Goal: Task Accomplishment & Management: Manage account settings

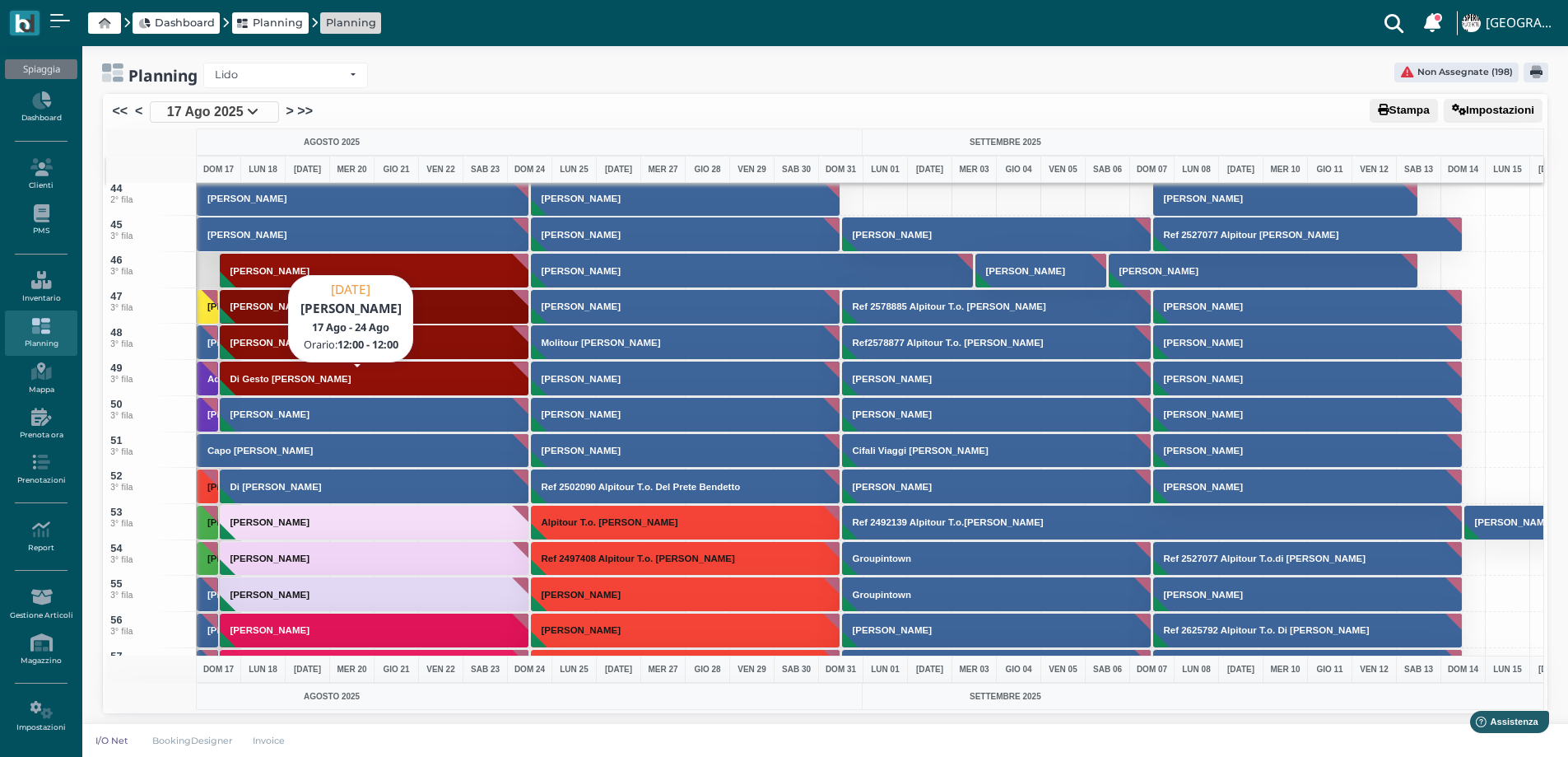
scroll to position [1565, 0]
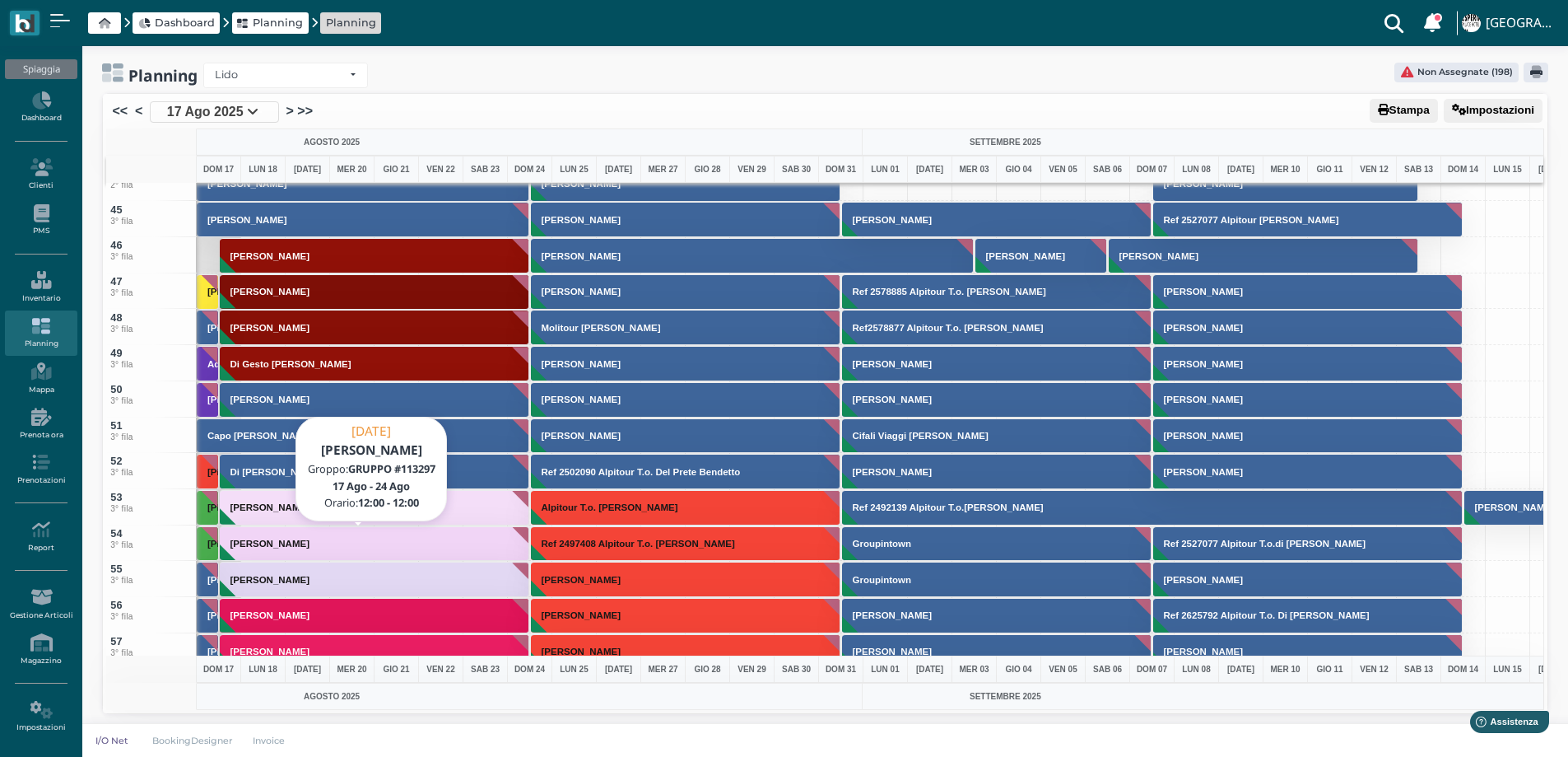
click at [269, 548] on h3 "[PERSON_NAME]" at bounding box center [270, 544] width 92 height 10
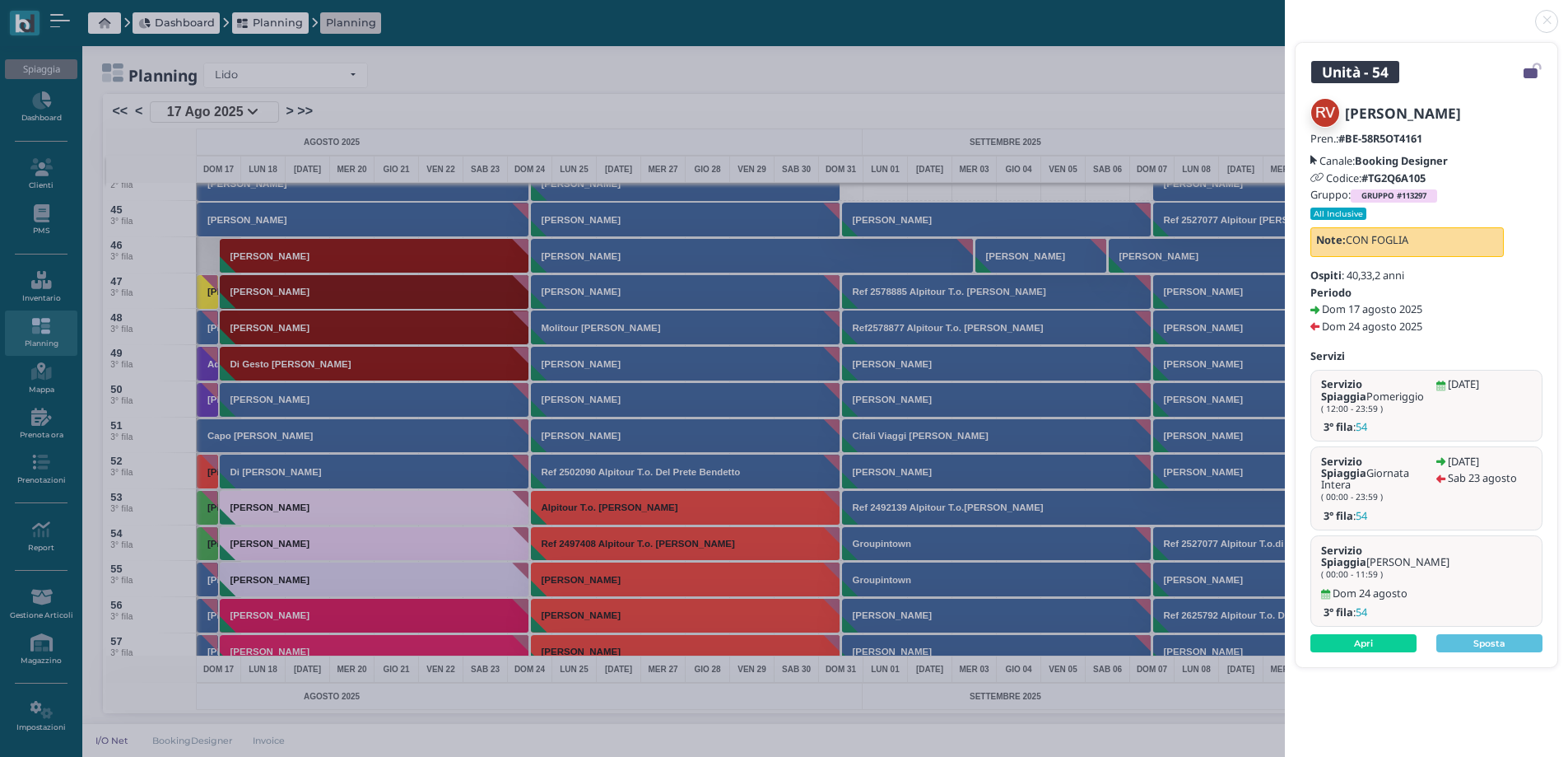
drag, startPoint x: 1551, startPoint y: 17, endPoint x: 967, endPoint y: 156, distance: 600.3
click at [1285, 11] on link at bounding box center [1285, 11] width 0 height 0
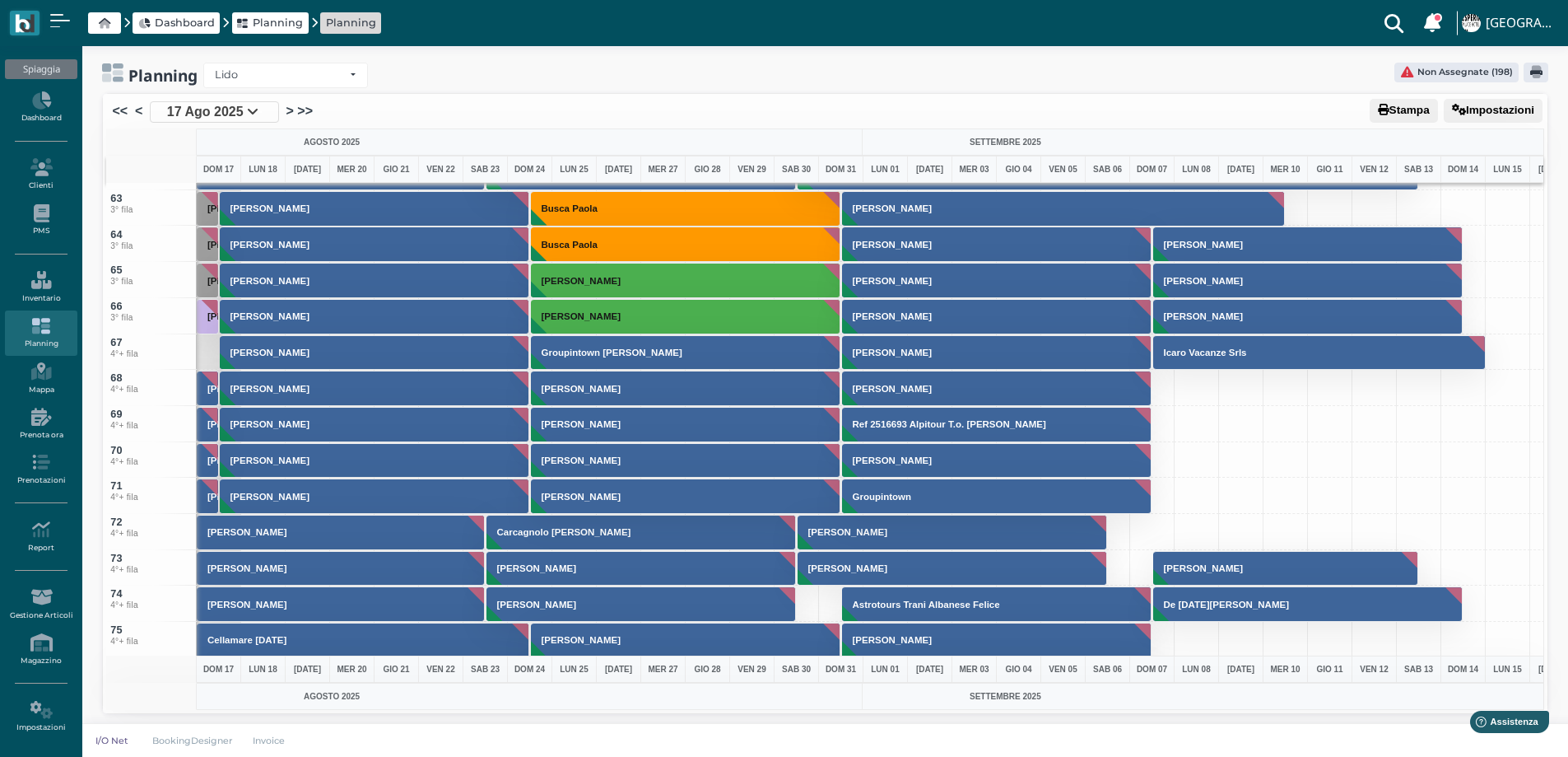
scroll to position [1812, 0]
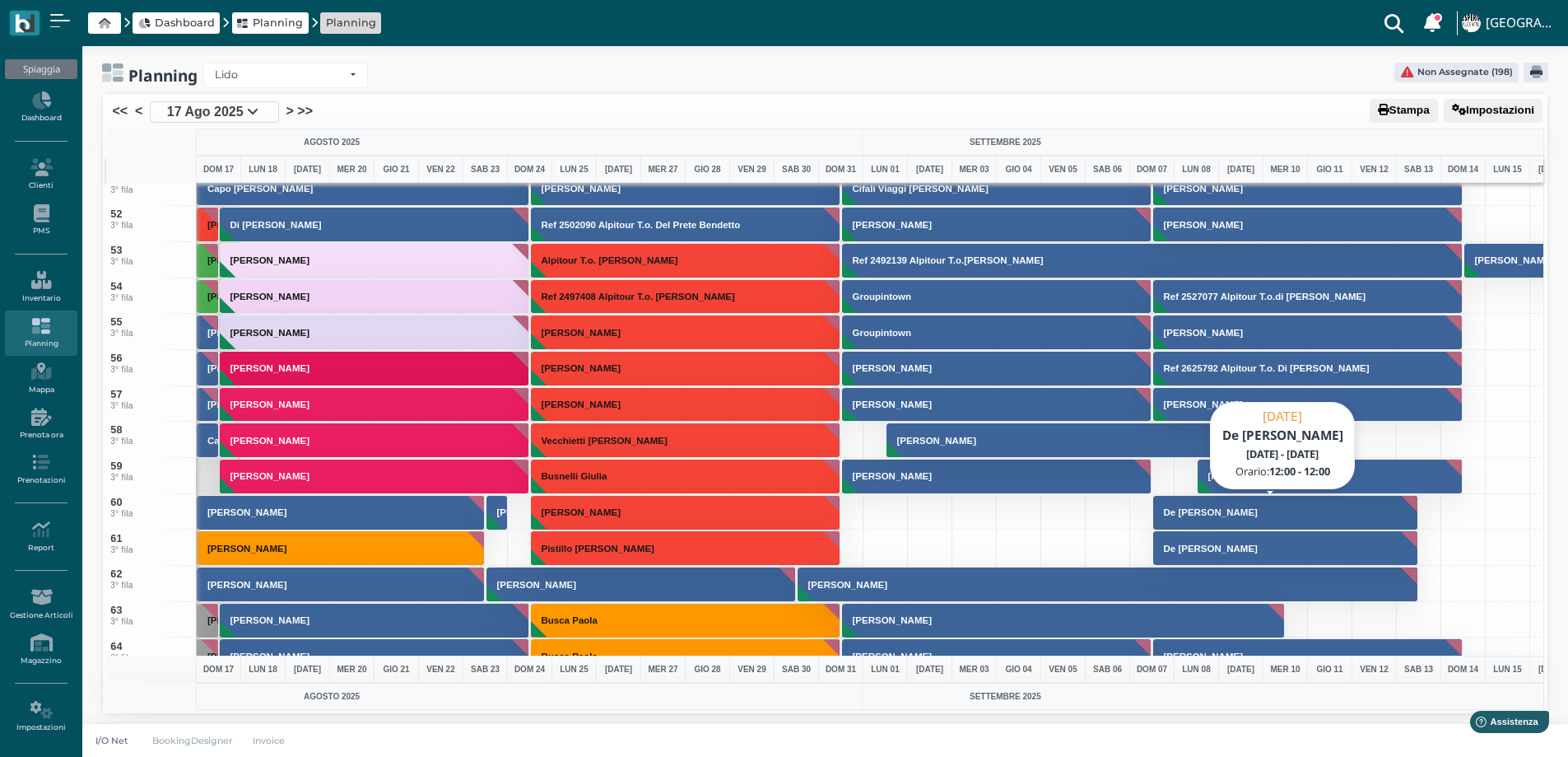
click at [1219, 516] on h3 "De [PERSON_NAME]" at bounding box center [1210, 512] width 107 height 10
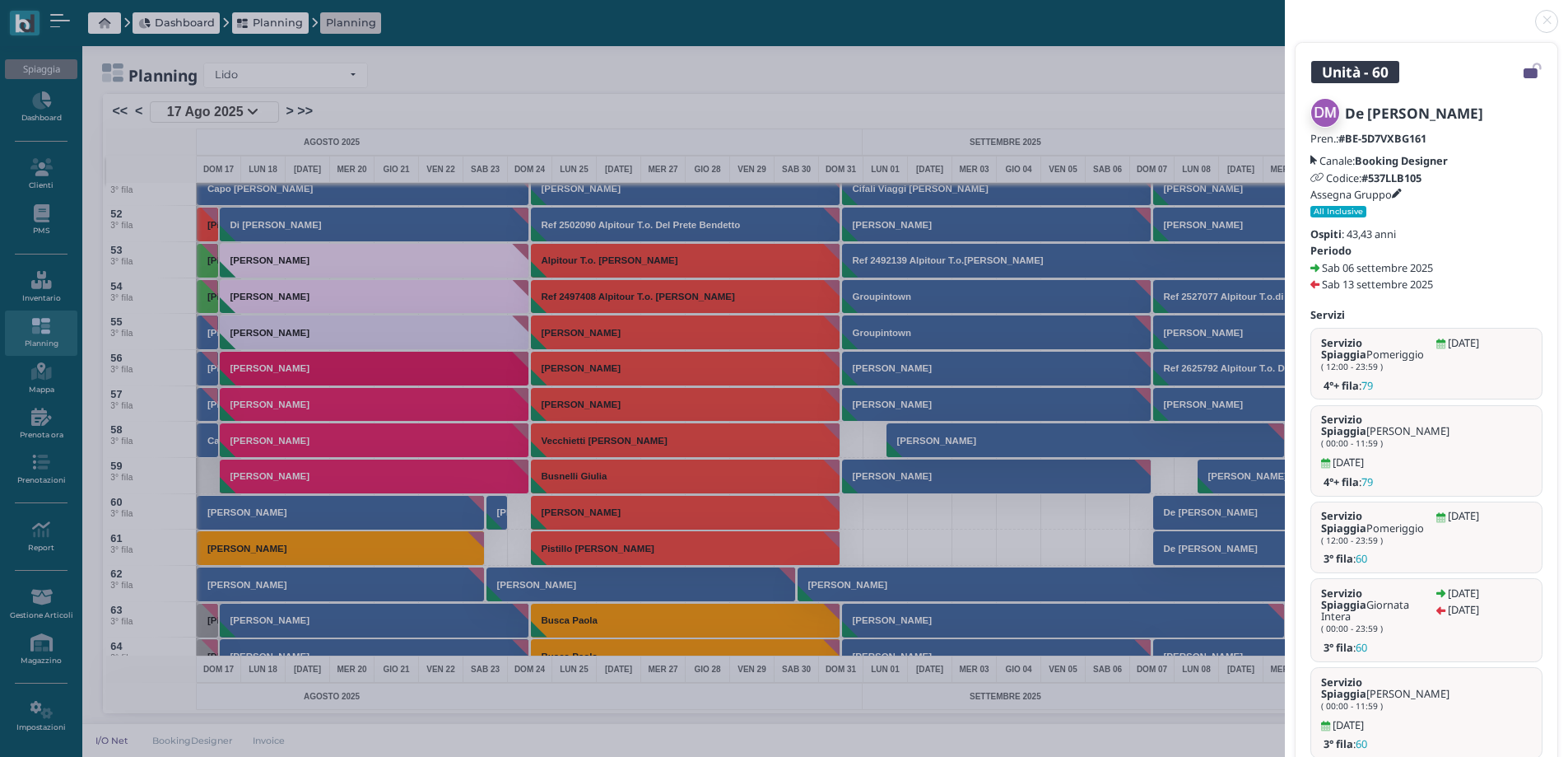
click at [1285, 11] on link at bounding box center [1285, 11] width 0 height 0
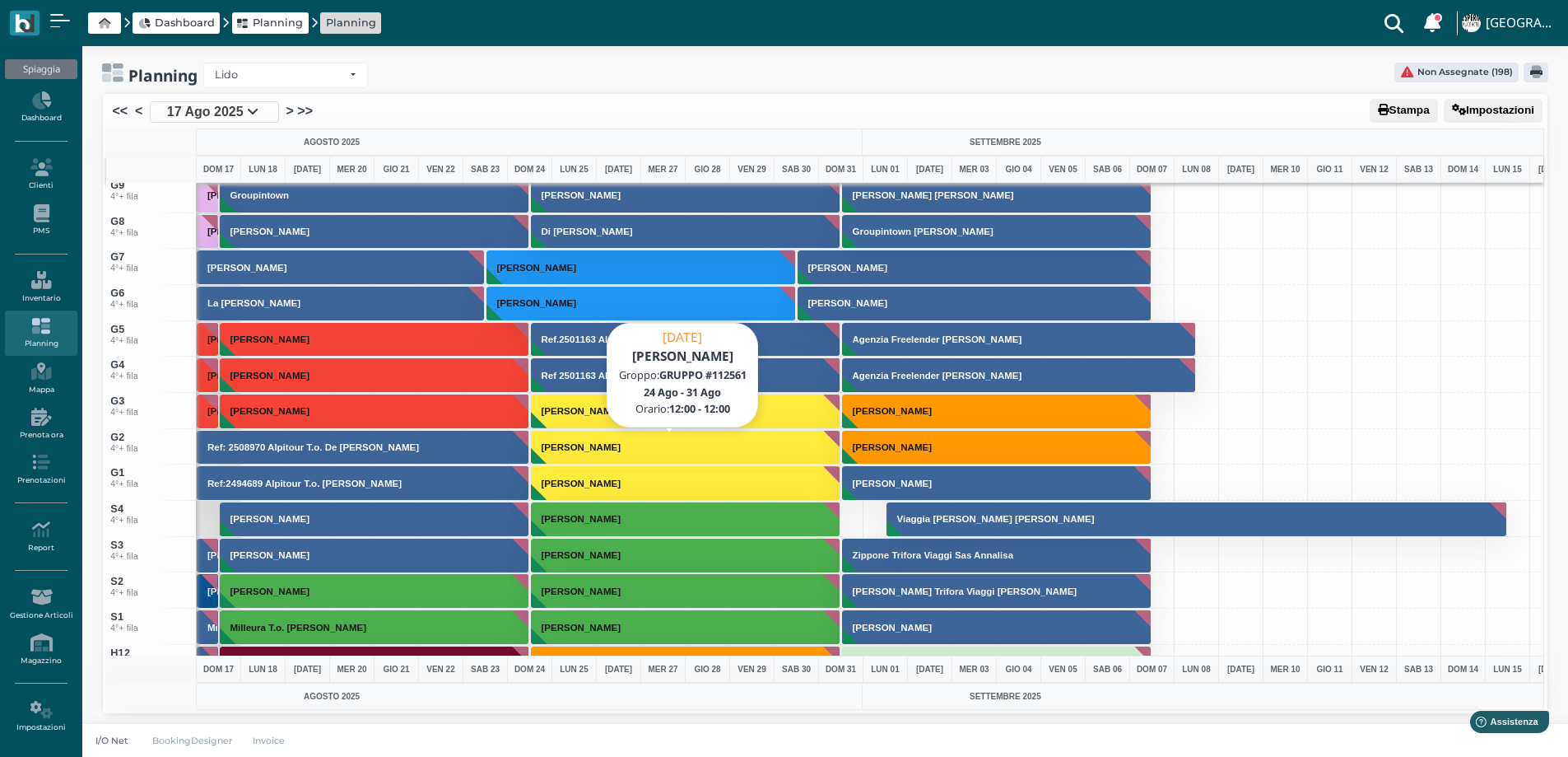
scroll to position [5220, 0]
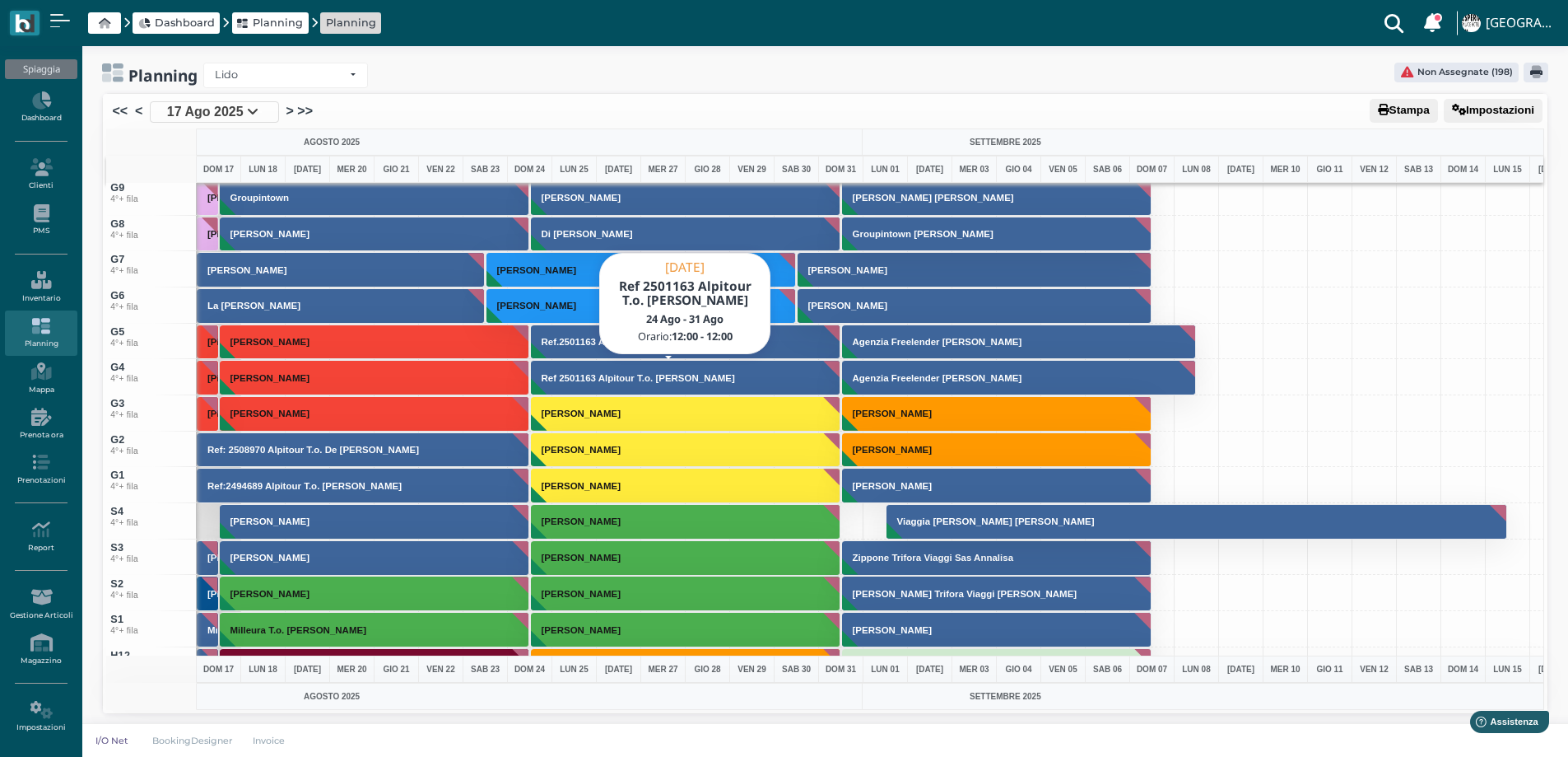
click at [615, 383] on button "Ref 2501163 Alpitour T.o. [PERSON_NAME]" at bounding box center [686, 377] width 311 height 35
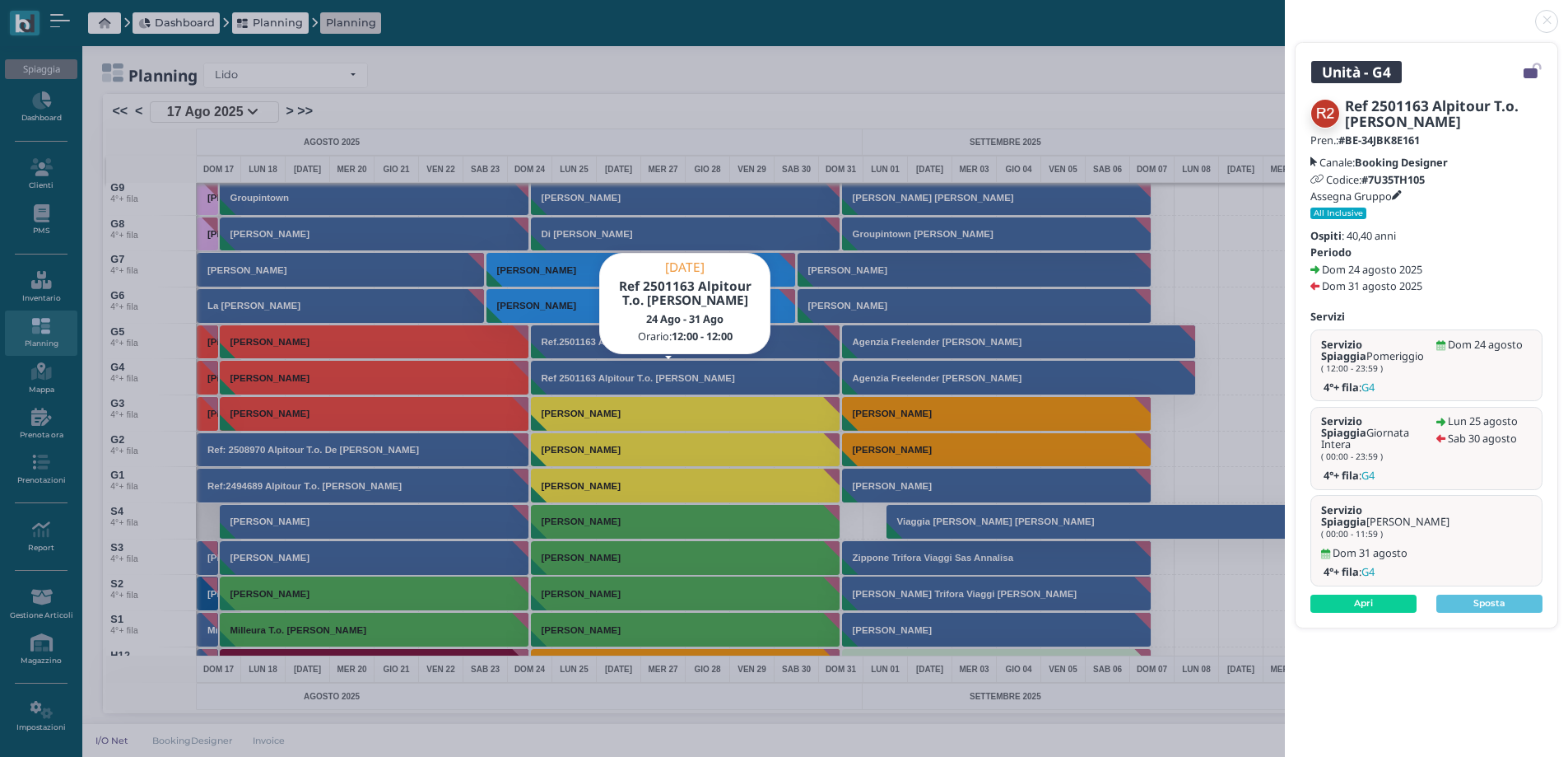
click at [1285, 11] on link at bounding box center [1285, 11] width 0 height 0
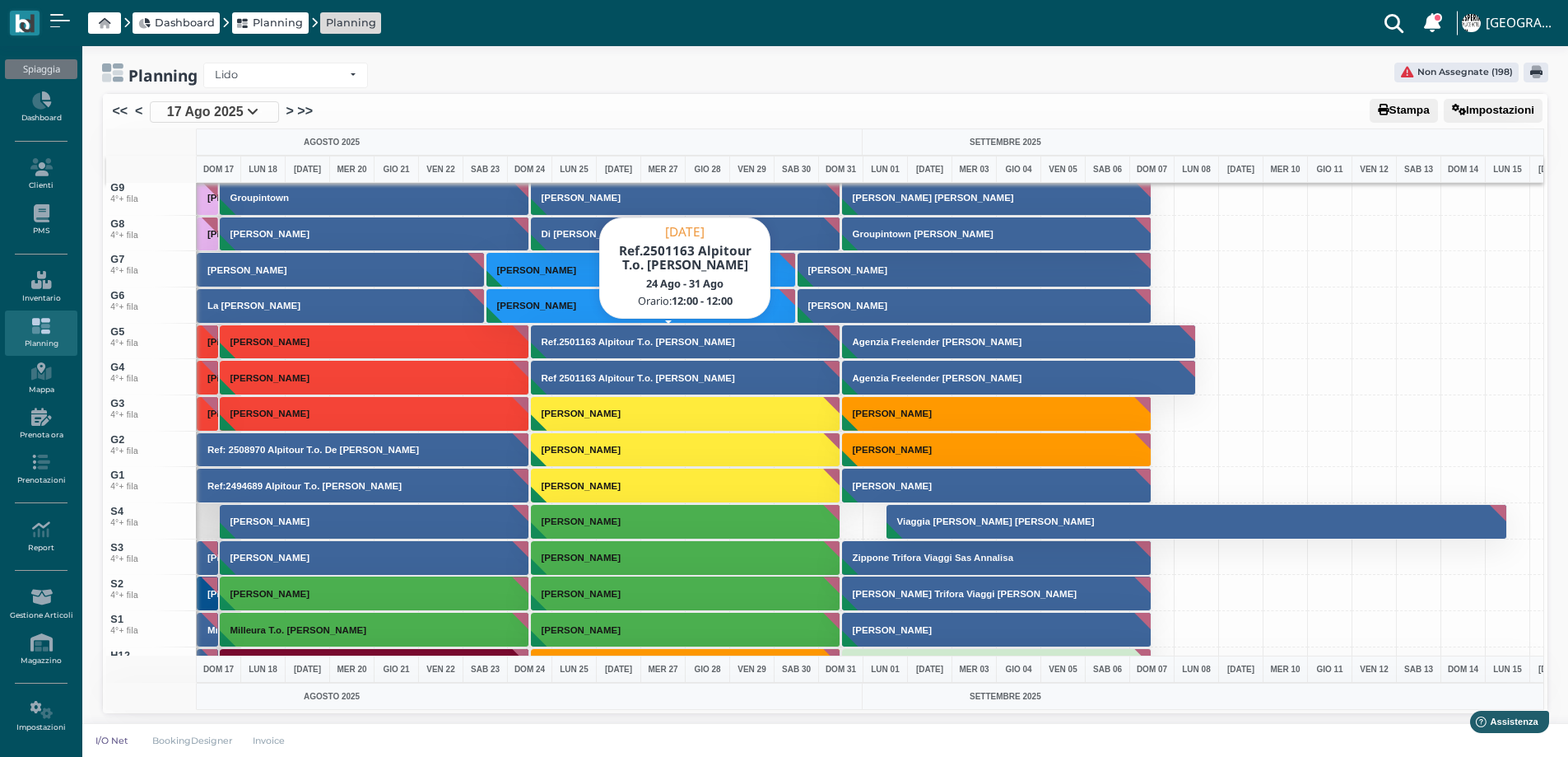
click at [777, 337] on button "Ref.2501163 Alpitour T.o. [PERSON_NAME]" at bounding box center [686, 342] width 311 height 35
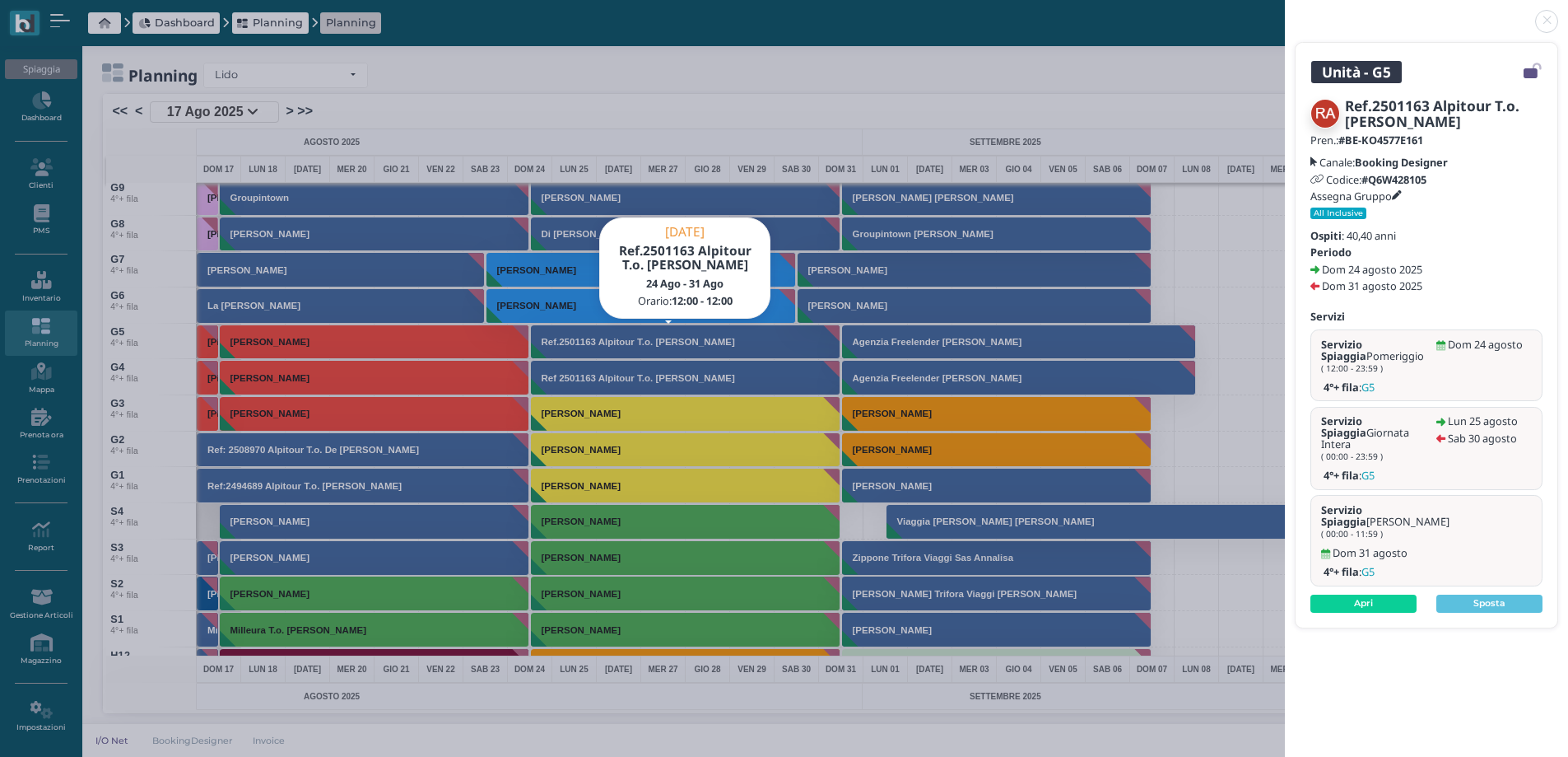
click at [1285, 11] on link at bounding box center [1285, 11] width 0 height 0
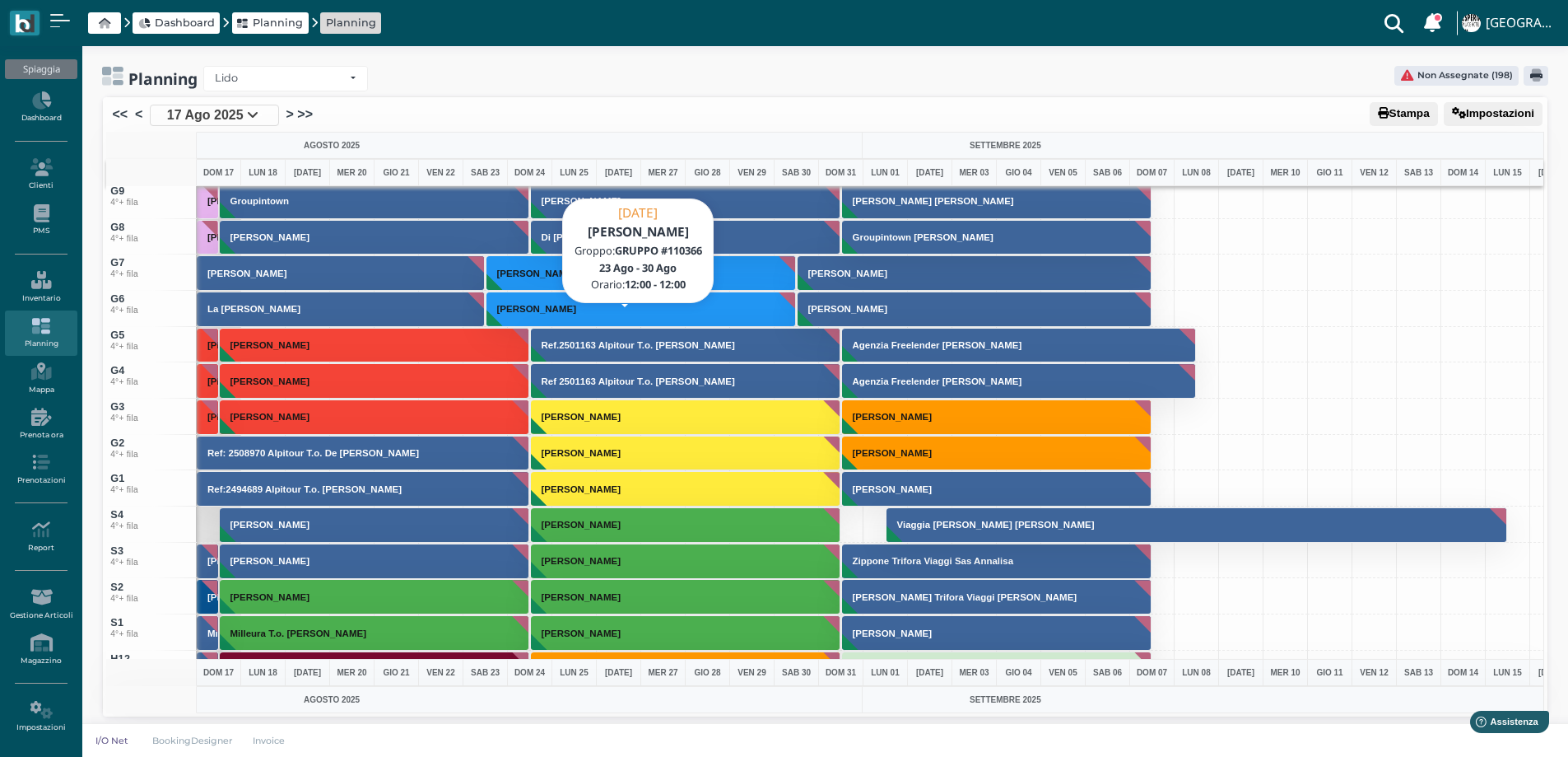
scroll to position [4974, 0]
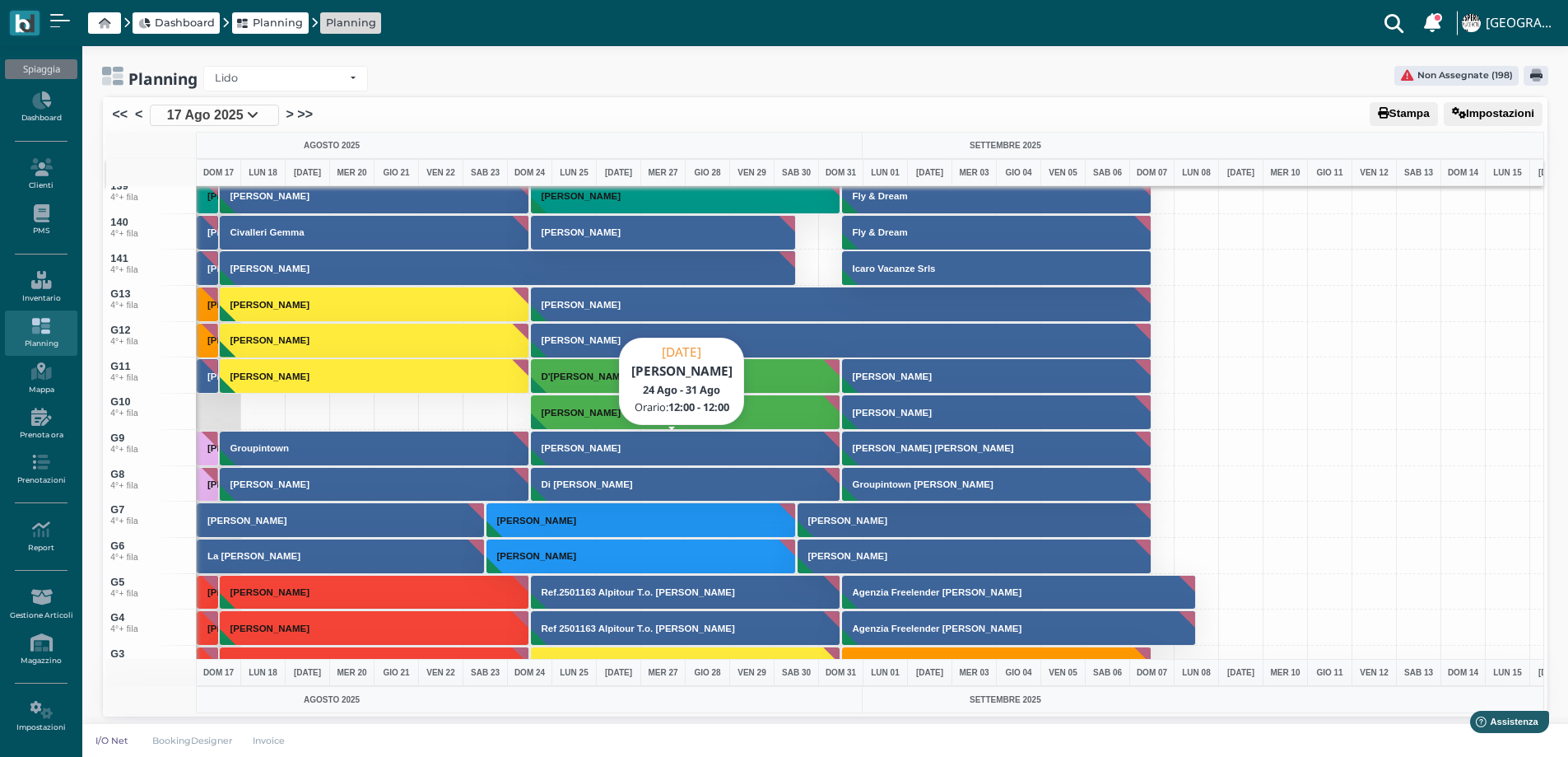
click at [606, 445] on h3 "[PERSON_NAME]" at bounding box center [581, 448] width 92 height 10
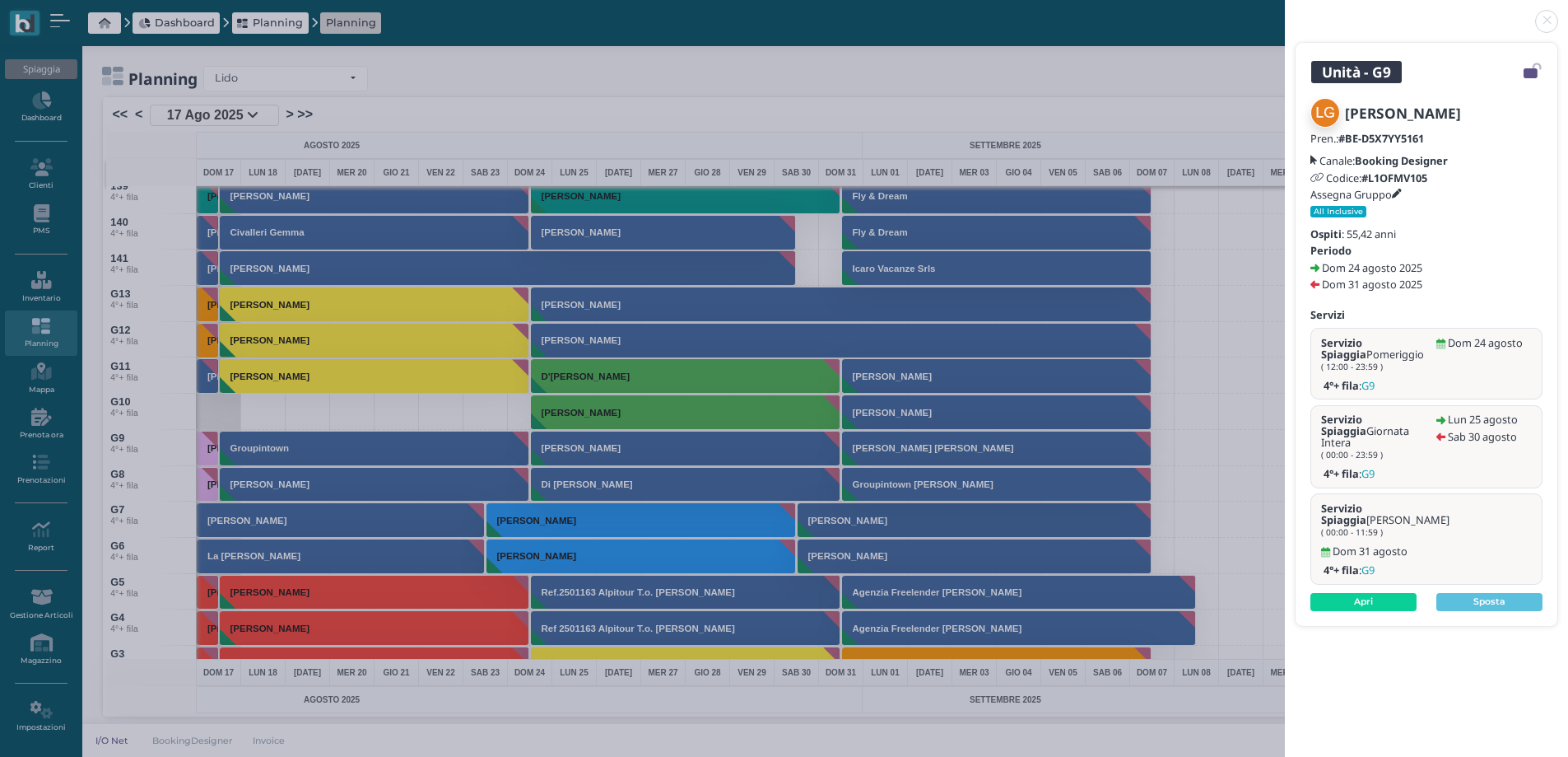
click at [1285, 11] on link at bounding box center [1285, 11] width 0 height 0
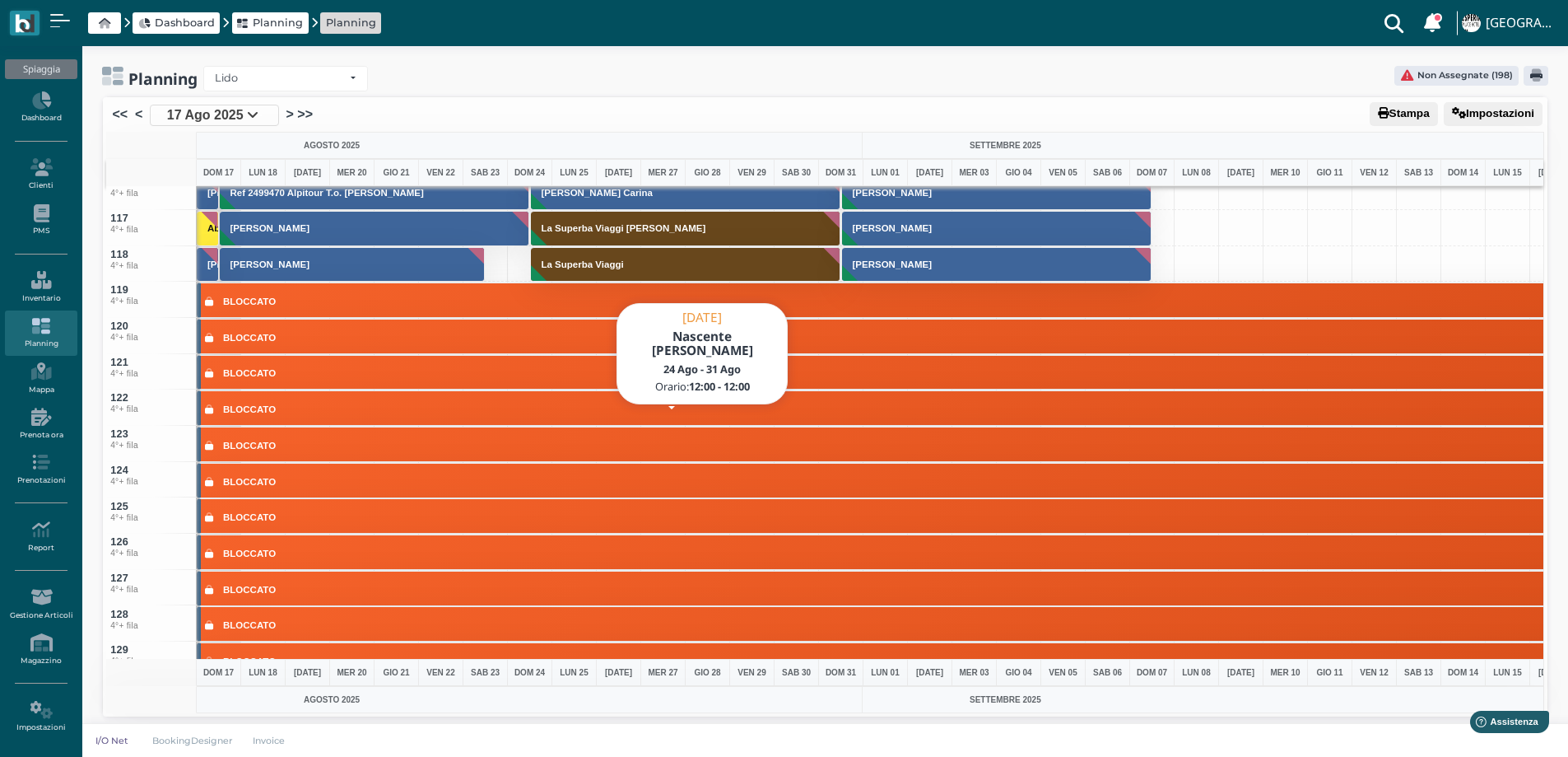
scroll to position [3820, 0]
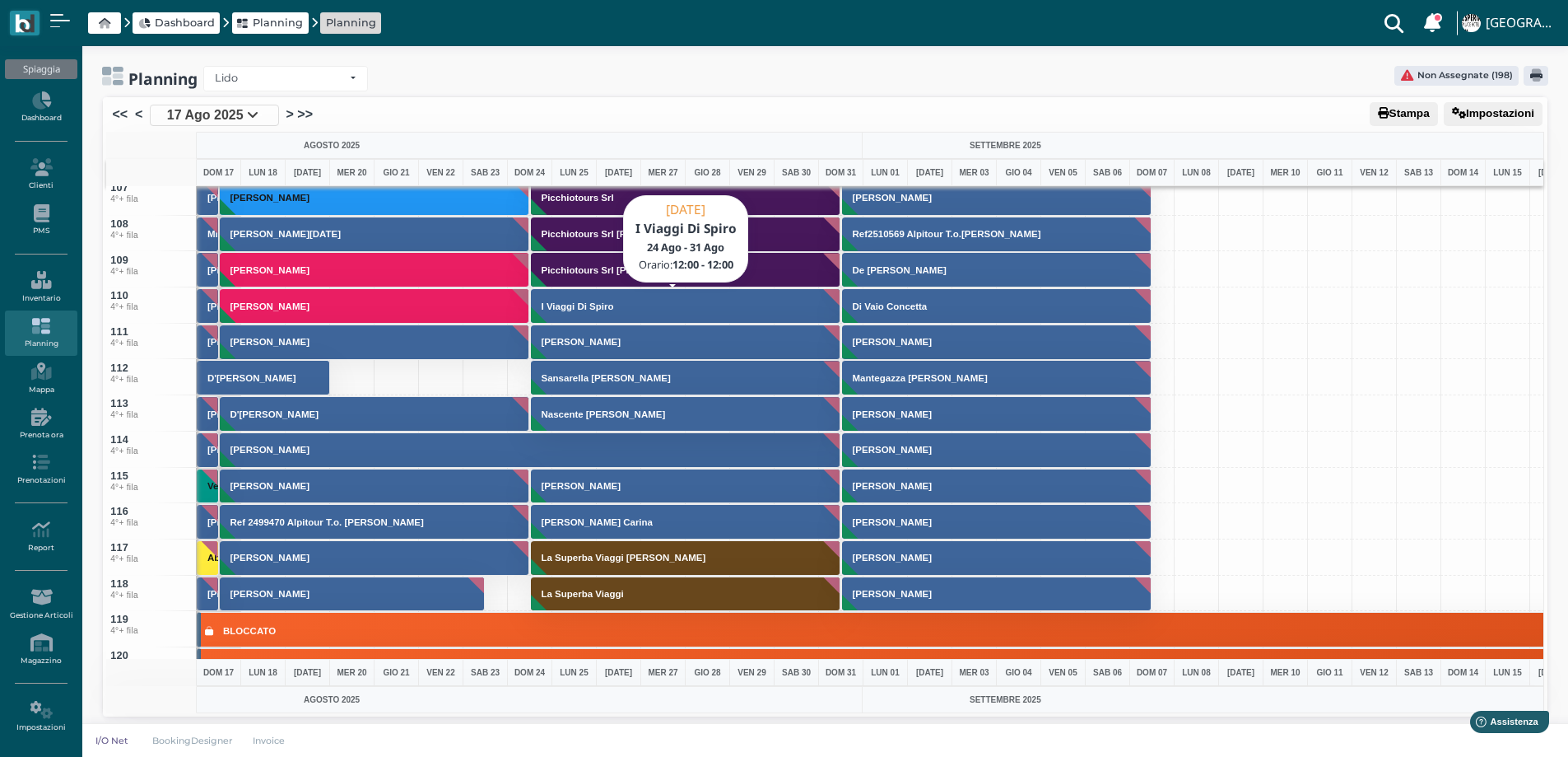
click at [564, 296] on button "I Viaggi Di Spiro" at bounding box center [686, 306] width 311 height 35
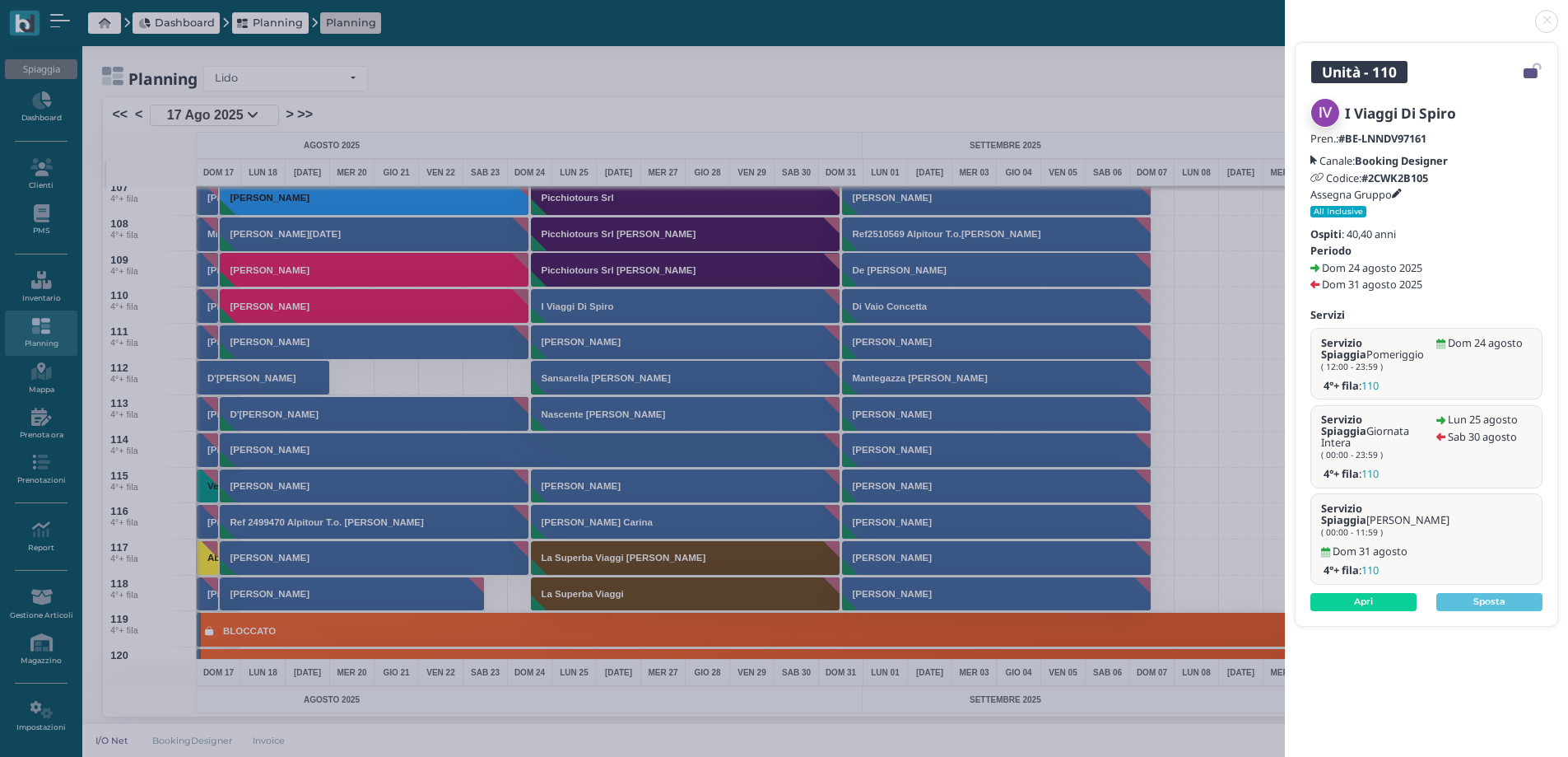
click at [1285, 11] on link at bounding box center [1285, 11] width 0 height 0
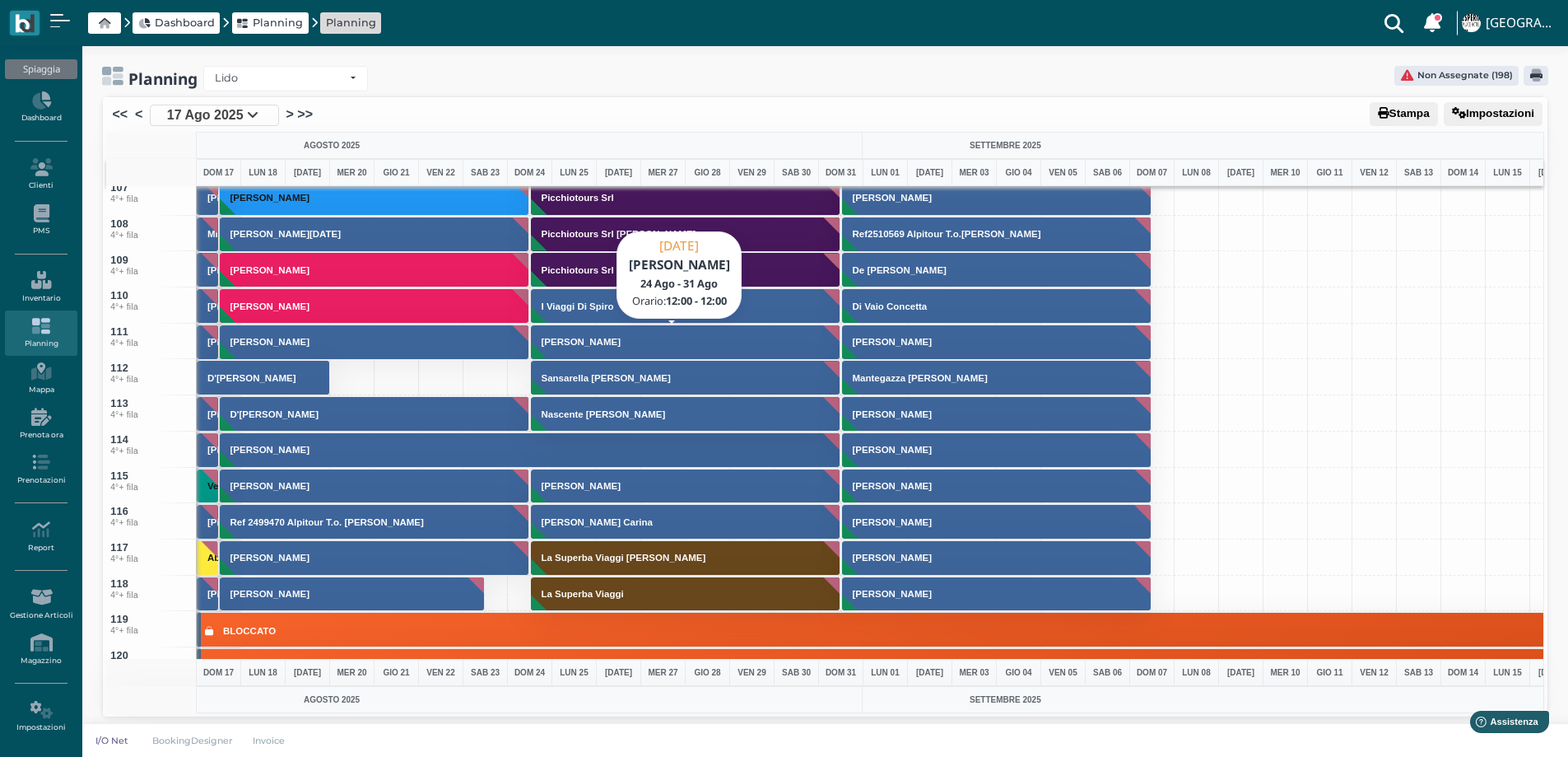
click at [647, 336] on button "[PERSON_NAME]" at bounding box center [686, 342] width 311 height 35
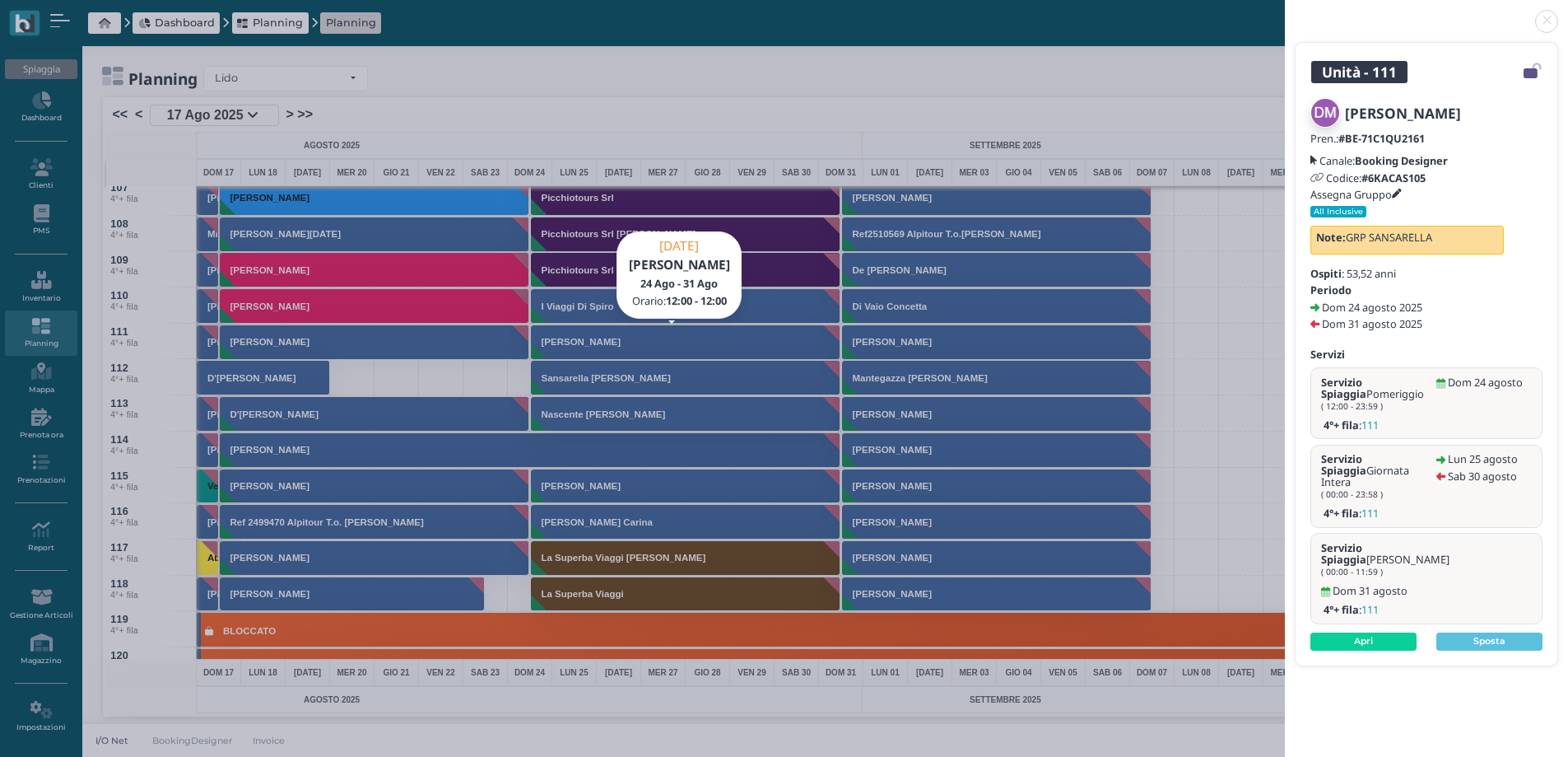
drag, startPoint x: 1554, startPoint y: 27, endPoint x: 1537, endPoint y: 27, distance: 17.0
click at [1285, 11] on link at bounding box center [1285, 11] width 0 height 0
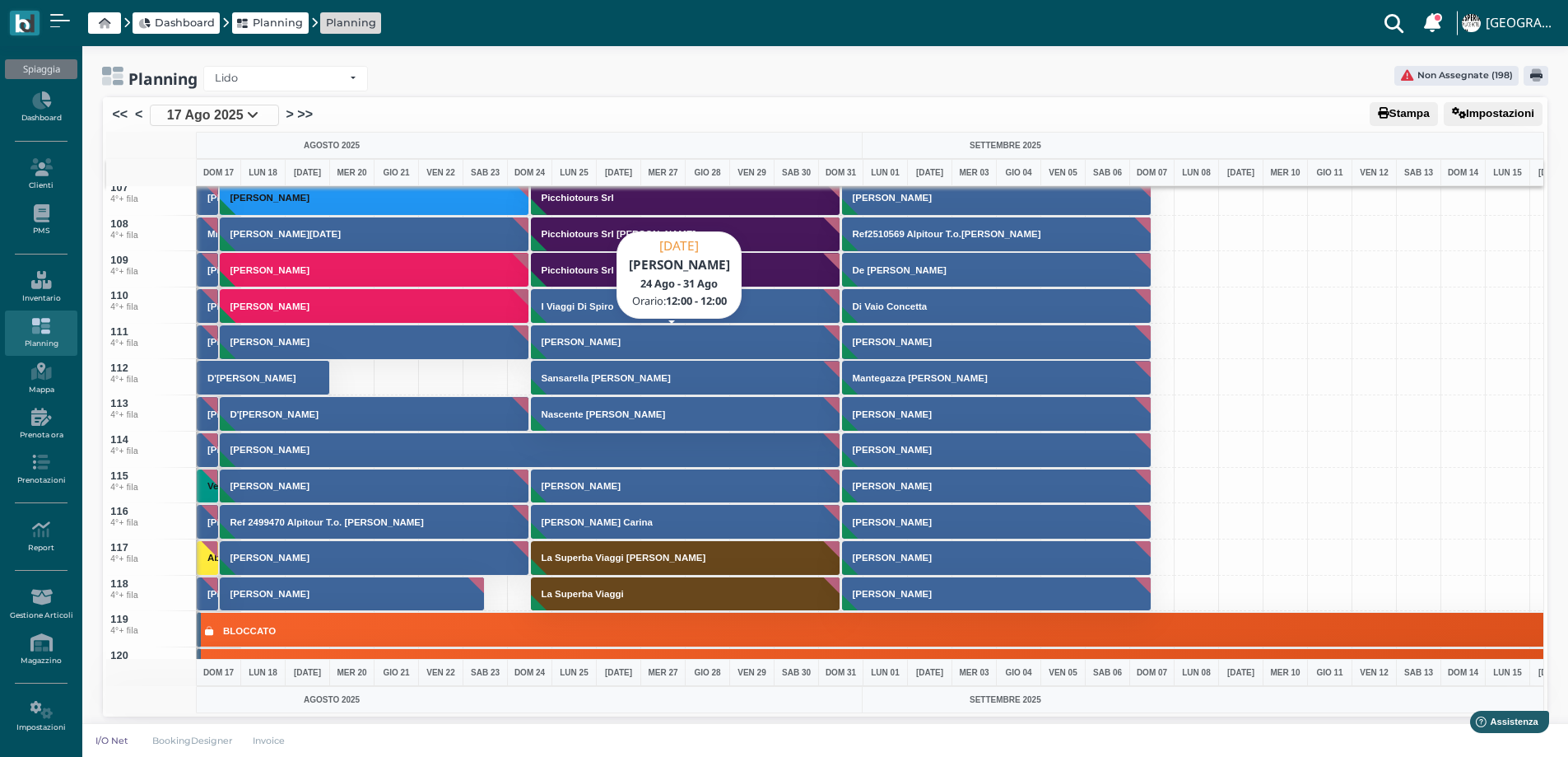
click at [611, 343] on h3 "[PERSON_NAME]" at bounding box center [581, 342] width 92 height 10
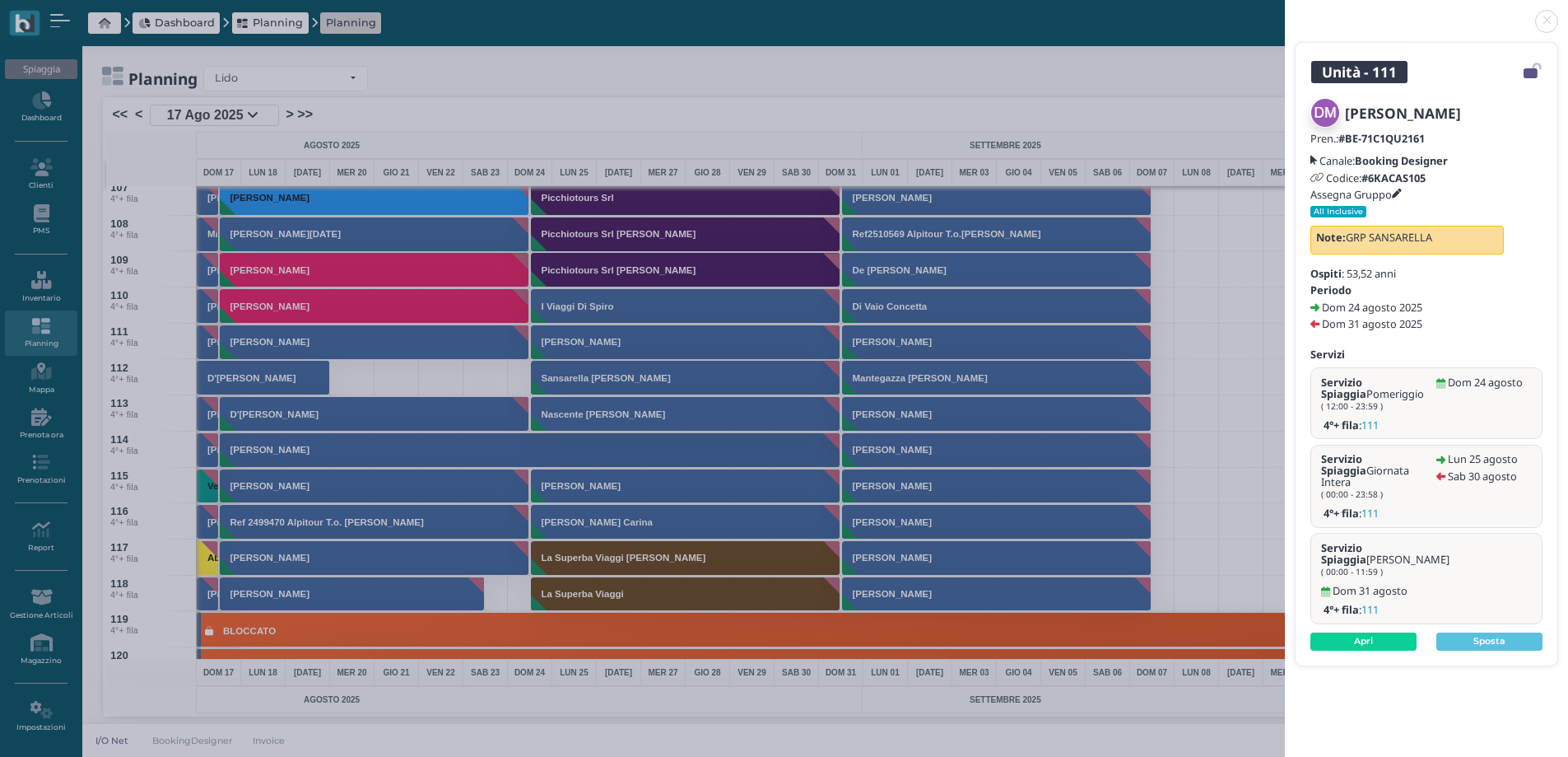
click at [1402, 191] on icon at bounding box center [1397, 194] width 10 height 10
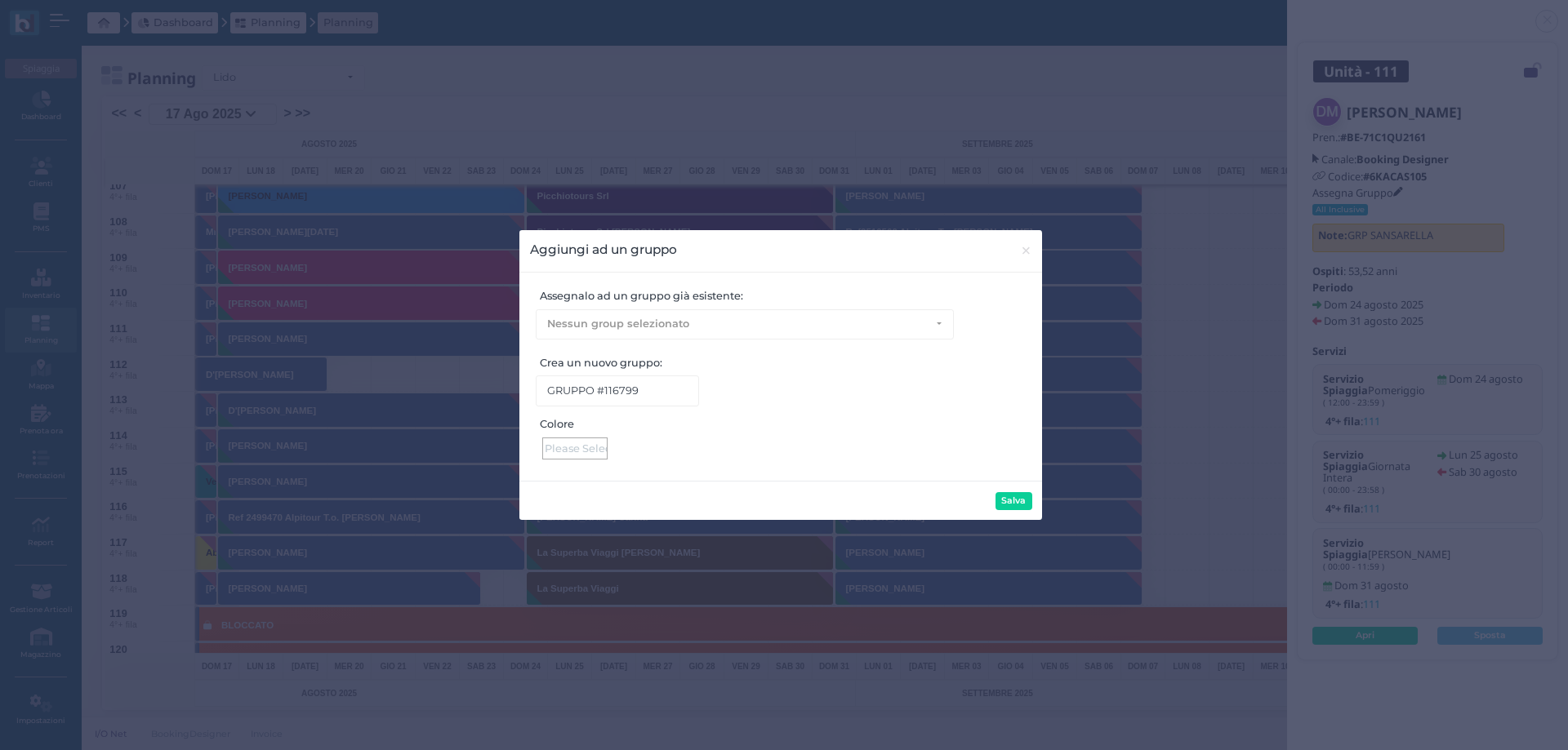
click at [577, 455] on div at bounding box center [575, 448] width 65 height 22
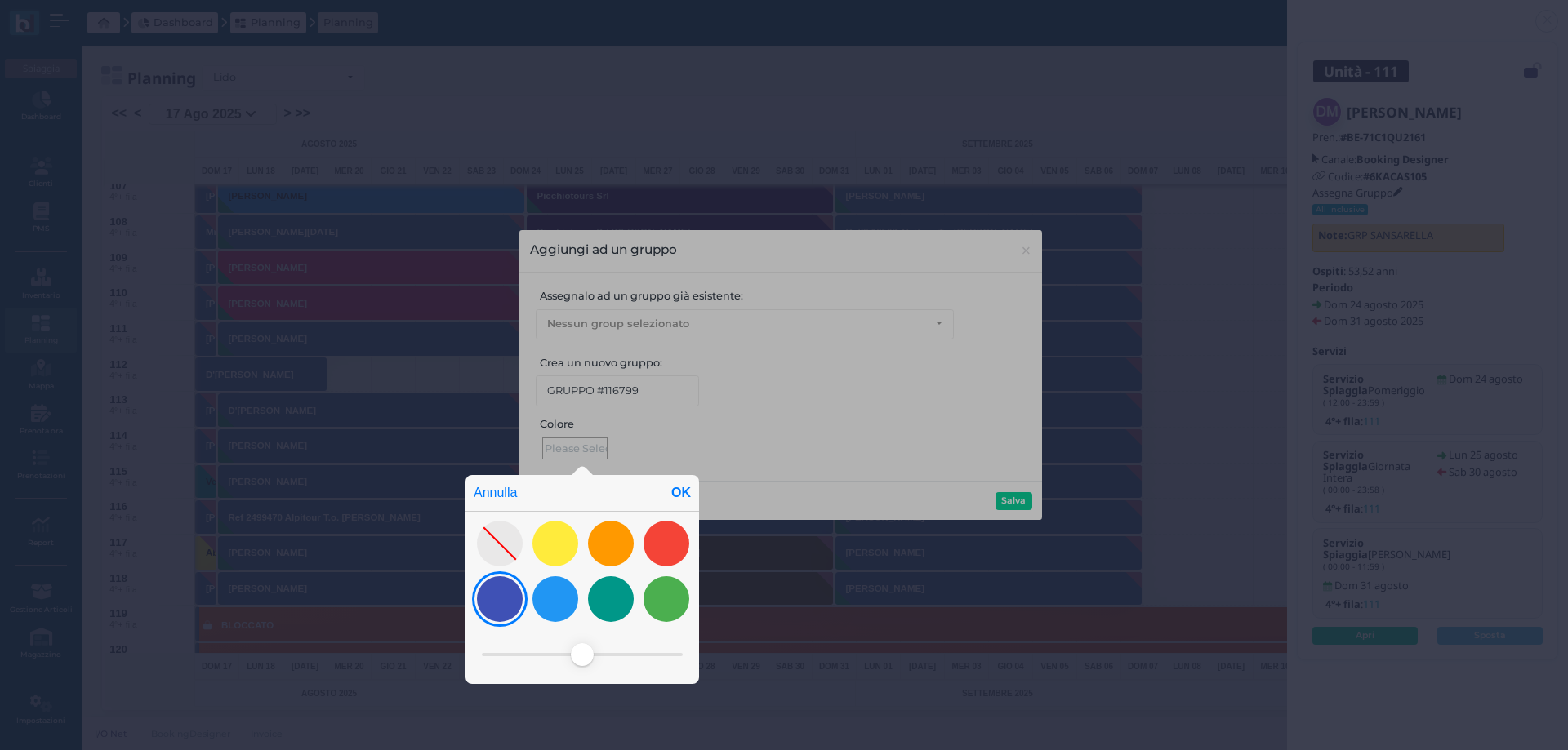
click at [501, 603] on div at bounding box center [500, 599] width 46 height 46
drag, startPoint x: 573, startPoint y: 655, endPoint x: 514, endPoint y: 658, distance: 59.1
click at [514, 658] on span at bounding box center [512, 654] width 23 height 23
click at [676, 493] on div "OK" at bounding box center [681, 493] width 36 height 36
type input "#c3c8ea"
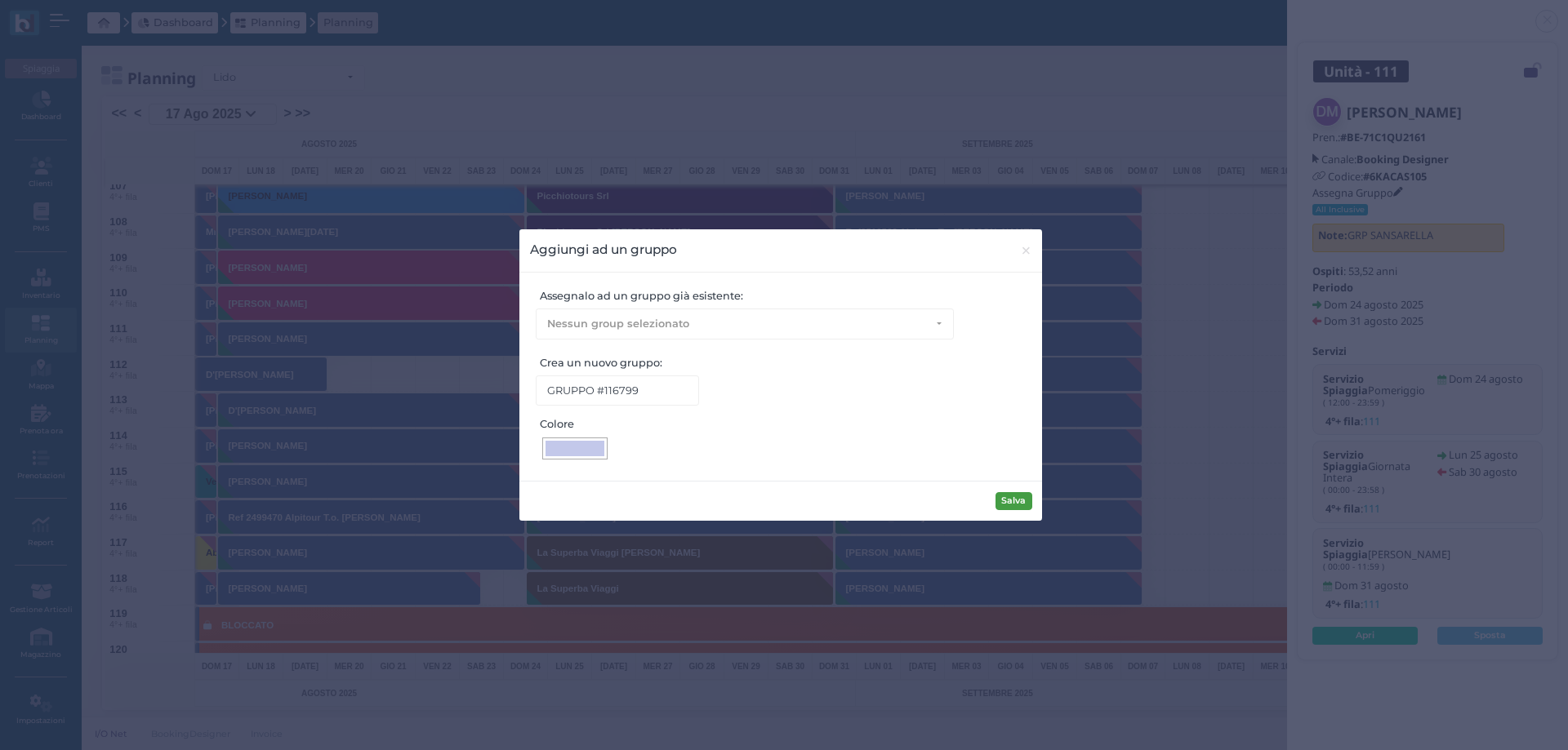
click at [1003, 501] on button "Salva" at bounding box center [1013, 501] width 37 height 18
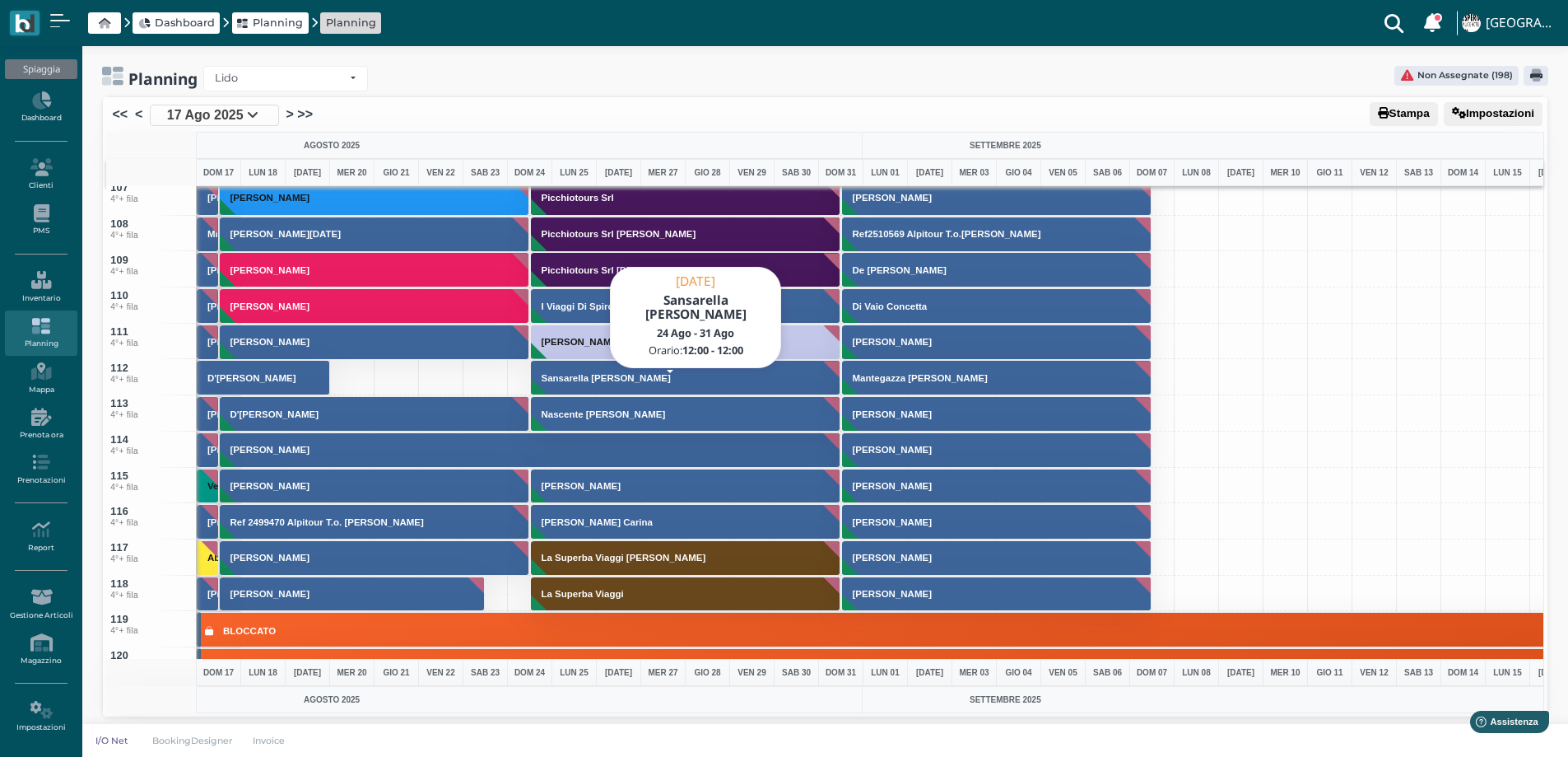
click at [654, 358] on body "Dashboard Planning Planning Clienti con sospeso Vi sono 6 clienti che hanno un …" at bounding box center [784, 378] width 1568 height 757
click at [662, 370] on button "Sansarella [PERSON_NAME]" at bounding box center [686, 377] width 311 height 35
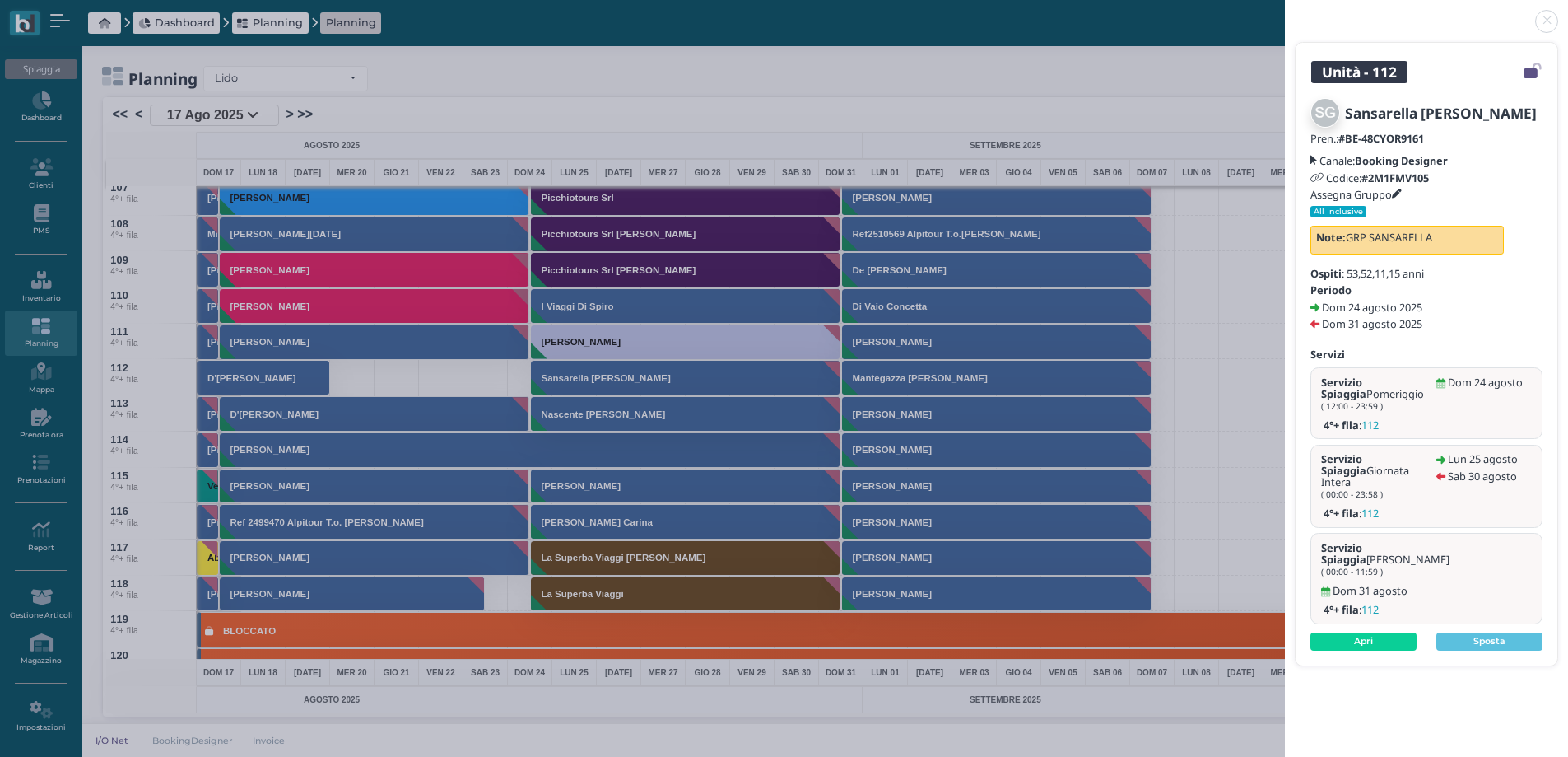
click at [1402, 189] on icon at bounding box center [1397, 194] width 10 height 10
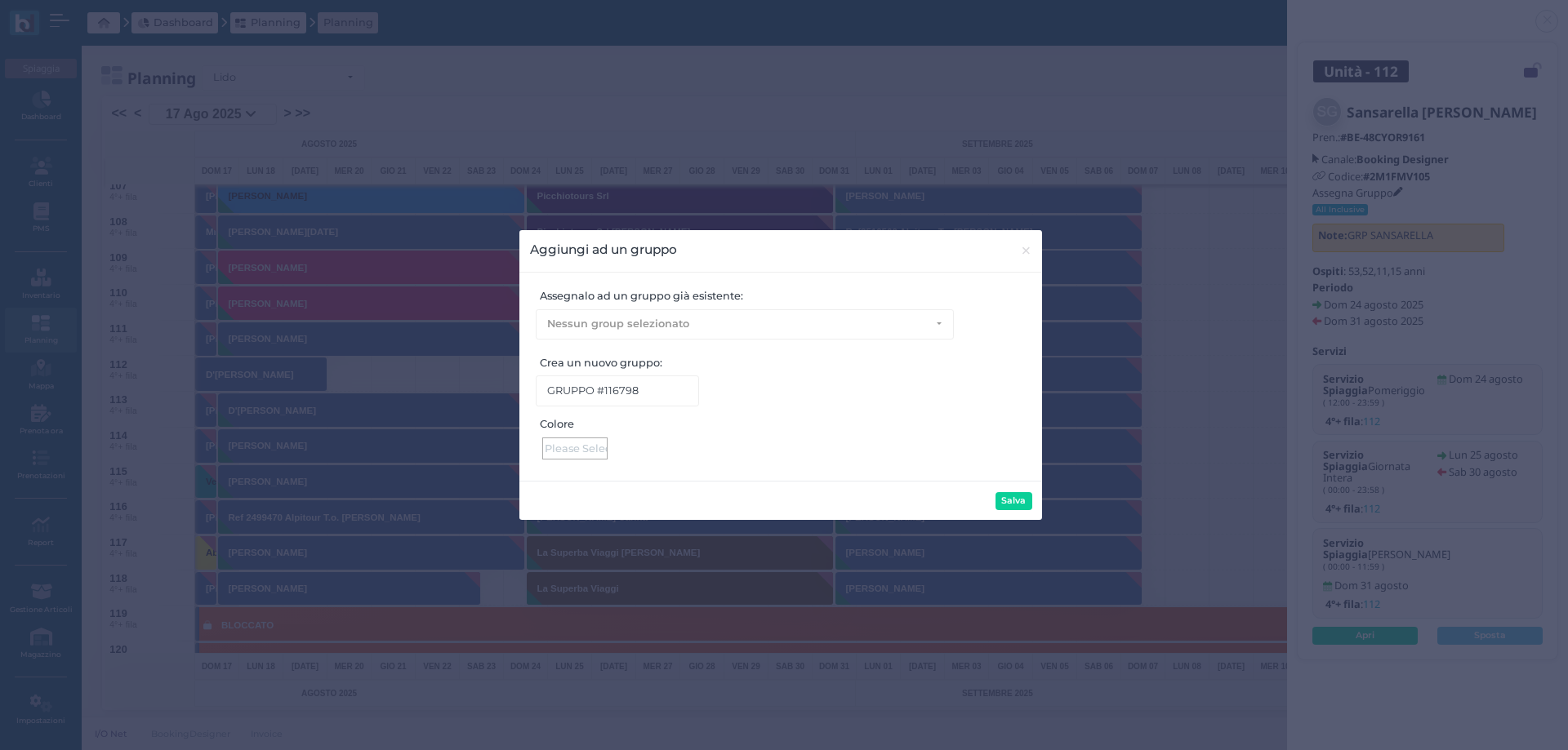
click at [577, 437] on div "Colore" at bounding box center [780, 437] width 501 height 43
click at [584, 446] on div at bounding box center [575, 448] width 65 height 22
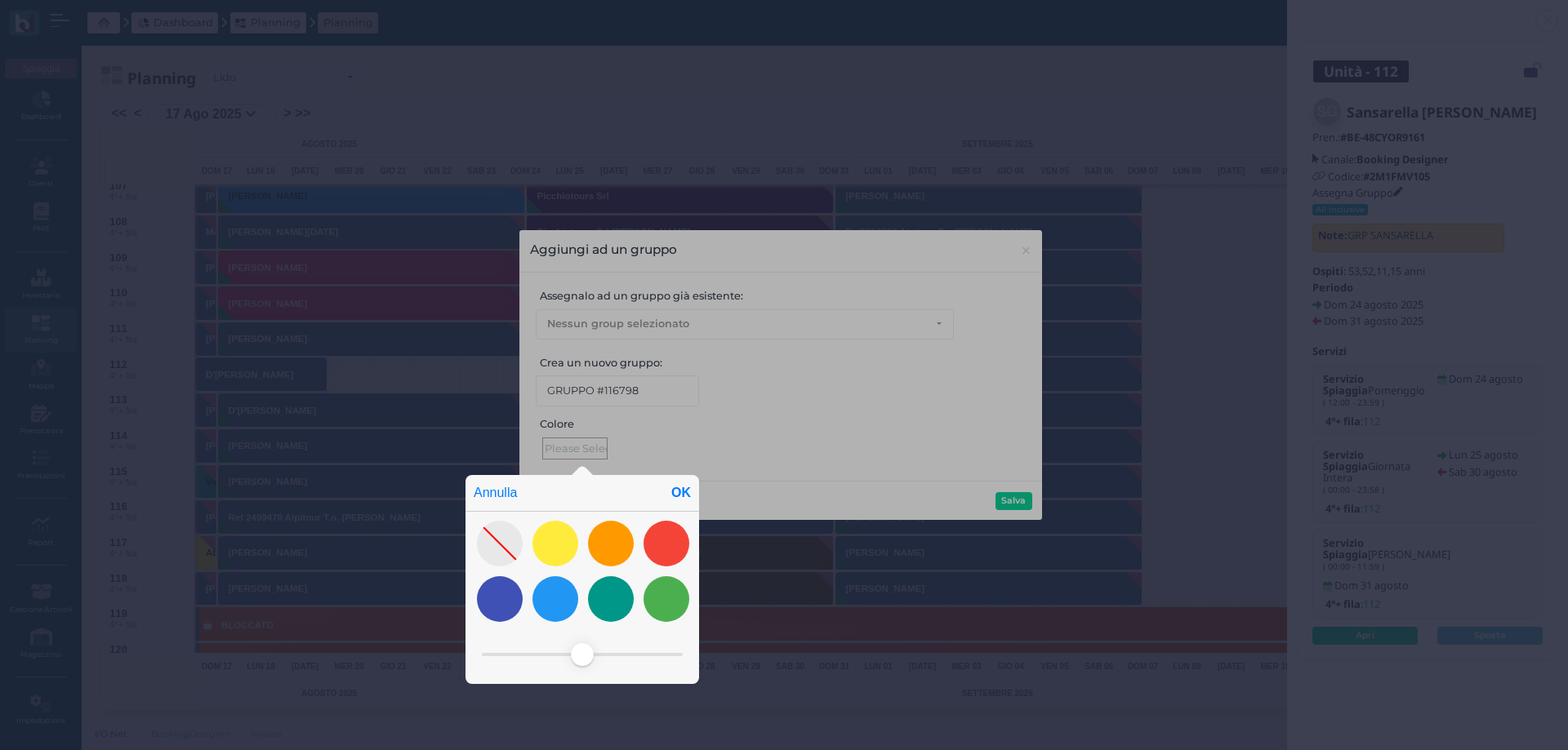
drag, startPoint x: 497, startPoint y: 604, endPoint x: 529, endPoint y: 638, distance: 46.7
click at [498, 606] on div at bounding box center [500, 599] width 46 height 46
drag, startPoint x: 582, startPoint y: 650, endPoint x: 523, endPoint y: 654, distance: 59.1
click at [523, 654] on span at bounding box center [521, 654] width 23 height 23
click at [676, 493] on div "OK" at bounding box center [681, 493] width 36 height 36
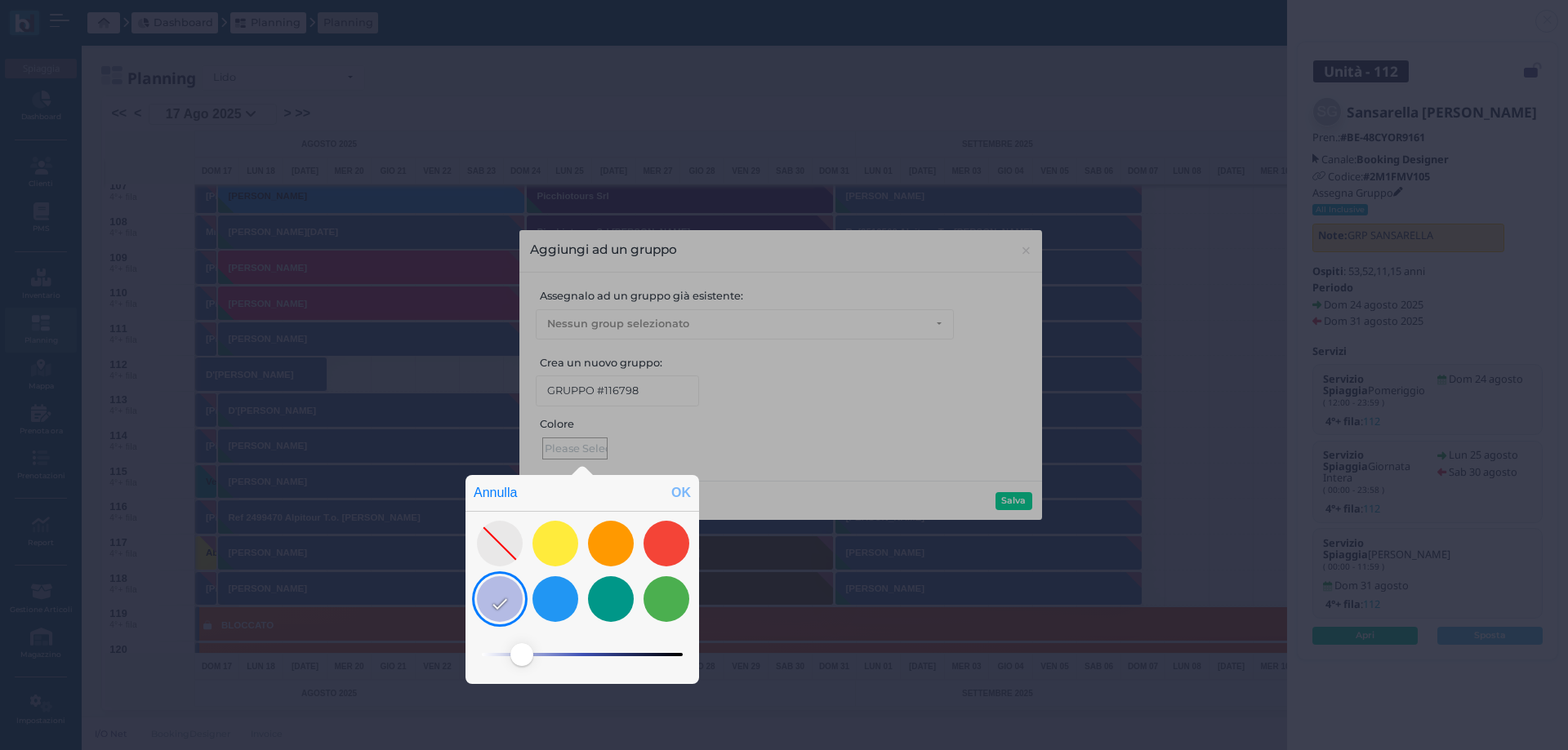
type input "#b4bbe4"
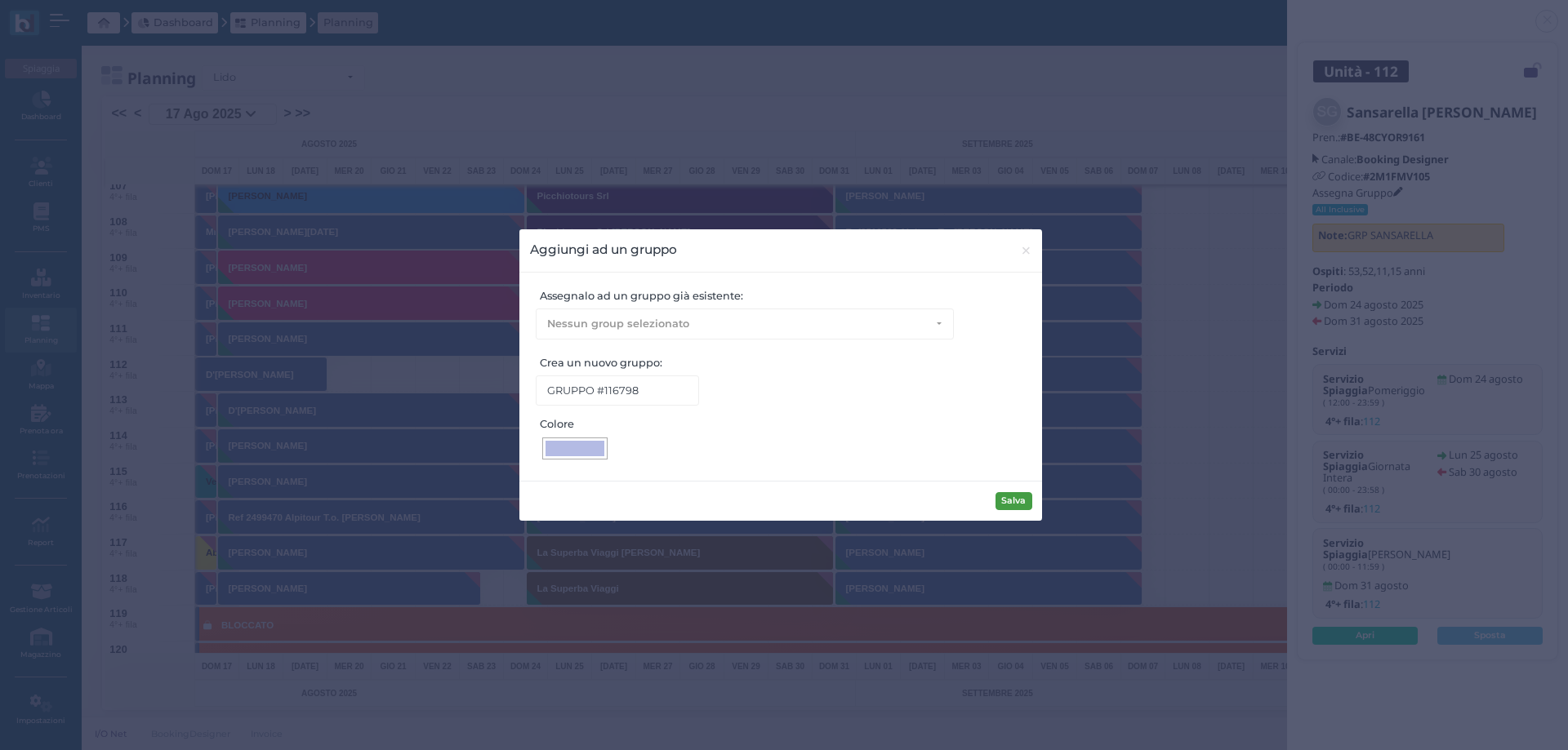
click at [1021, 502] on button "Salva" at bounding box center [1013, 501] width 37 height 18
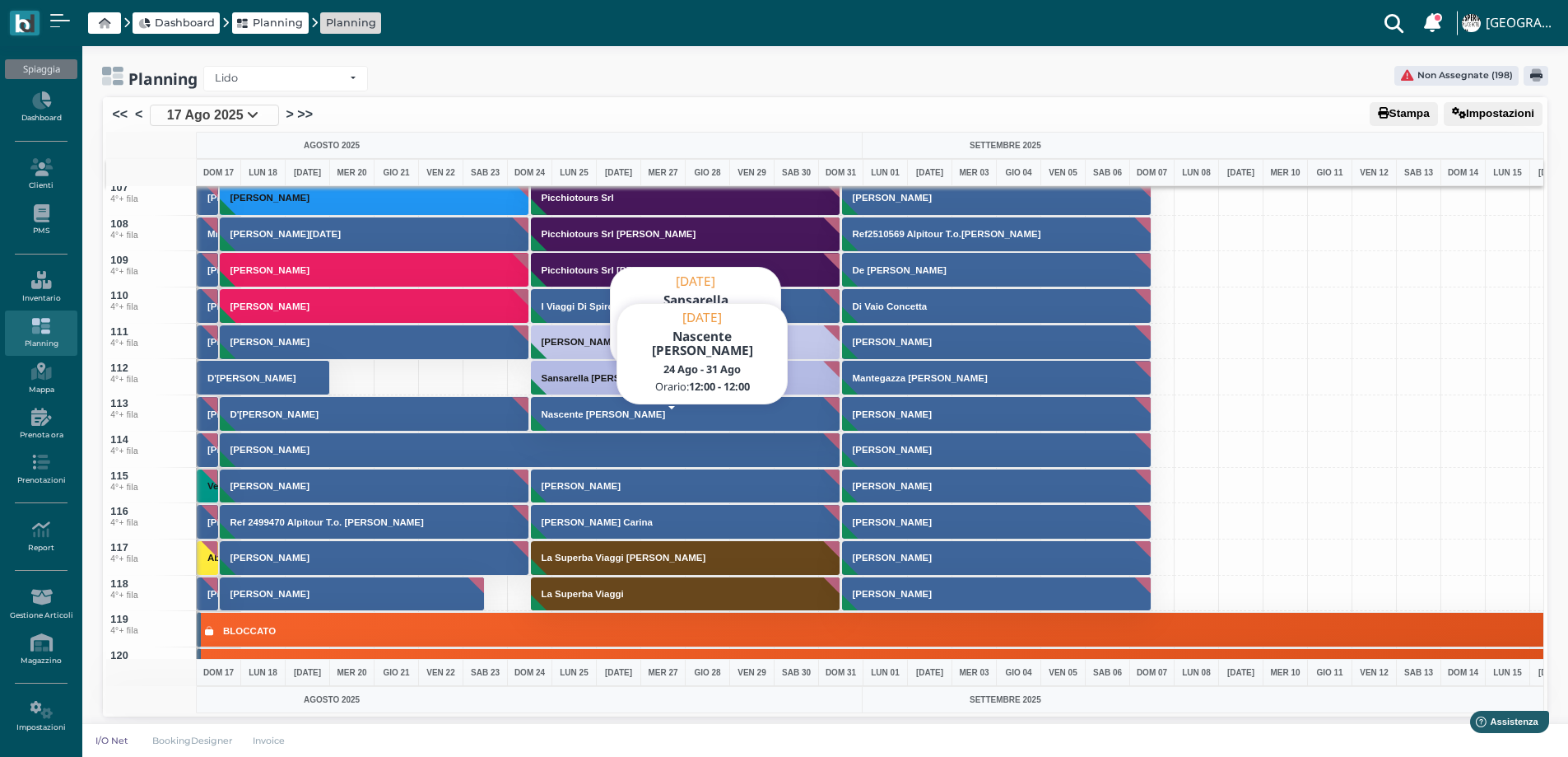
click at [577, 420] on button "Nascente [PERSON_NAME]" at bounding box center [686, 414] width 311 height 35
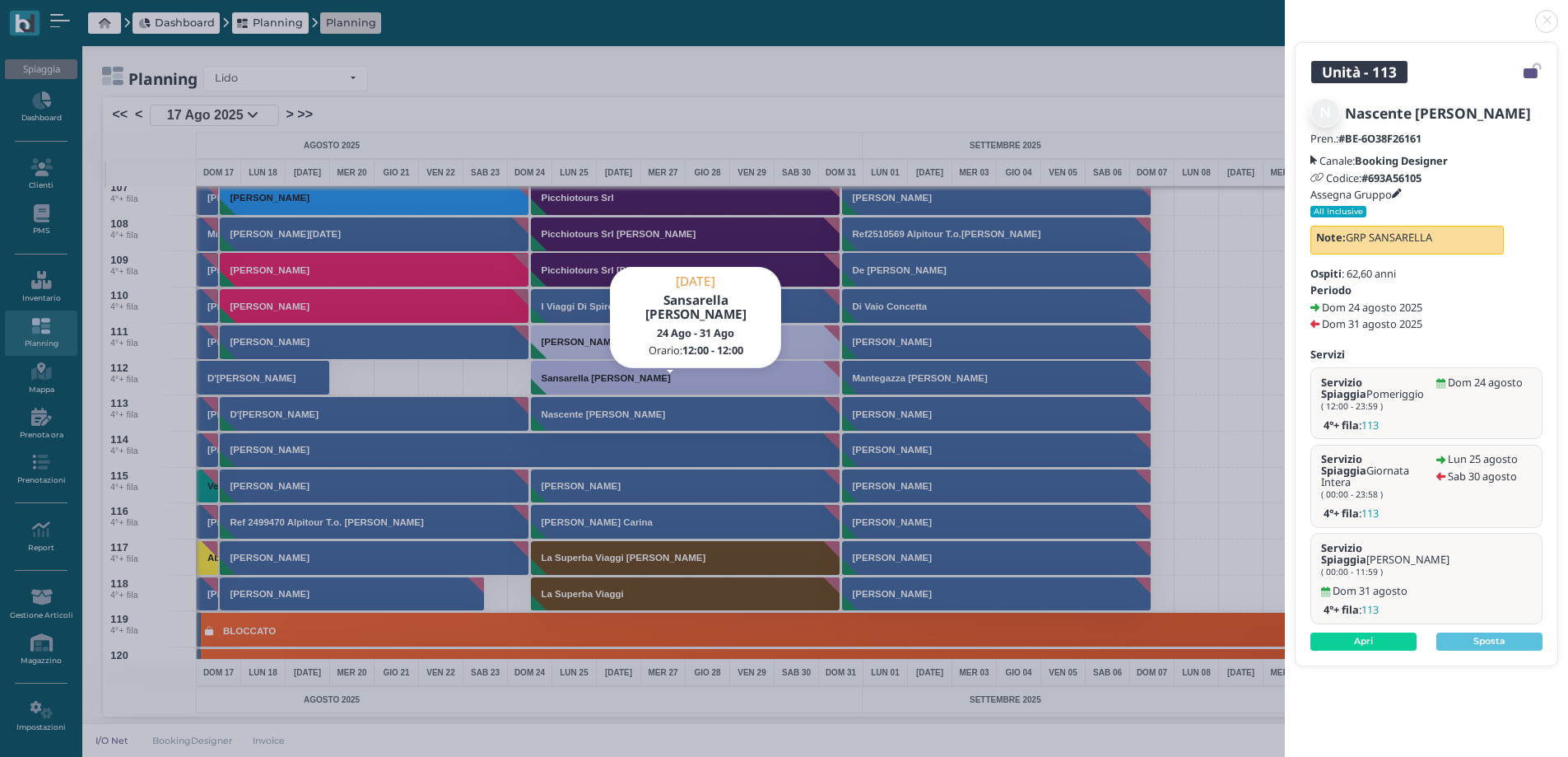
click at [1402, 195] on icon at bounding box center [1397, 194] width 10 height 10
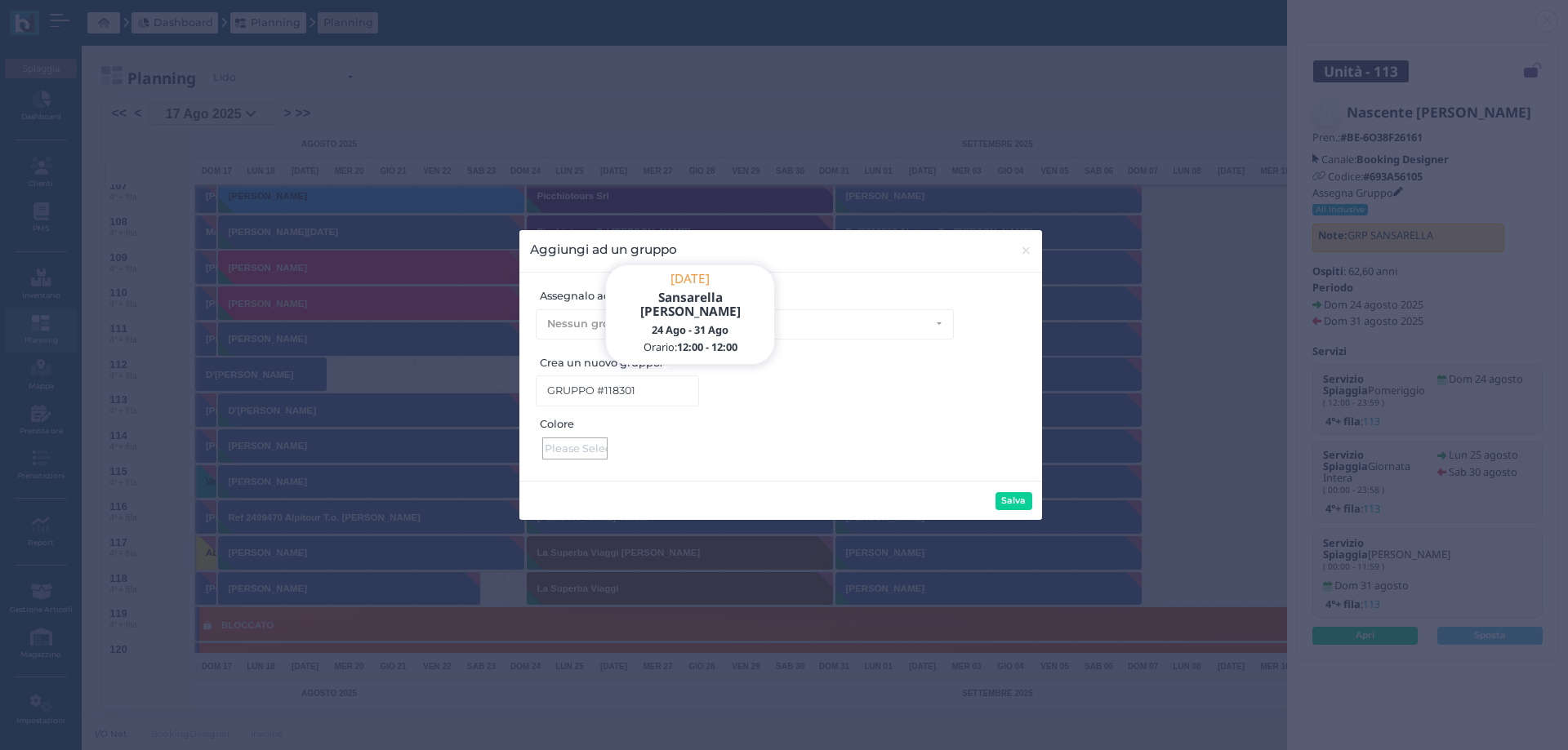
click at [580, 447] on div at bounding box center [575, 448] width 65 height 22
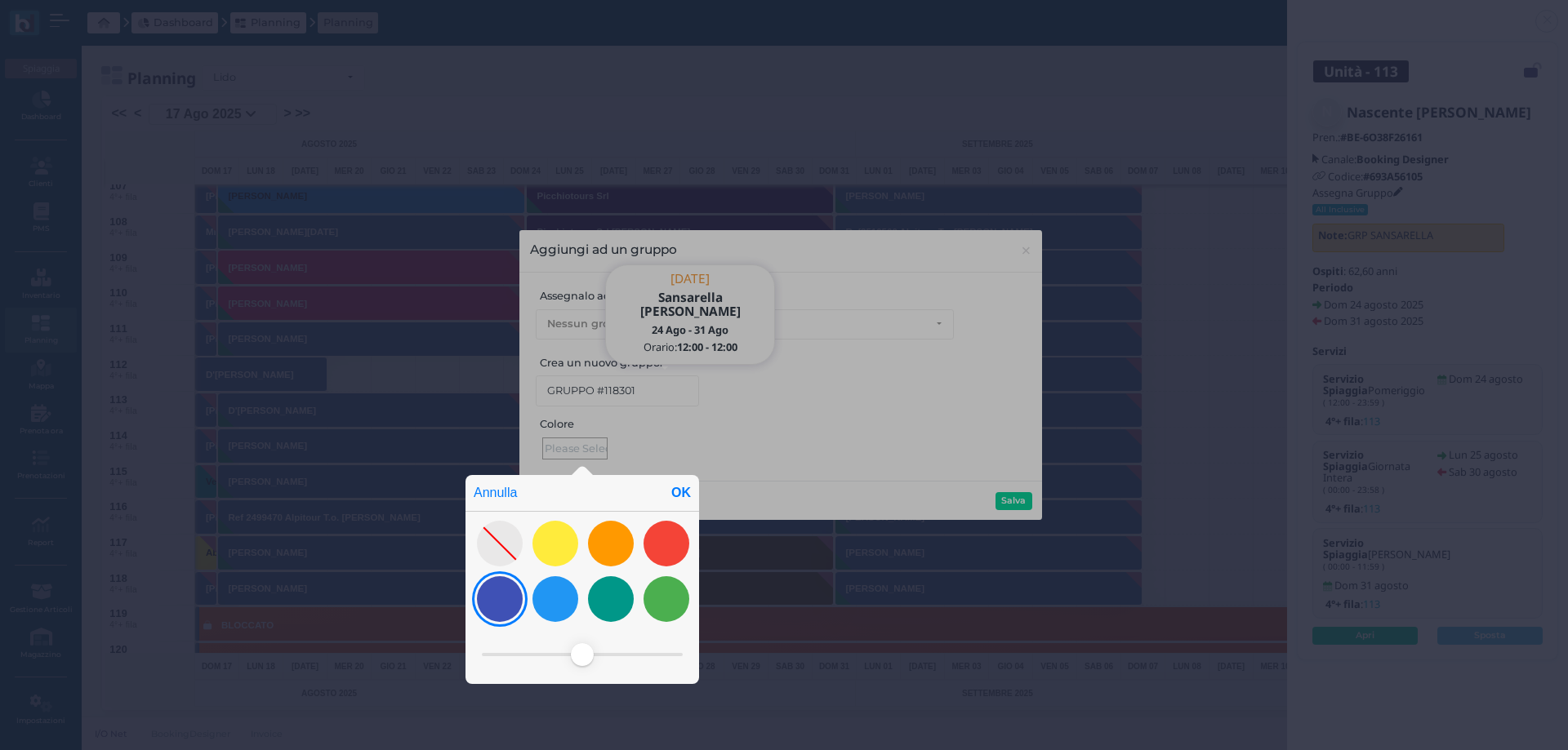
click at [507, 597] on div at bounding box center [500, 599] width 46 height 46
drag, startPoint x: 582, startPoint y: 647, endPoint x: 514, endPoint y: 652, distance: 68.2
click at [514, 652] on span at bounding box center [512, 654] width 23 height 23
click at [681, 486] on div "OK" at bounding box center [681, 493] width 36 height 36
type input "#c3c8ea"
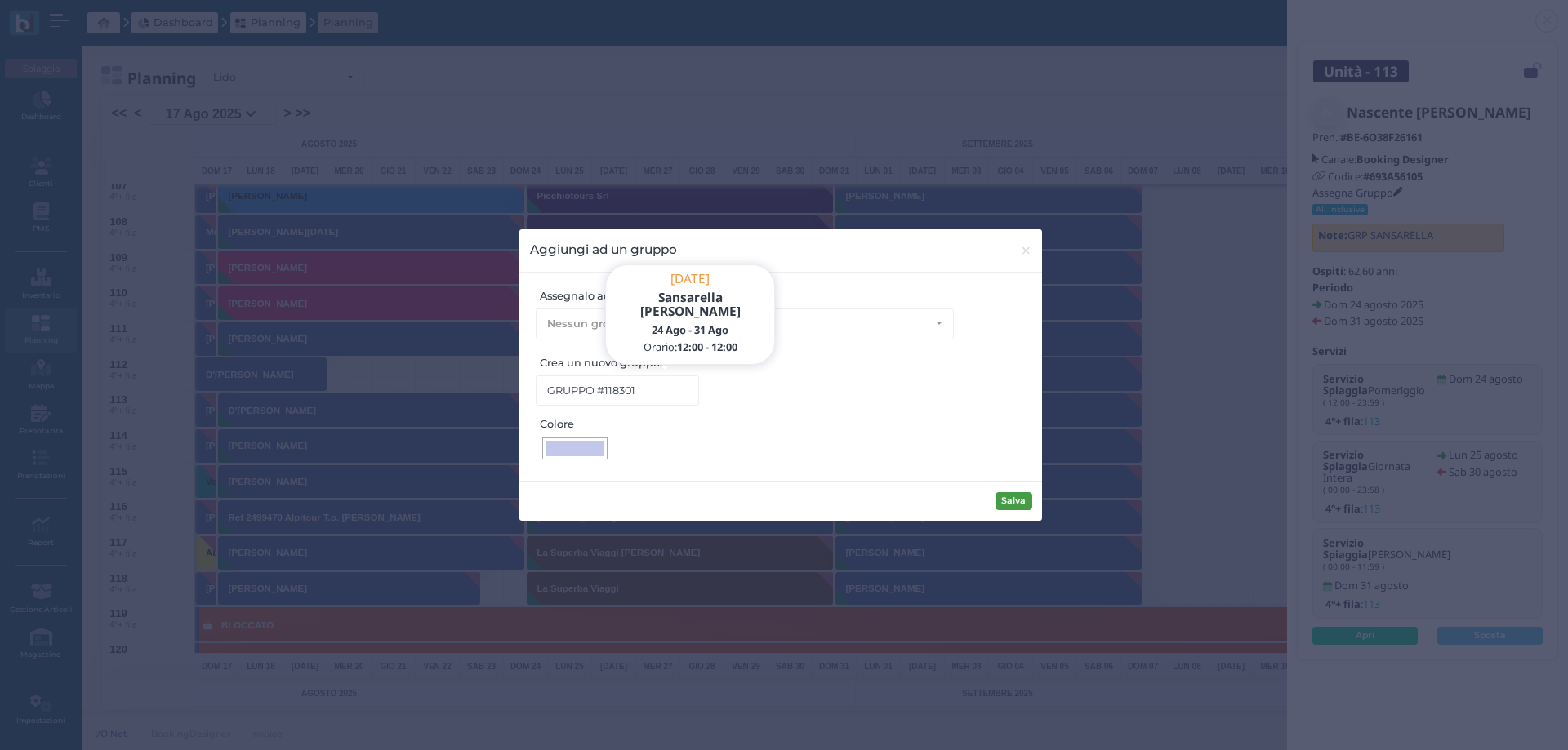
drag, startPoint x: 1037, startPoint y: 495, endPoint x: 1027, endPoint y: 495, distance: 10.0
click at [1034, 495] on div "Salva" at bounding box center [781, 500] width 523 height 40
click at [1026, 495] on button "Salva" at bounding box center [1013, 501] width 37 height 18
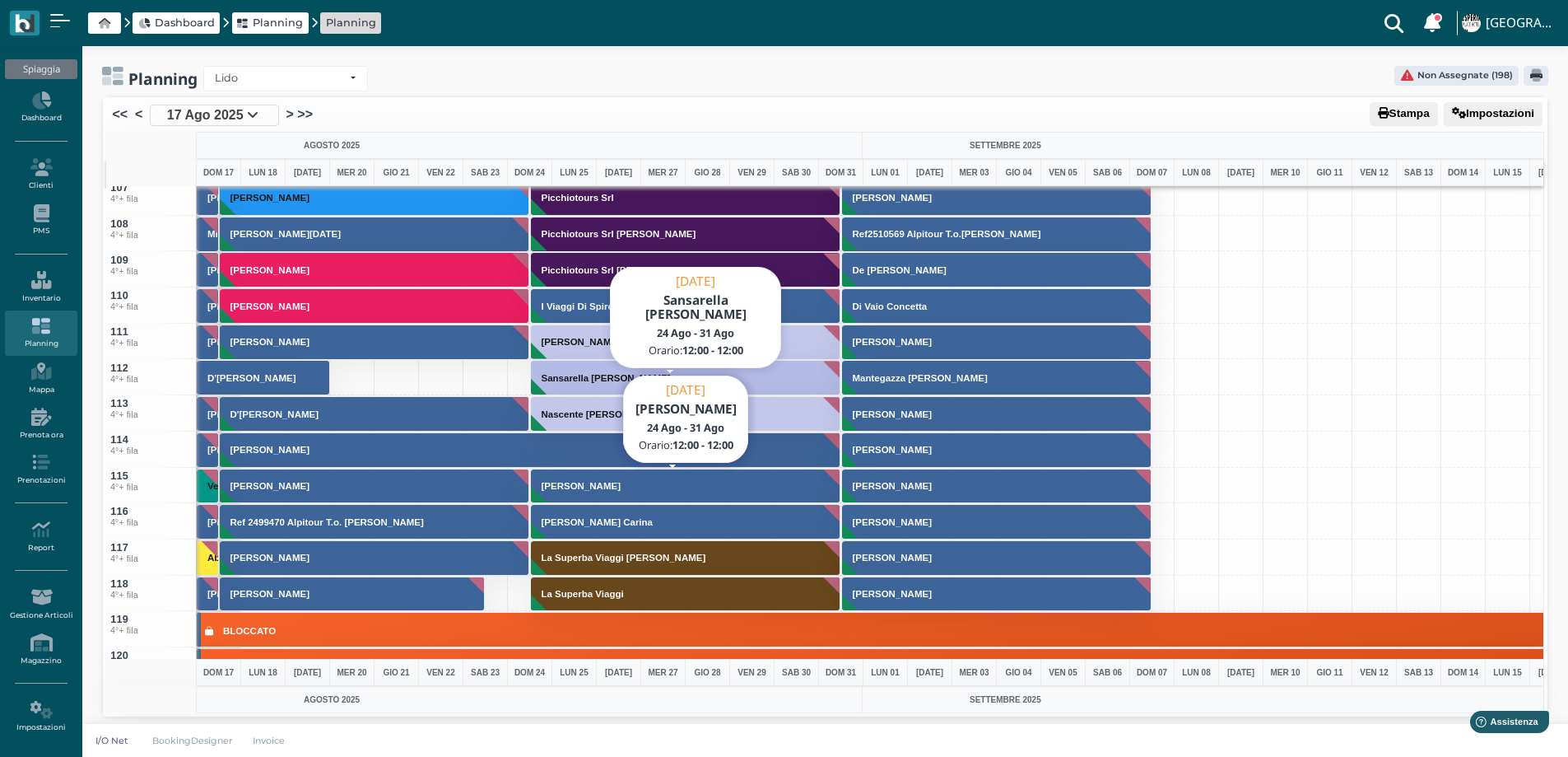
click at [598, 481] on h3 "[PERSON_NAME]" at bounding box center [581, 486] width 92 height 10
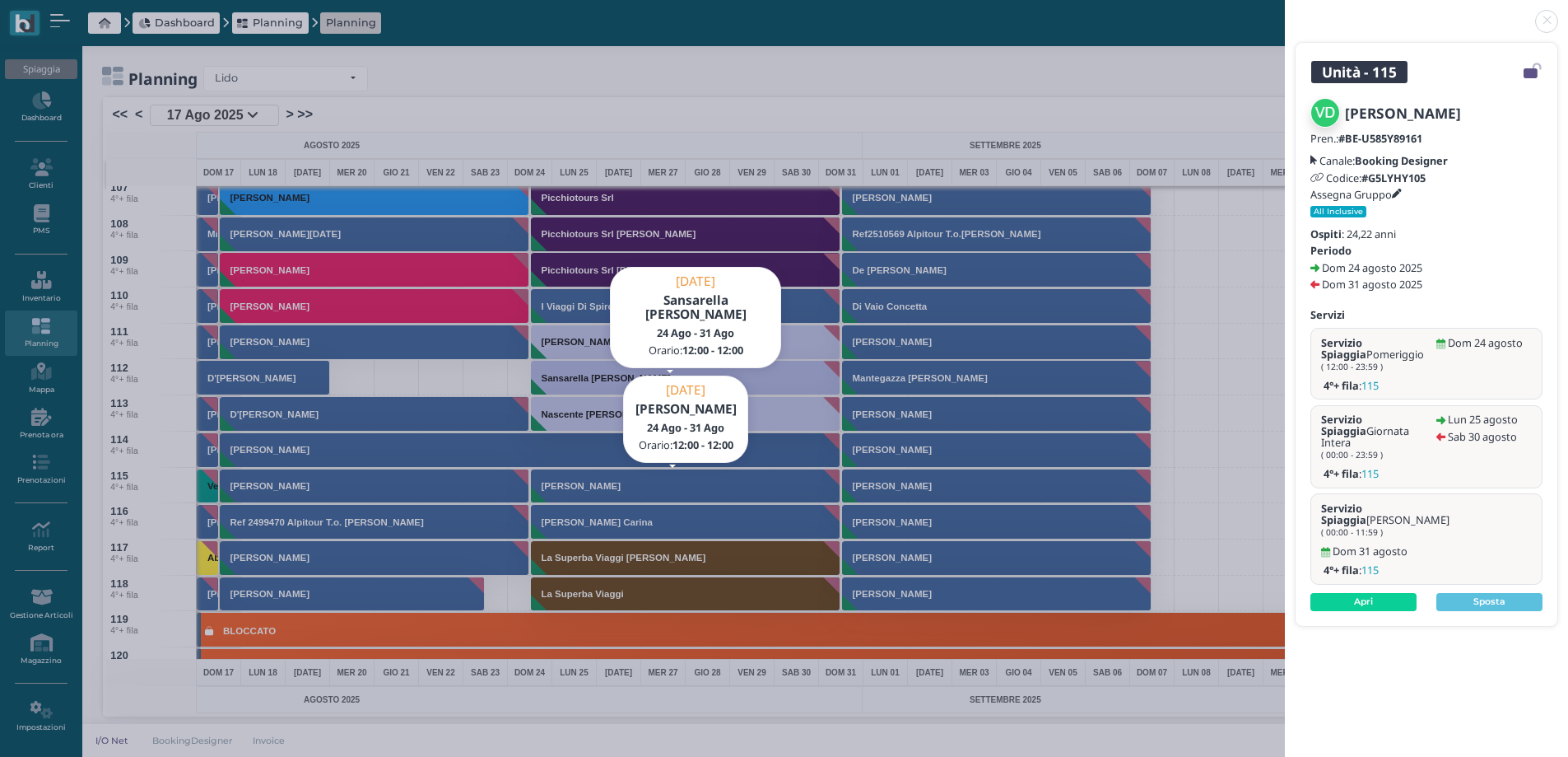
click at [1285, 11] on link at bounding box center [1285, 11] width 0 height 0
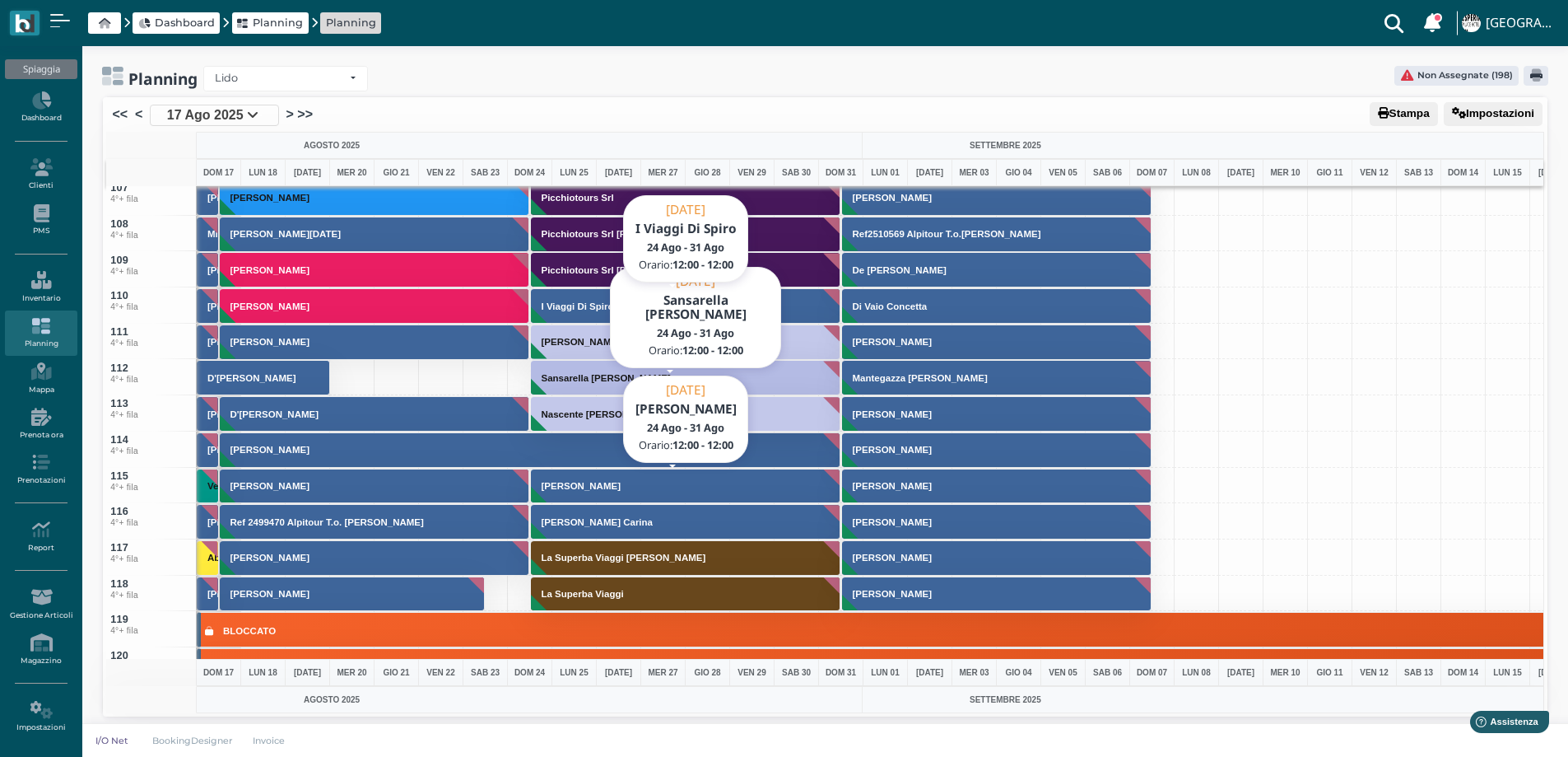
click at [584, 303] on h3 "I Viaggi Di Spiro" at bounding box center [578, 307] width 86 height 10
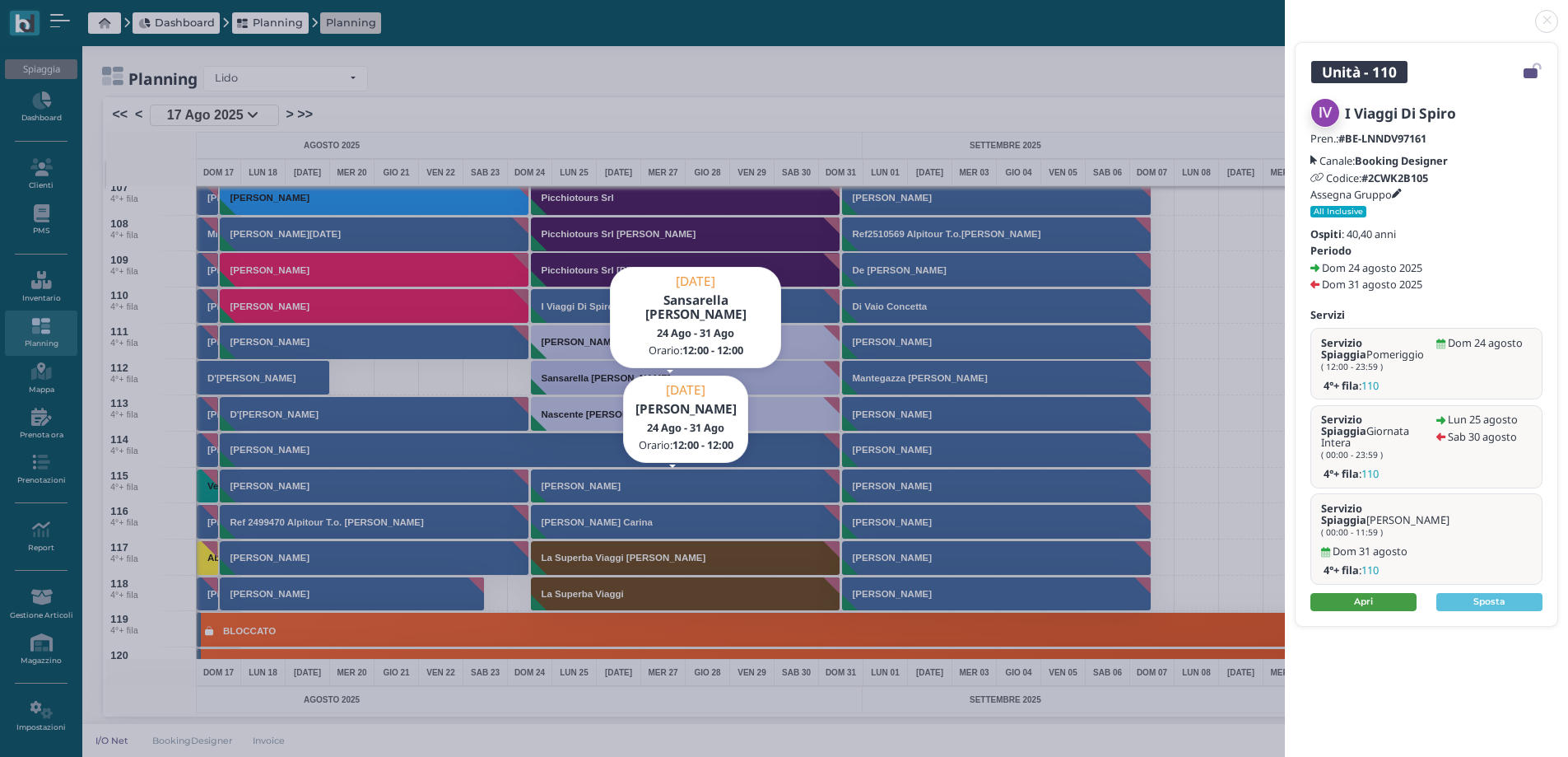
click at [1367, 593] on link "Apri" at bounding box center [1363, 601] width 106 height 18
click at [1285, 11] on link at bounding box center [1285, 11] width 0 height 0
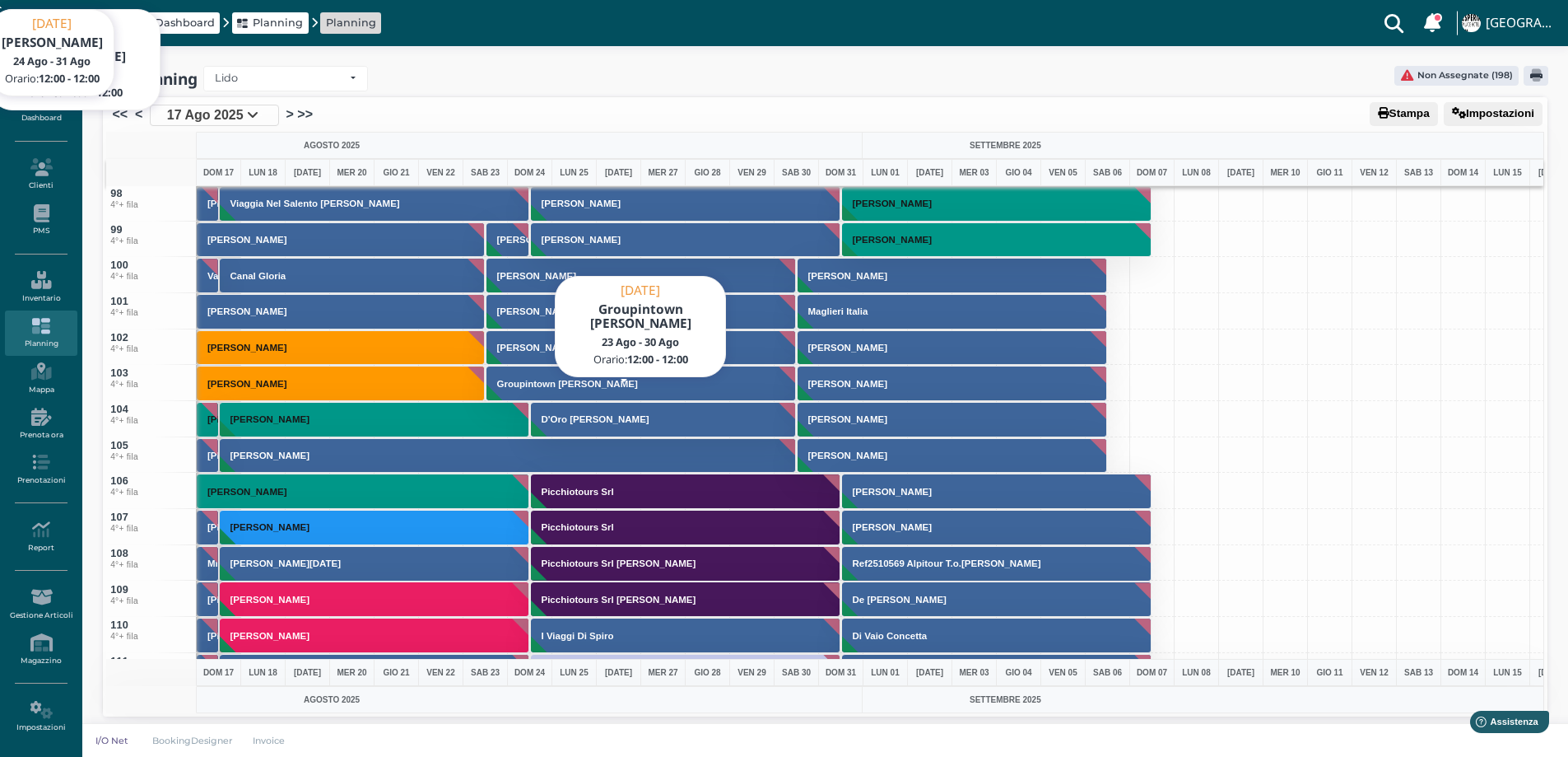
scroll to position [3409, 0]
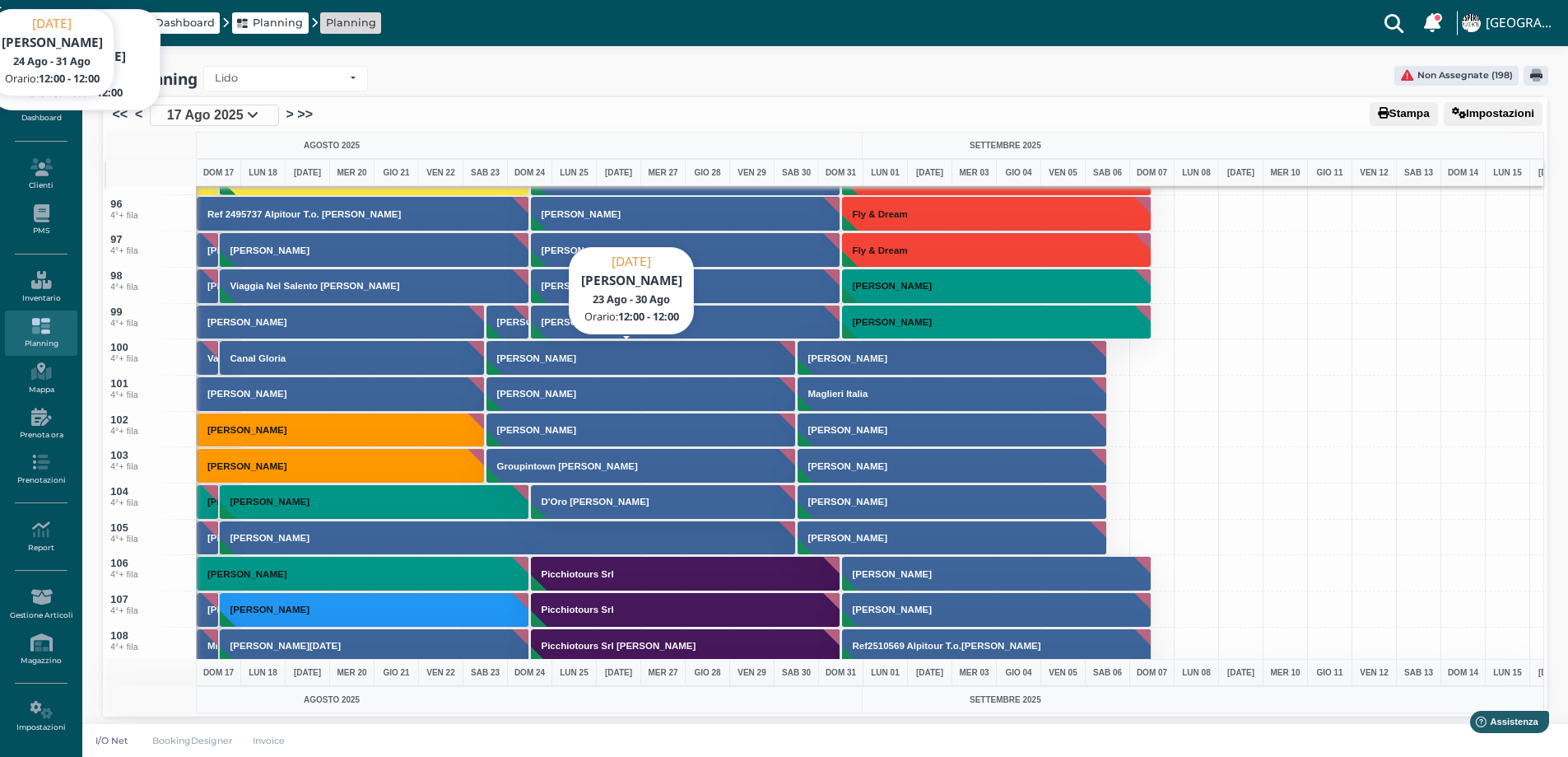
click at [502, 358] on h3 "[PERSON_NAME]" at bounding box center [537, 359] width 92 height 10
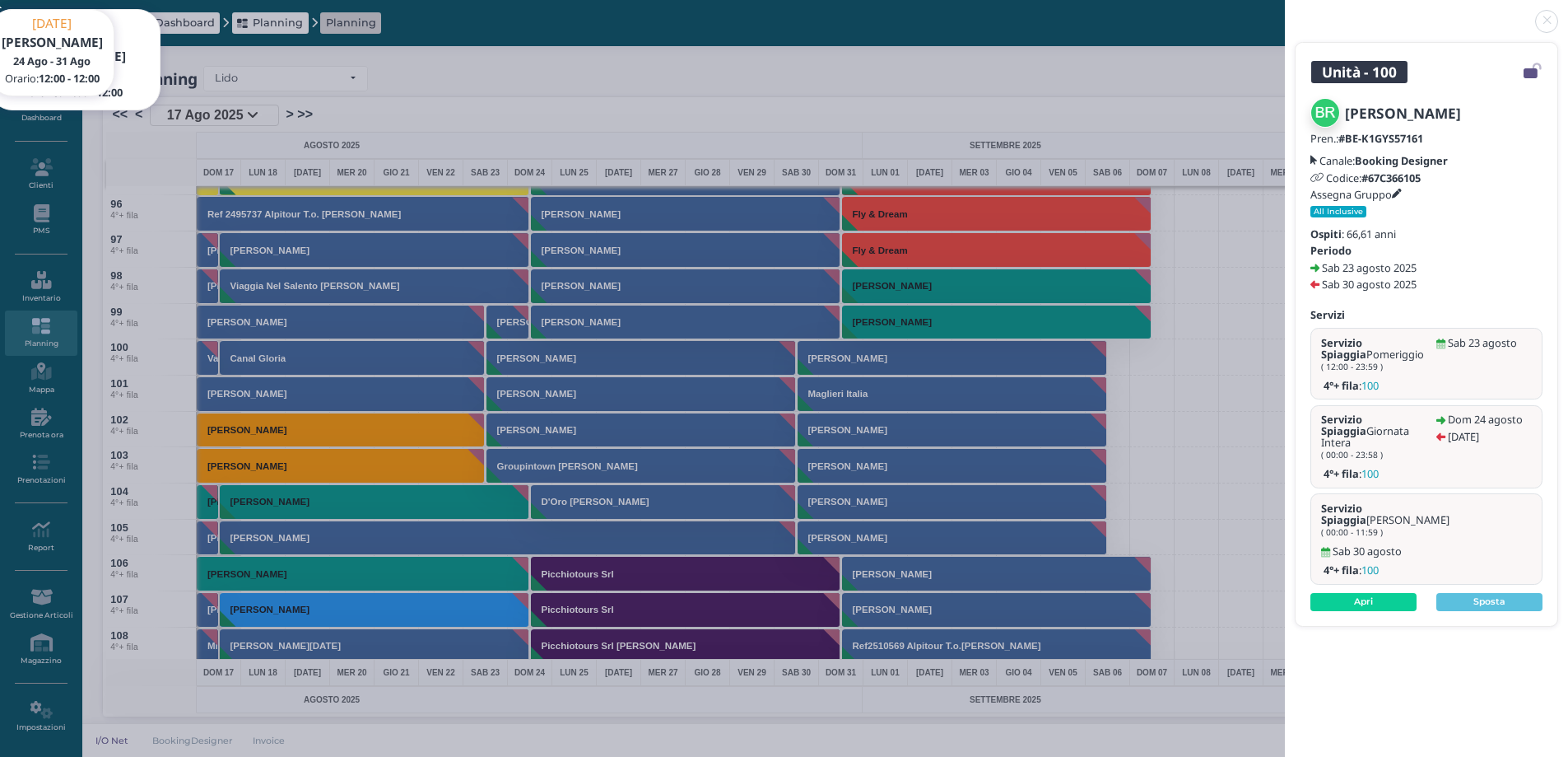
click at [1285, 11] on link at bounding box center [1285, 11] width 0 height 0
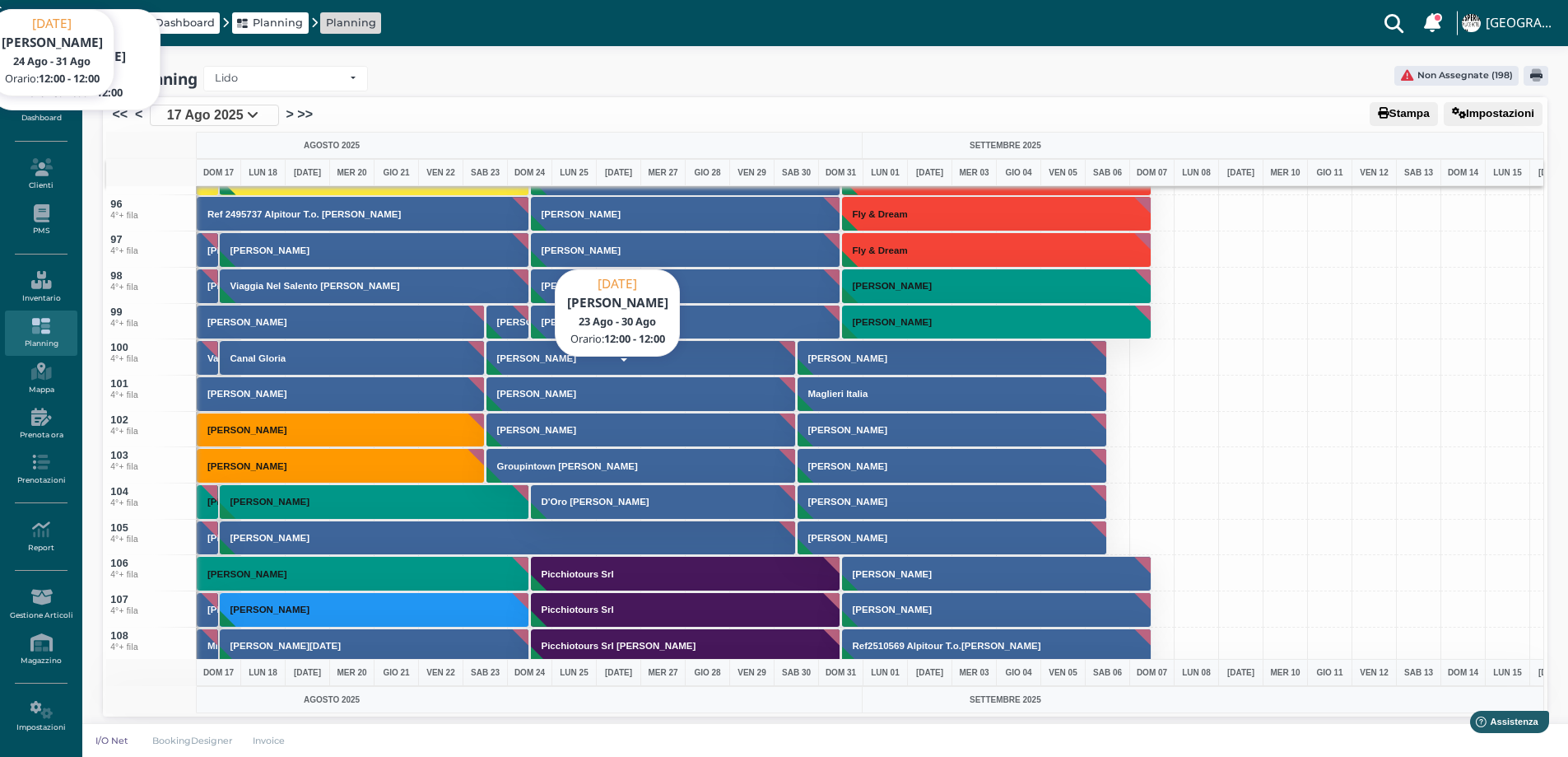
click at [543, 401] on button "[PERSON_NAME]" at bounding box center [641, 394] width 311 height 35
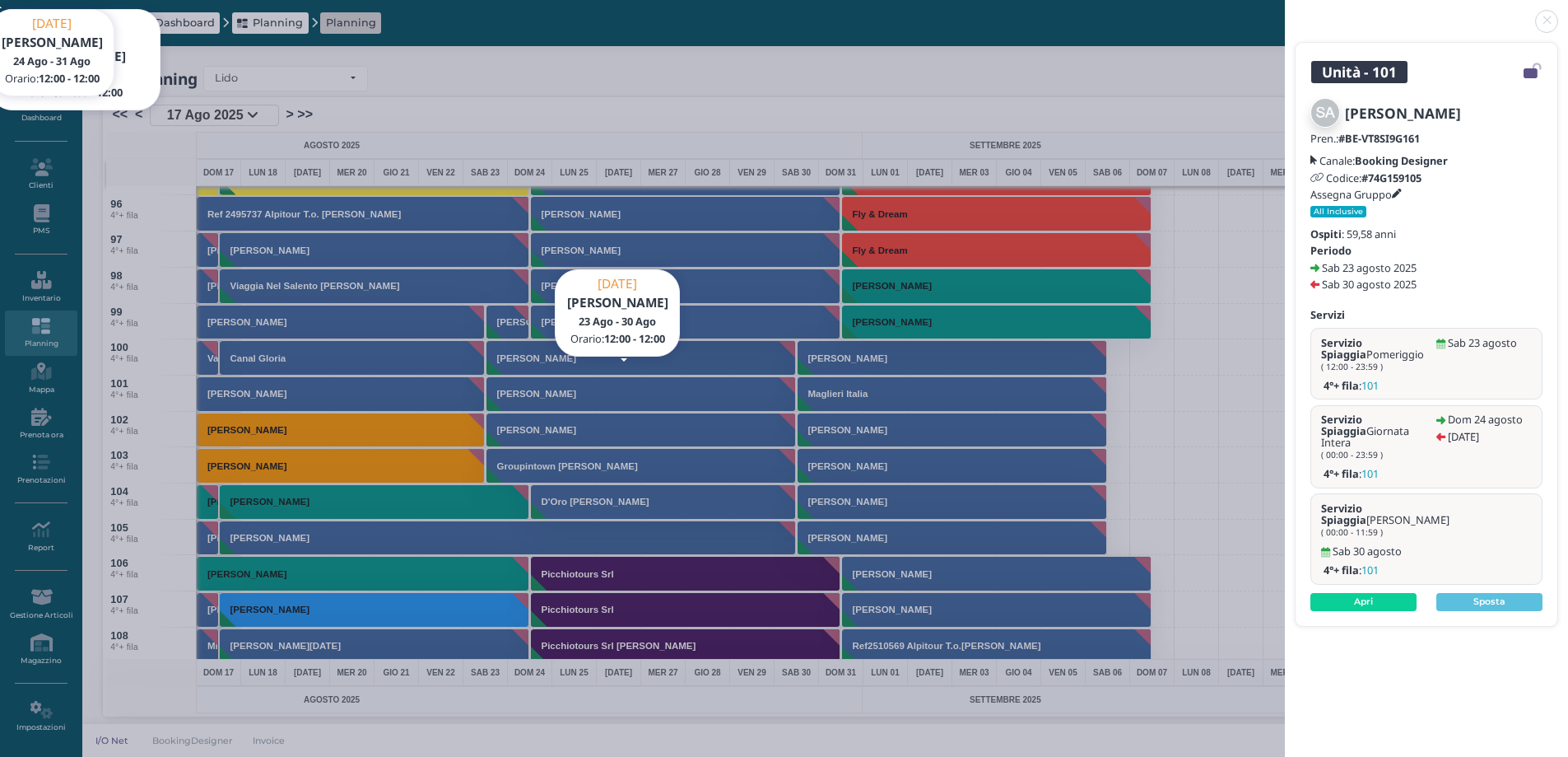
click at [1285, 11] on link at bounding box center [1285, 11] width 0 height 0
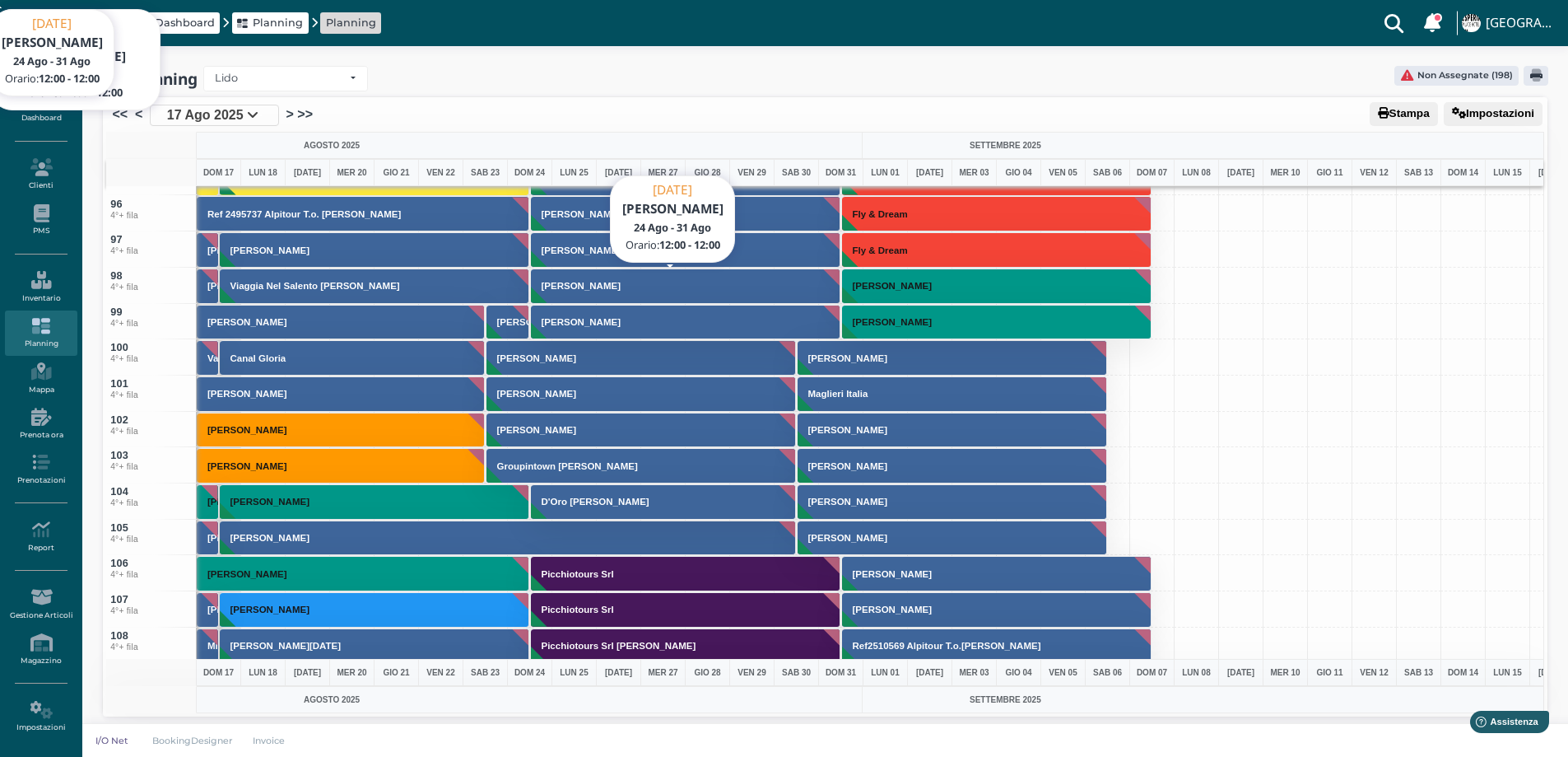
click at [588, 293] on button "[PERSON_NAME]" at bounding box center [686, 286] width 311 height 35
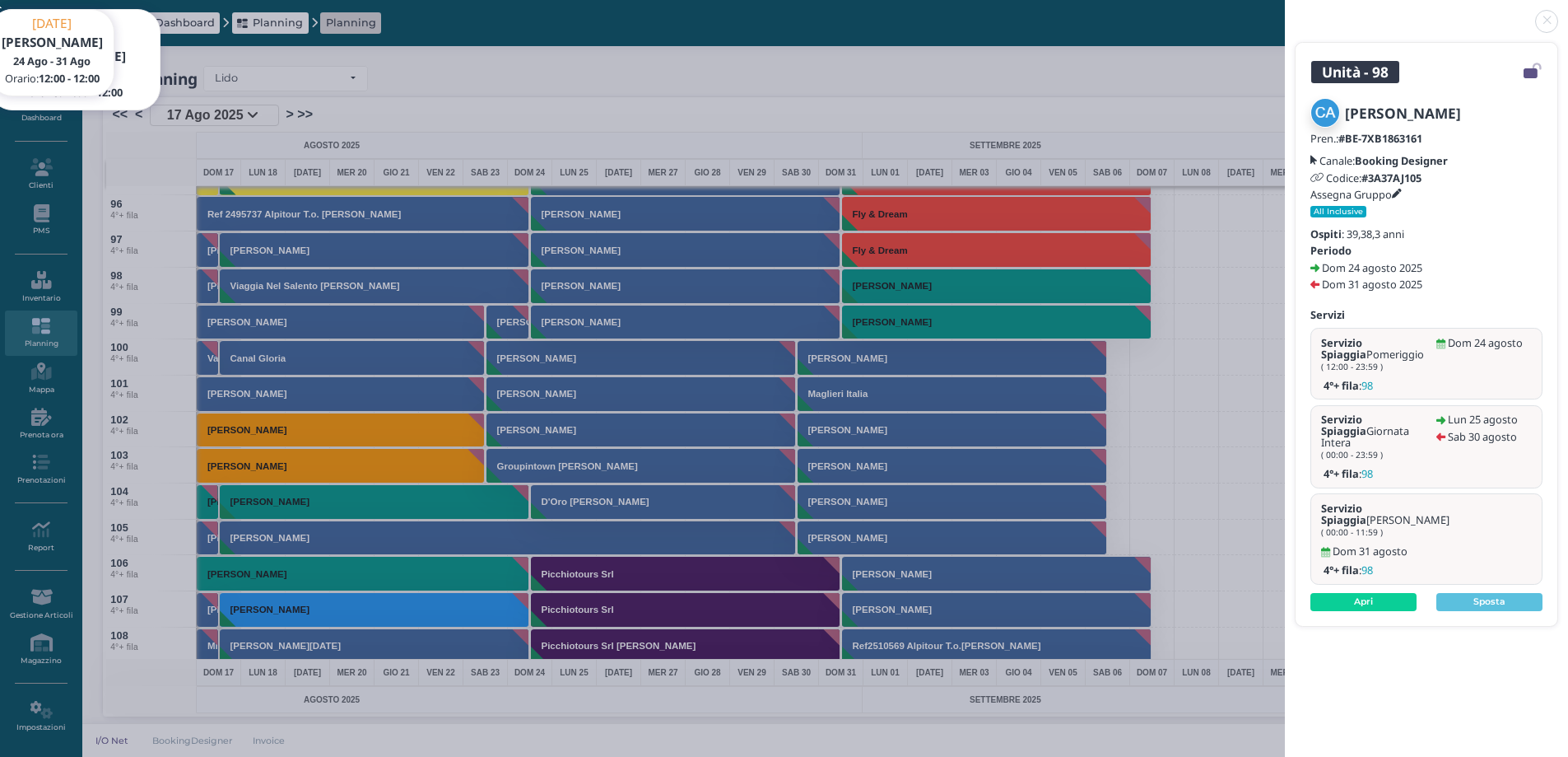
drag, startPoint x: 1544, startPoint y: 23, endPoint x: 870, endPoint y: 207, distance: 698.7
click at [1285, 11] on link at bounding box center [1285, 11] width 0 height 0
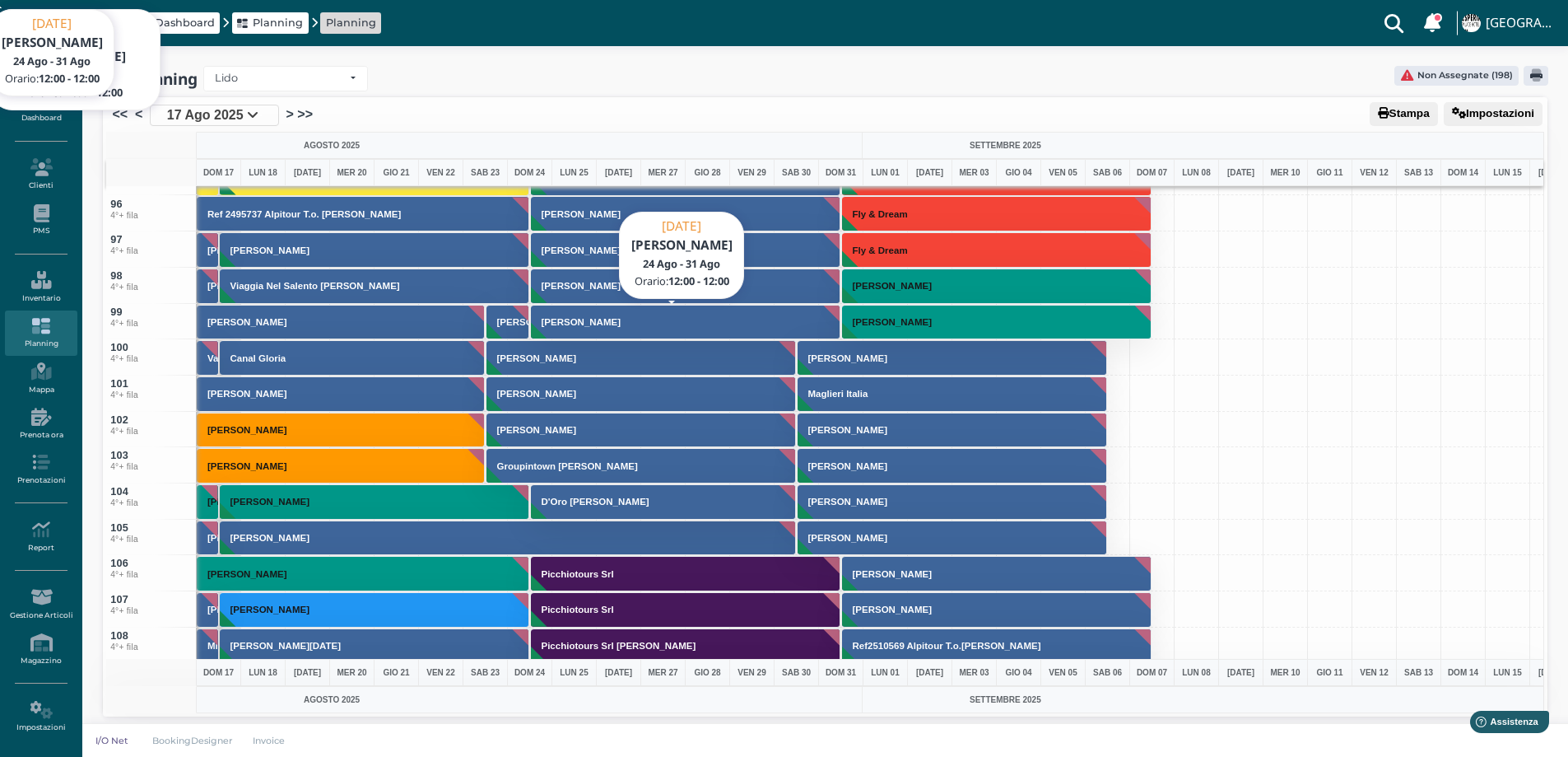
click at [649, 325] on button "[PERSON_NAME]" at bounding box center [686, 322] width 311 height 35
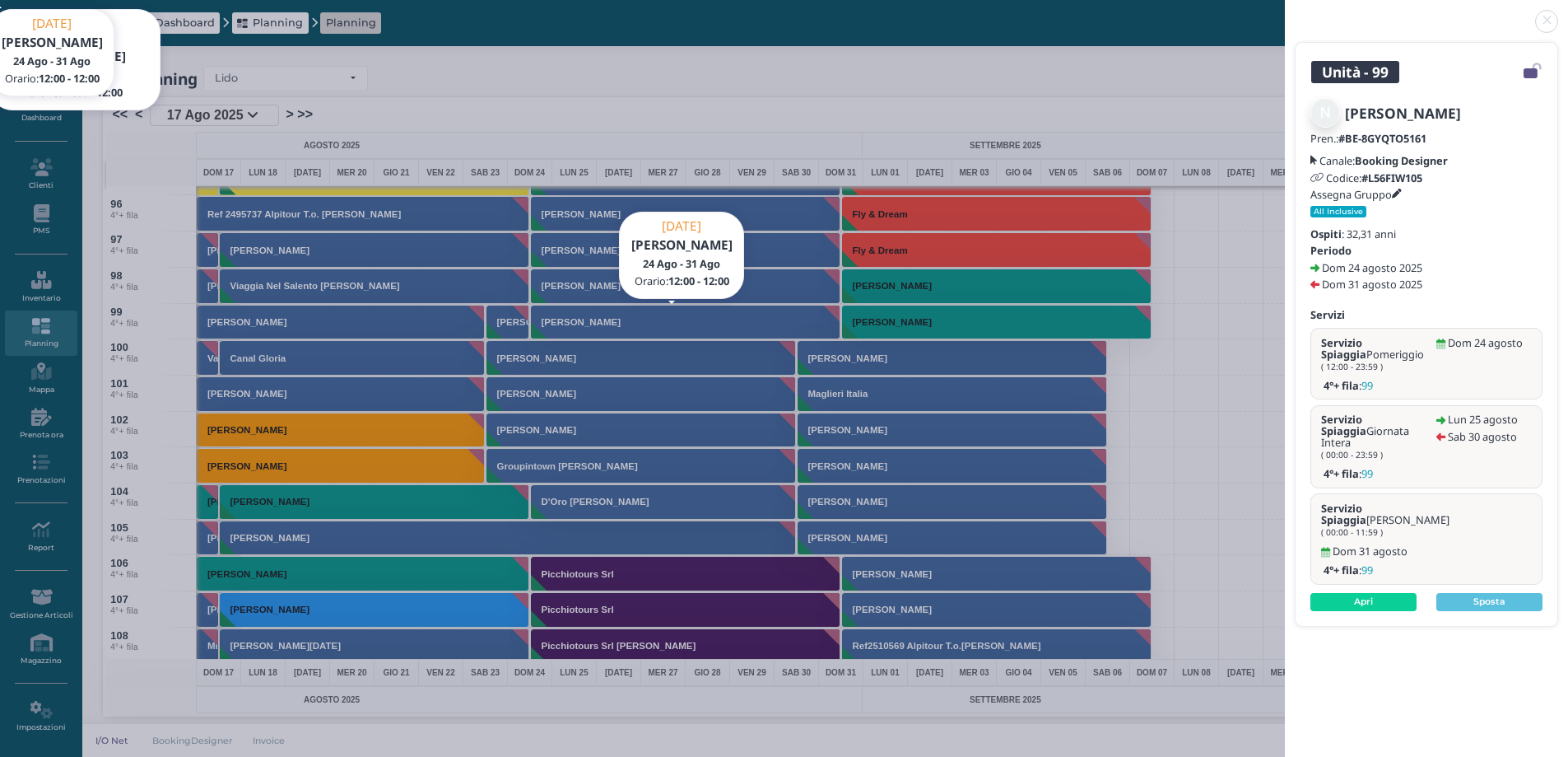
drag, startPoint x: 1541, startPoint y: 22, endPoint x: 1523, endPoint y: 23, distance: 18.0
click at [1285, 11] on link at bounding box center [1285, 11] width 0 height 0
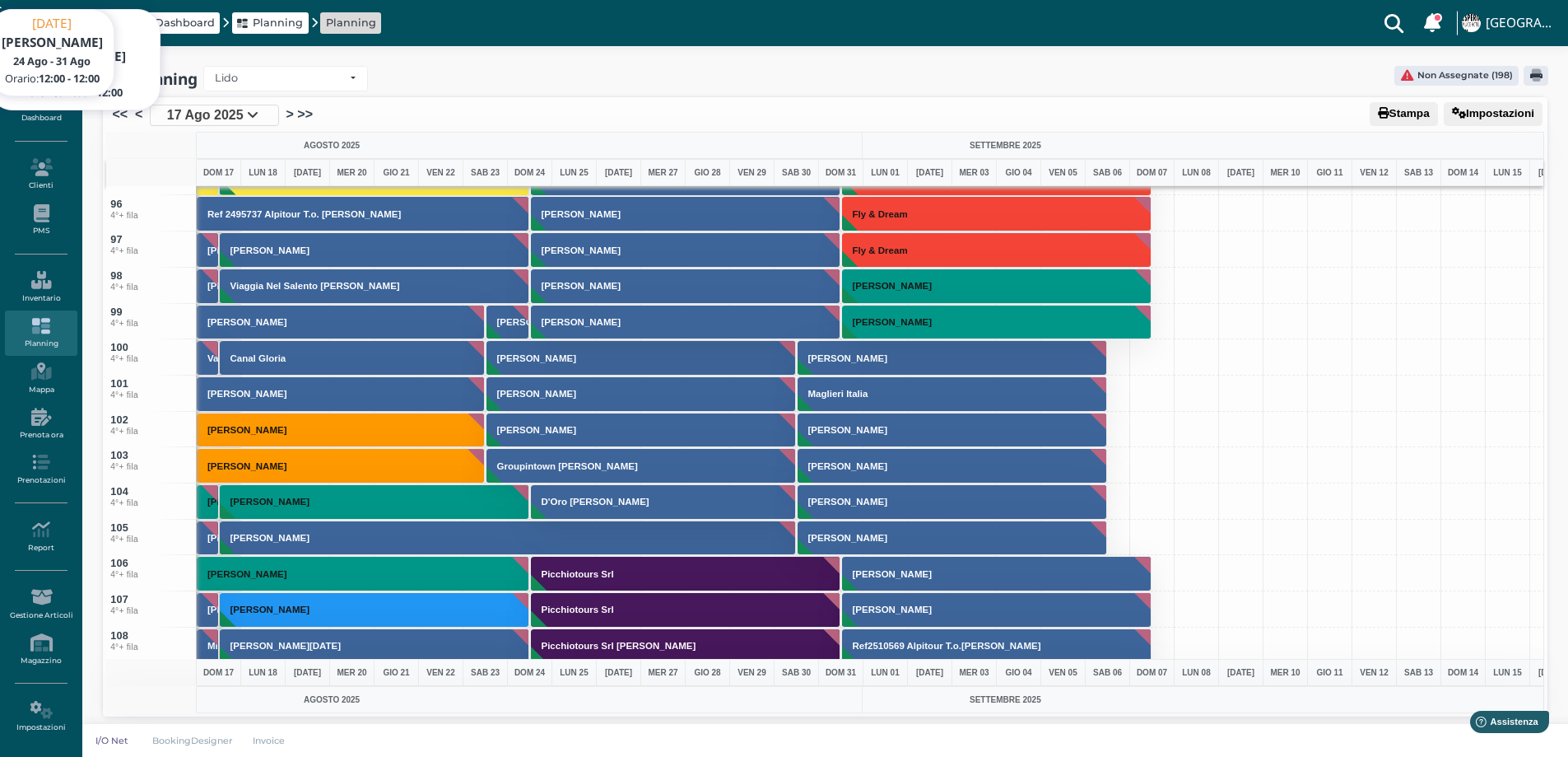
click at [591, 258] on button "[PERSON_NAME]" at bounding box center [686, 249] width 311 height 35
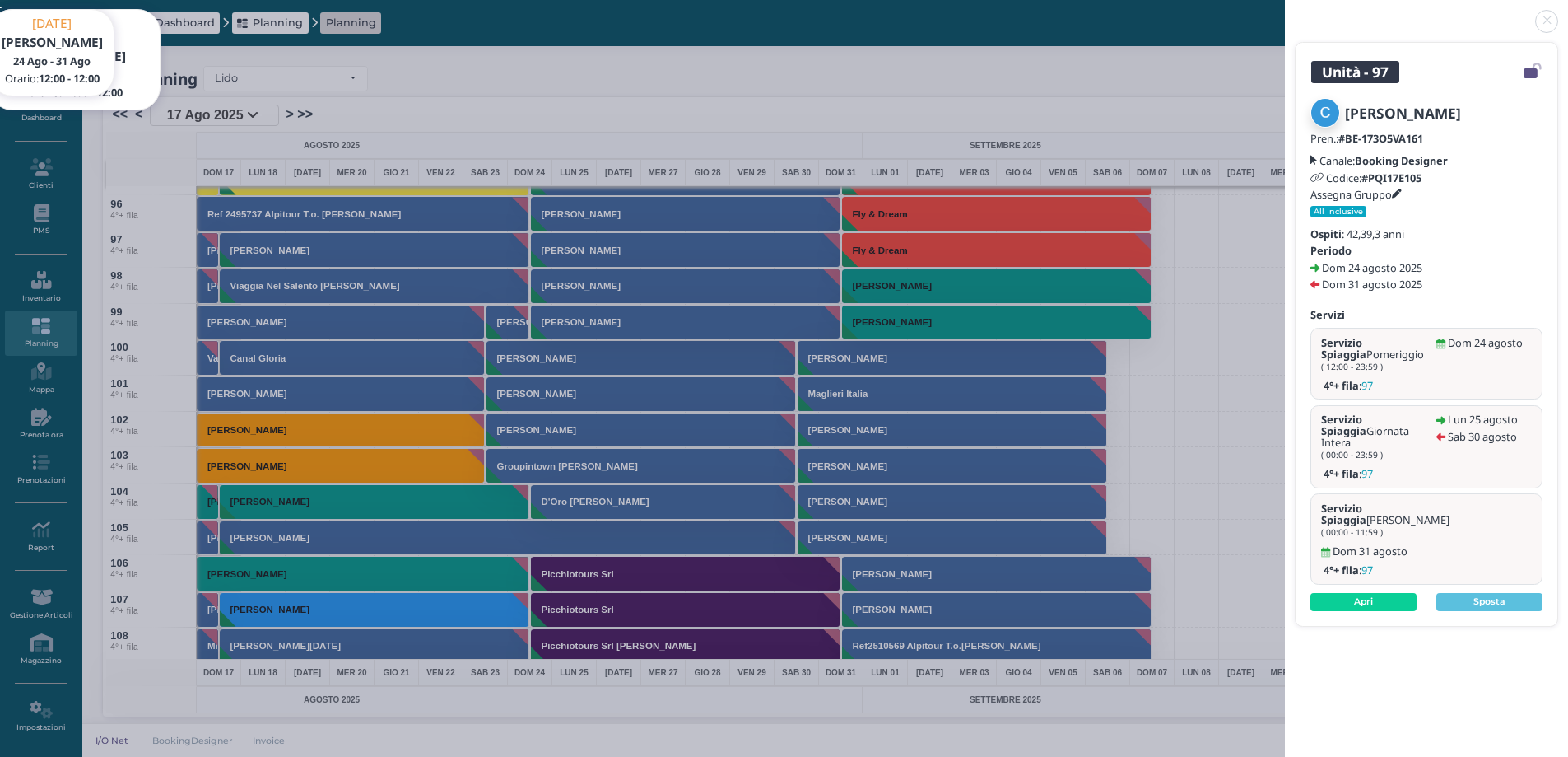
click at [1285, 11] on link at bounding box center [1285, 11] width 0 height 0
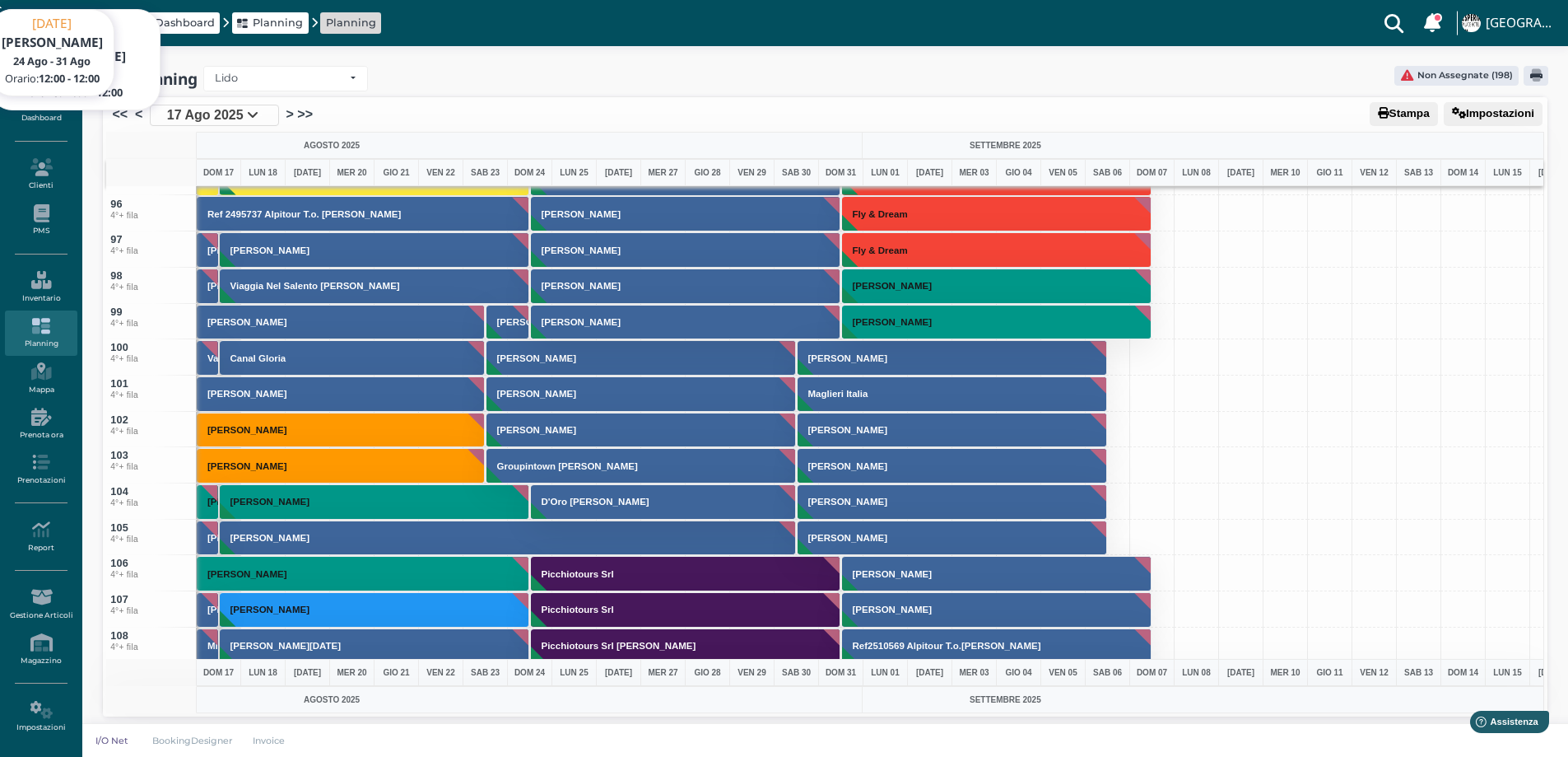
click at [576, 228] on button "[PERSON_NAME]" at bounding box center [686, 213] width 311 height 35
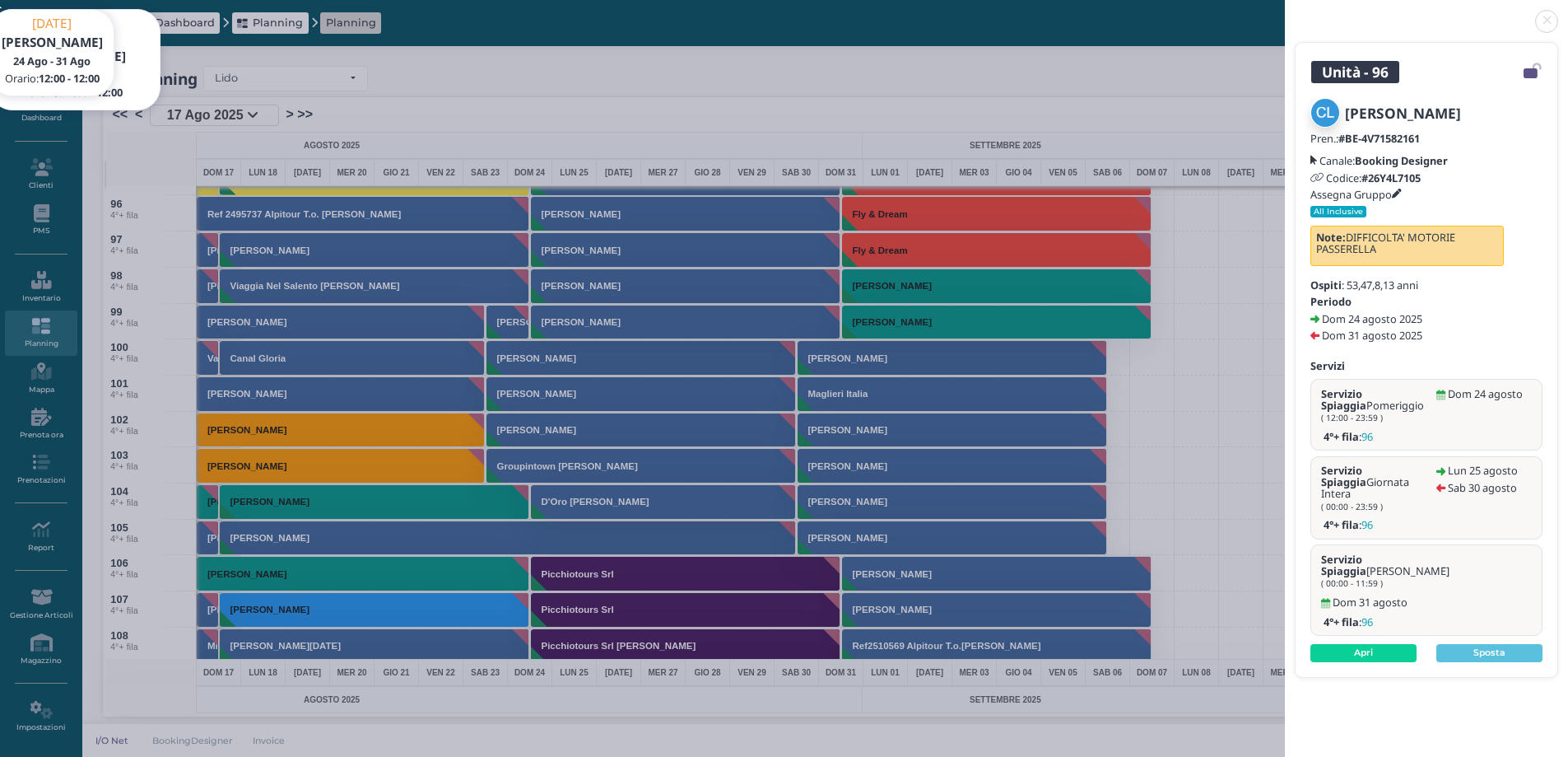
click at [588, 203] on div "Unità - 96 Cafagno Loredana Pren.: #BE-4V71582161 Canale: Booking Designer Codi…" at bounding box center [784, 378] width 1568 height 757
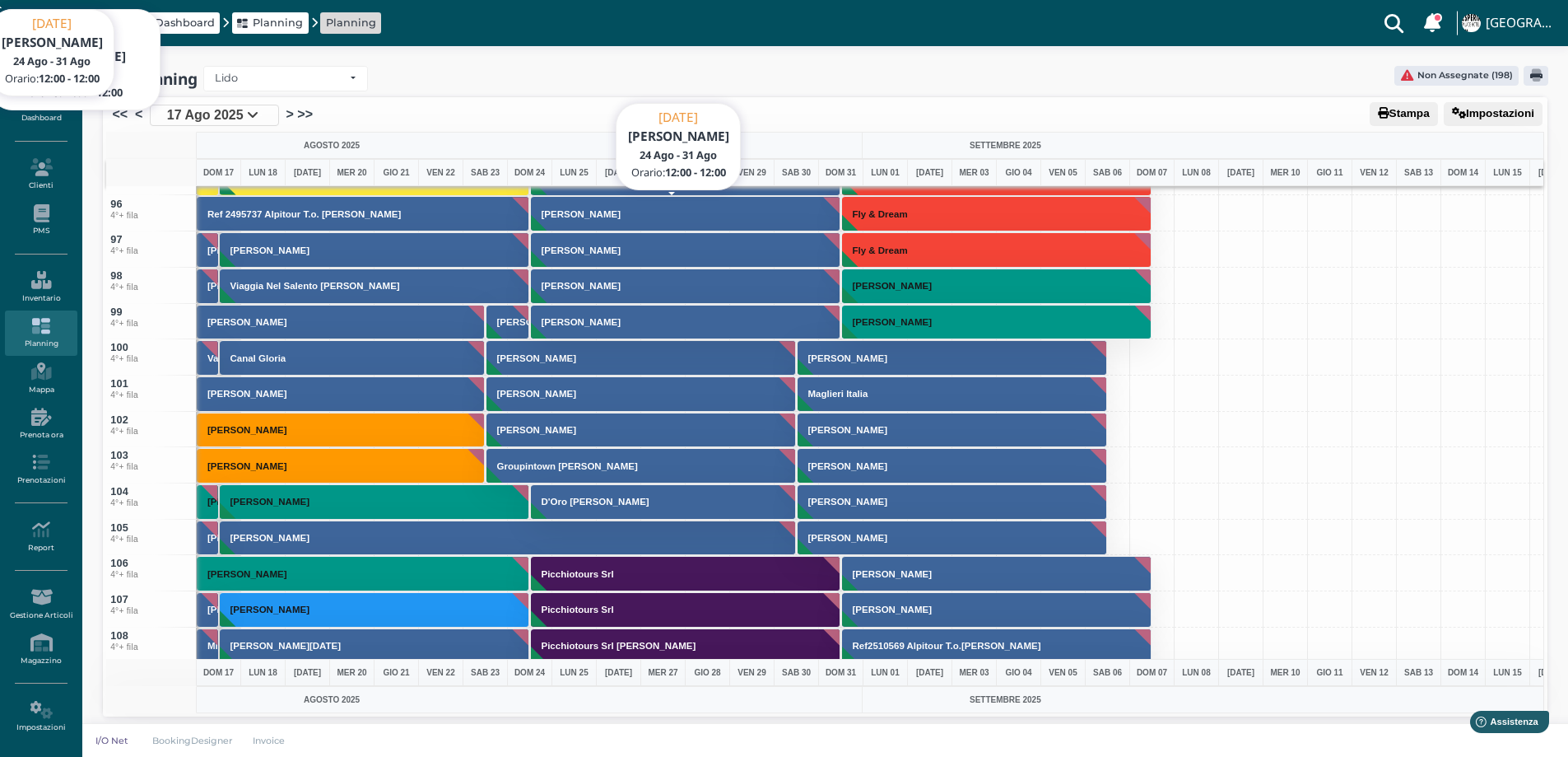
click at [612, 224] on button "[PERSON_NAME]" at bounding box center [686, 213] width 311 height 35
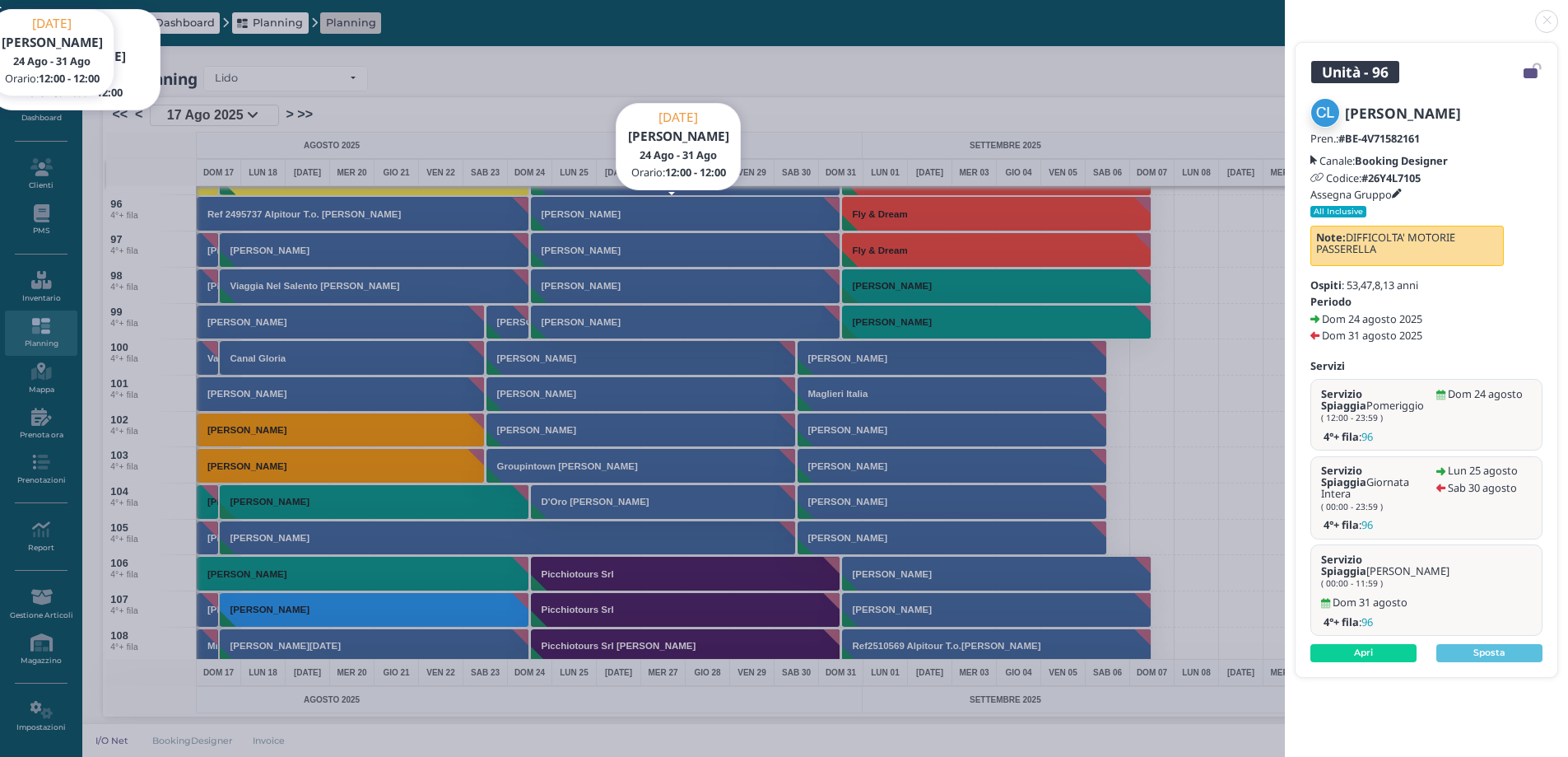
click at [1285, 11] on link at bounding box center [1285, 11] width 0 height 0
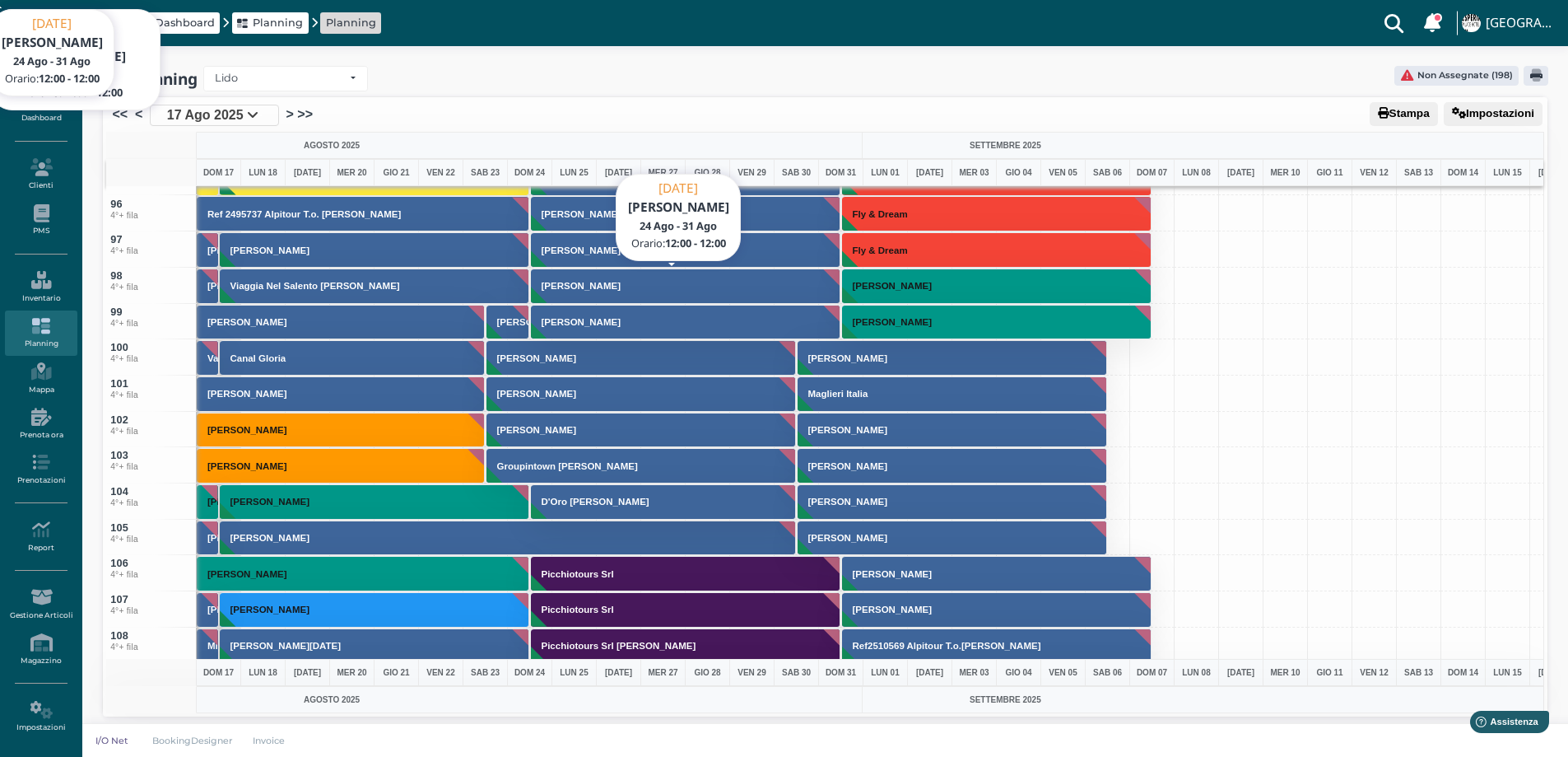
scroll to position [3244, 0]
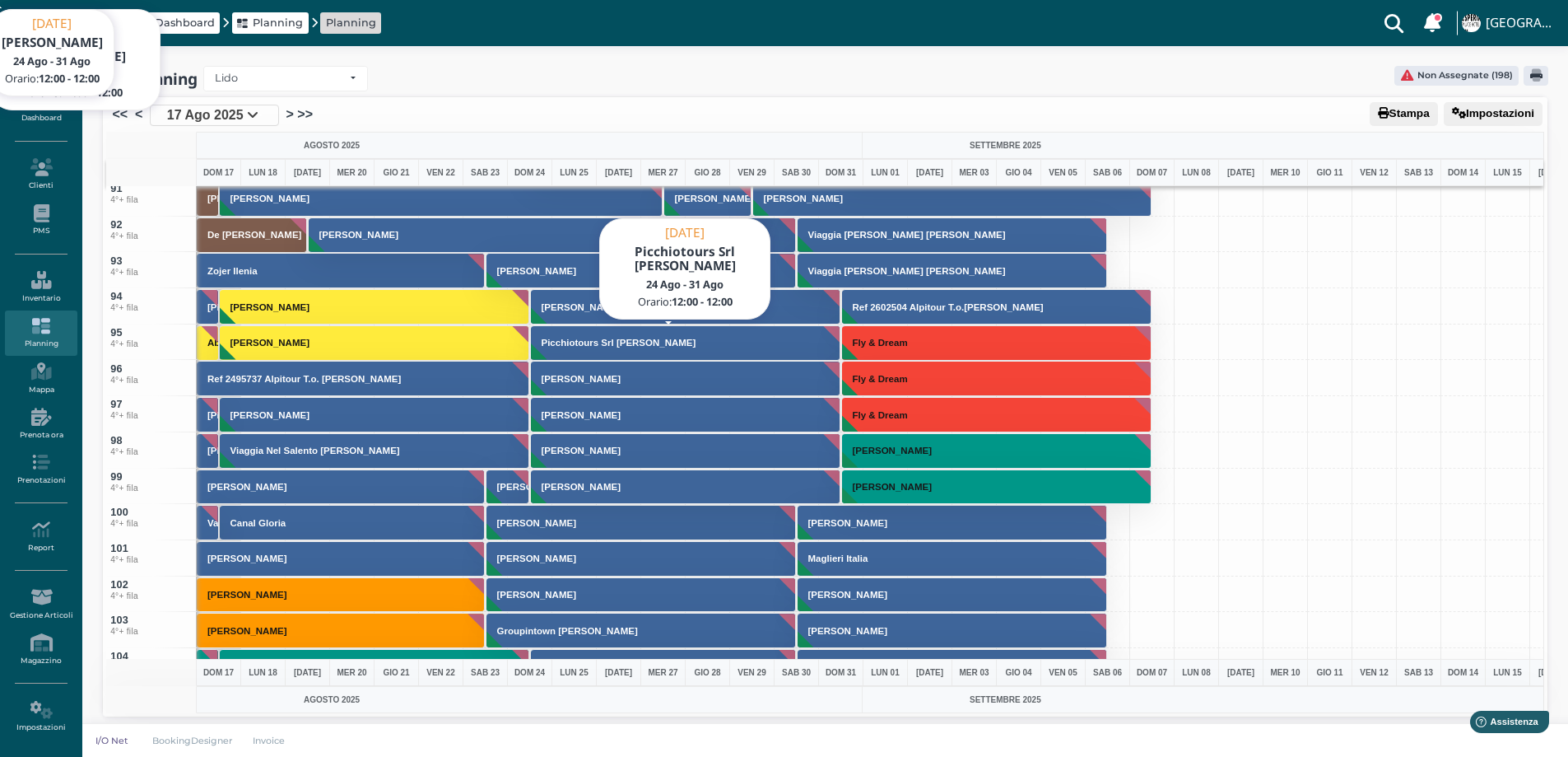
click at [590, 351] on button "Picchiotours Srl [PERSON_NAME]" at bounding box center [686, 343] width 311 height 35
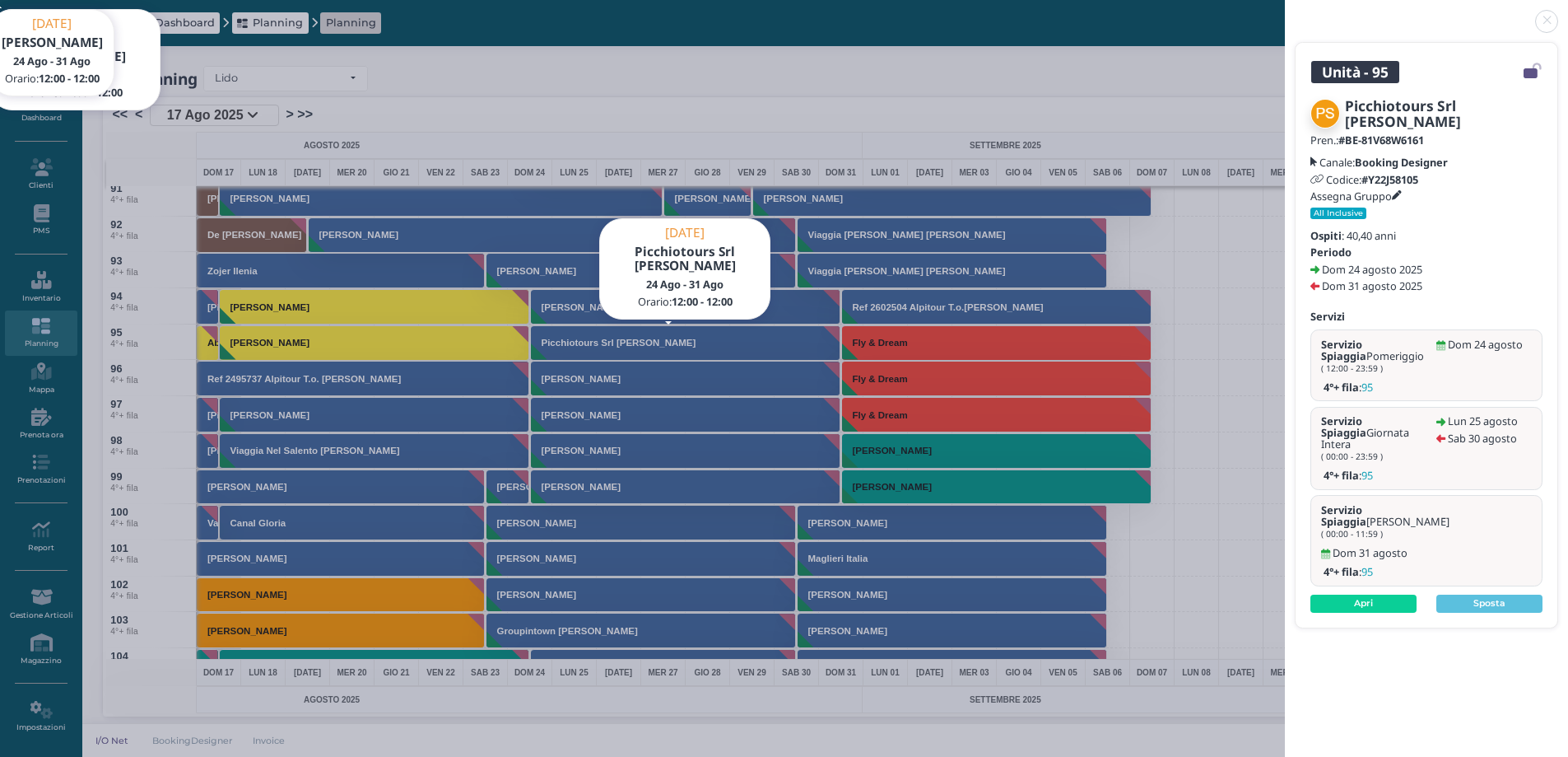
click at [1285, 11] on link at bounding box center [1285, 11] width 0 height 0
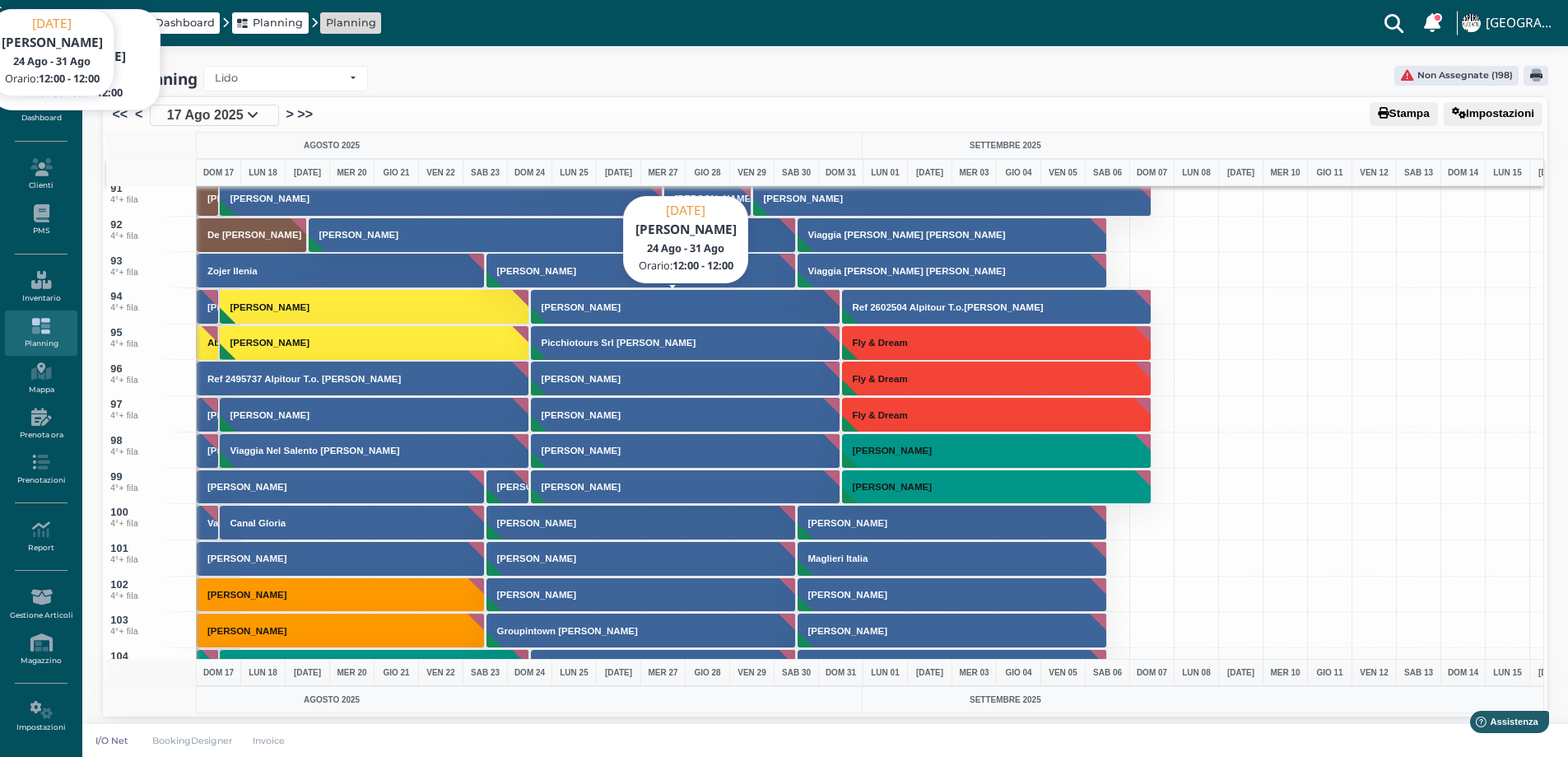
click at [612, 305] on h3 "[PERSON_NAME]" at bounding box center [581, 307] width 92 height 10
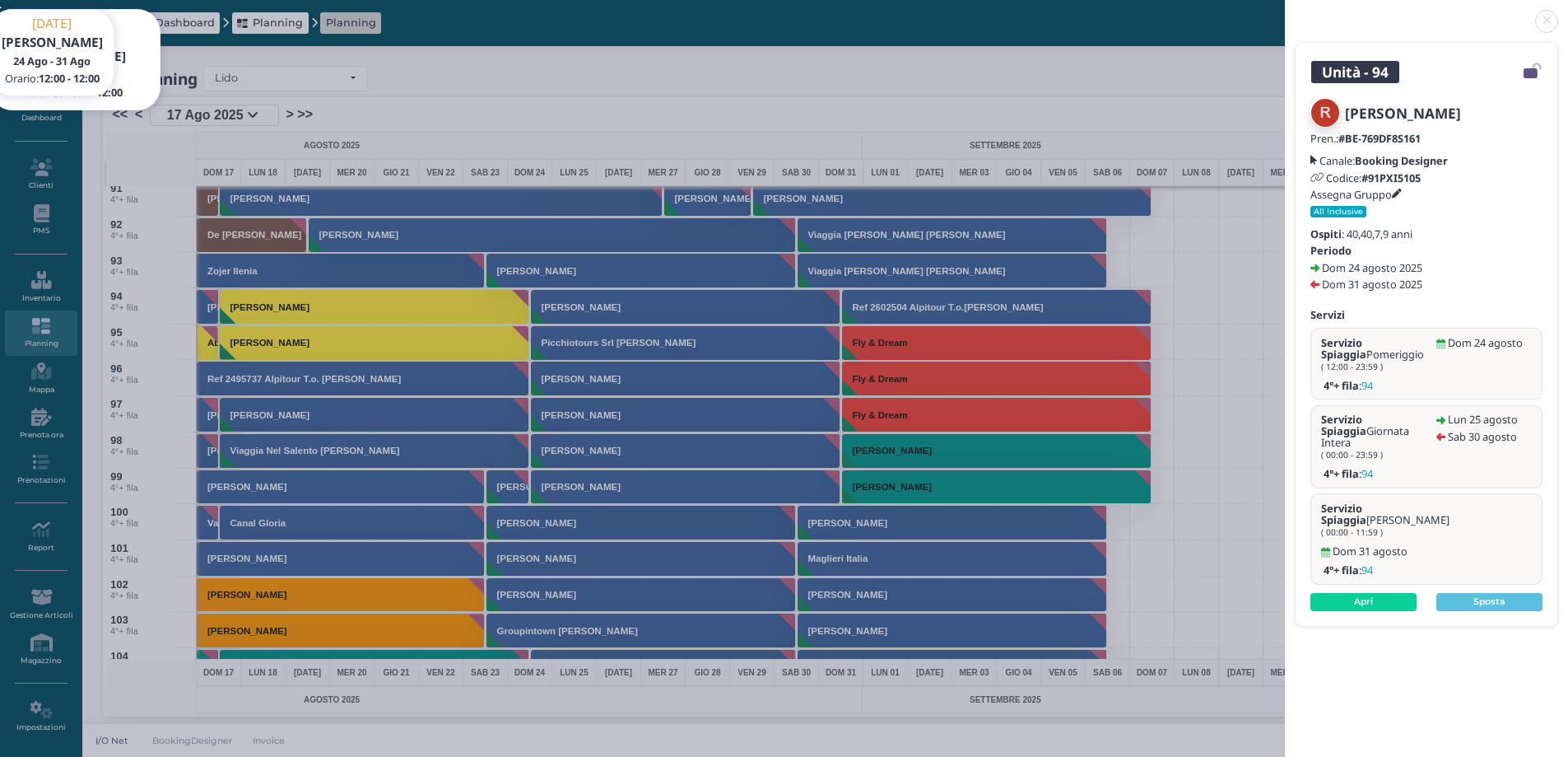
click at [1285, 11] on link at bounding box center [1285, 11] width 0 height 0
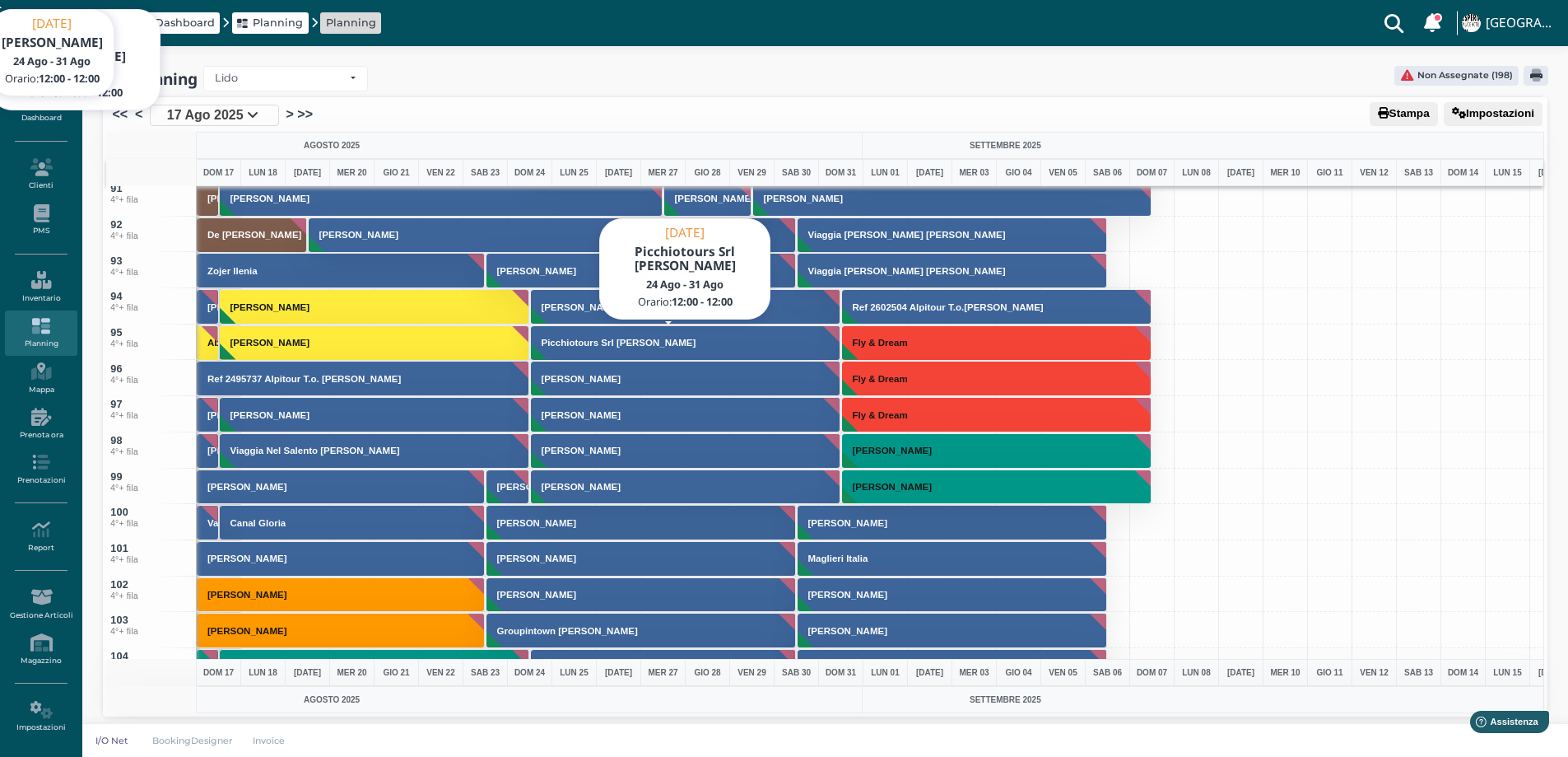
click at [662, 345] on h3 "Picchiotours Srl [PERSON_NAME]" at bounding box center [619, 343] width 168 height 10
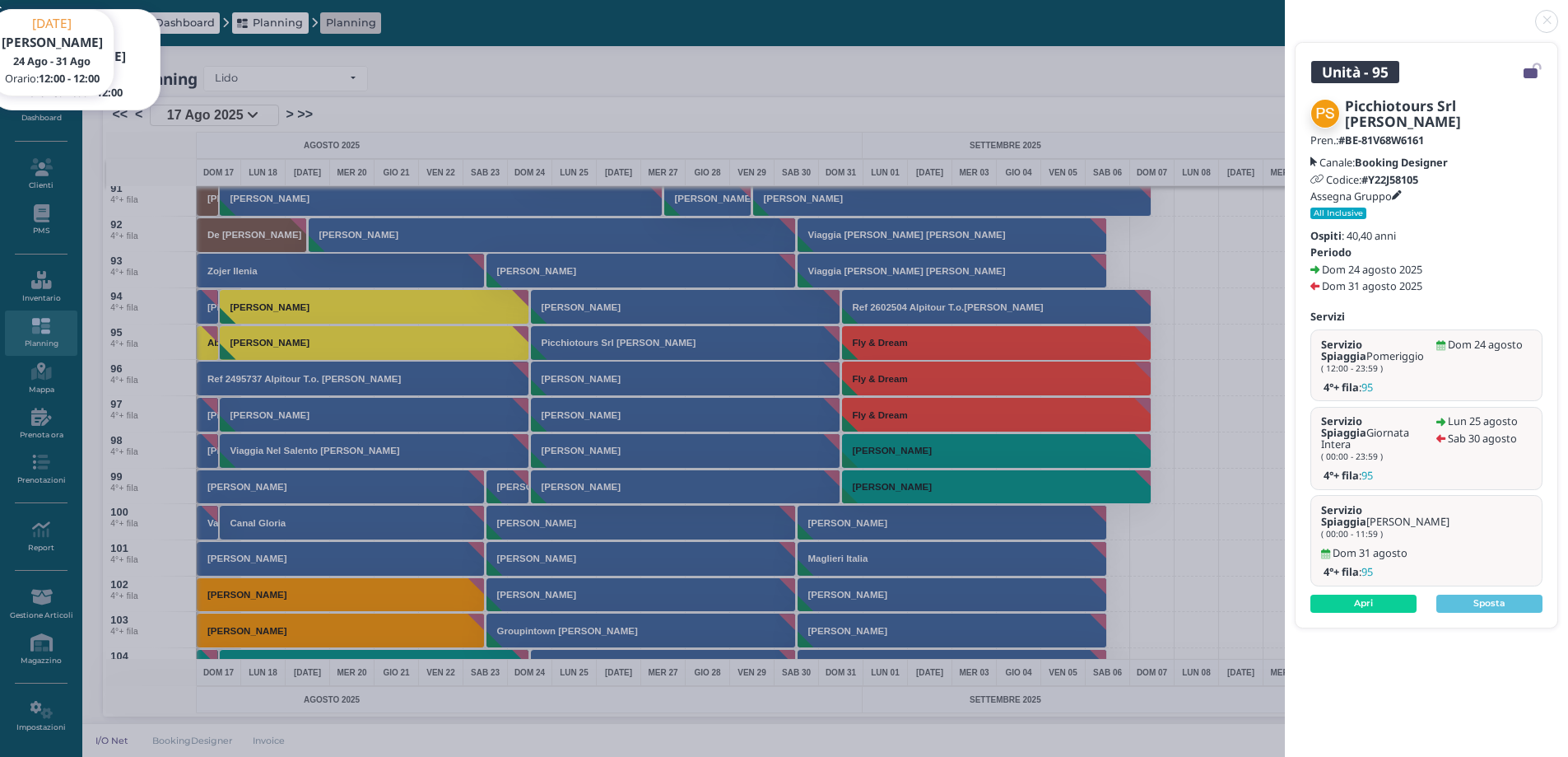
click at [1285, 11] on link at bounding box center [1285, 11] width 0 height 0
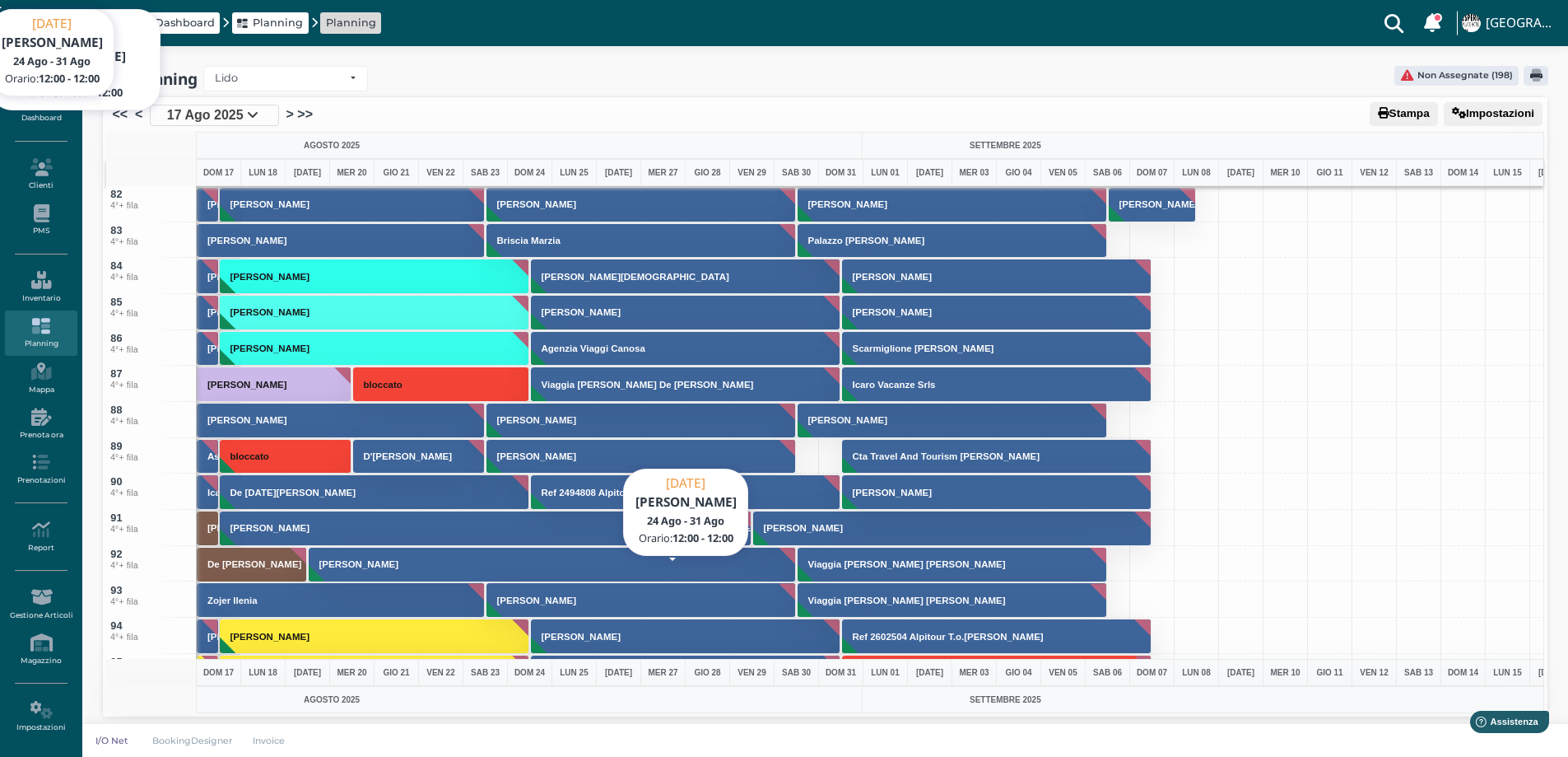
scroll to position [3079, 0]
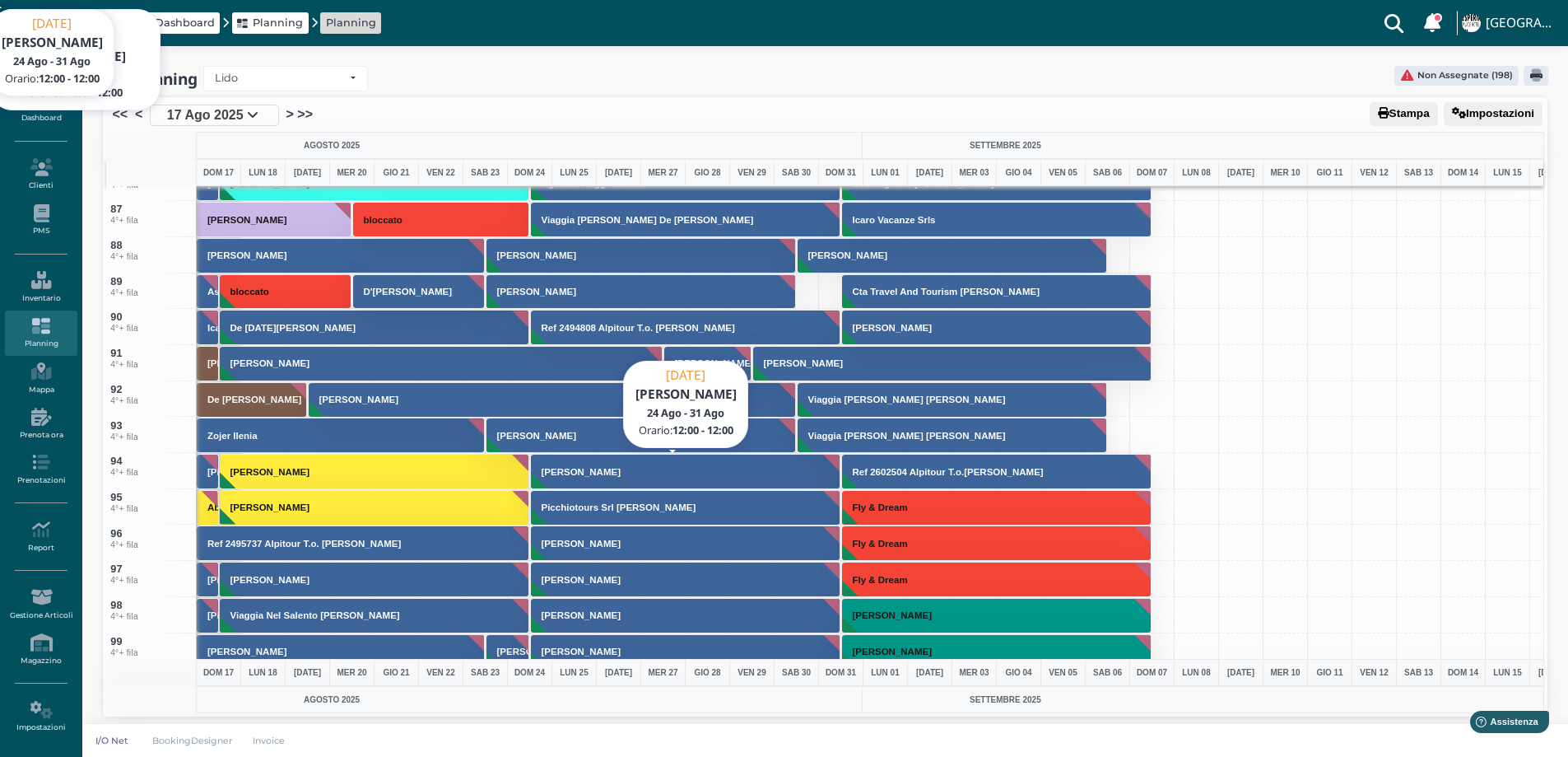
click at [561, 472] on h3 "[PERSON_NAME]" at bounding box center [581, 472] width 92 height 10
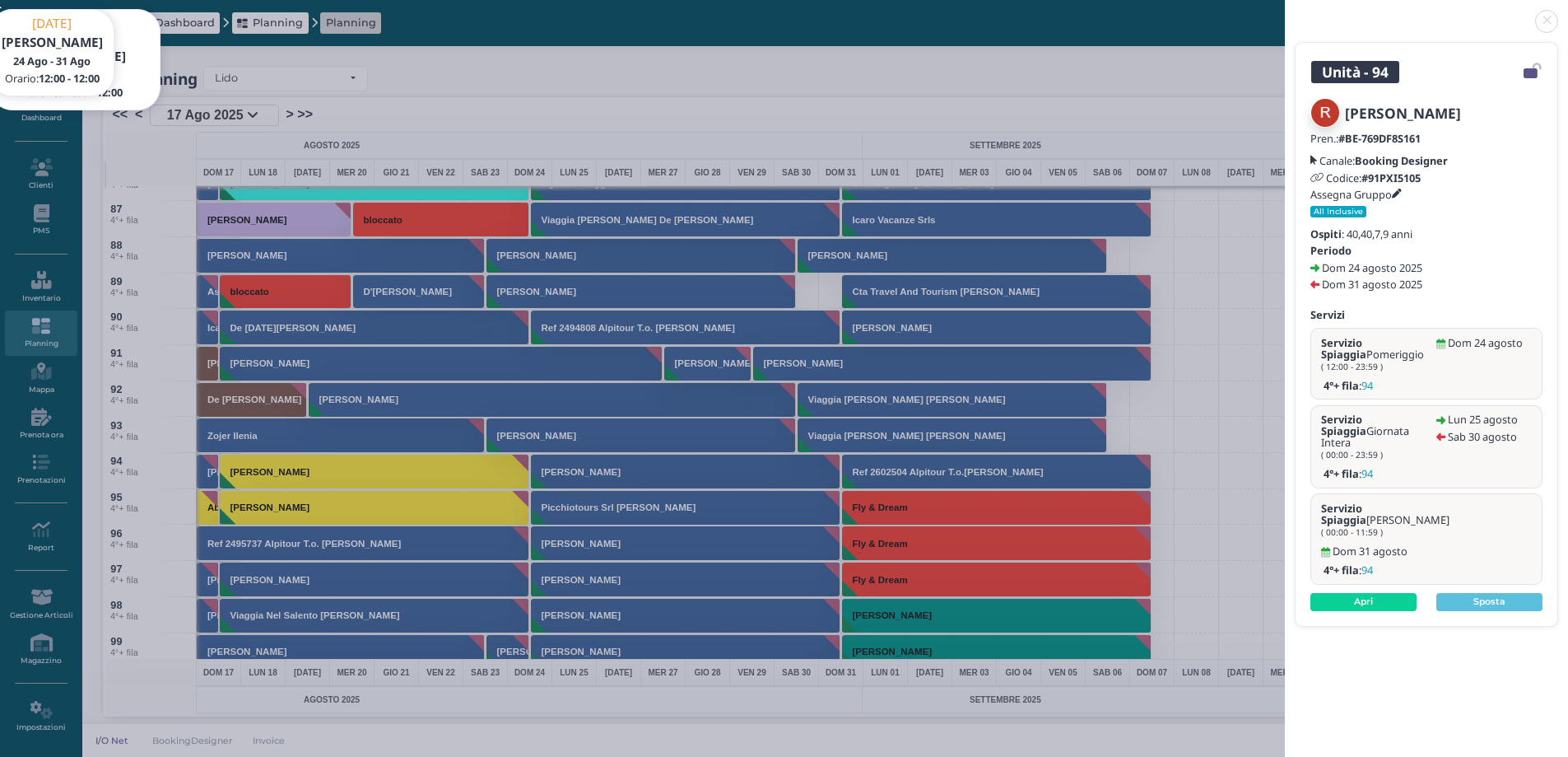
click at [1285, 11] on link at bounding box center [1285, 11] width 0 height 0
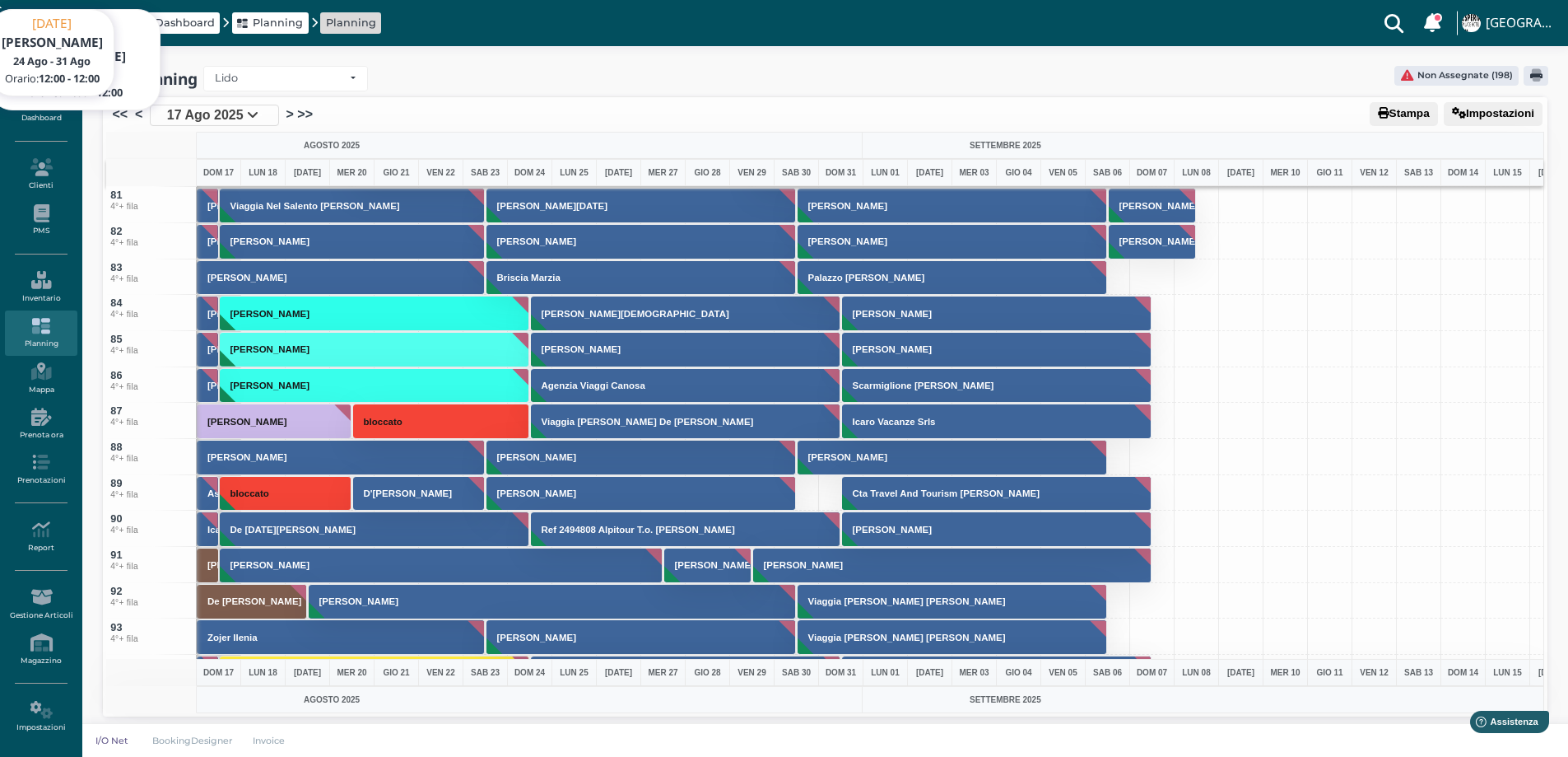
scroll to position [2832, 0]
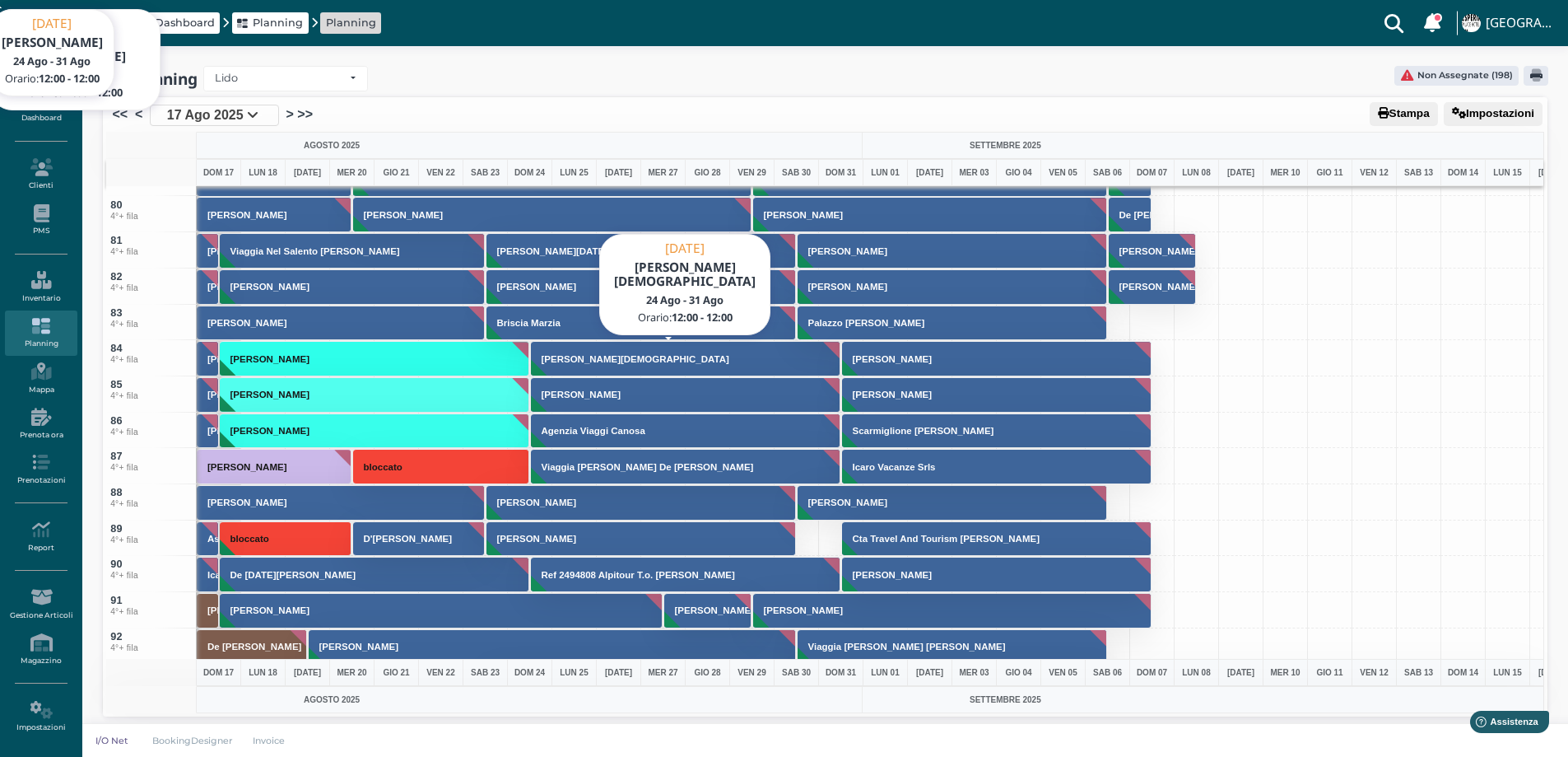
click at [584, 359] on h3 "[PERSON_NAME][DEMOGRAPHIC_DATA]" at bounding box center [635, 360] width 201 height 10
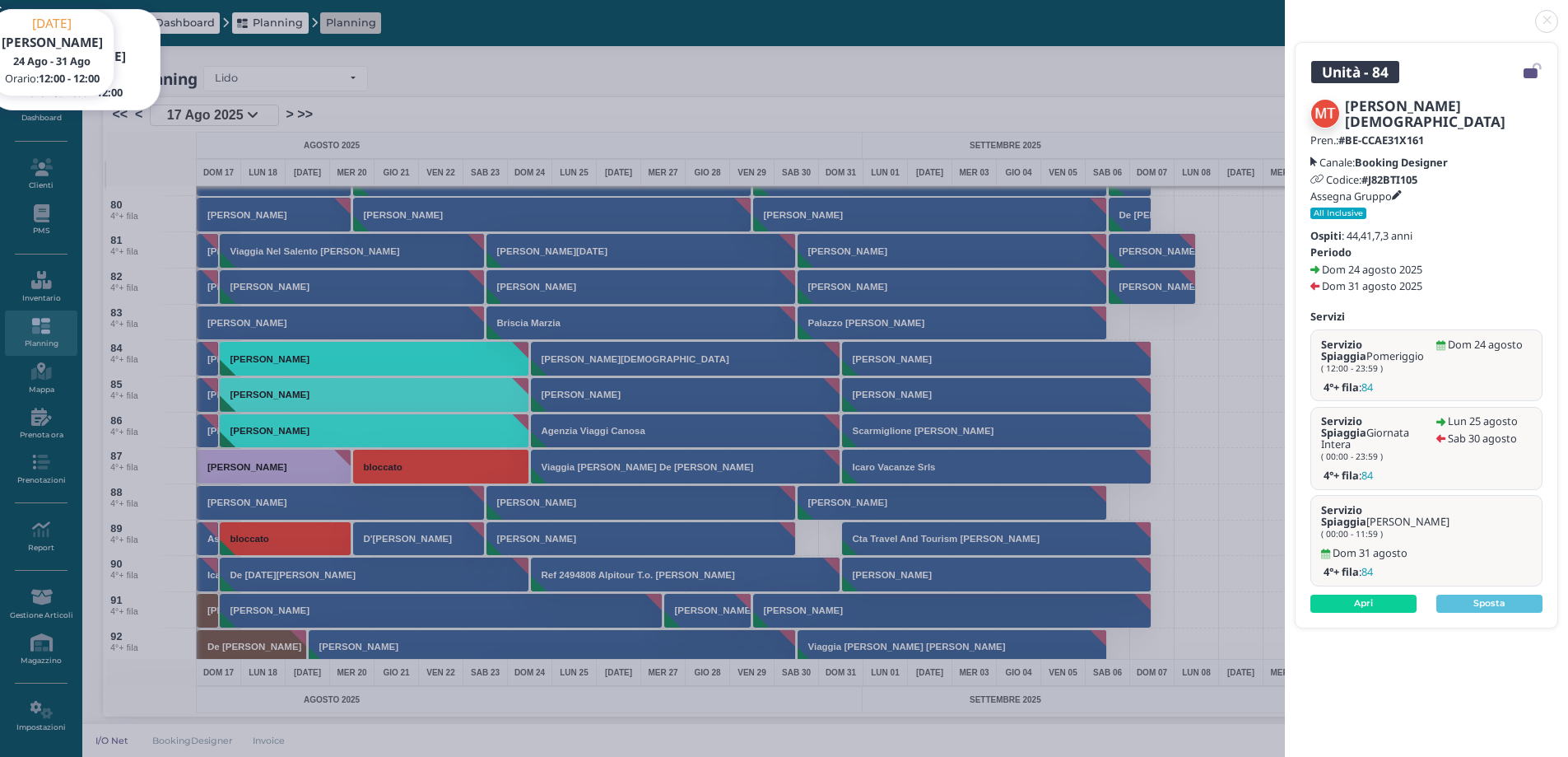
click at [1285, 11] on link at bounding box center [1285, 11] width 0 height 0
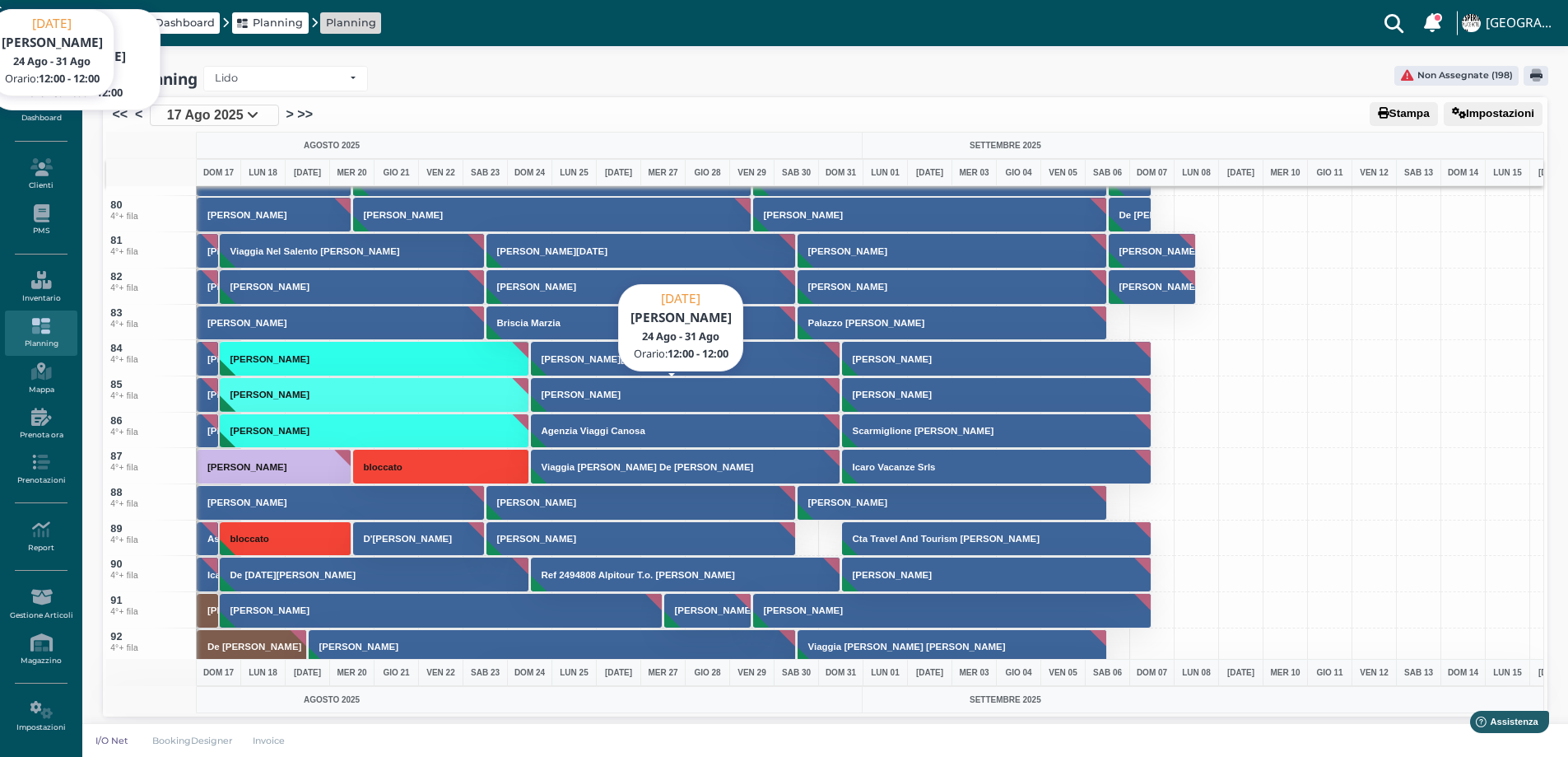
click at [595, 400] on button "[PERSON_NAME]" at bounding box center [686, 394] width 311 height 35
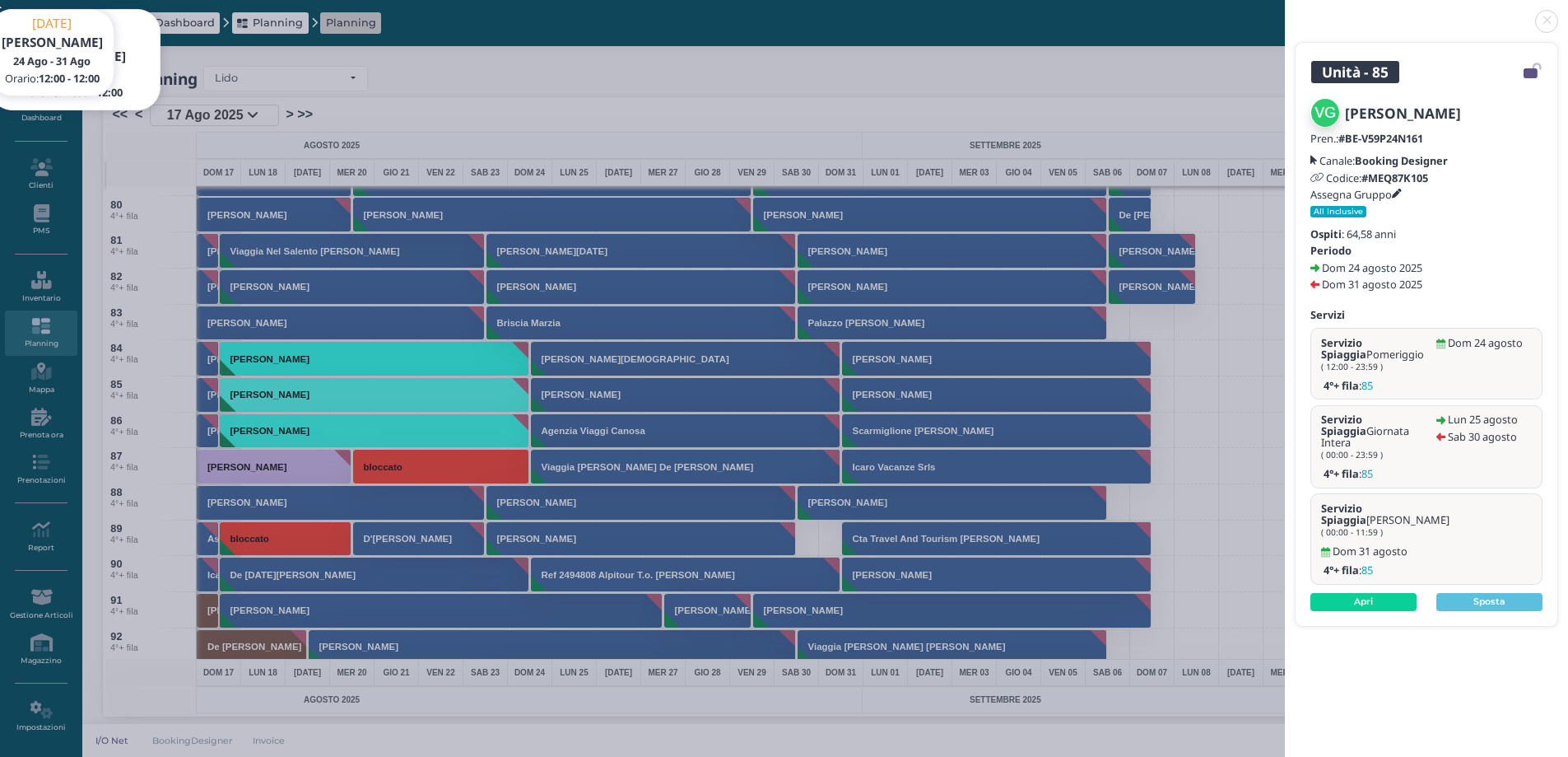
click at [1285, 11] on link at bounding box center [1285, 11] width 0 height 0
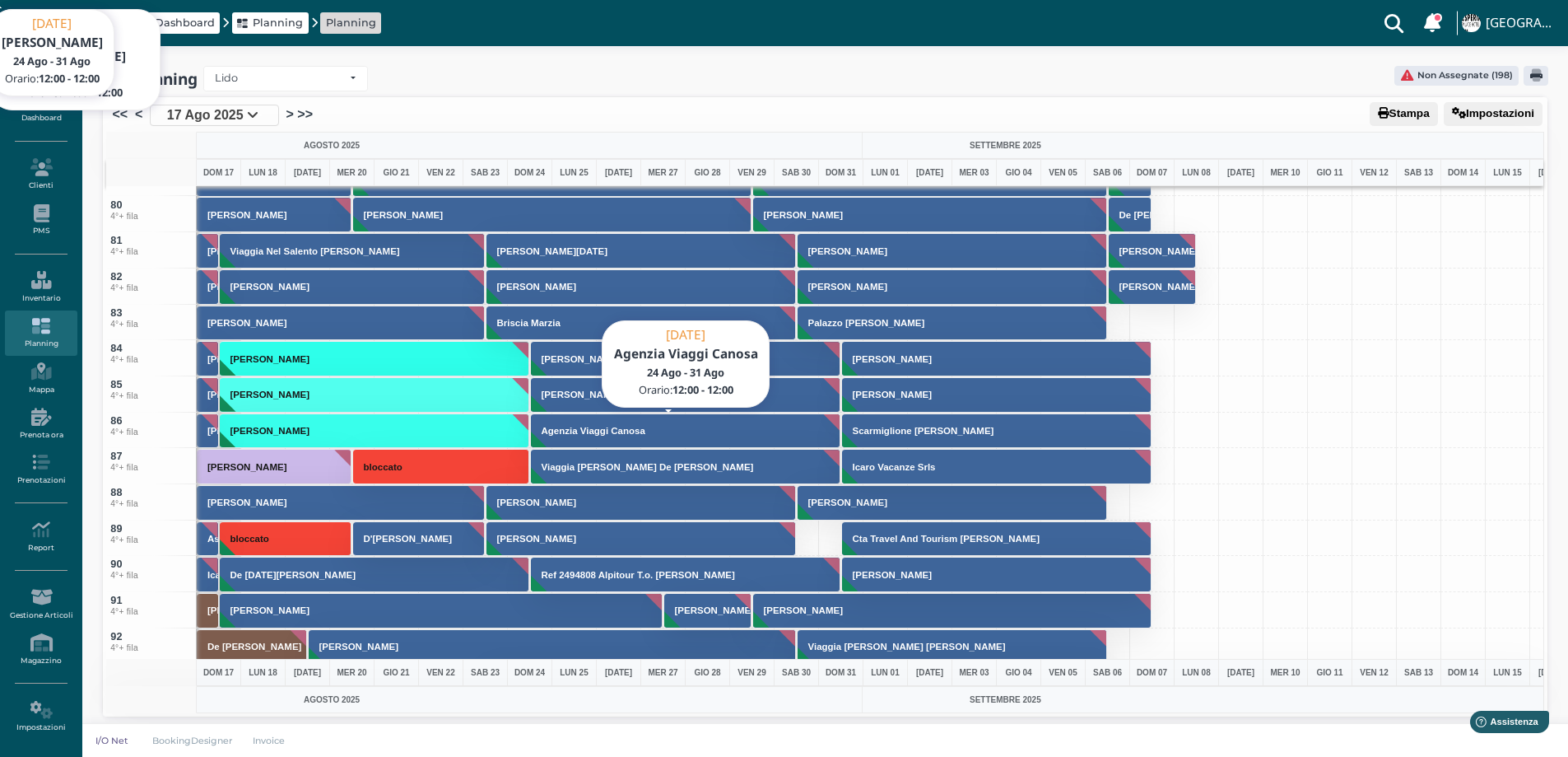
click at [585, 434] on h3 "Agenzia Viaggi Canosa" at bounding box center [593, 431] width 117 height 10
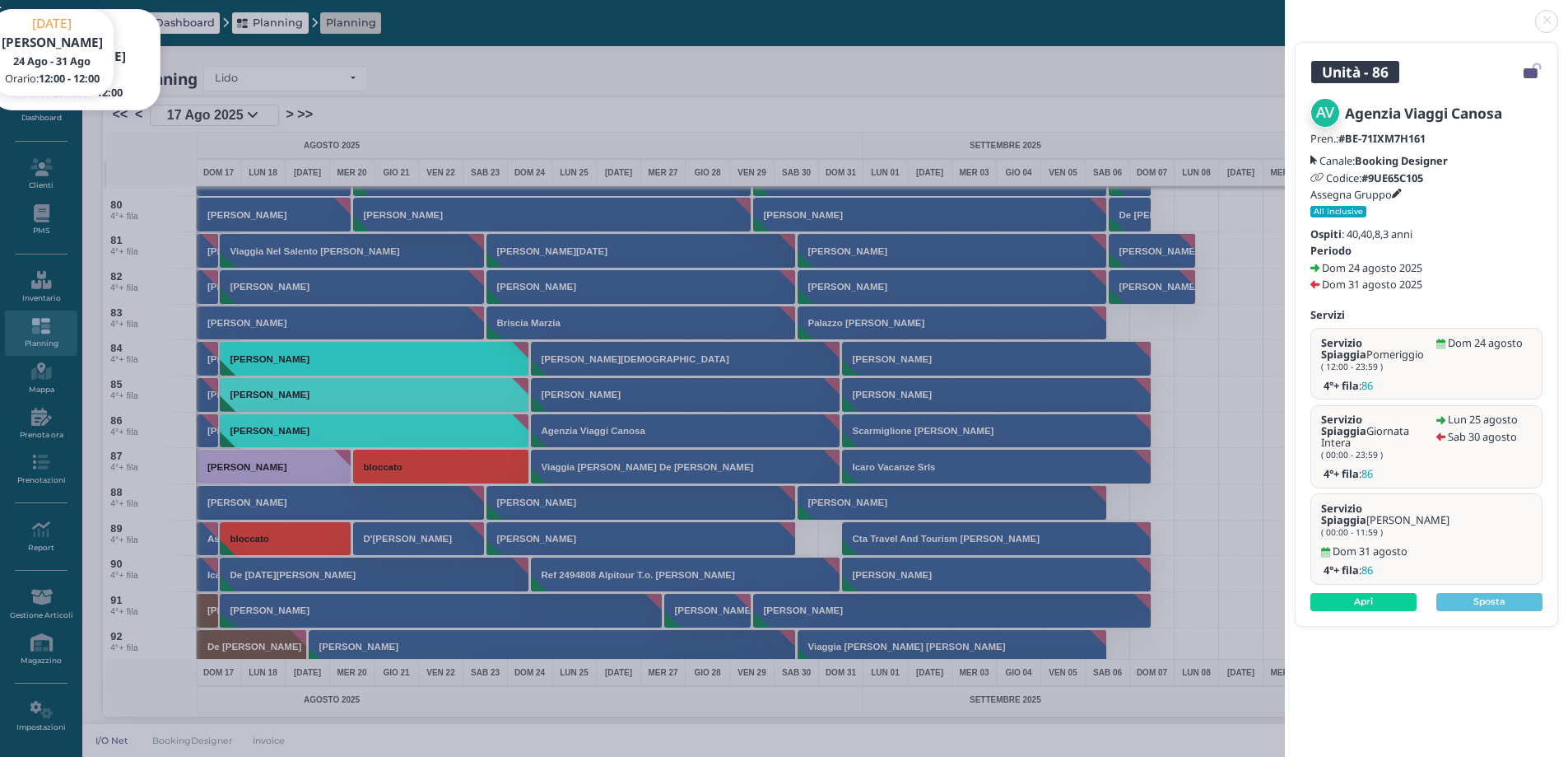
drag, startPoint x: 1548, startPoint y: 25, endPoint x: 1505, endPoint y: 25, distance: 43.0
click at [1285, 11] on link at bounding box center [1285, 11] width 0 height 0
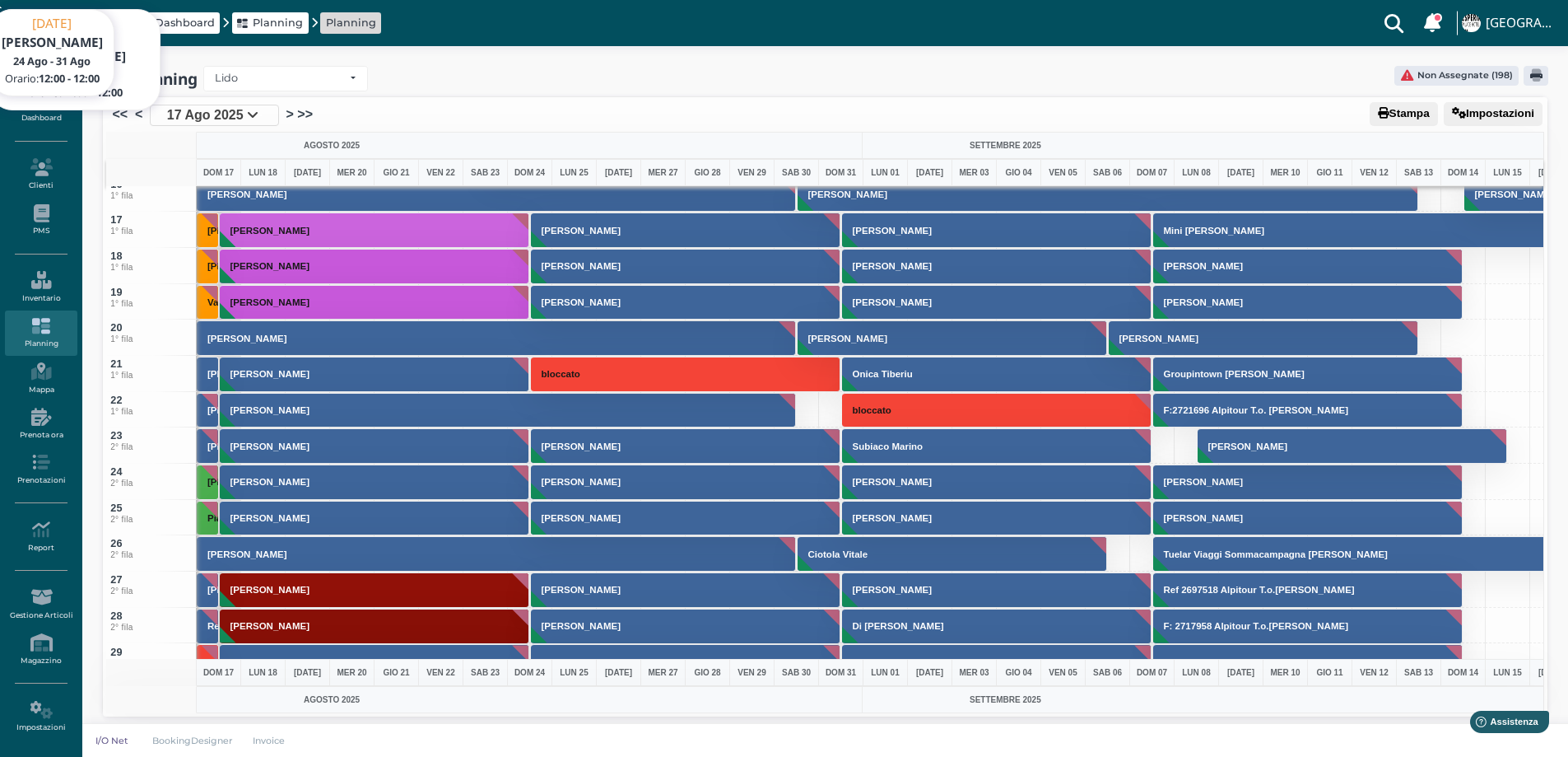
scroll to position [527, 0]
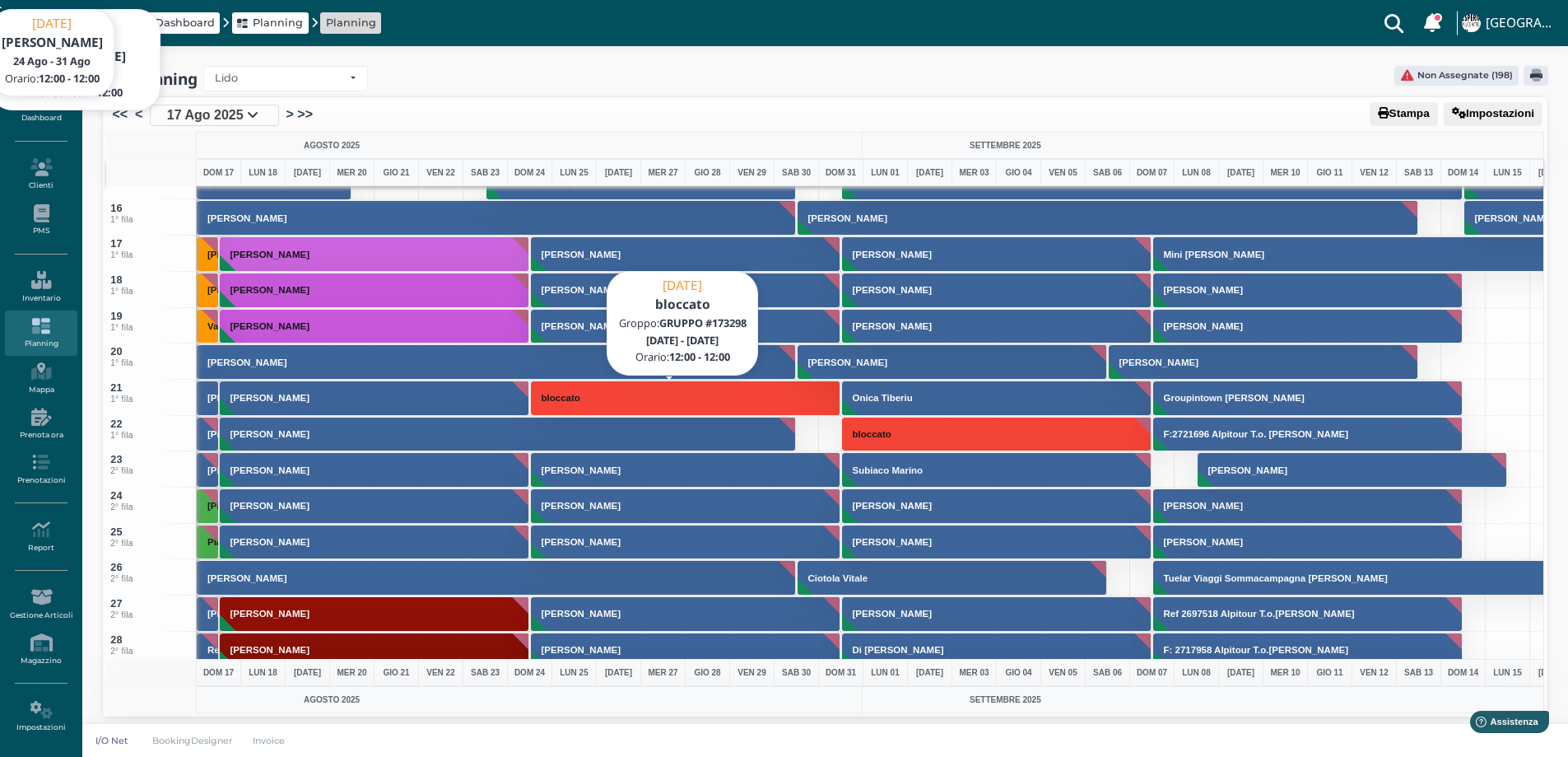
click at [565, 397] on h3 "bloccato" at bounding box center [561, 398] width 52 height 10
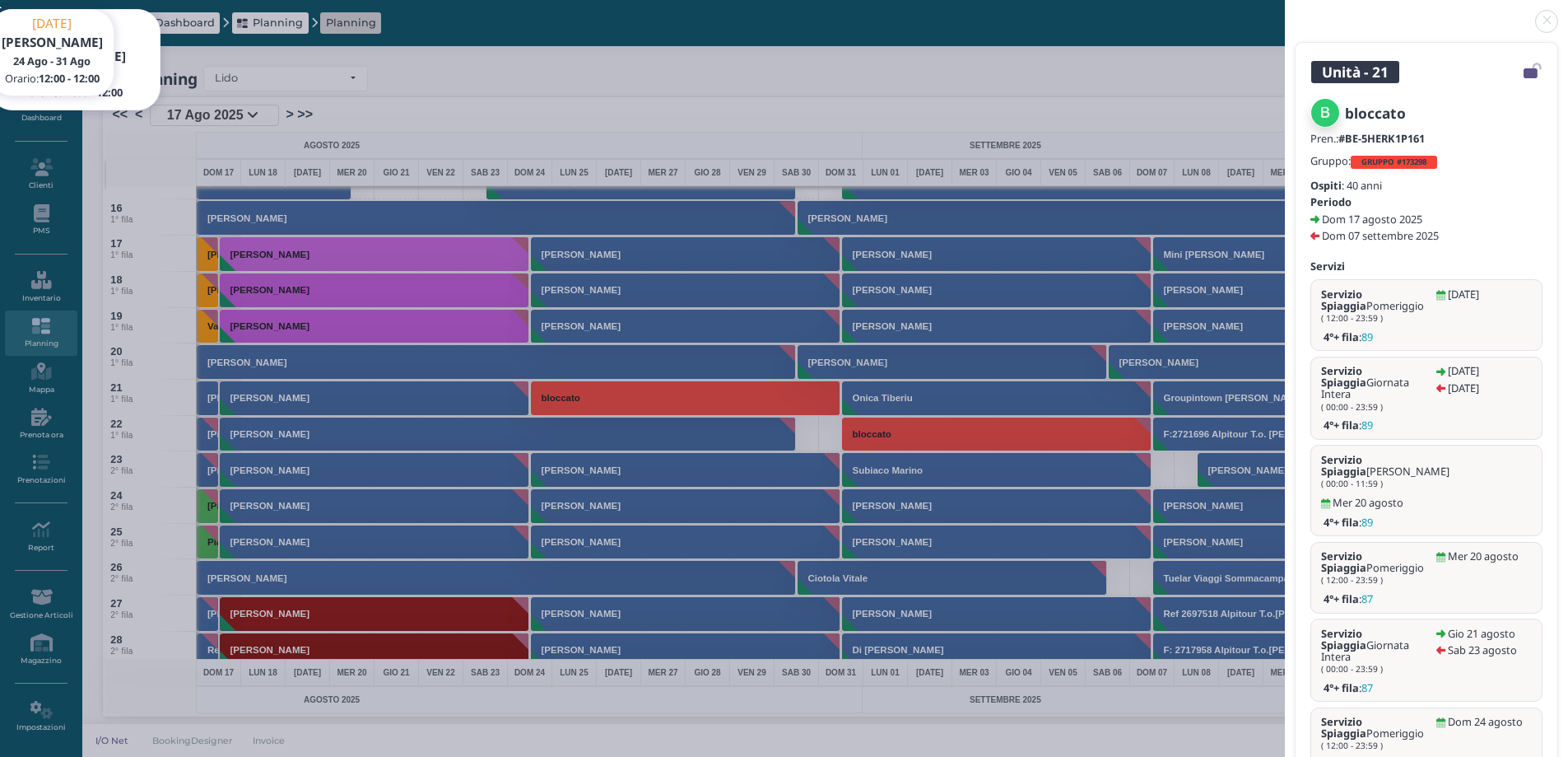
click at [1285, 11] on link at bounding box center [1285, 11] width 0 height 0
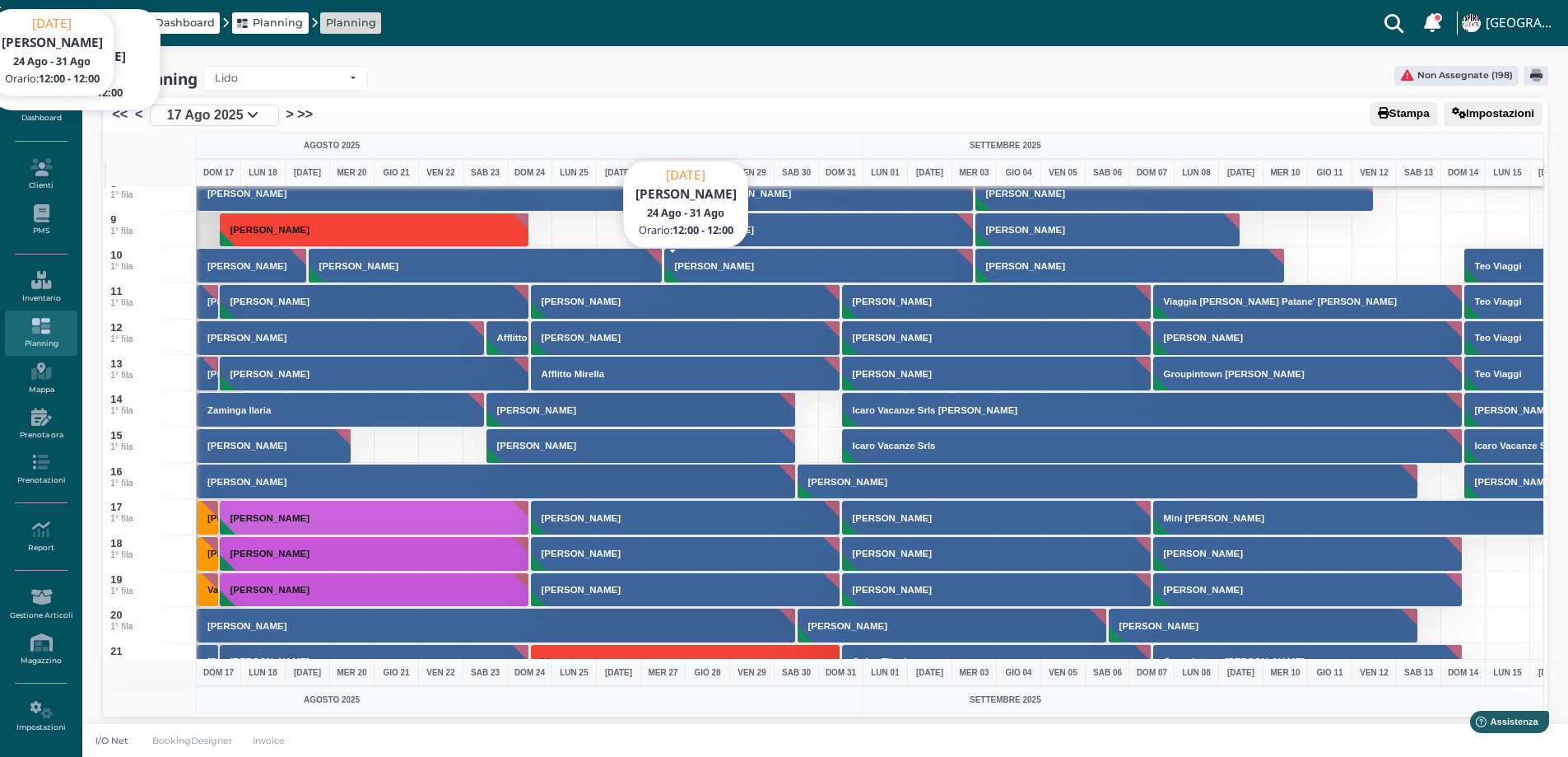
scroll to position [330, 0]
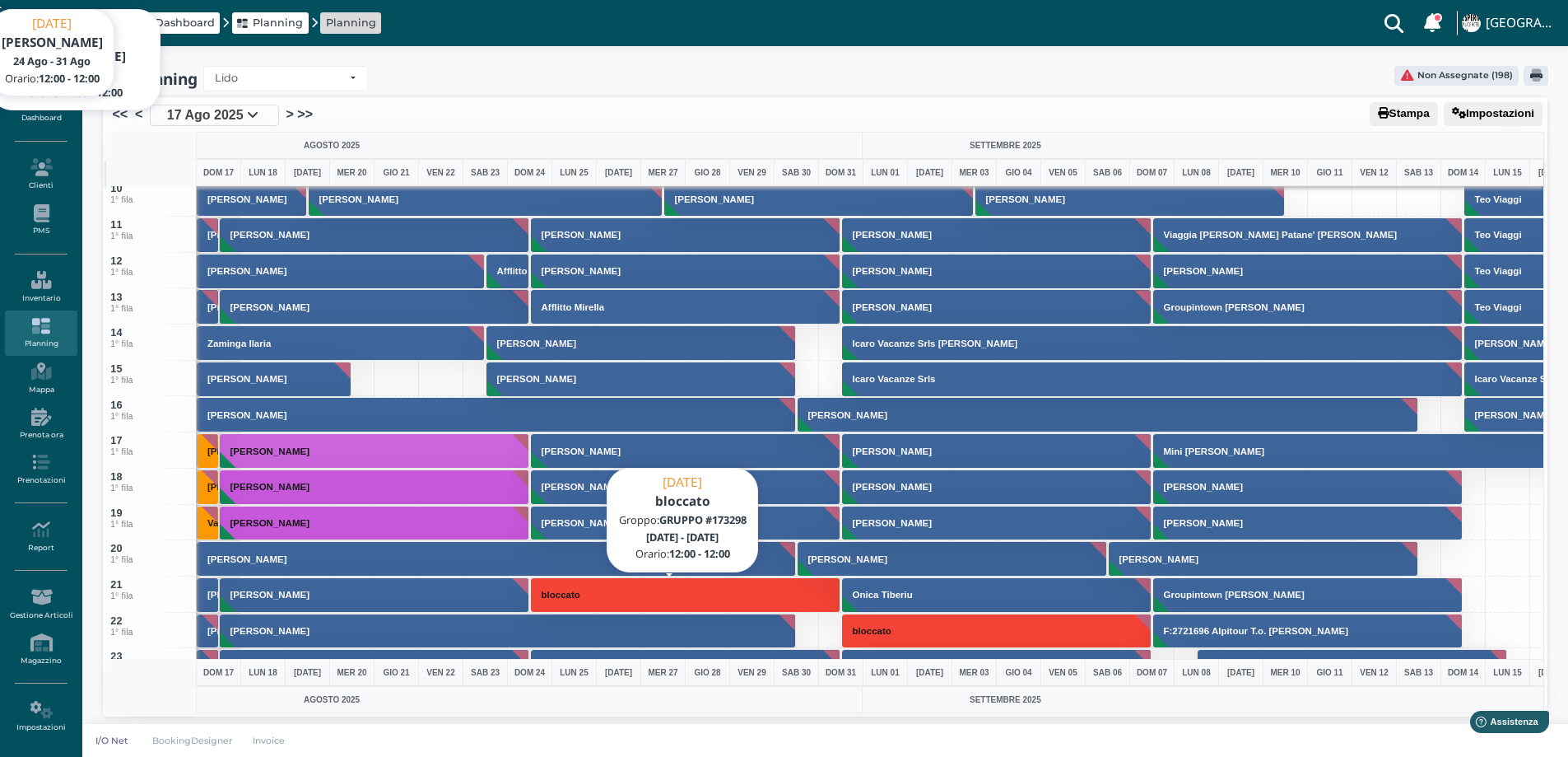
click at [556, 605] on button "bloccato" at bounding box center [686, 594] width 311 height 35
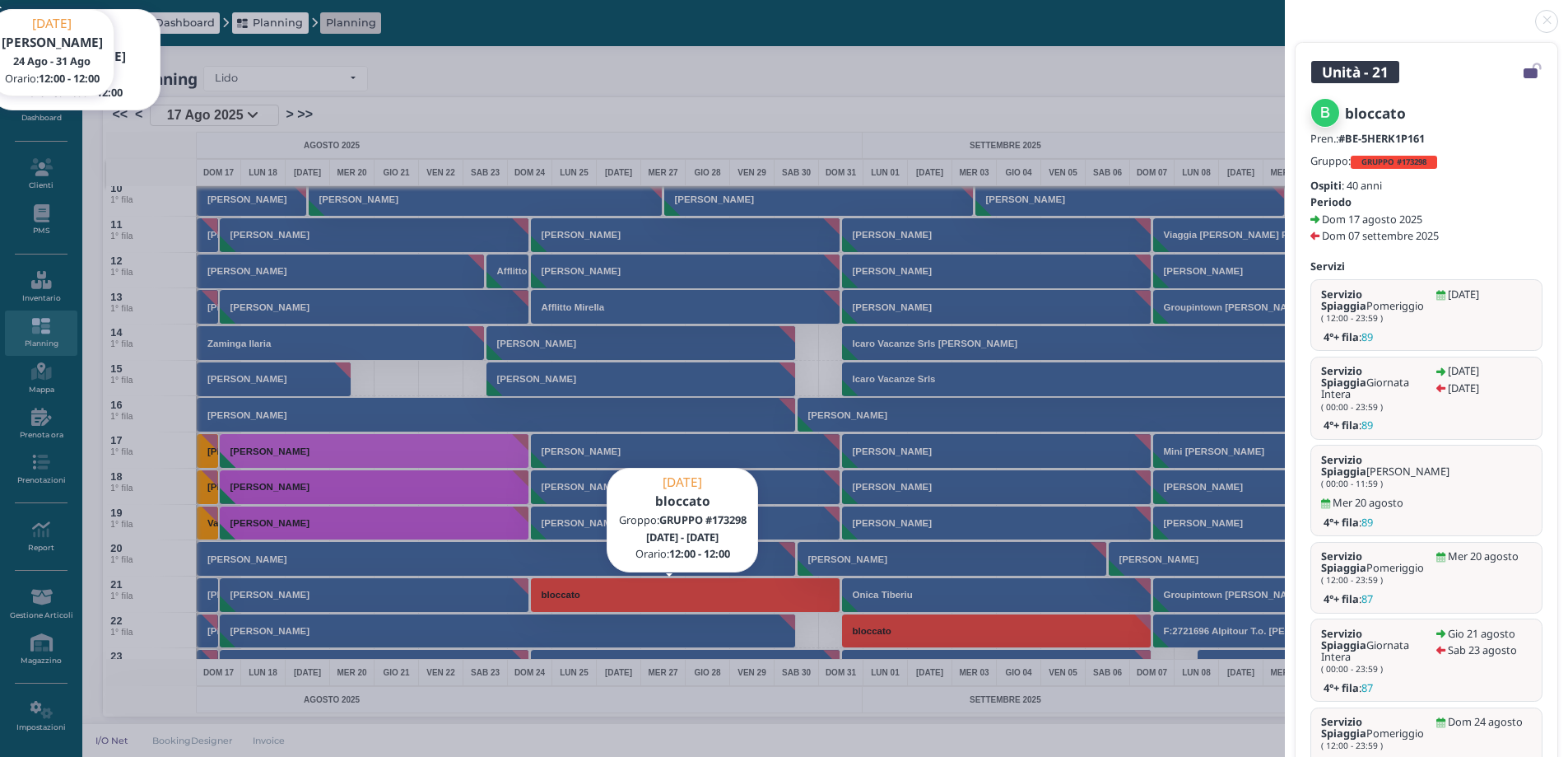
click at [1427, 157] on b "GRUPPO #173298" at bounding box center [1394, 162] width 65 height 11
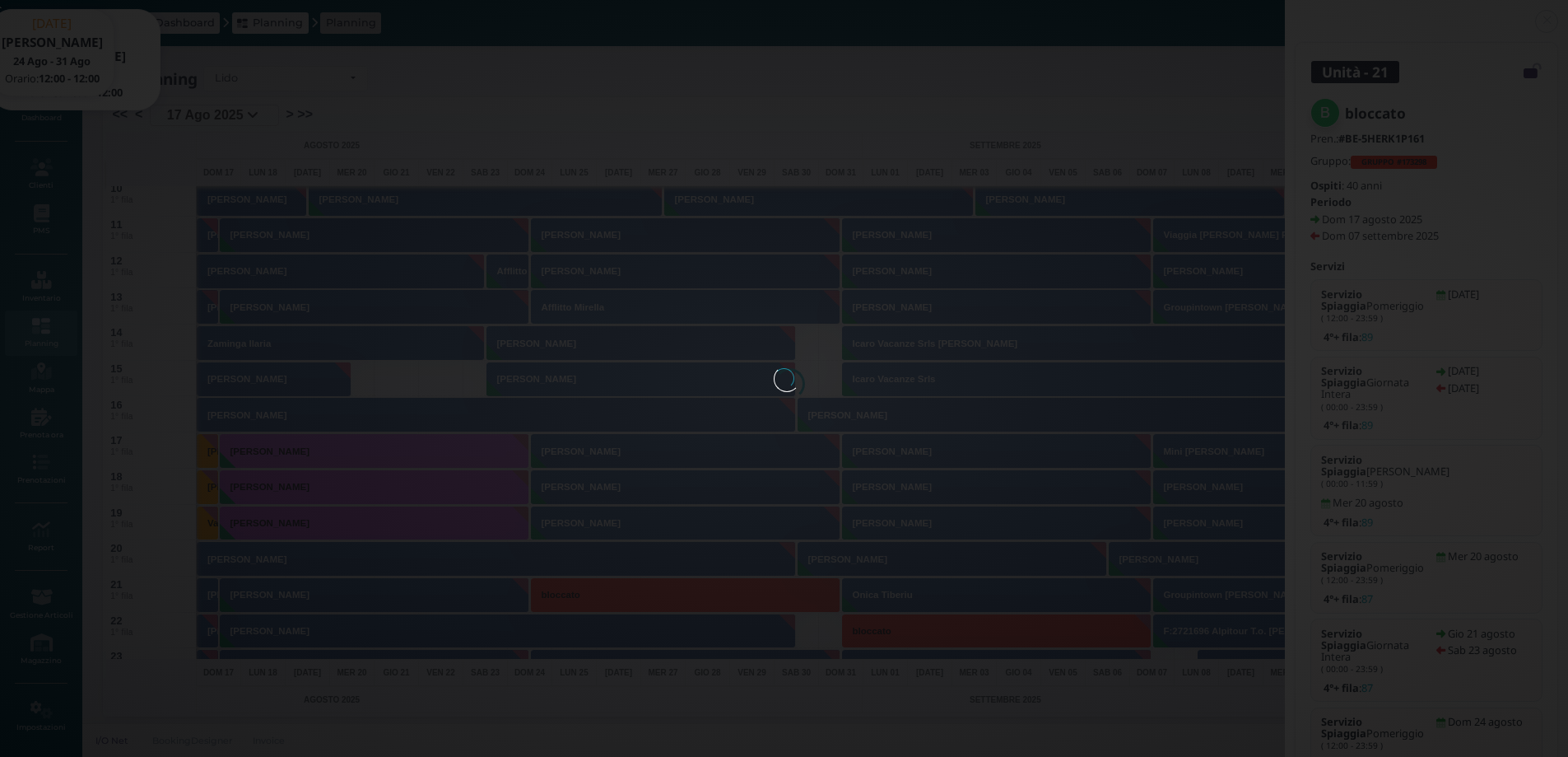
select select "861"
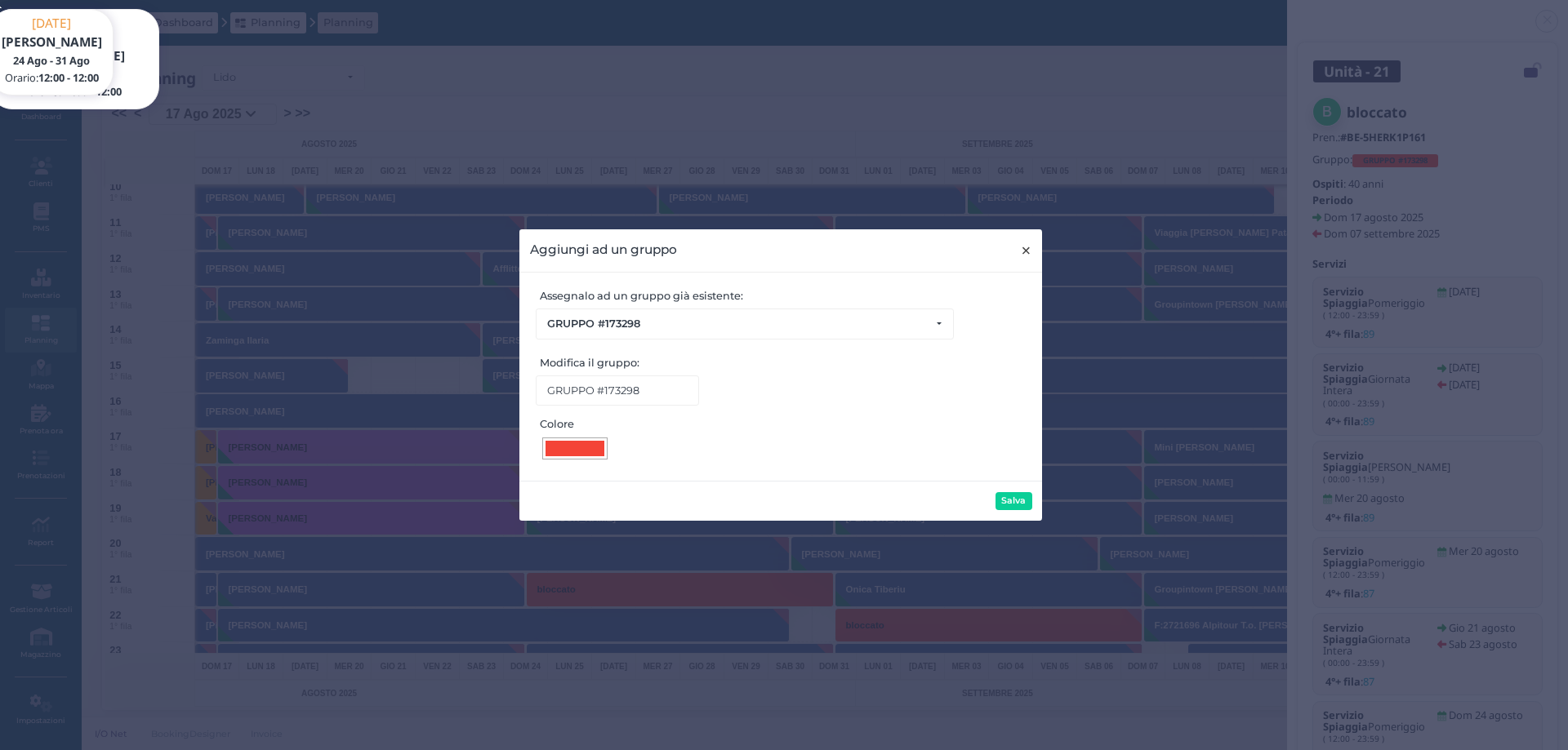
click at [1022, 253] on span "×" at bounding box center [1026, 250] width 12 height 21
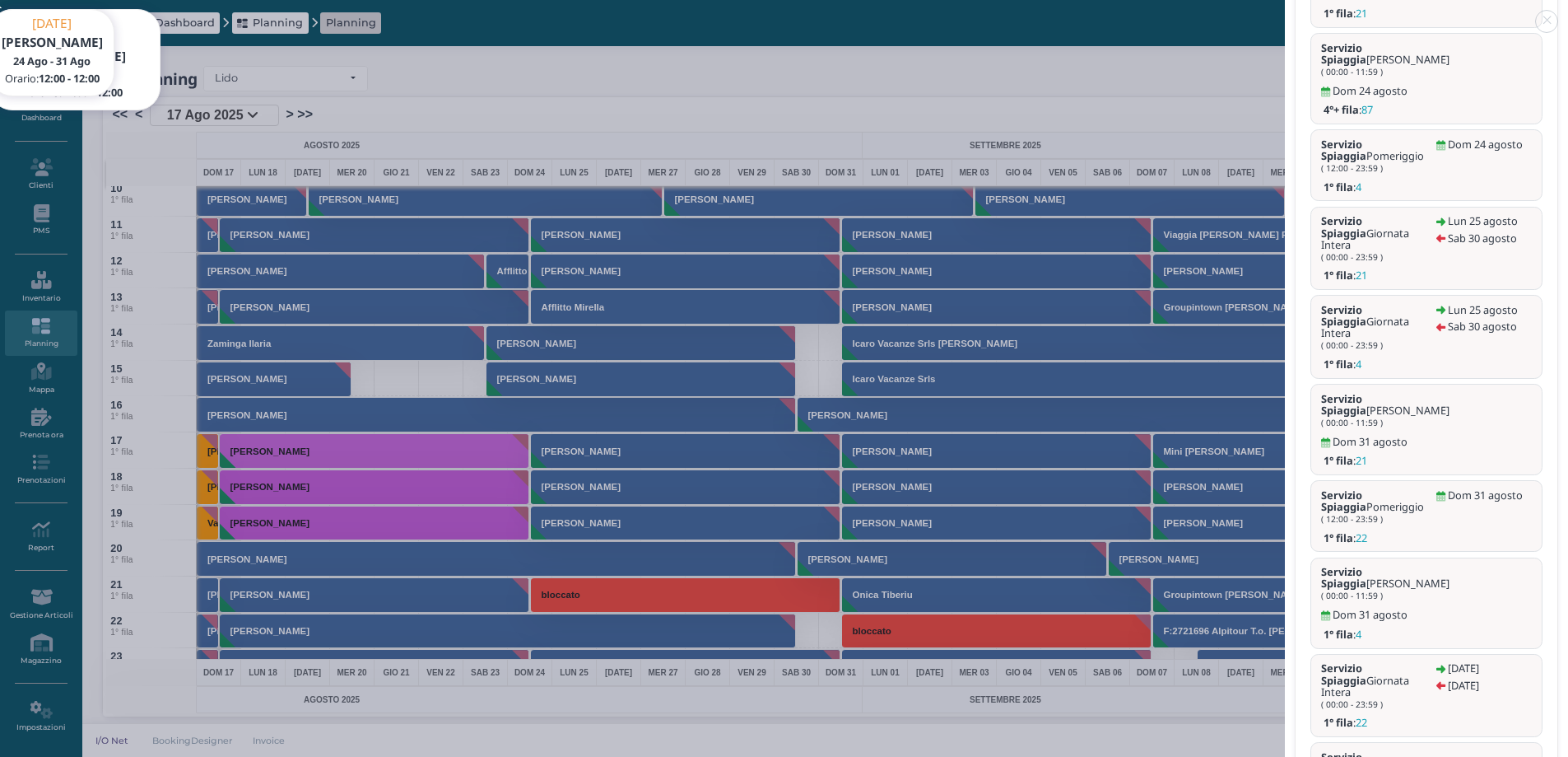
scroll to position [3, 0]
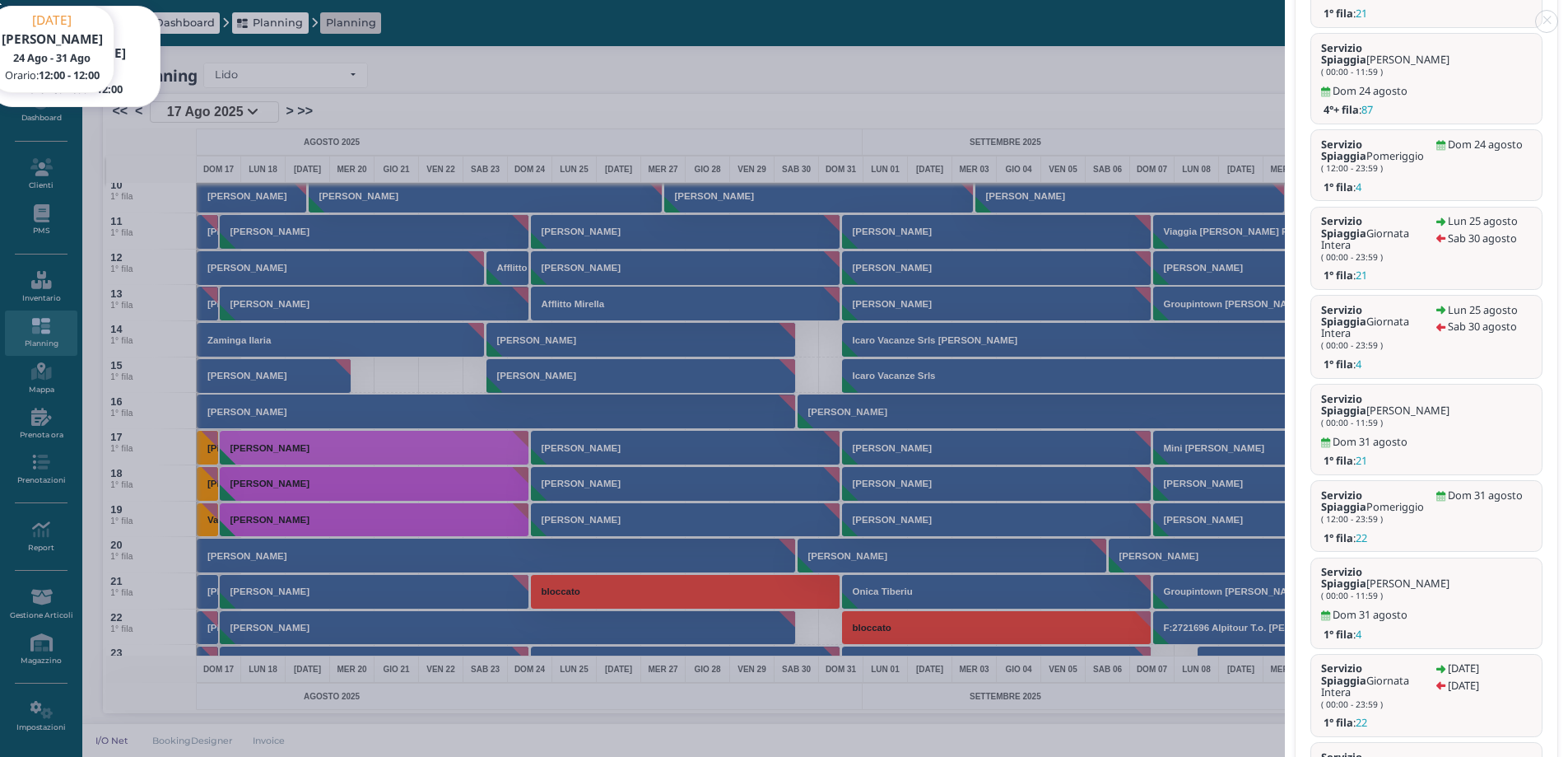
click at [1285, 11] on link at bounding box center [1285, 11] width 0 height 0
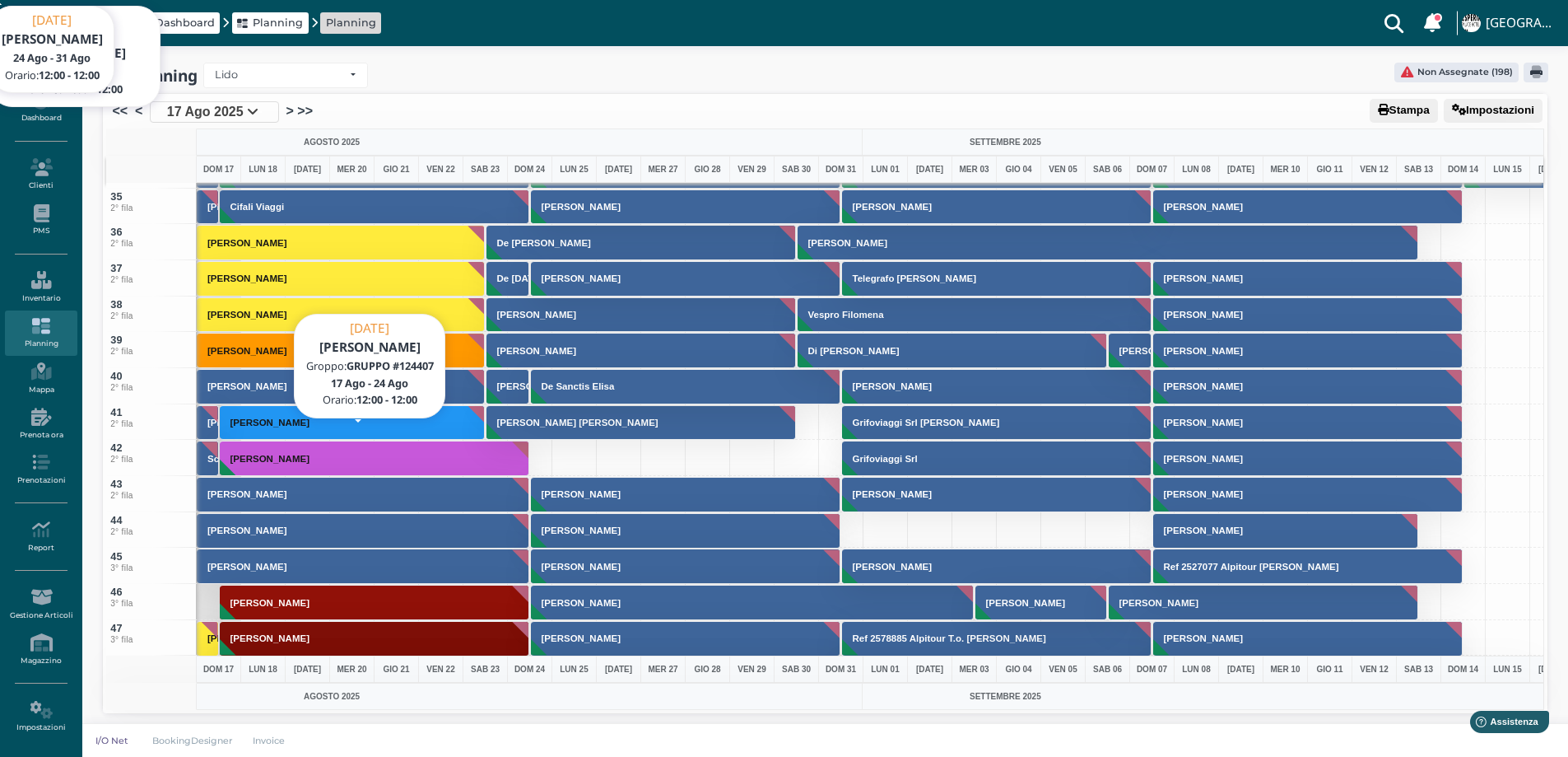
scroll to position [1236, 0]
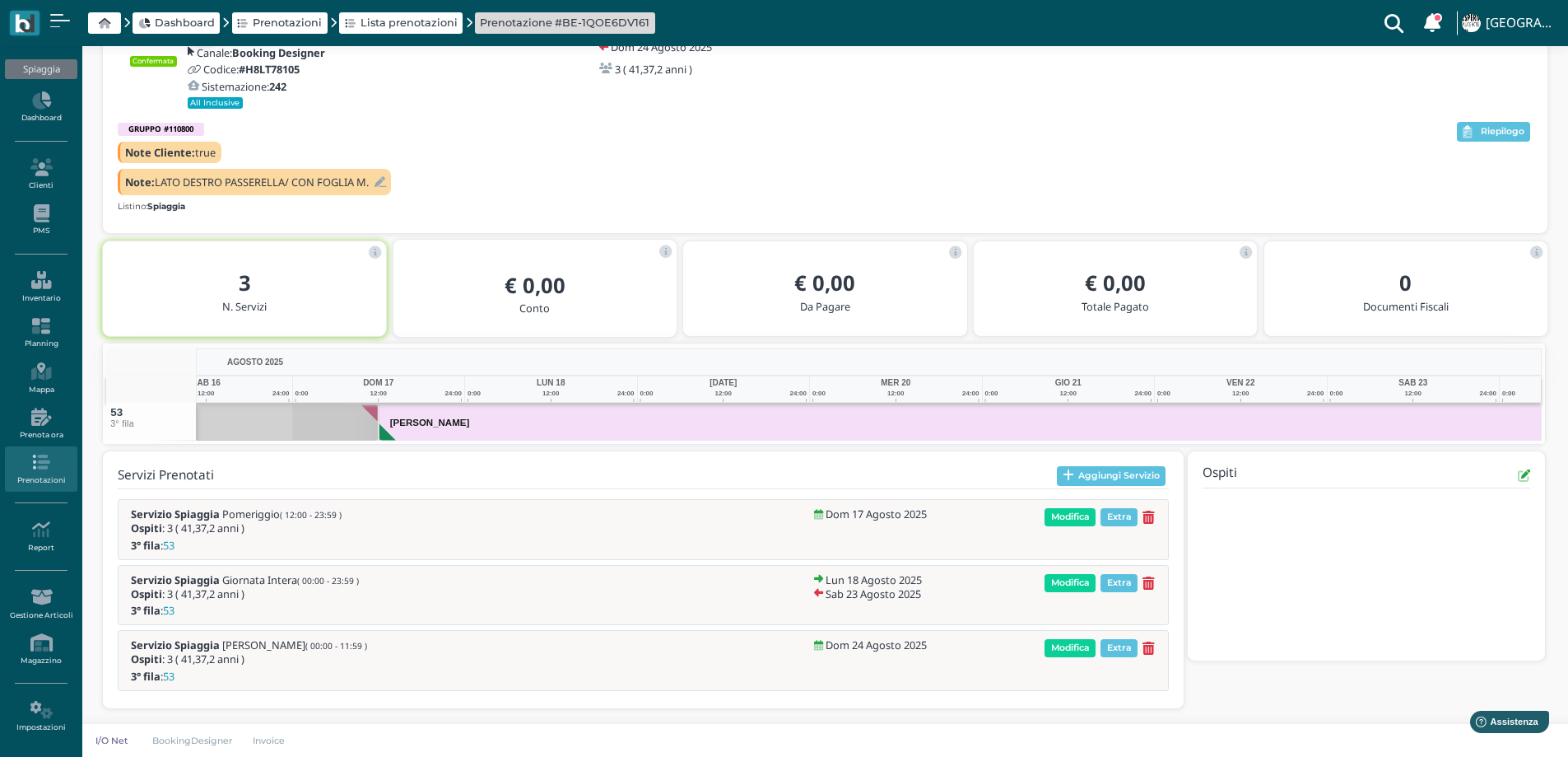
scroll to position [0, 120]
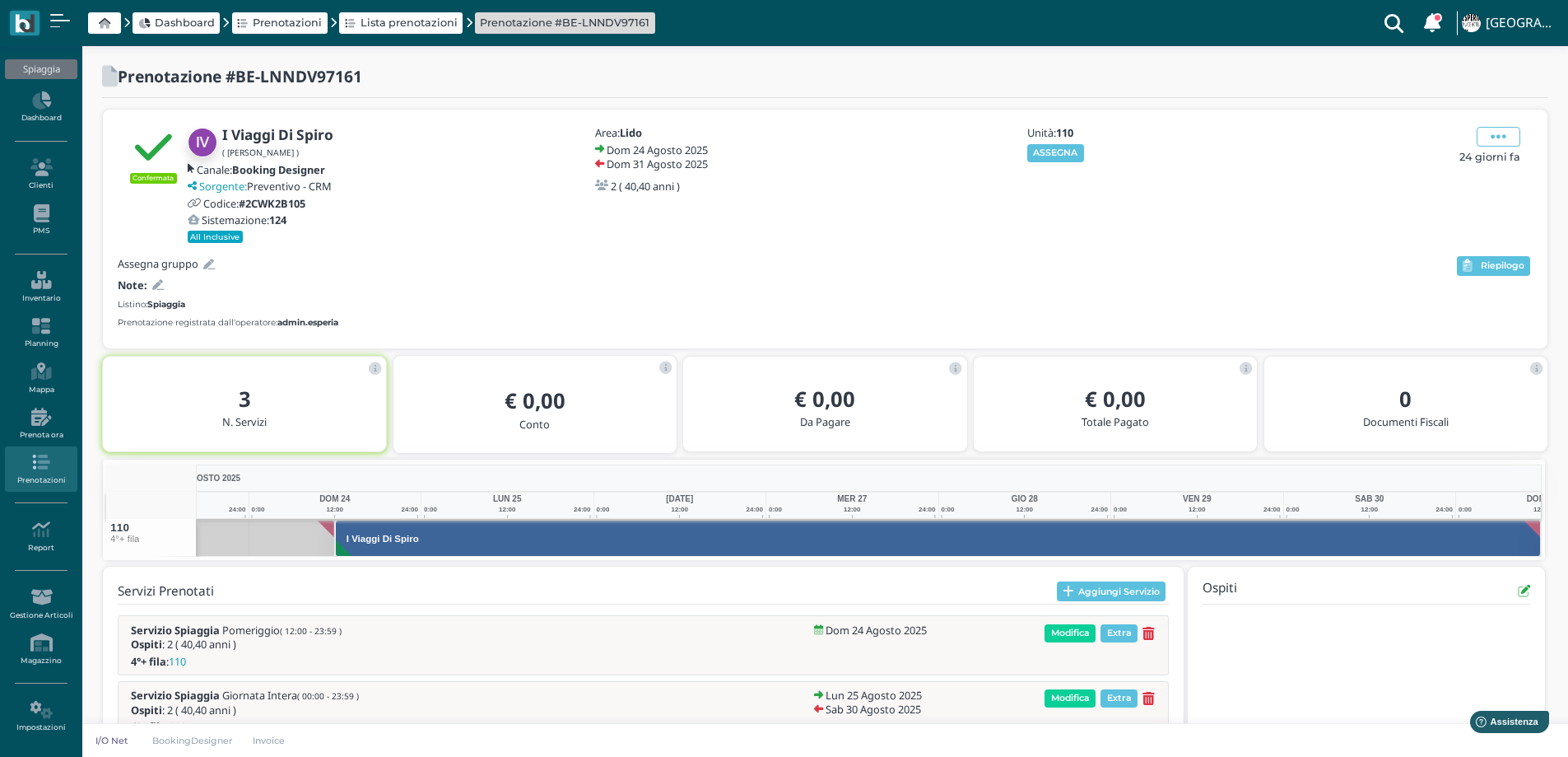
click at [1052, 141] on div "Unità: 110 ASSEGNA" at bounding box center [1114, 144] width 178 height 34
click at [1055, 152] on button "ASSEGNA" at bounding box center [1055, 152] width 56 height 18
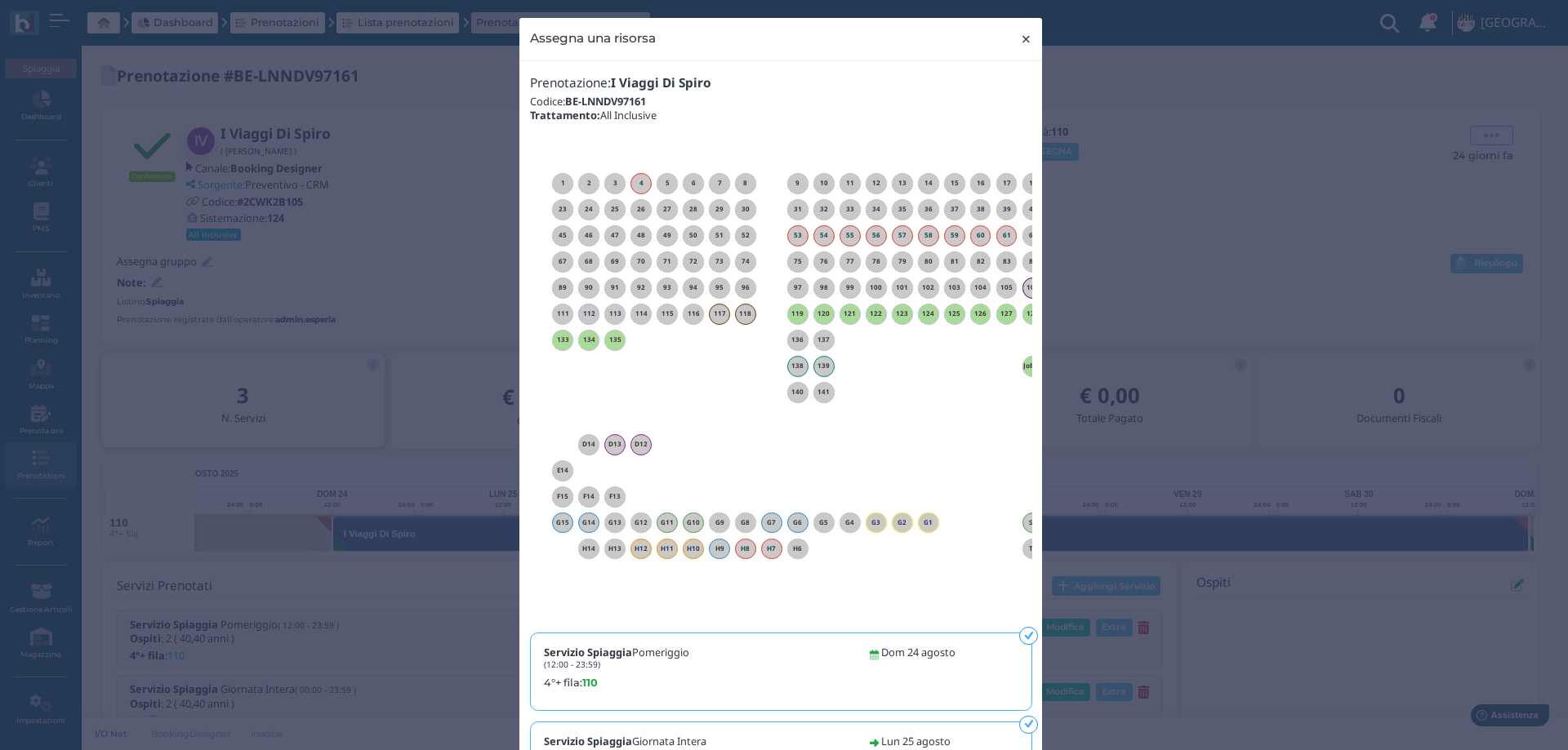
click at [1020, 37] on span "×" at bounding box center [1026, 39] width 12 height 21
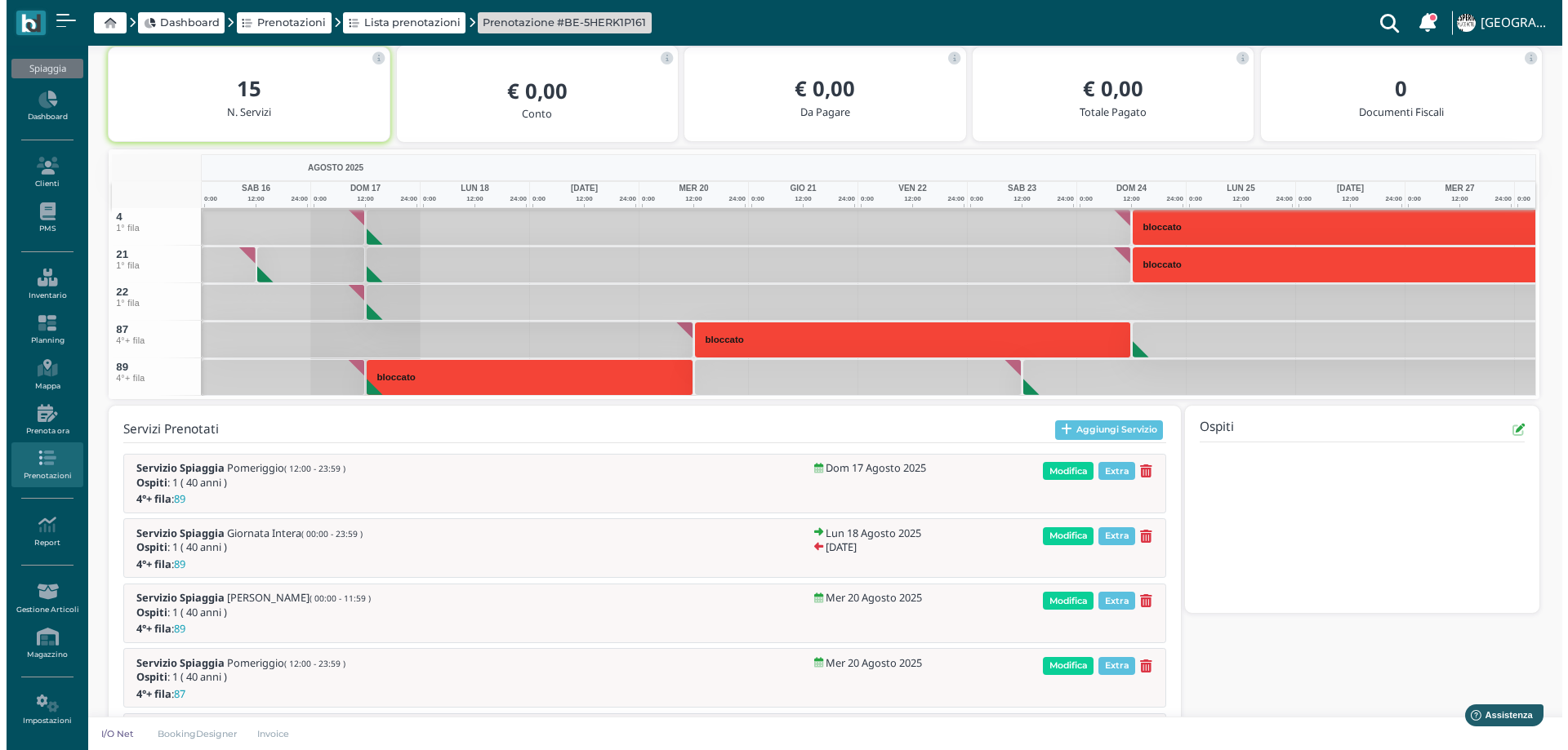
scroll to position [256, 0]
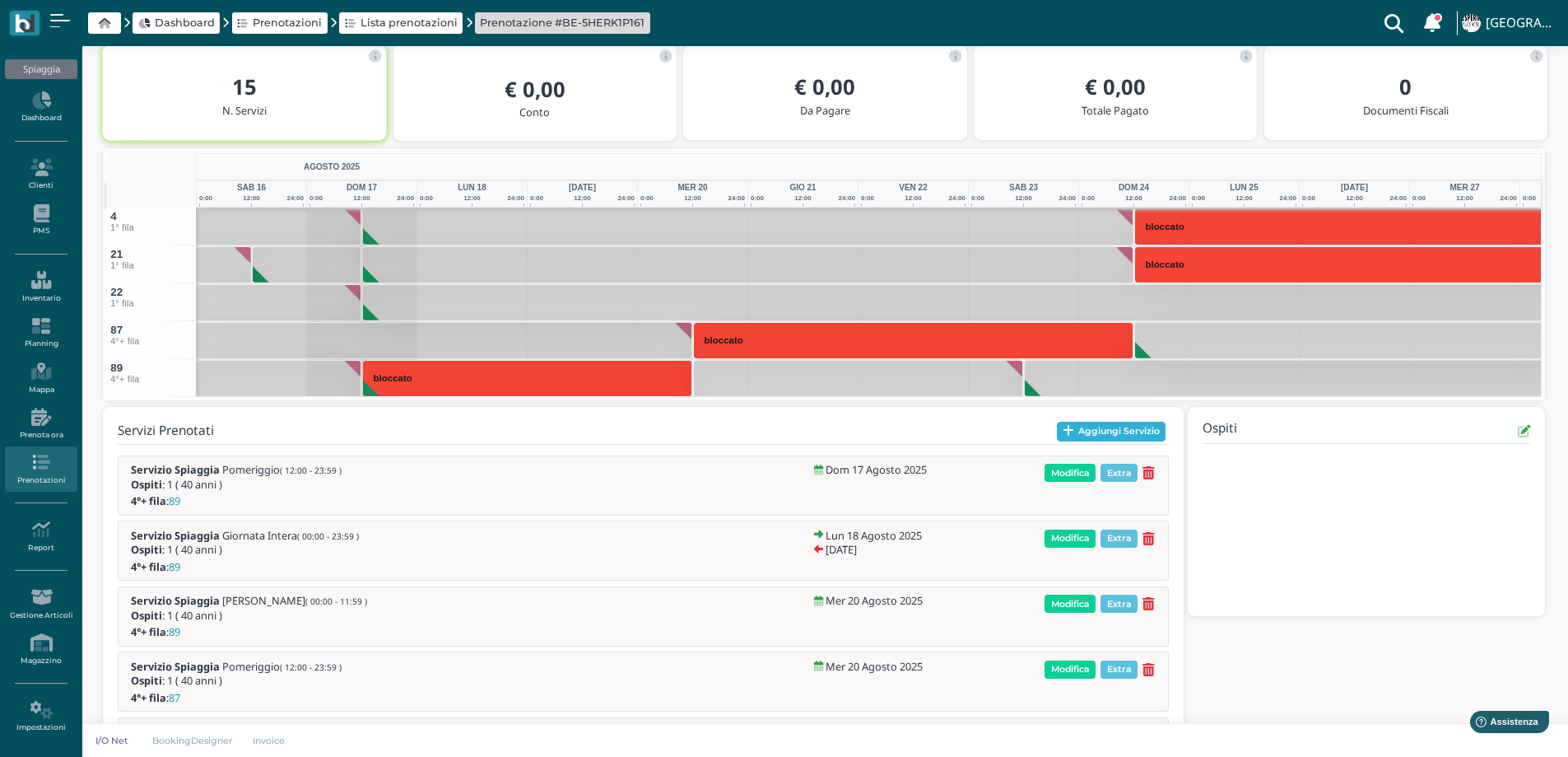
click at [1089, 429] on button "Aggiungi Servizio" at bounding box center [1112, 431] width 110 height 20
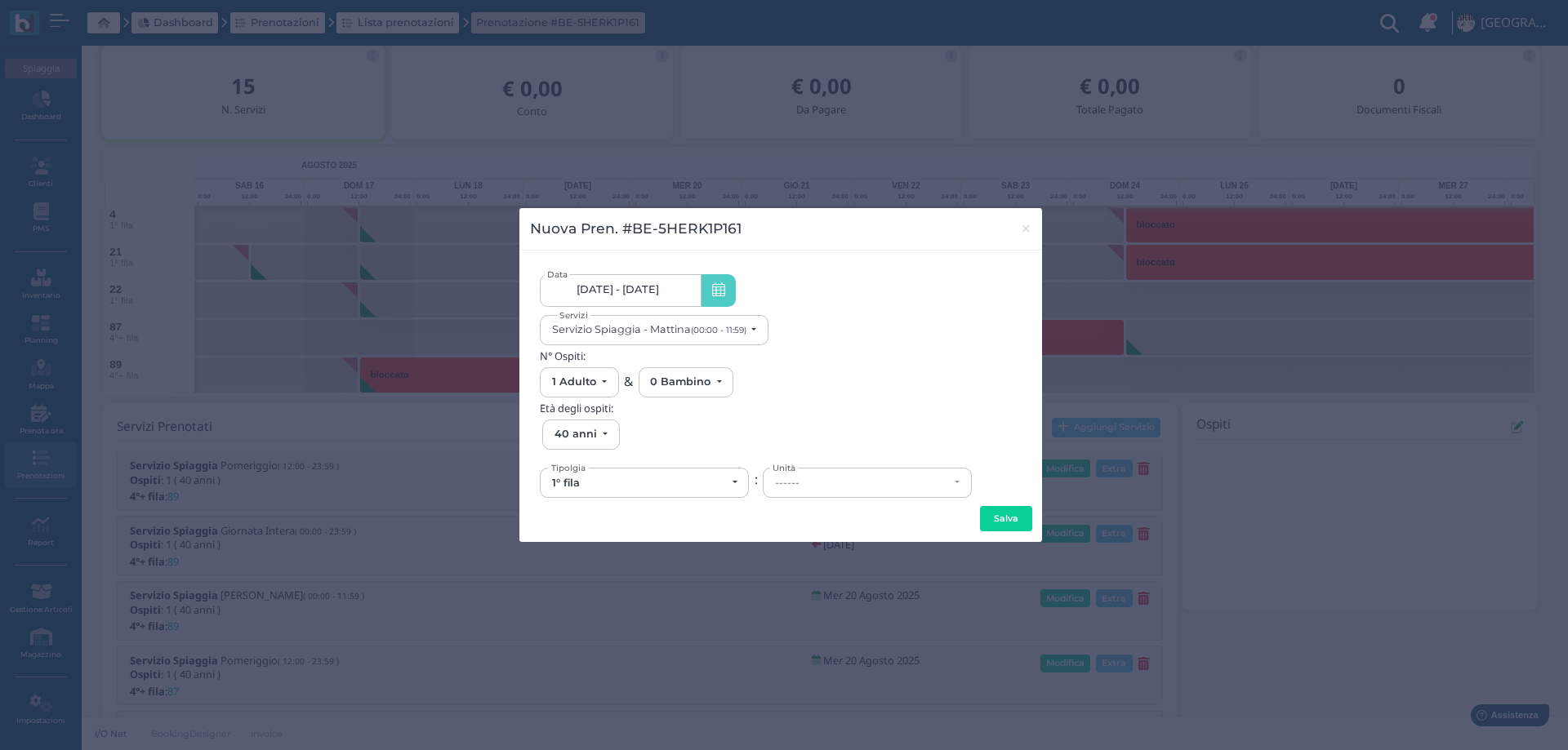
click at [642, 295] on span "17/08/25 - 07/09/25" at bounding box center [617, 289] width 82 height 13
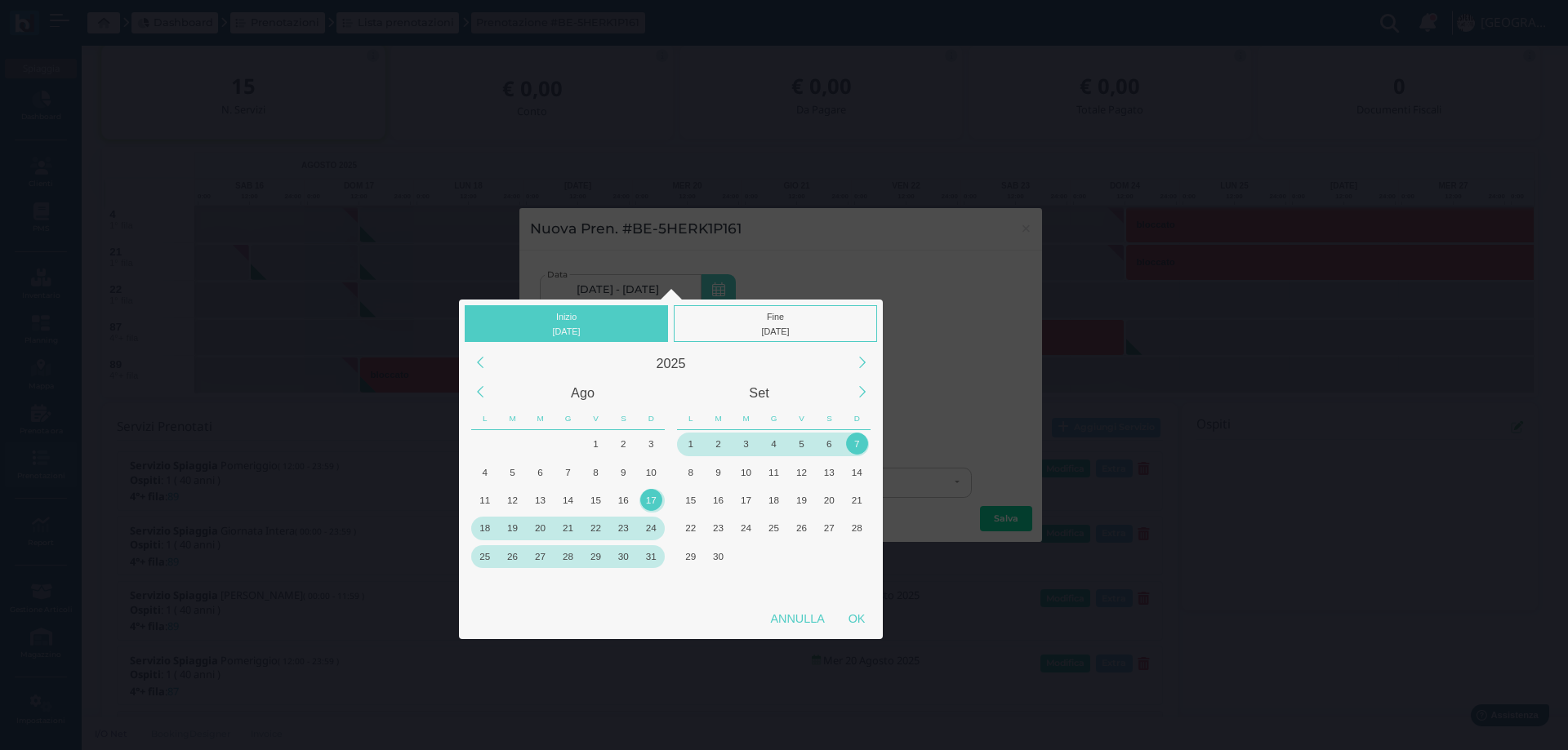
click at [657, 529] on div "24" at bounding box center [651, 528] width 22 height 22
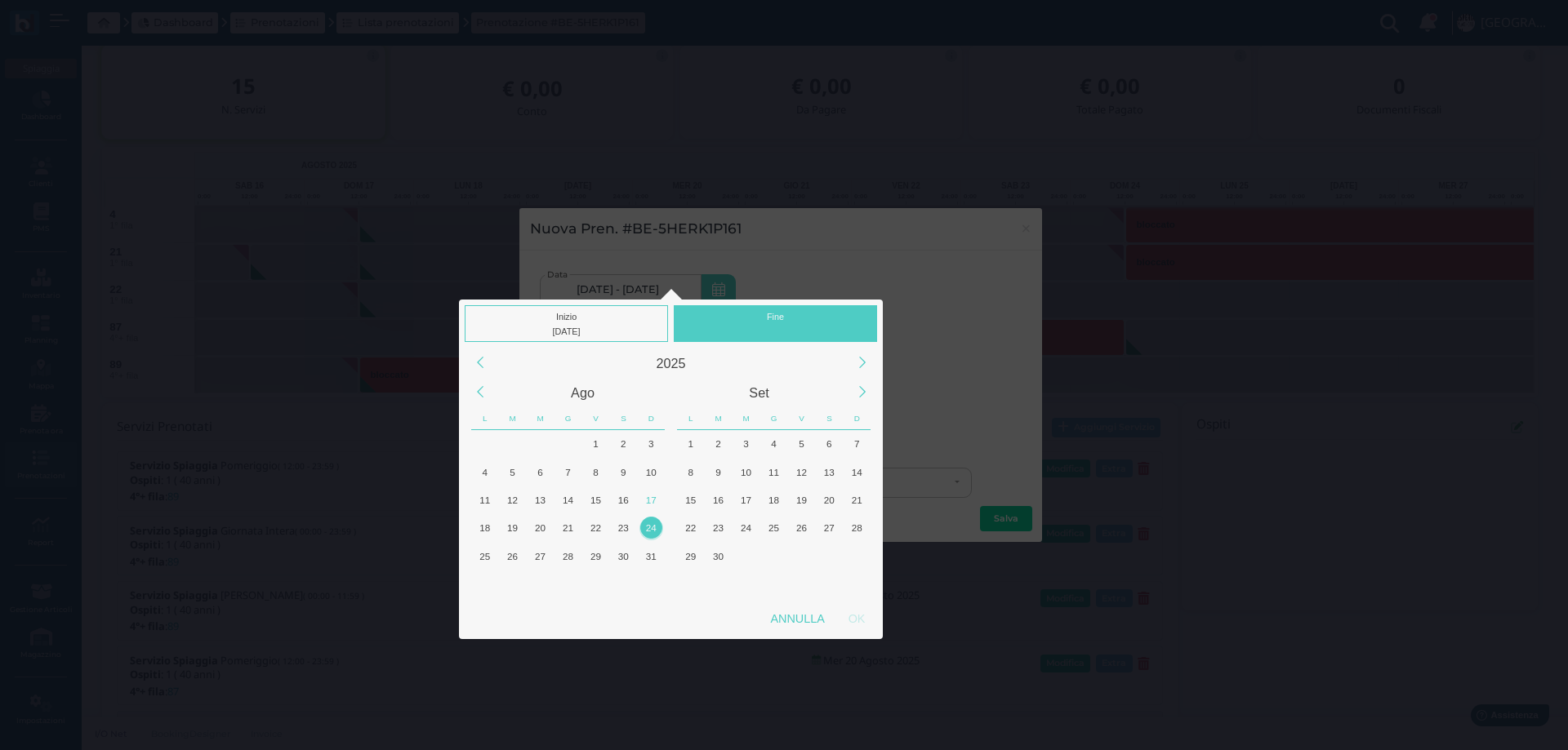
click at [657, 529] on div "24" at bounding box center [651, 528] width 22 height 22
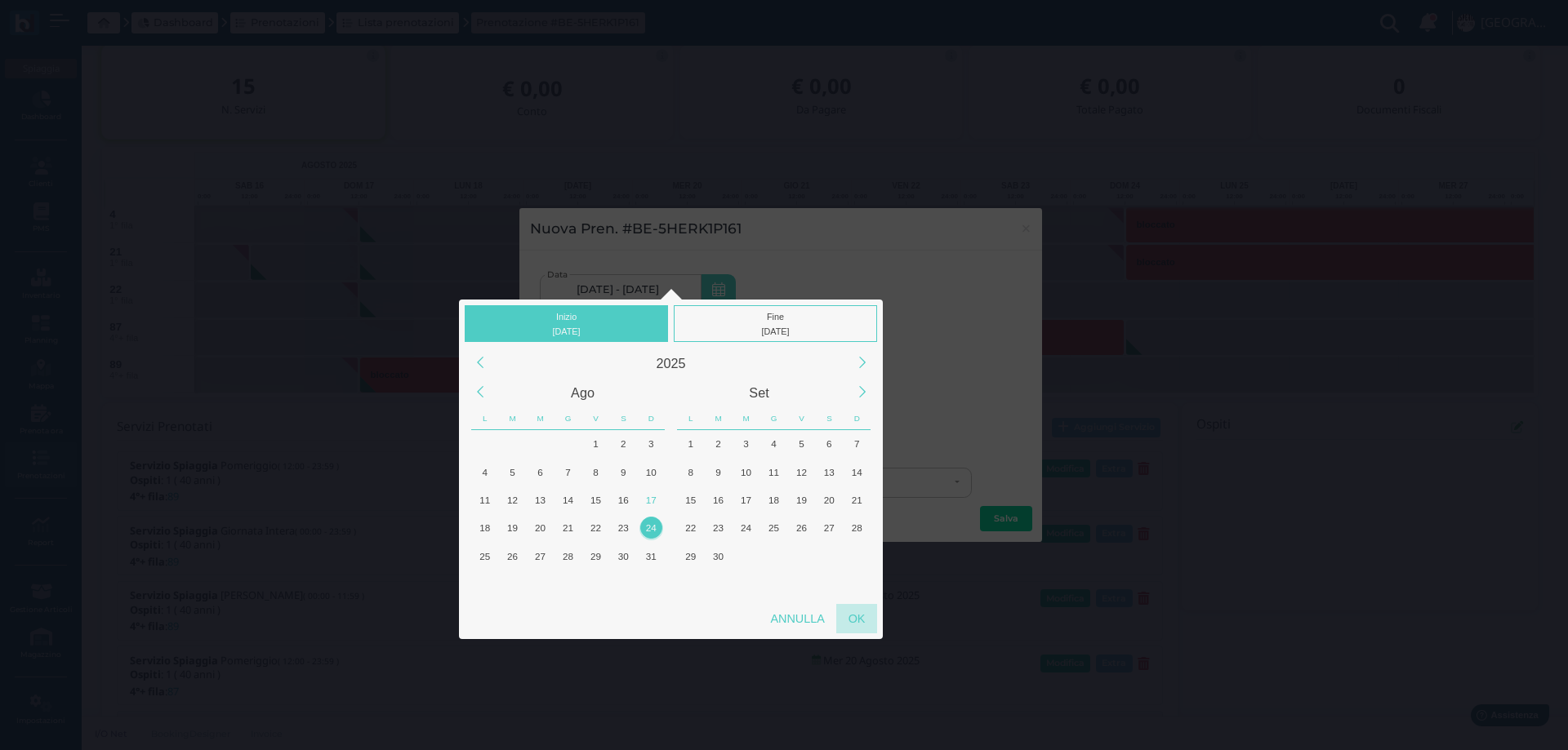
click at [874, 621] on div "OK" at bounding box center [857, 618] width 41 height 30
type input "24/08/2025 - 24/08/2025"
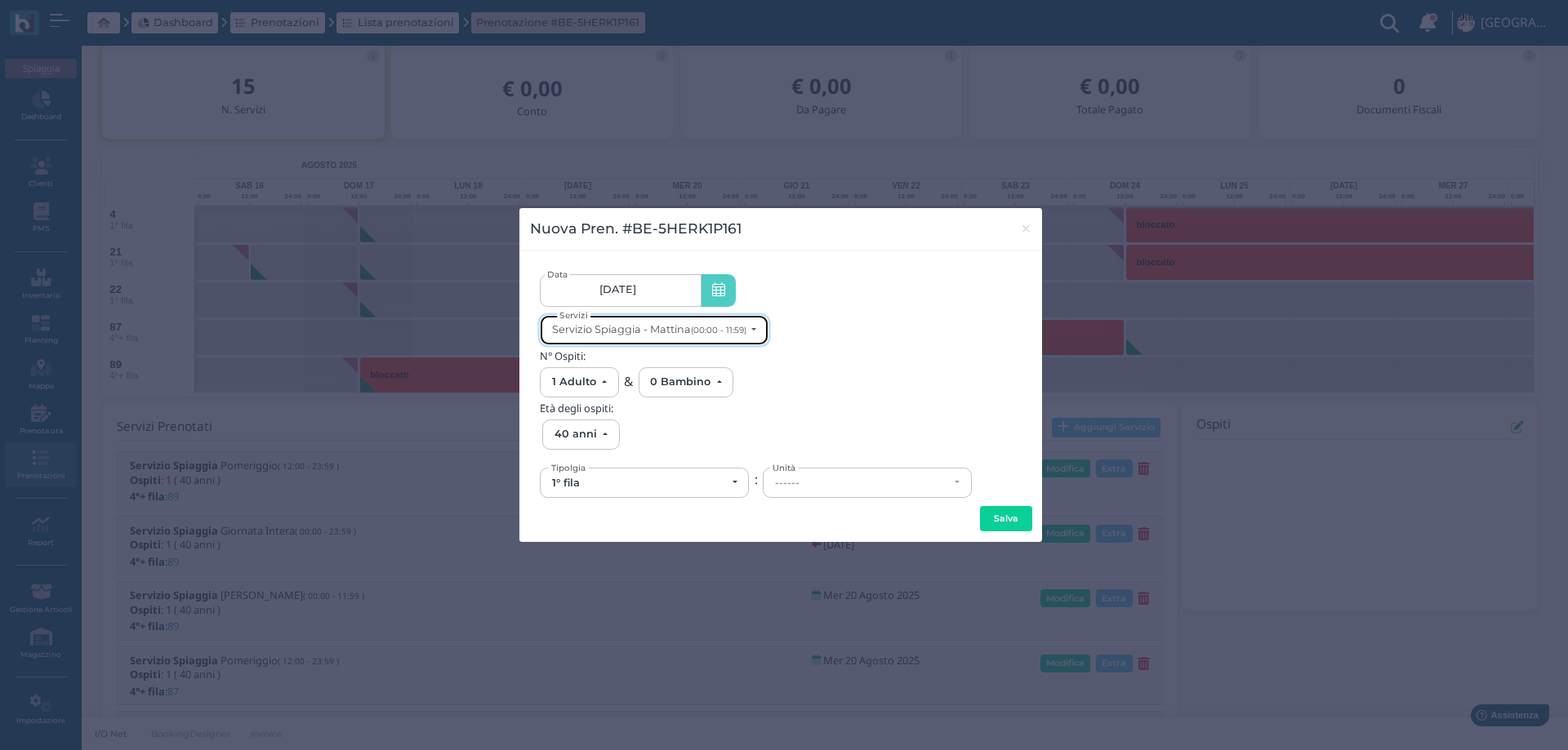
scroll to position [0, 0]
click at [663, 327] on div "Servizio Spiaggia - Mattina (00:00 - 11:59)" at bounding box center [649, 329] width 194 height 12
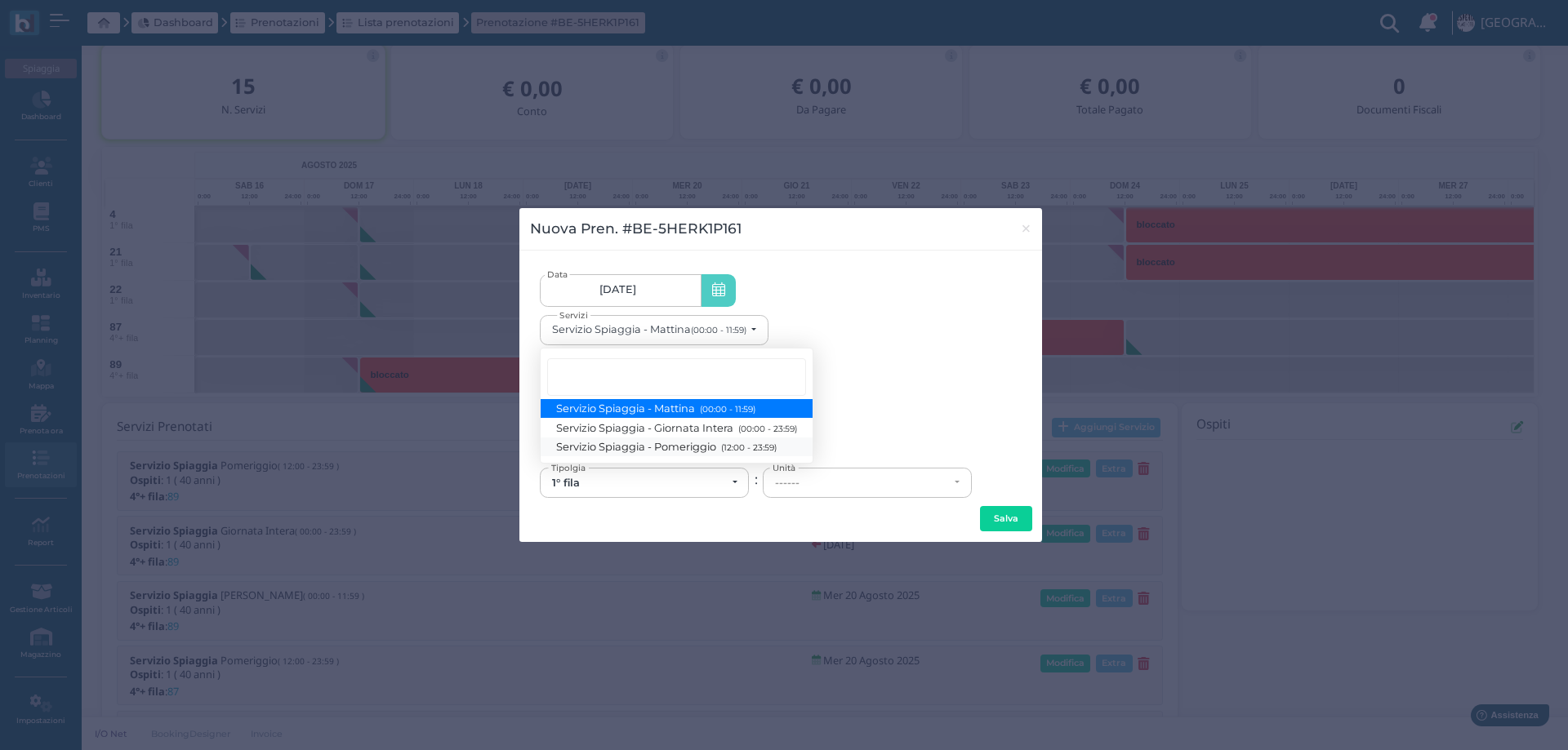
click at [656, 447] on span "Servizio Spiaggia - Pomeriggio (12:00 - 23:59)" at bounding box center [666, 446] width 220 height 14
select select "1369"
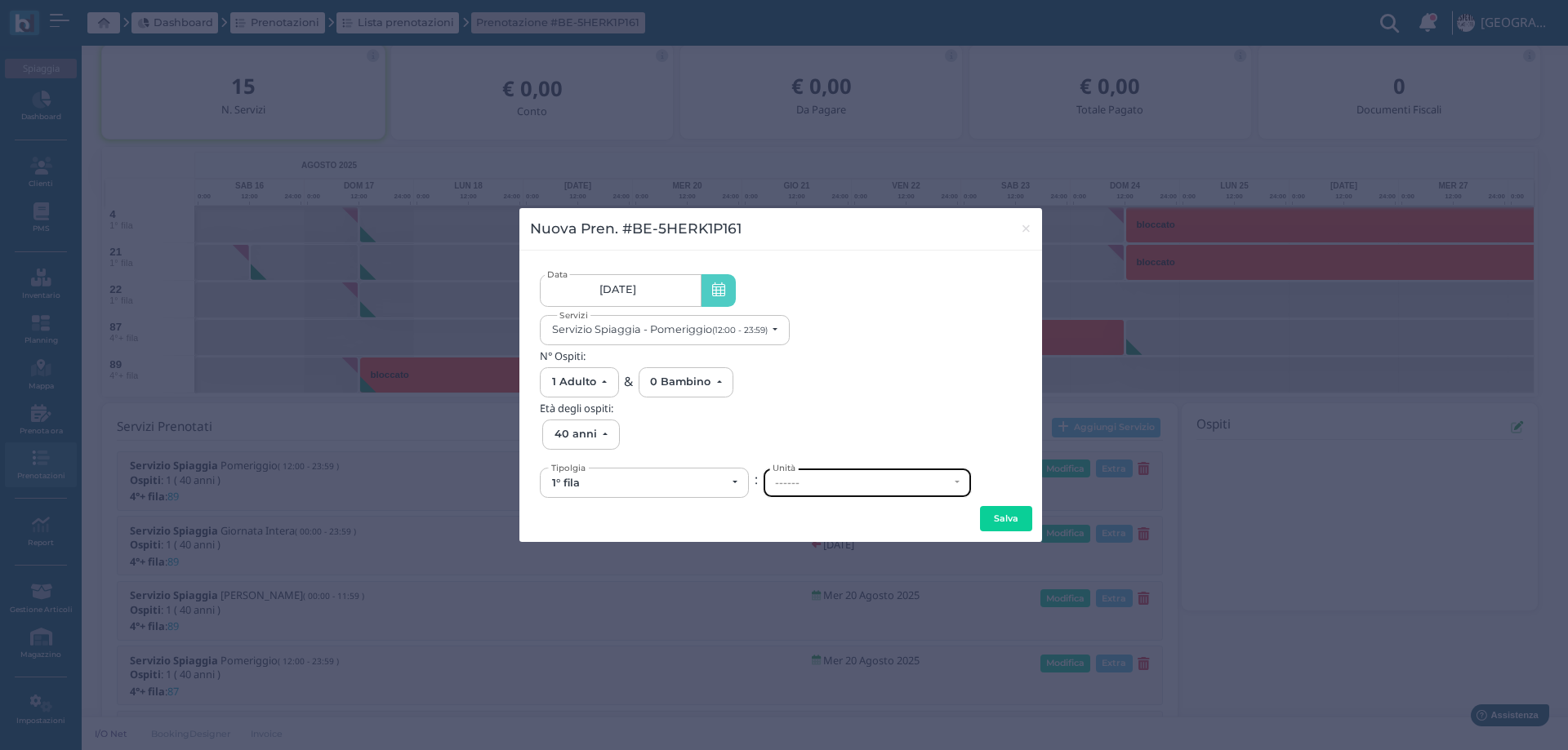
click at [825, 494] on div "------" at bounding box center [867, 483] width 207 height 29
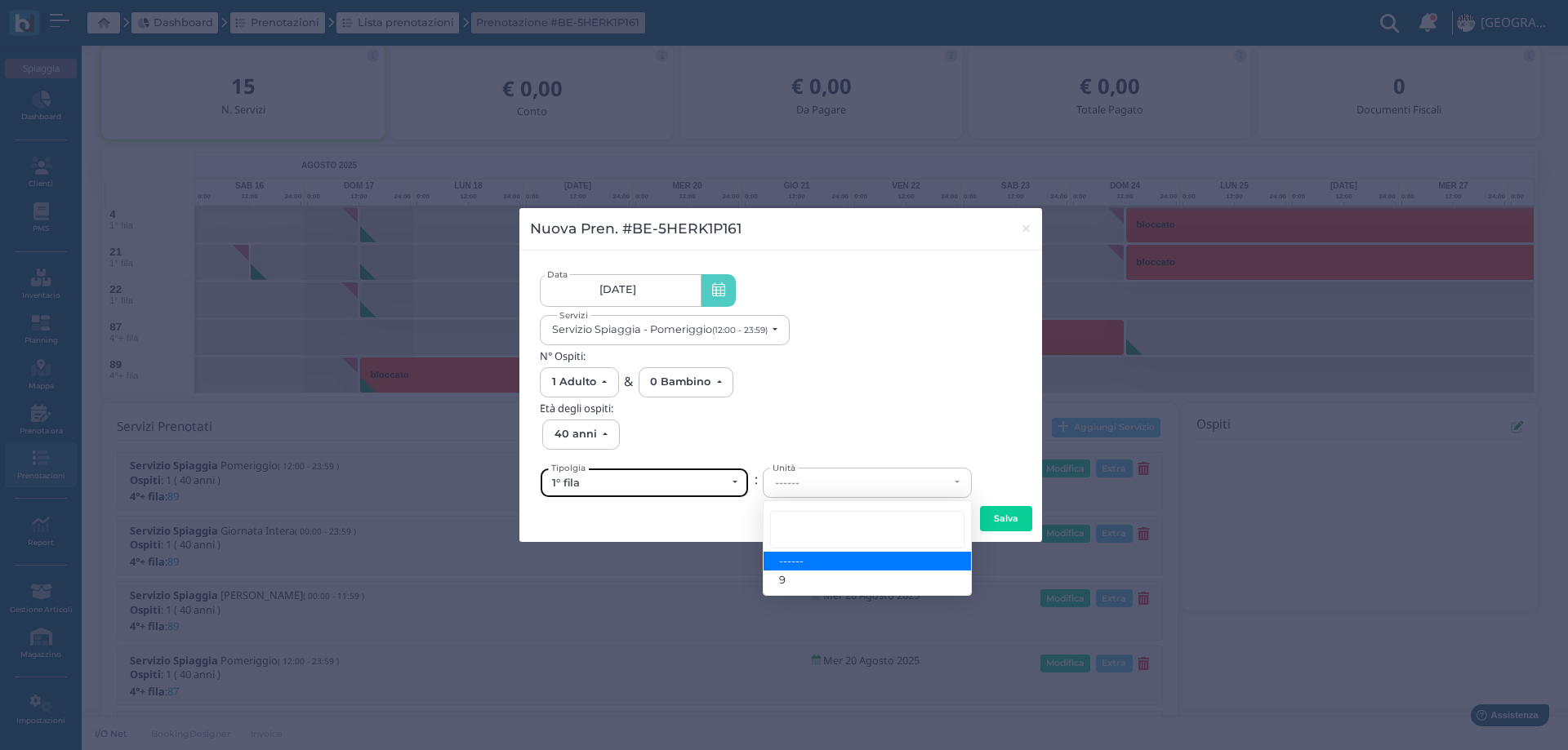
click at [650, 479] on div "1° fila" at bounding box center [638, 483] width 174 height 13
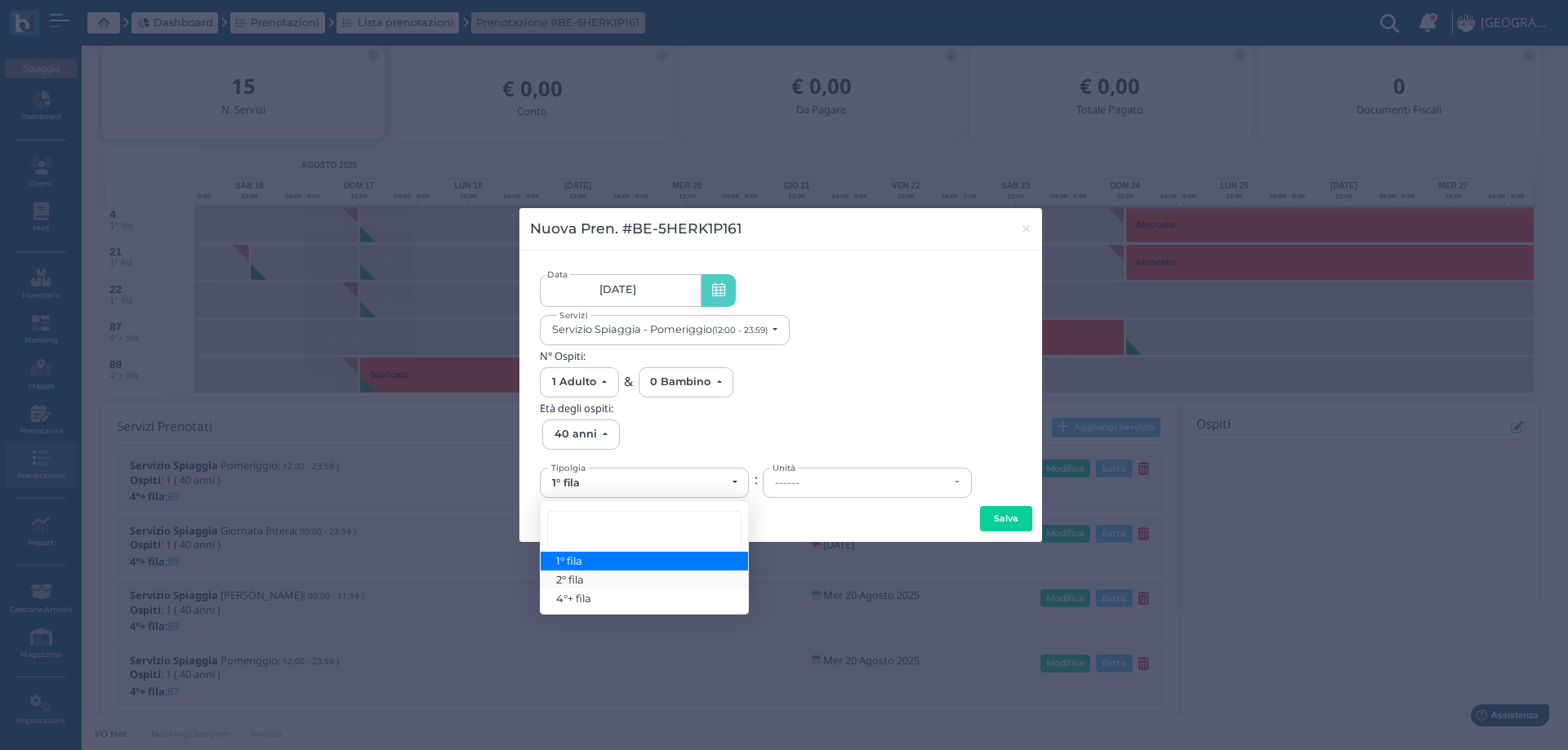
click at [569, 581] on span "2° fila" at bounding box center [570, 579] width 28 height 13
select select "432"
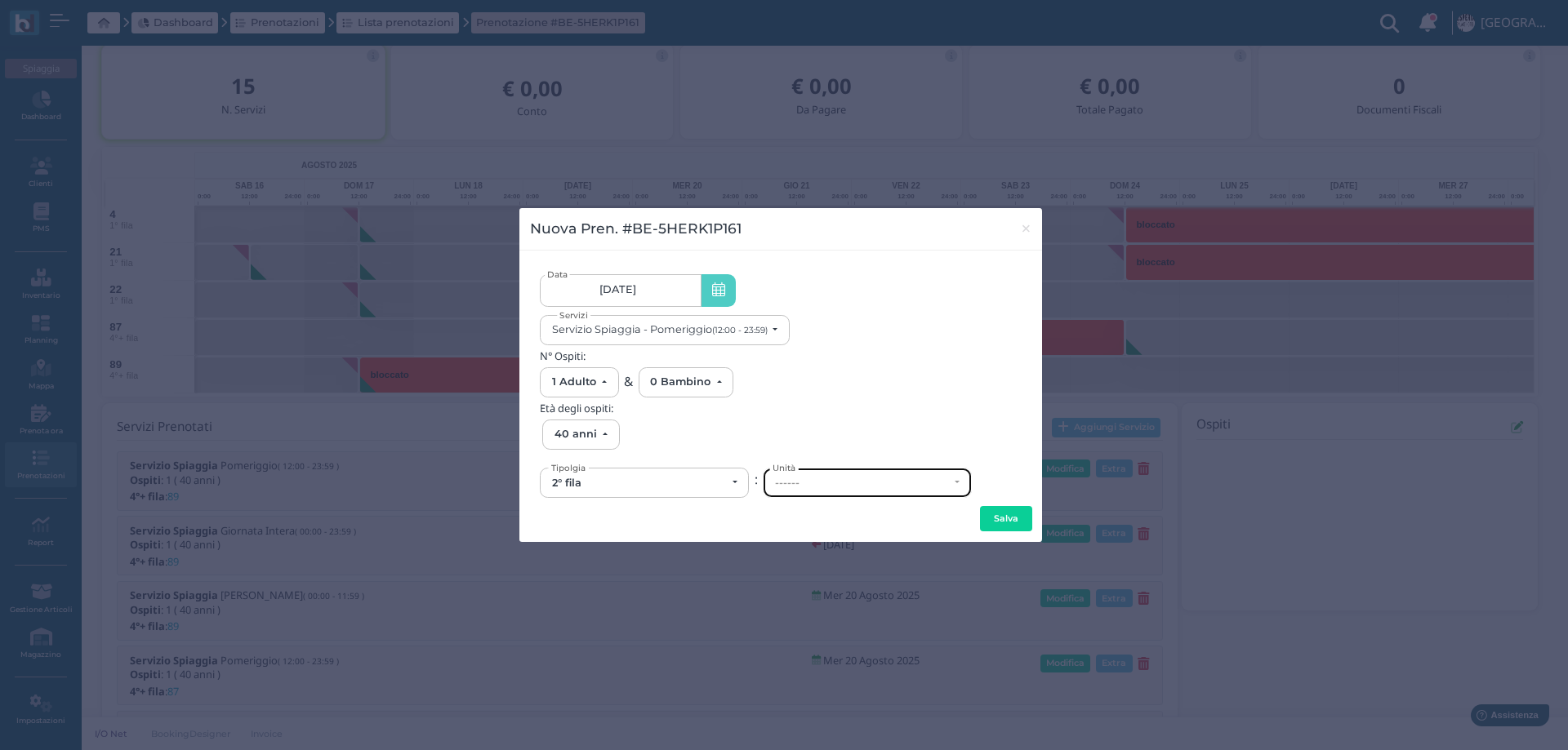
click at [840, 483] on div "------" at bounding box center [862, 483] width 174 height 13
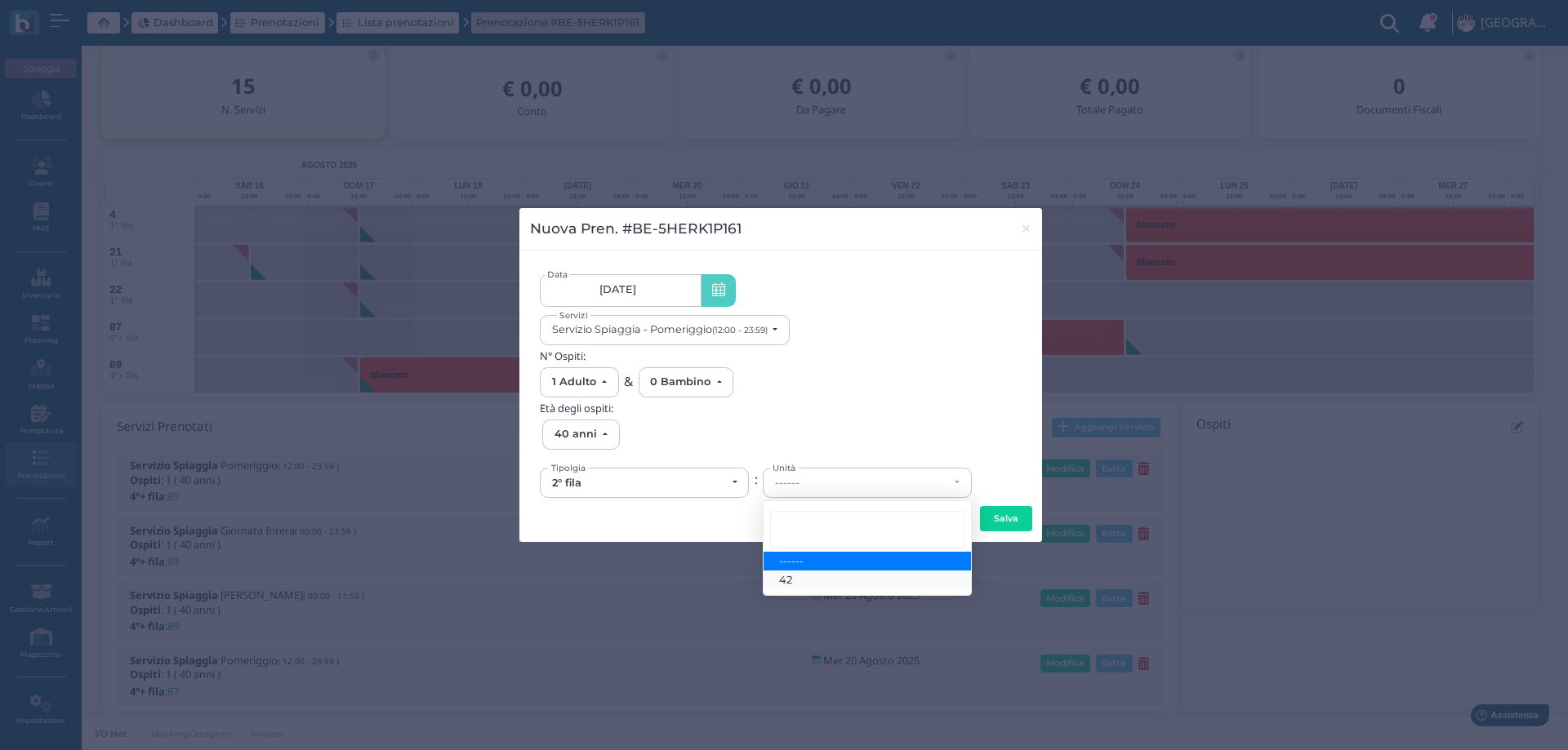
click at [812, 571] on link "42" at bounding box center [867, 579] width 207 height 19
select select "6166"
click at [999, 510] on button "Salva" at bounding box center [1006, 518] width 53 height 26
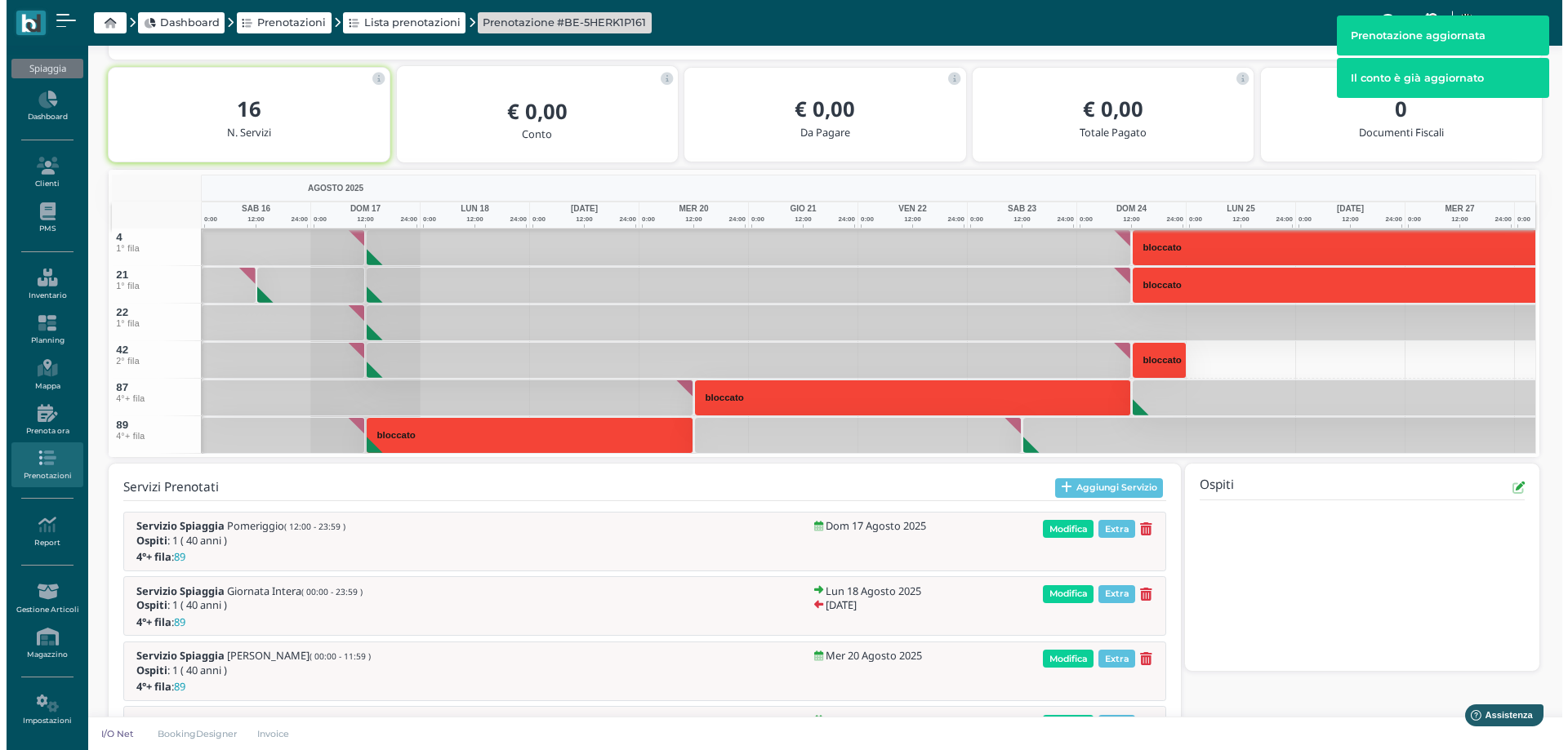
scroll to position [294, 0]
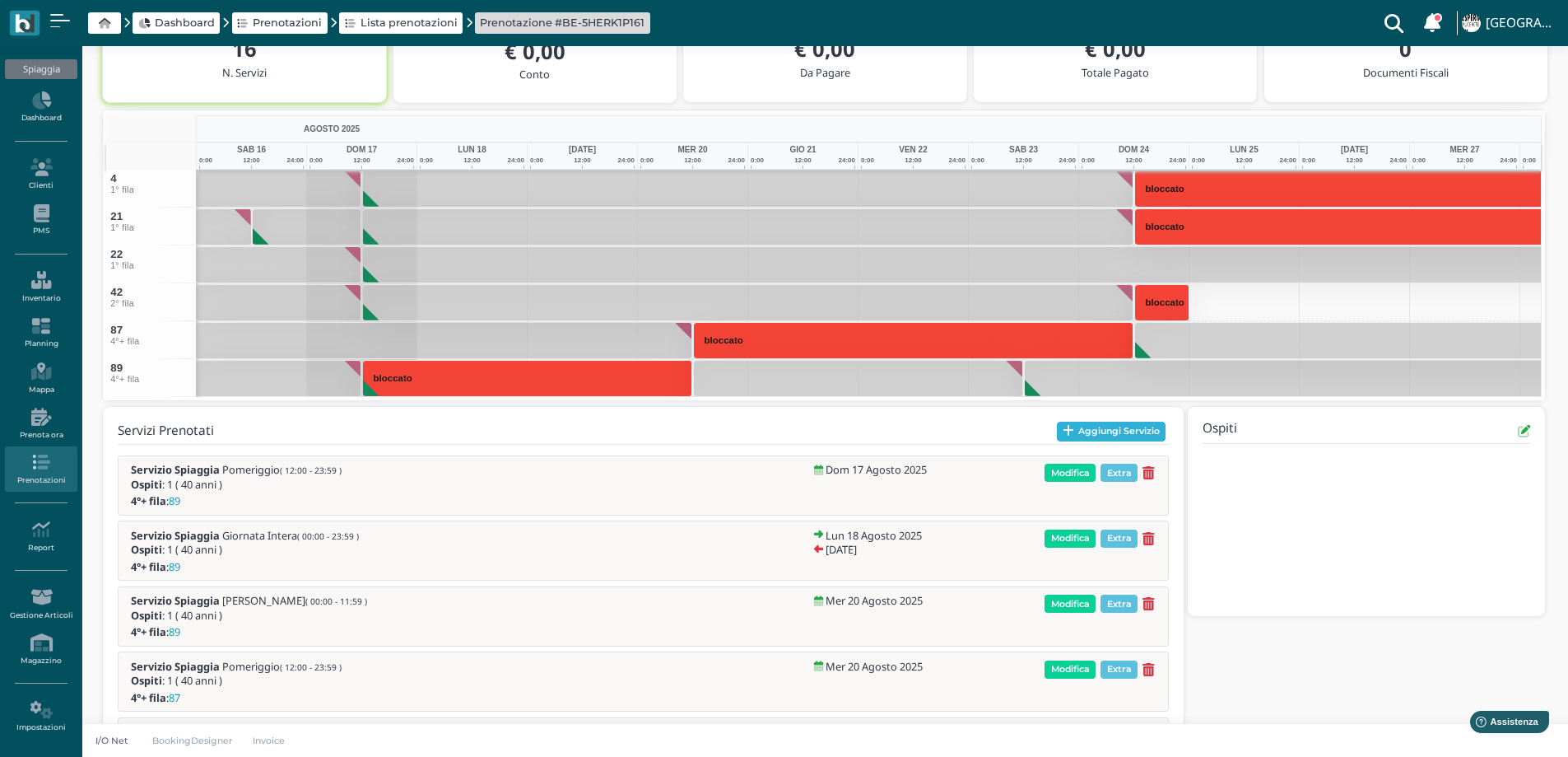
click at [1088, 427] on button "Aggiungi Servizio" at bounding box center [1112, 431] width 110 height 20
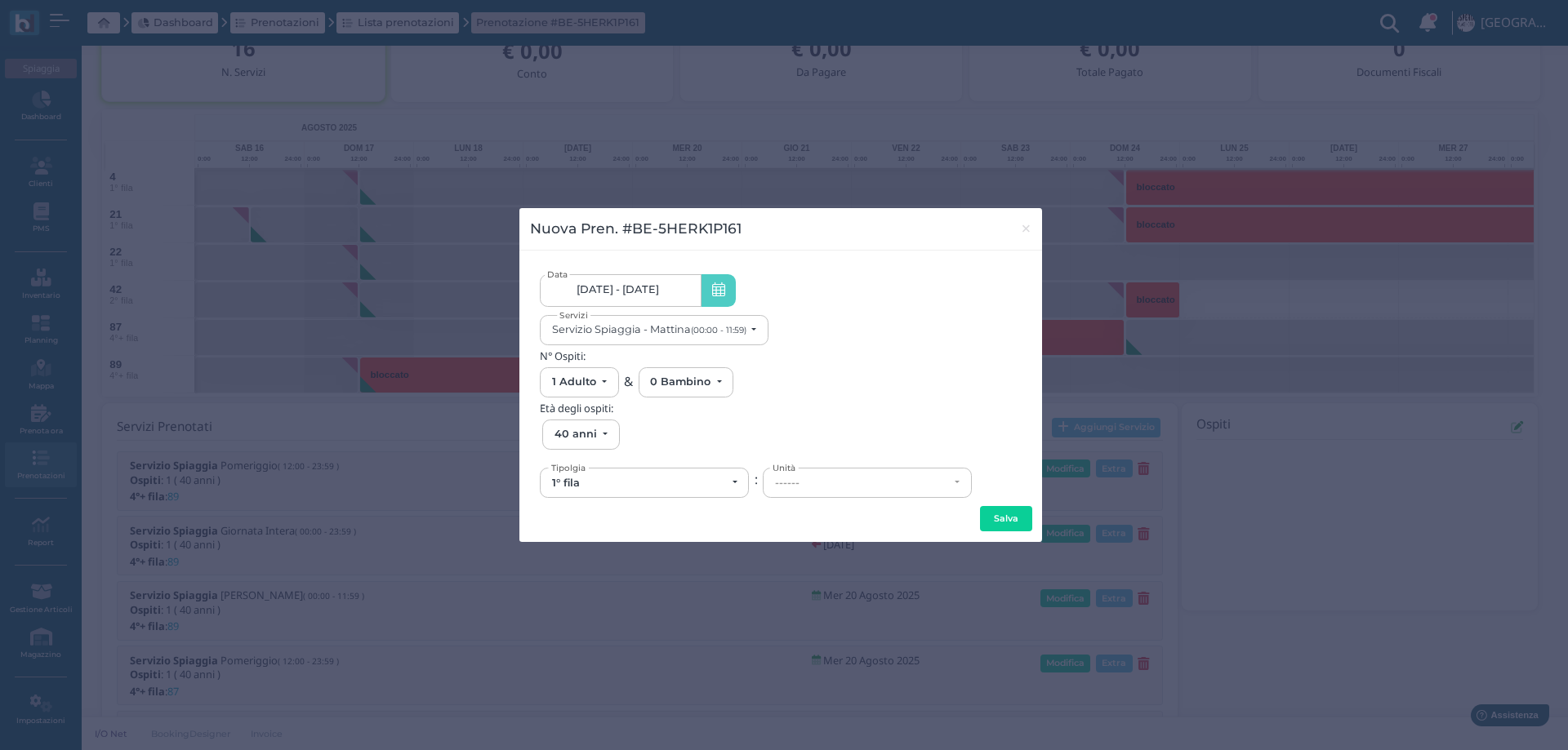
click at [664, 288] on input at bounding box center [662, 289] width 3 height 2
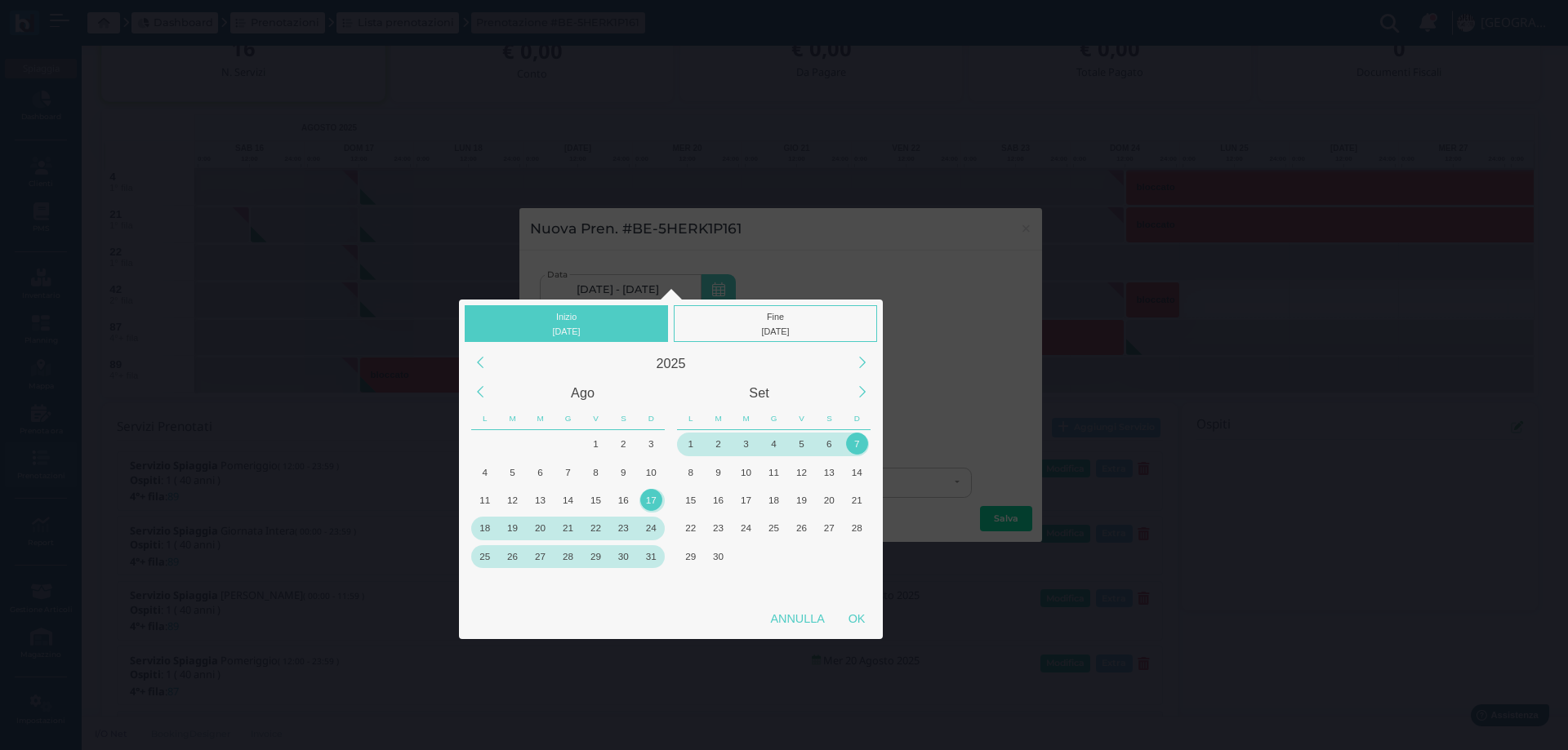
click at [490, 555] on div "25" at bounding box center [485, 556] width 22 height 22
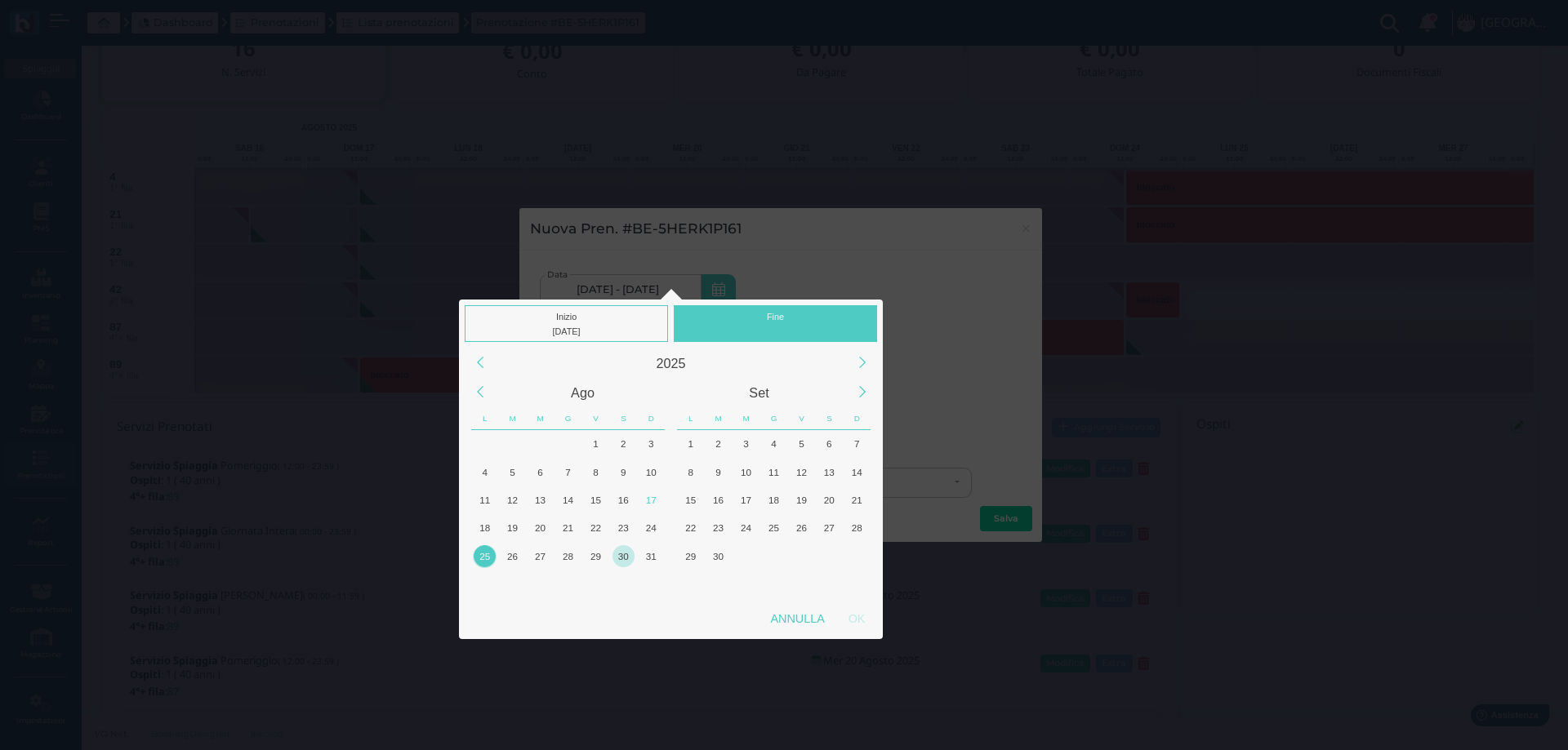
click at [623, 557] on div "30" at bounding box center [623, 556] width 22 height 22
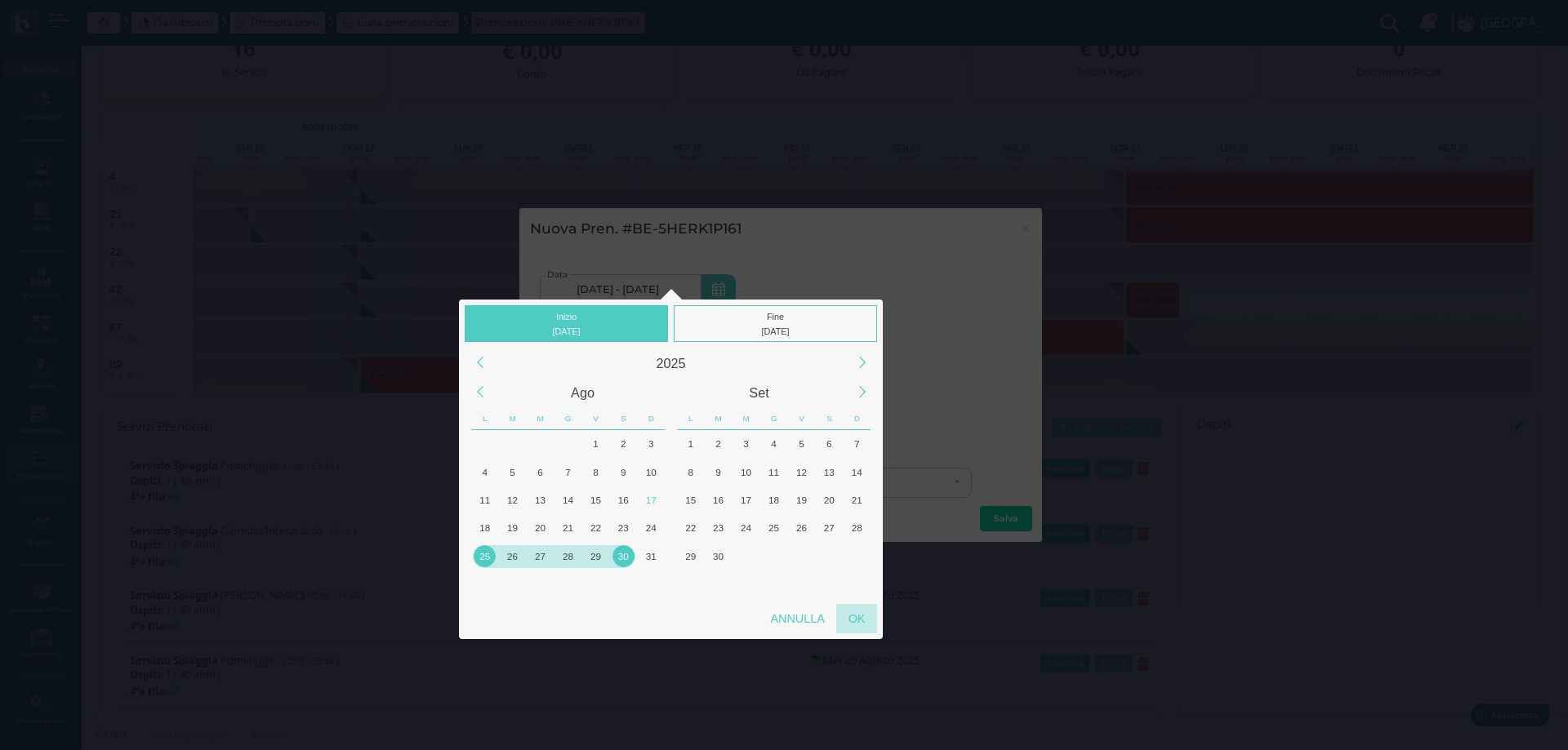
click at [857, 618] on div "OK" at bounding box center [857, 618] width 41 height 30
type input "25/08/2025 - 30/08/2025"
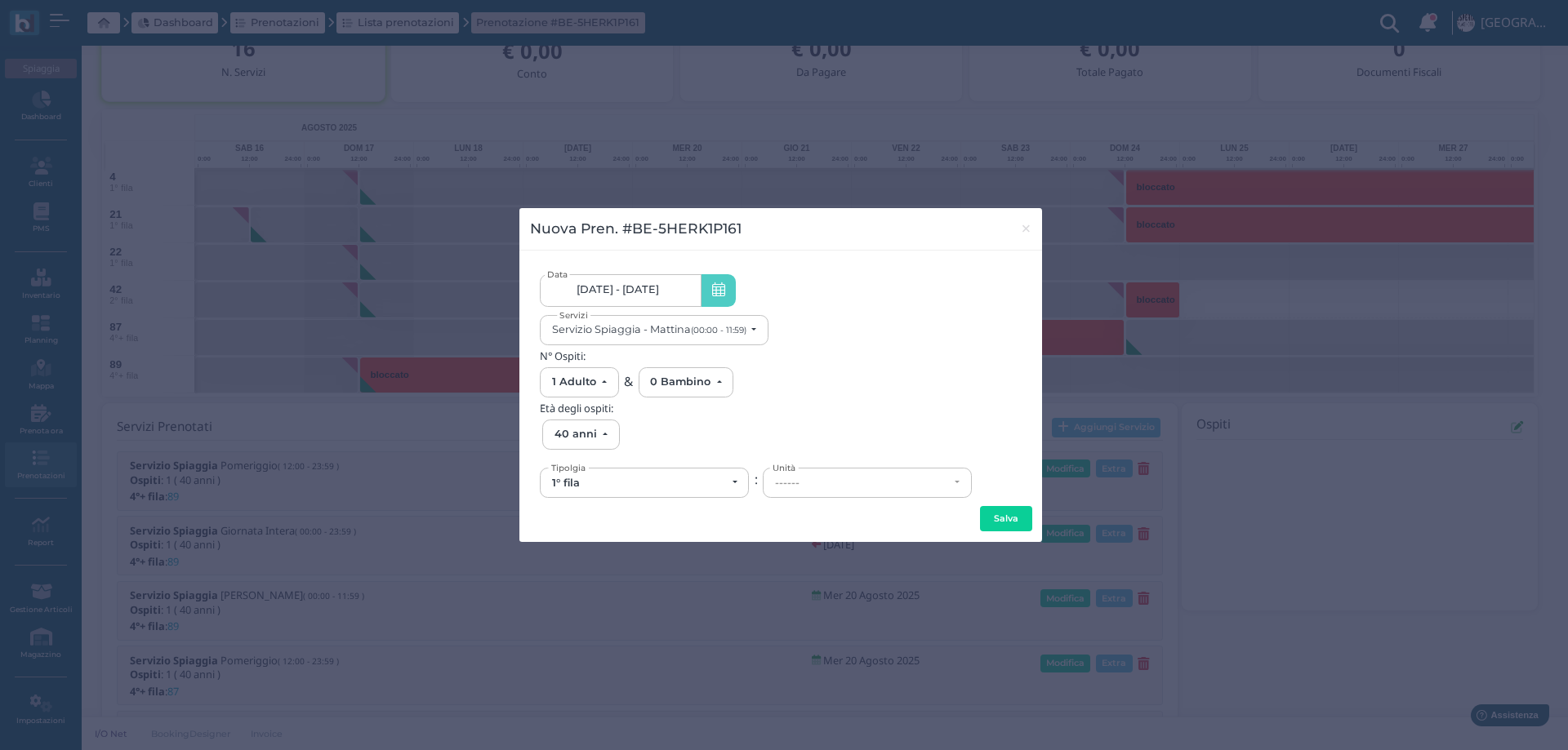
click at [655, 465] on div "1° fila 4°+ fila 1° fila Tipolgia : ------ ------ ------ Unità" at bounding box center [780, 480] width 481 height 36
click at [657, 472] on div "1° fila" at bounding box center [644, 483] width 207 height 29
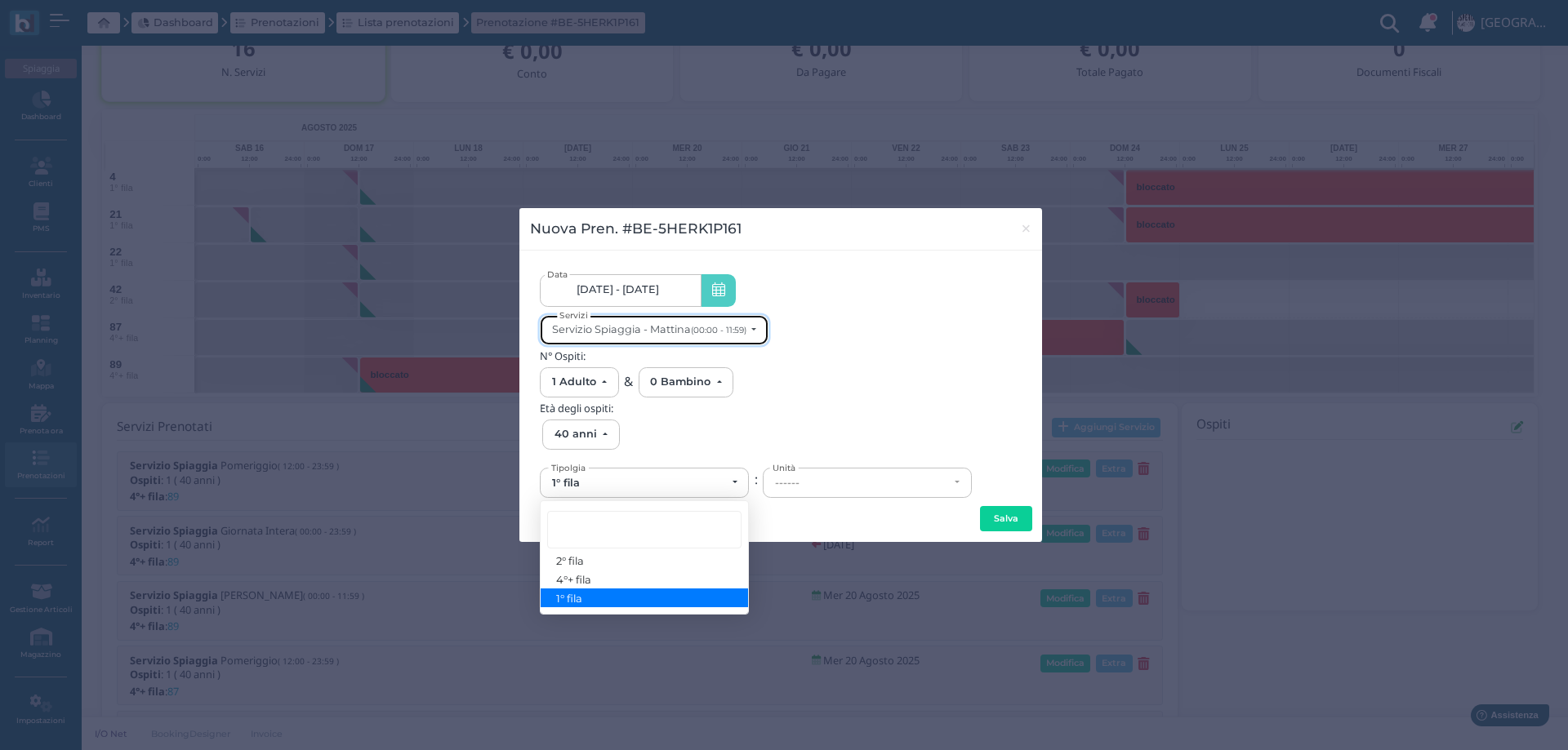
click at [672, 322] on button "Servizio Spiaggia - Mattina (00:00 - 11:59)" at bounding box center [654, 330] width 228 height 31
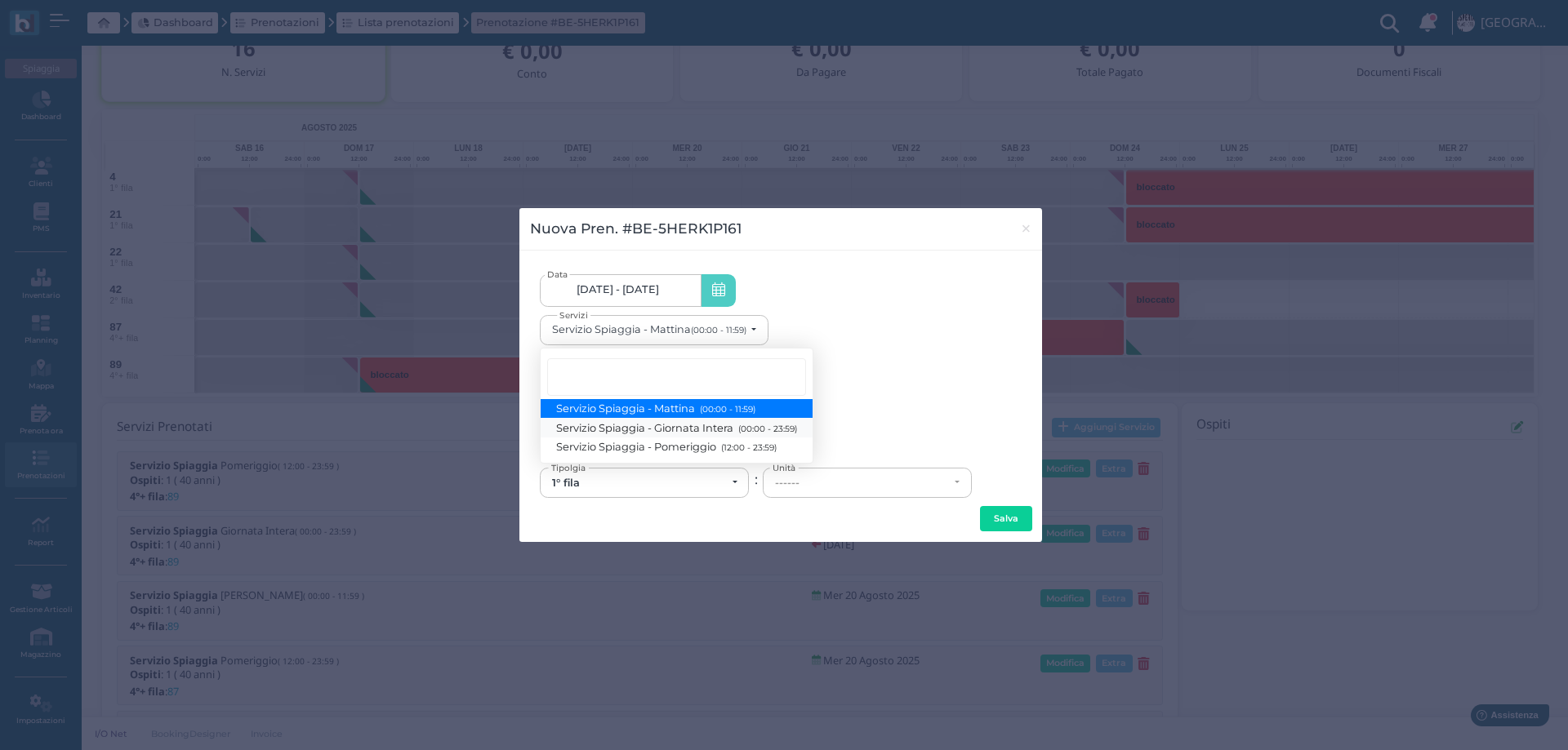
click at [688, 429] on span "Servizio Spiaggia - Giornata Intera (00:00 - 23:59)" at bounding box center [677, 427] width 240 height 14
select select "1368"
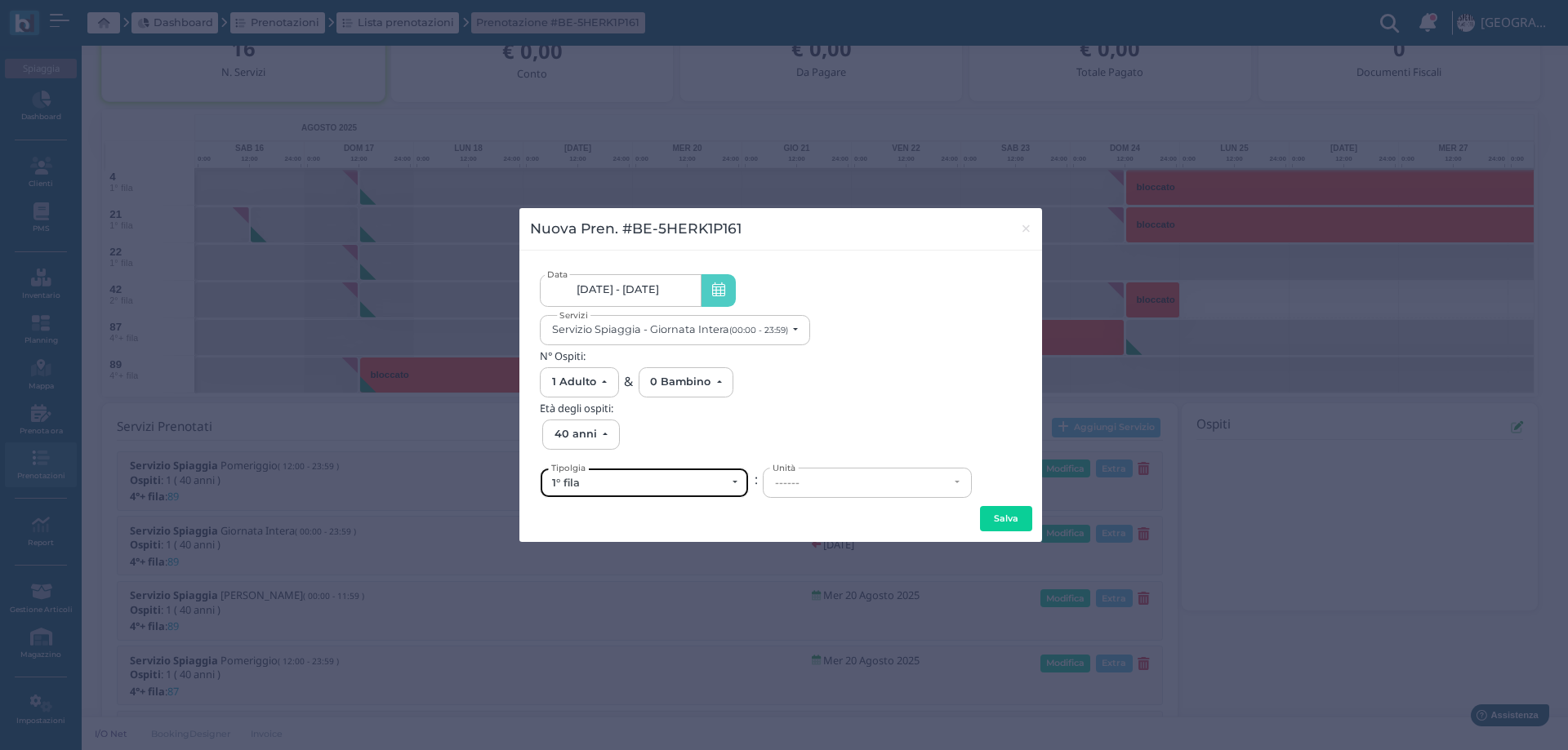
click at [621, 491] on div "1° fila" at bounding box center [644, 483] width 207 height 29
click at [578, 491] on div "1° fila" at bounding box center [644, 483] width 207 height 29
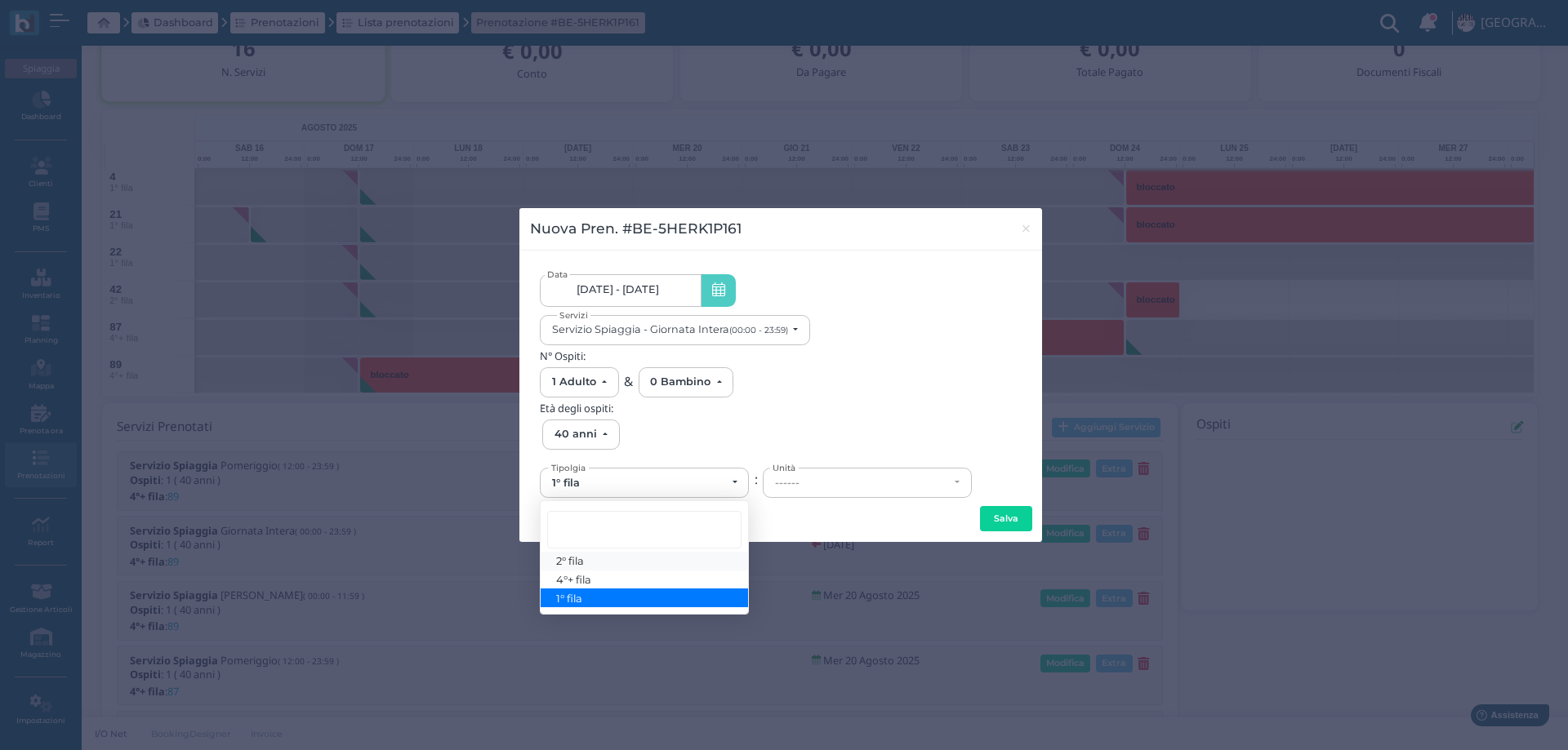
click at [575, 563] on span "2° fila" at bounding box center [570, 560] width 28 height 13
select select "432"
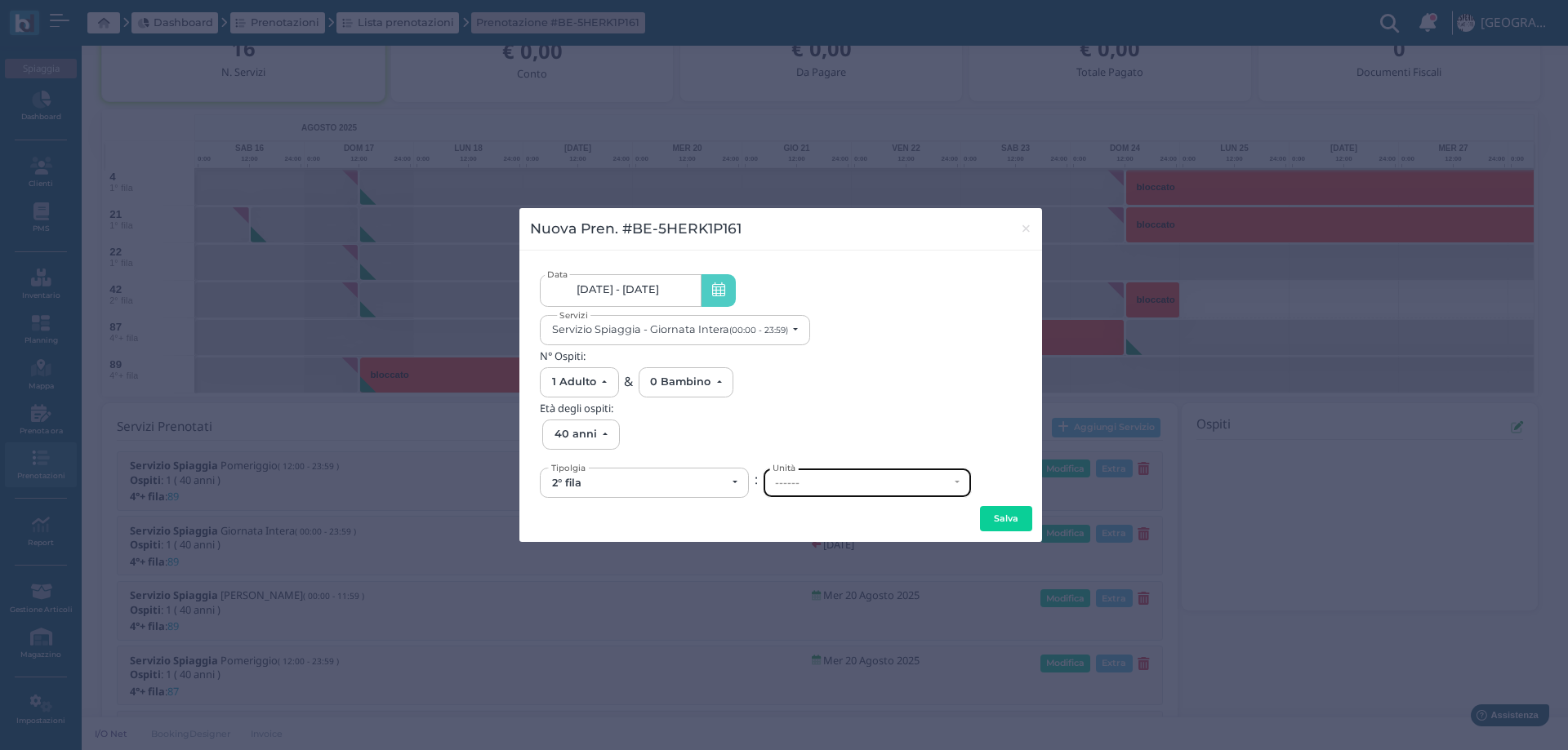
click at [898, 473] on div "------" at bounding box center [867, 483] width 207 height 29
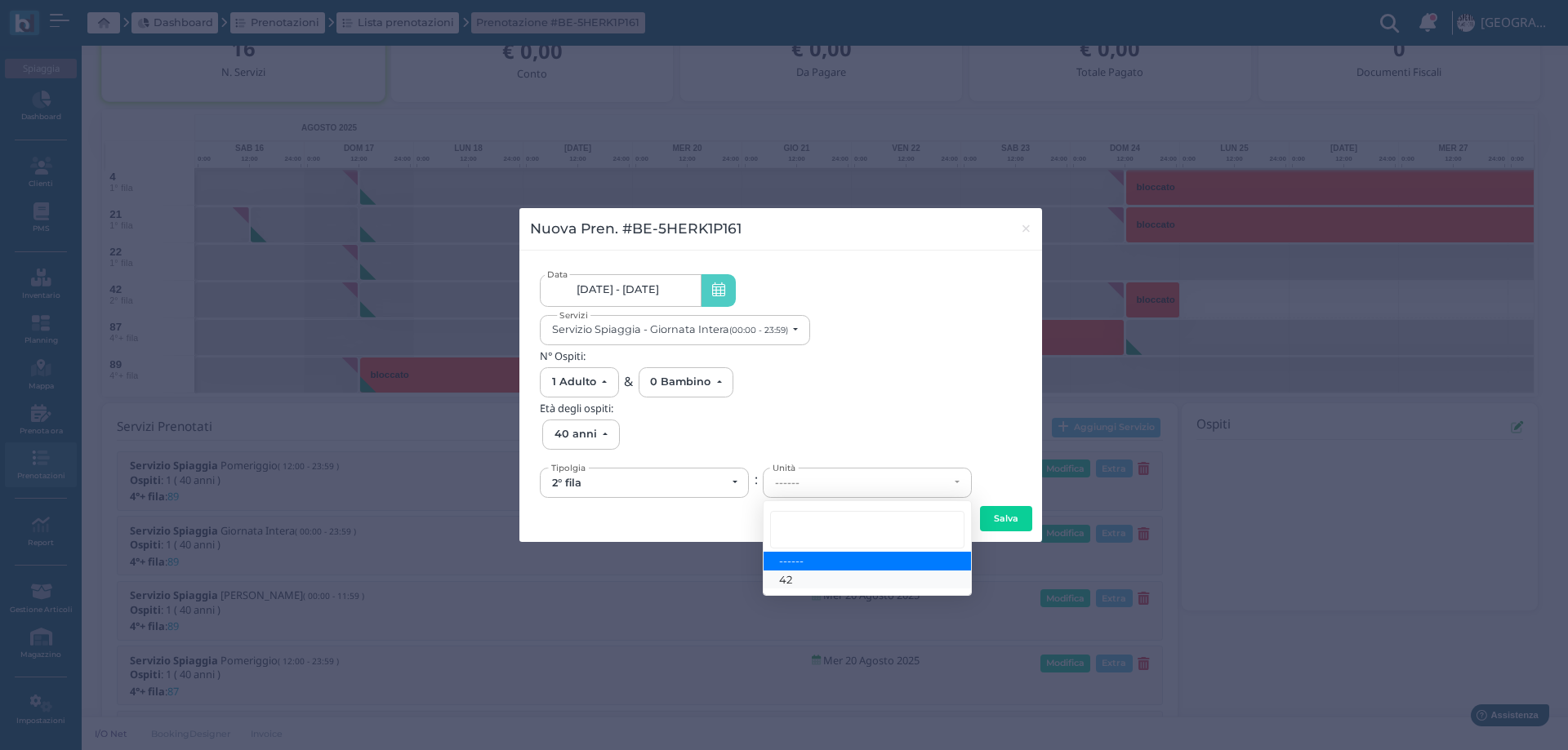
click at [793, 577] on link "42" at bounding box center [867, 579] width 207 height 19
select select "6166"
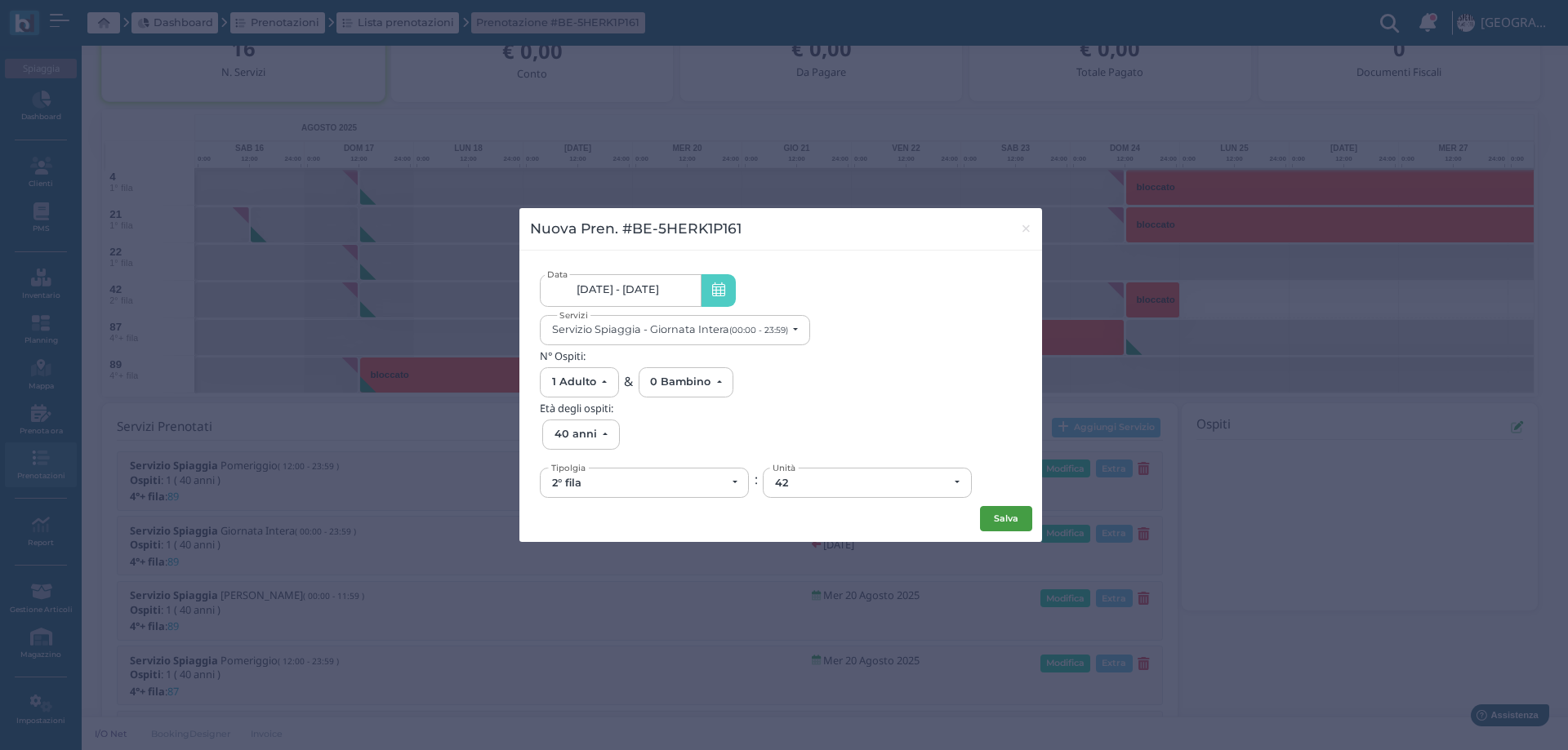
click at [1013, 523] on button "Salva" at bounding box center [1006, 518] width 53 height 26
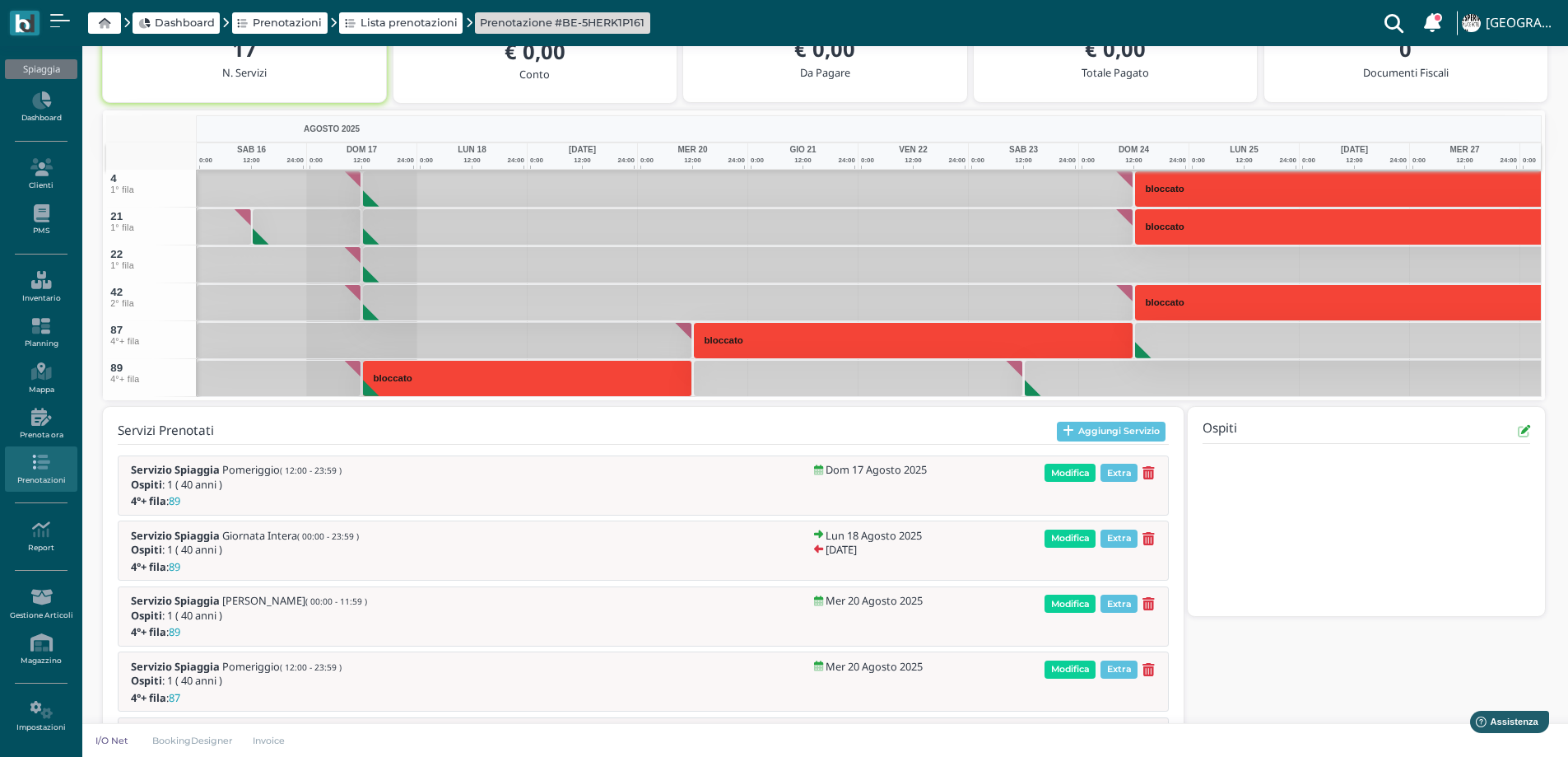
drag, startPoint x: 1086, startPoint y: 446, endPoint x: 1079, endPoint y: 434, distance: 13.9
click at [1086, 445] on div at bounding box center [644, 444] width 1051 height 6
click at [1078, 432] on button "Aggiungi Servizio" at bounding box center [1112, 431] width 110 height 20
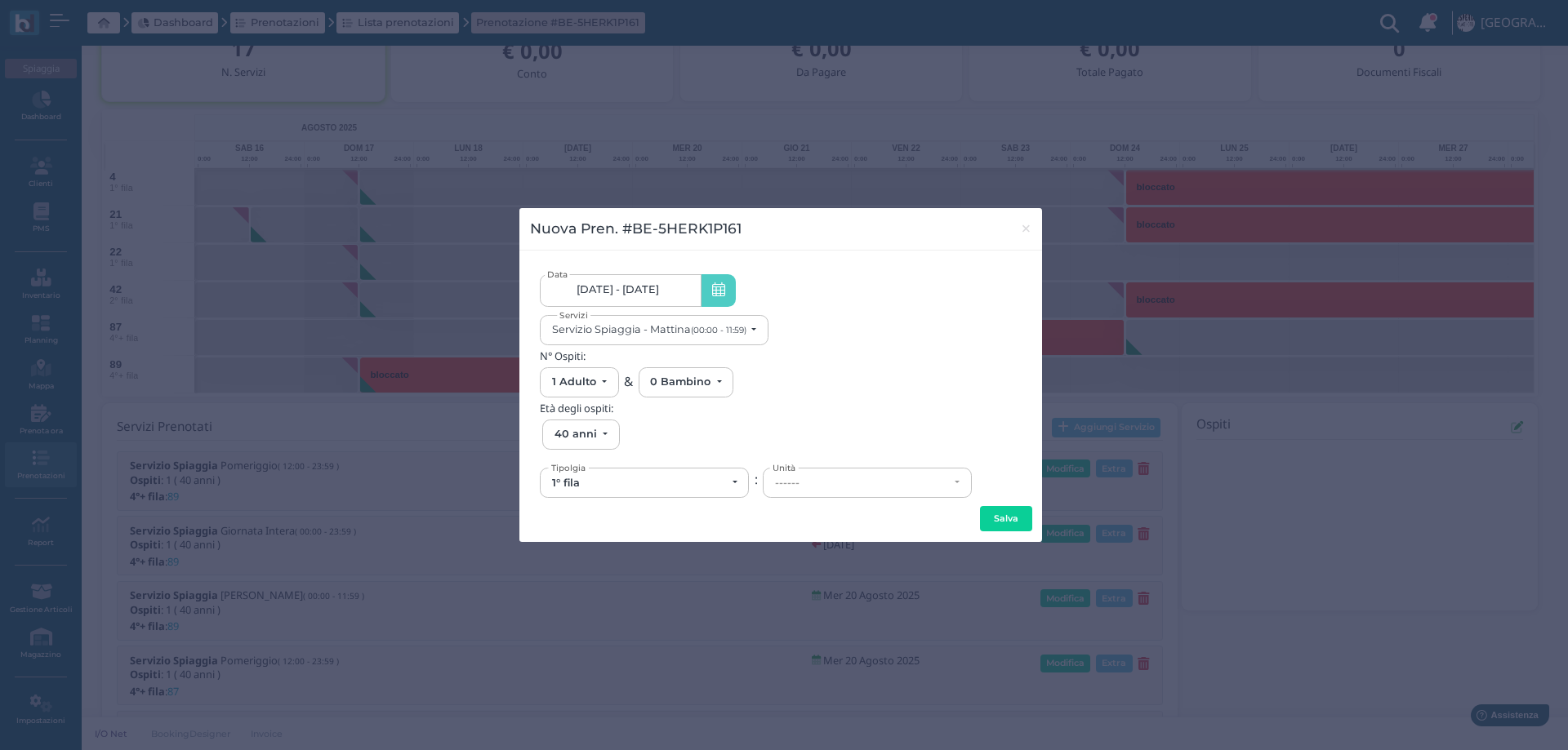
click at [625, 297] on link "17/08/25 - 07/09/25" at bounding box center [620, 290] width 160 height 32
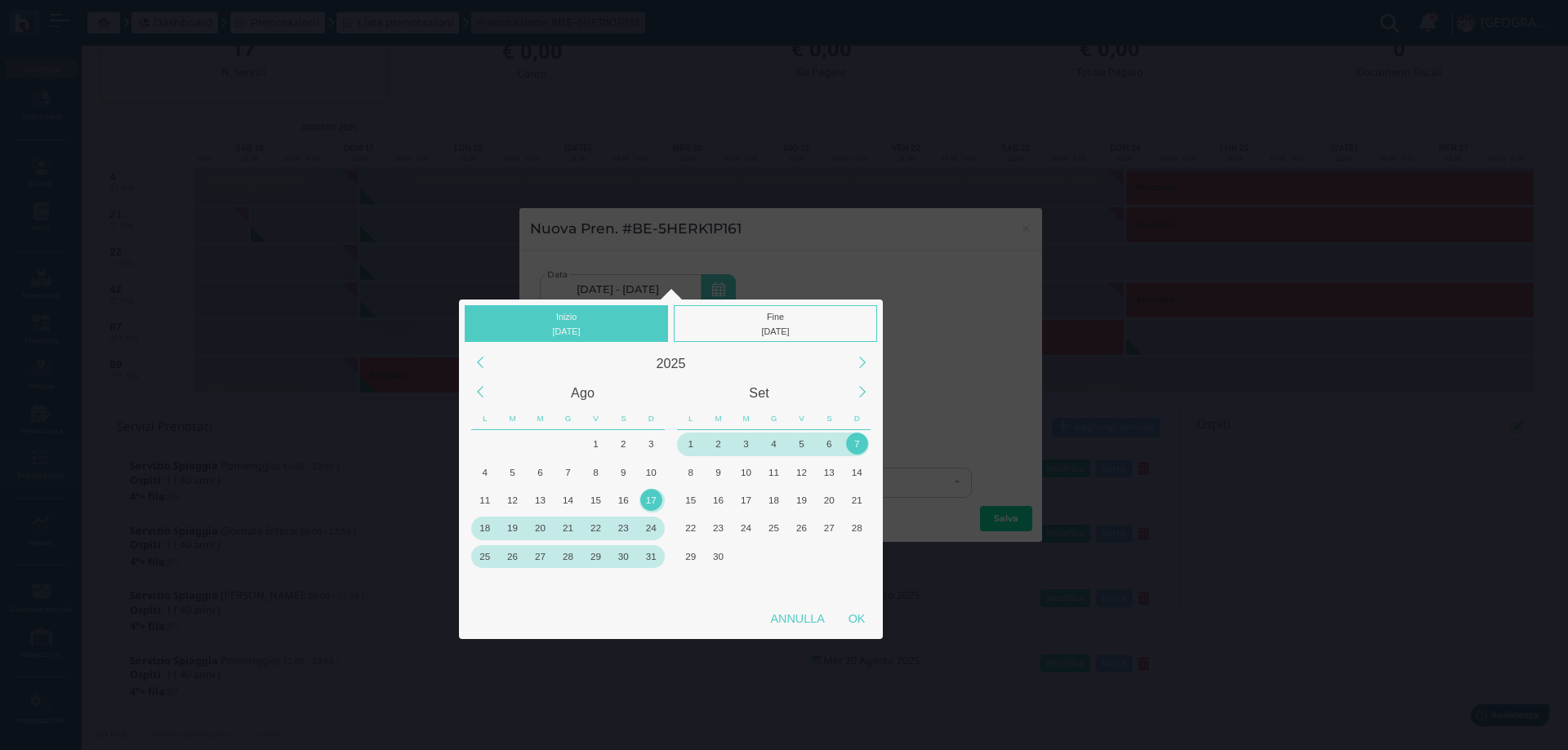
click at [649, 562] on div "31" at bounding box center [651, 556] width 22 height 22
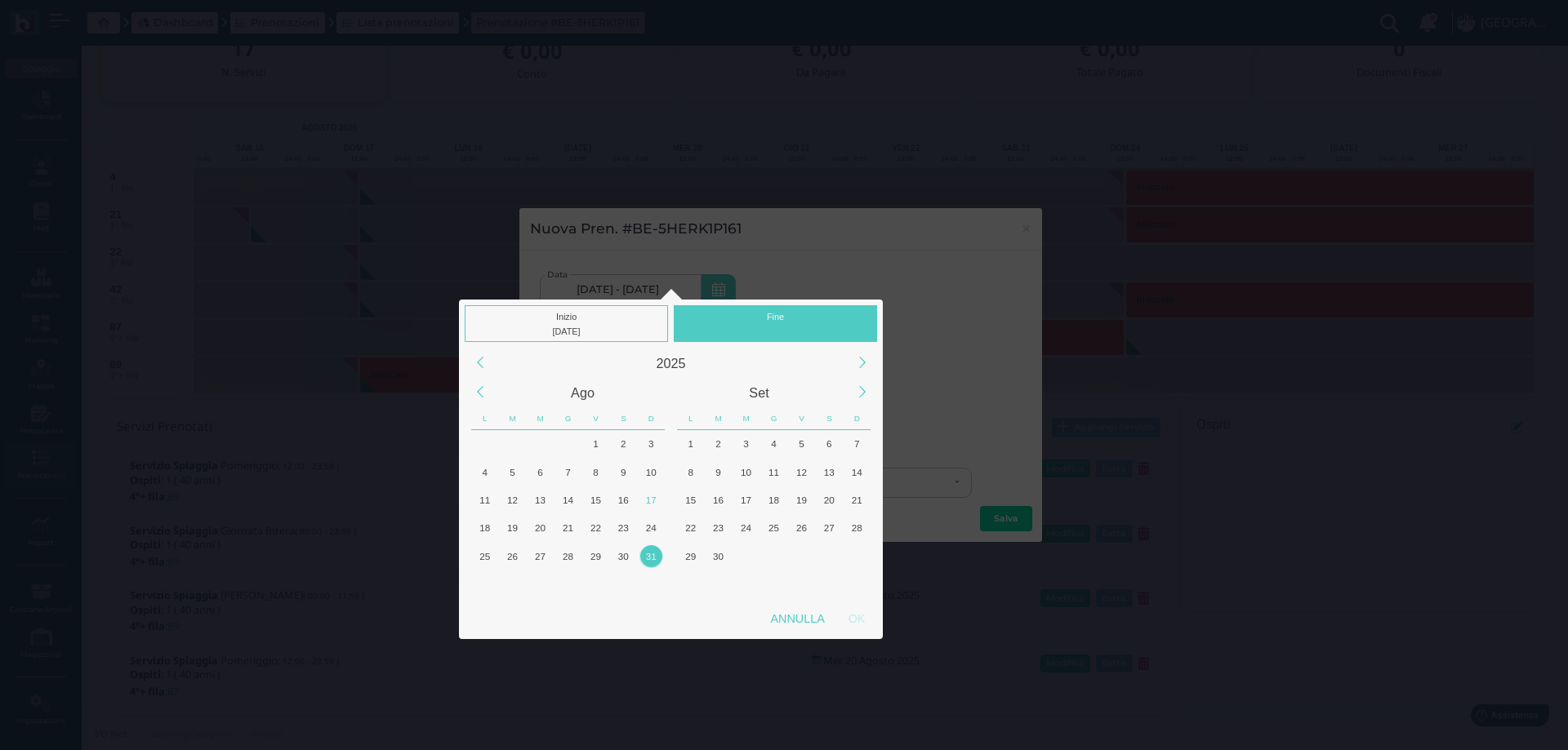
click at [649, 562] on div "31" at bounding box center [651, 556] width 22 height 22
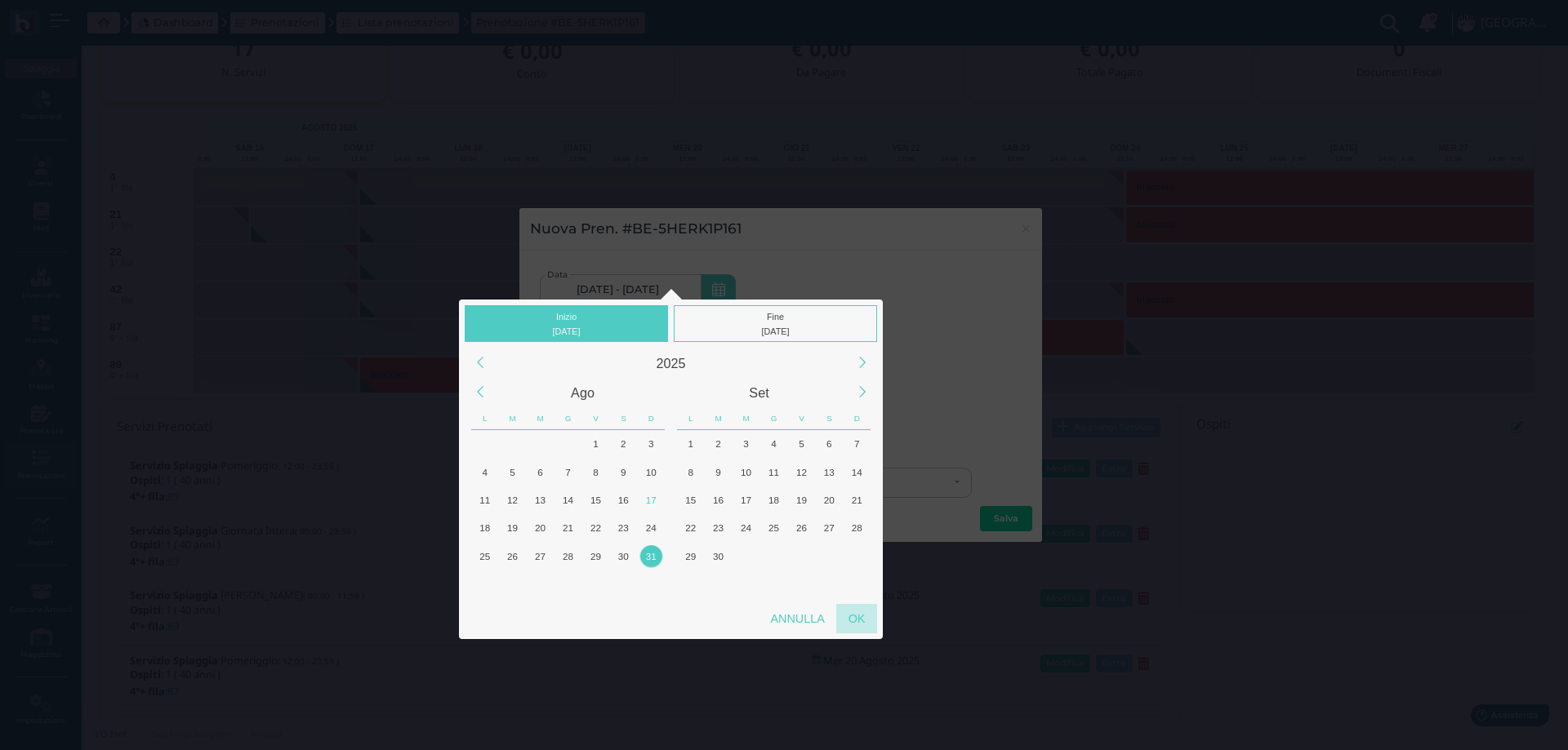
click at [868, 618] on div "OK" at bounding box center [857, 618] width 41 height 30
type input "31/08/2025 - 31/08/2025"
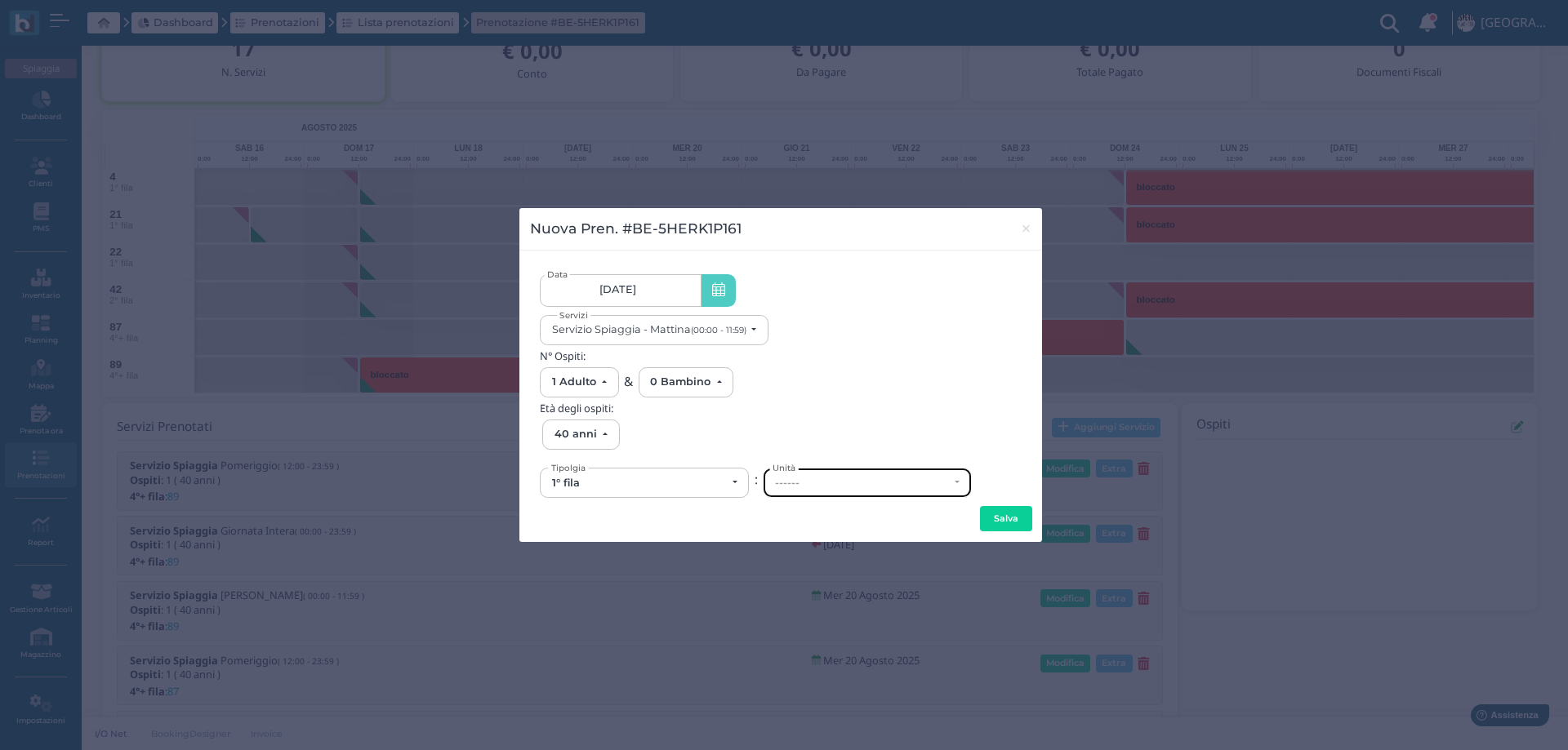
scroll to position [0, 0]
click at [828, 492] on div "------" at bounding box center [867, 483] width 207 height 29
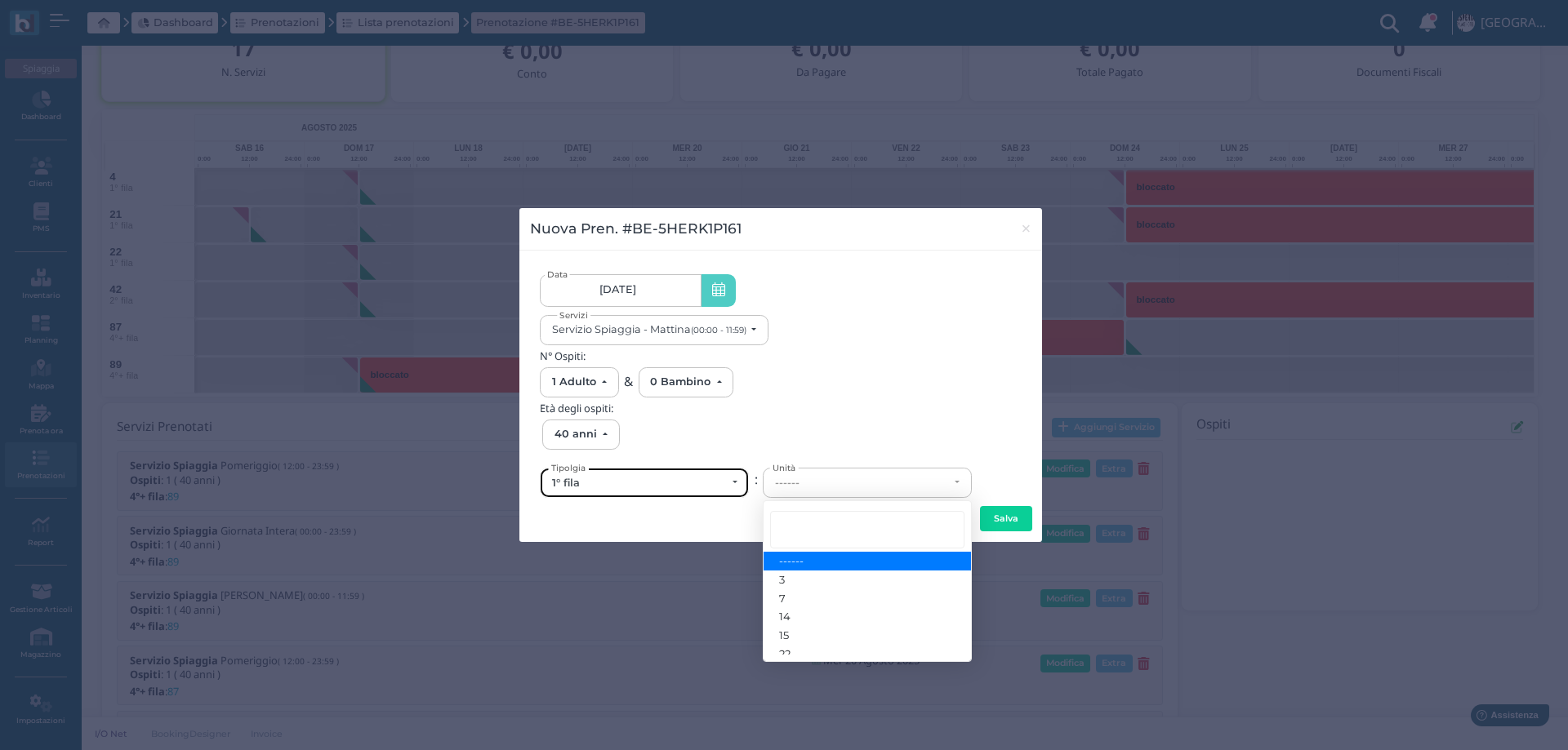
click at [672, 484] on div "1° fila" at bounding box center [638, 483] width 174 height 13
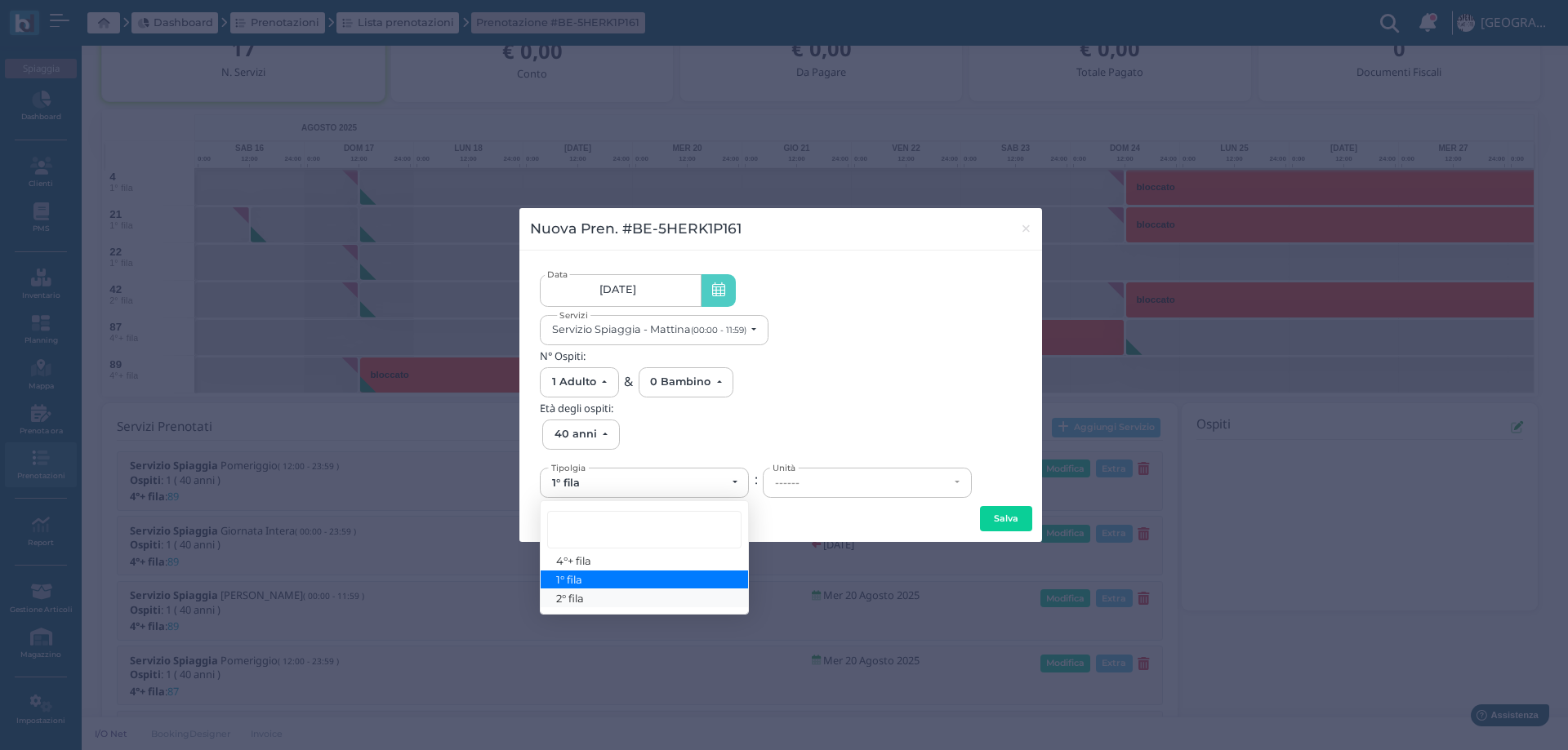
click at [574, 596] on span "2° fila" at bounding box center [570, 597] width 28 height 13
select select "432"
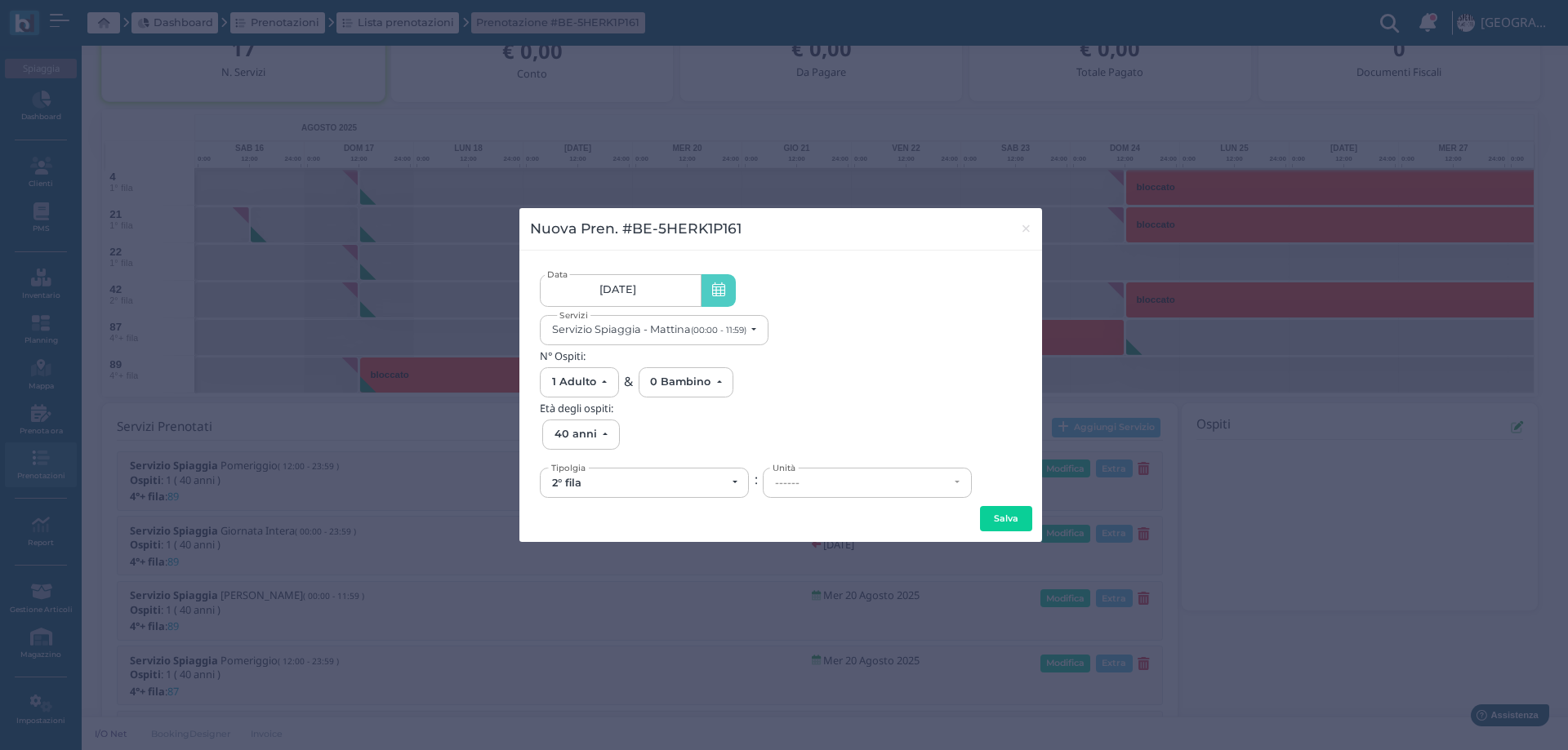
click at [797, 500] on div "31/08/2025 31/08/2025 - 31/08/2025 Data Servizio Spiaggia - Mattina (00:00 - 11…" at bounding box center [780, 381] width 481 height 239
click at [800, 485] on div "------" at bounding box center [862, 483] width 174 height 13
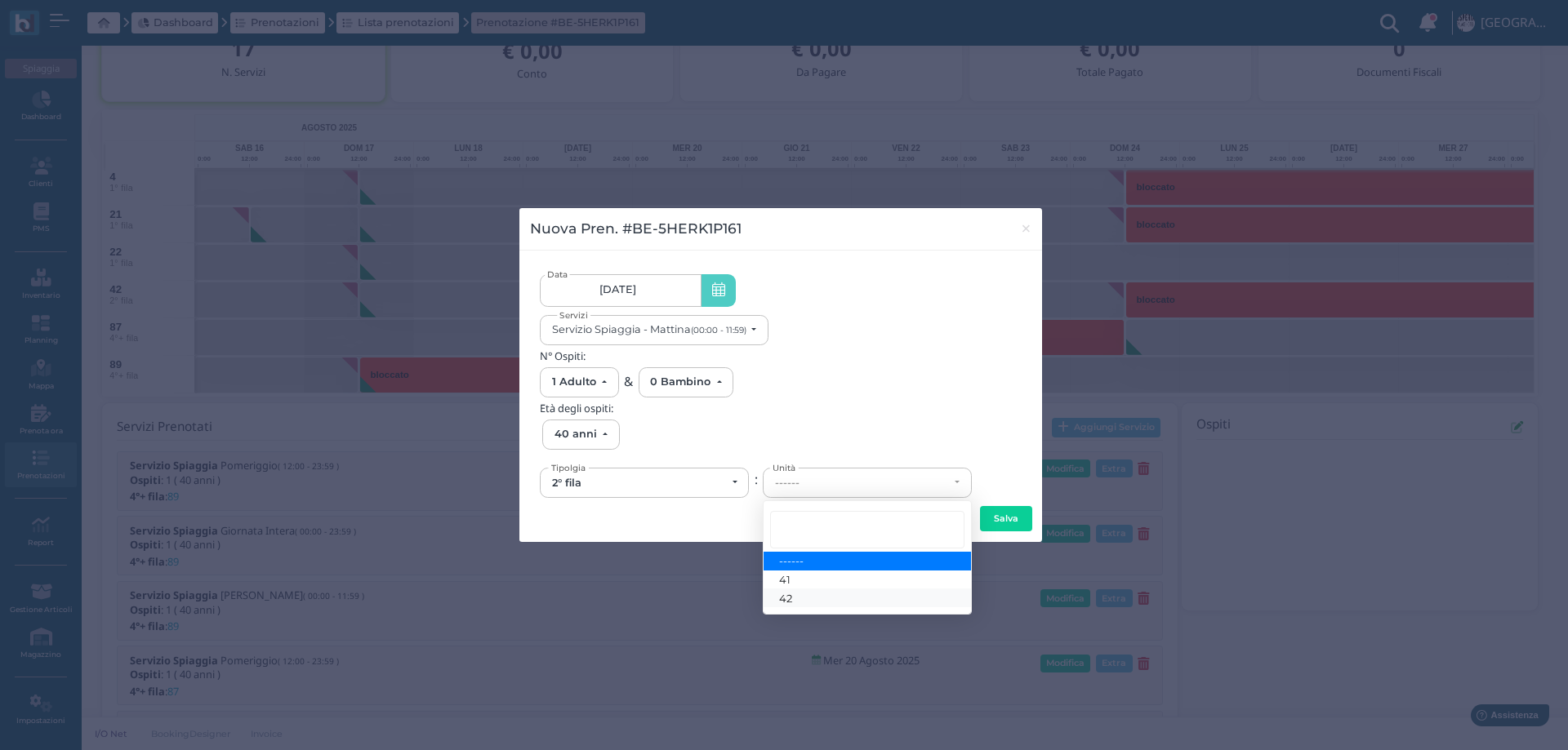
click at [806, 597] on link "42" at bounding box center [867, 597] width 207 height 19
select select "6166"
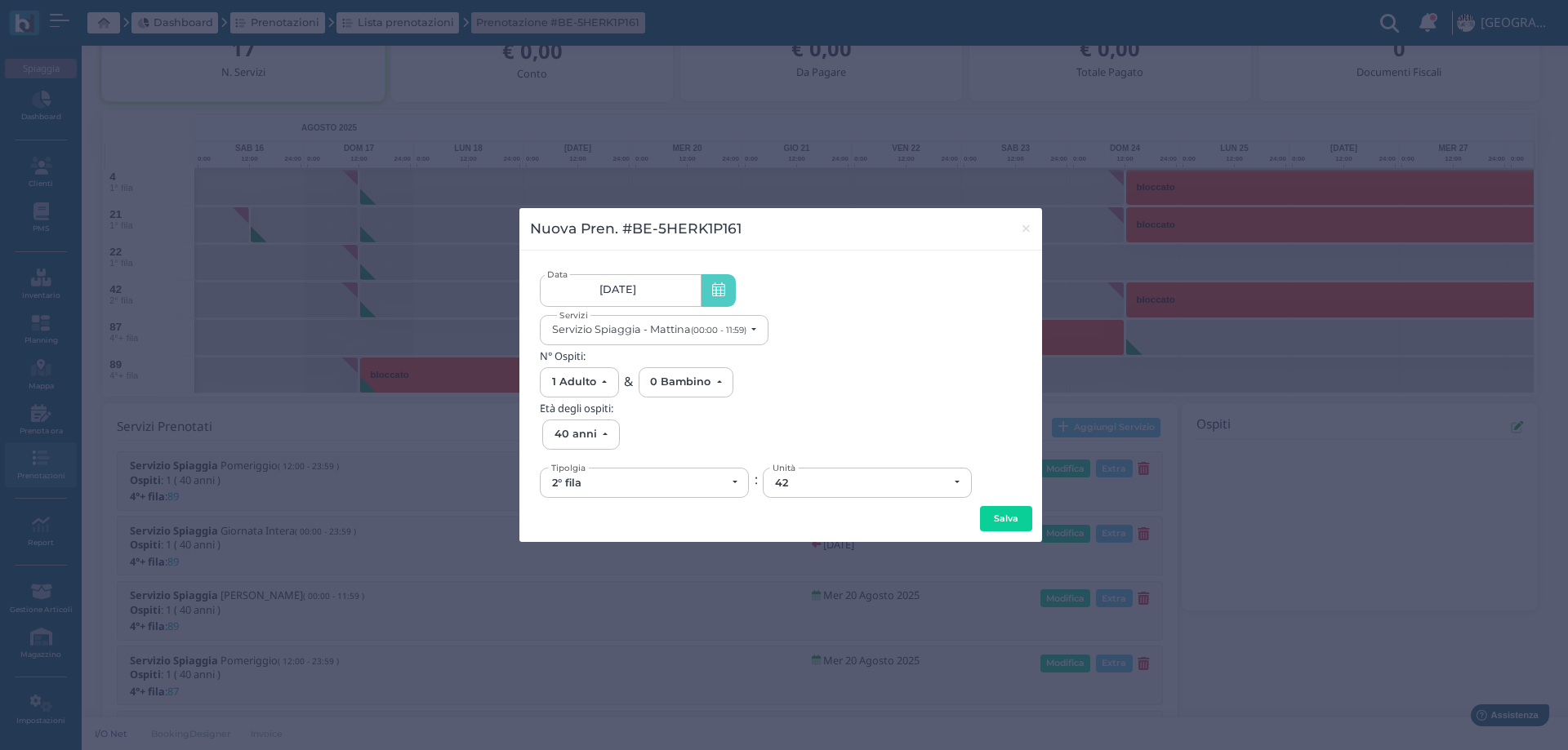
click at [1013, 520] on button "Salva" at bounding box center [1006, 518] width 53 height 26
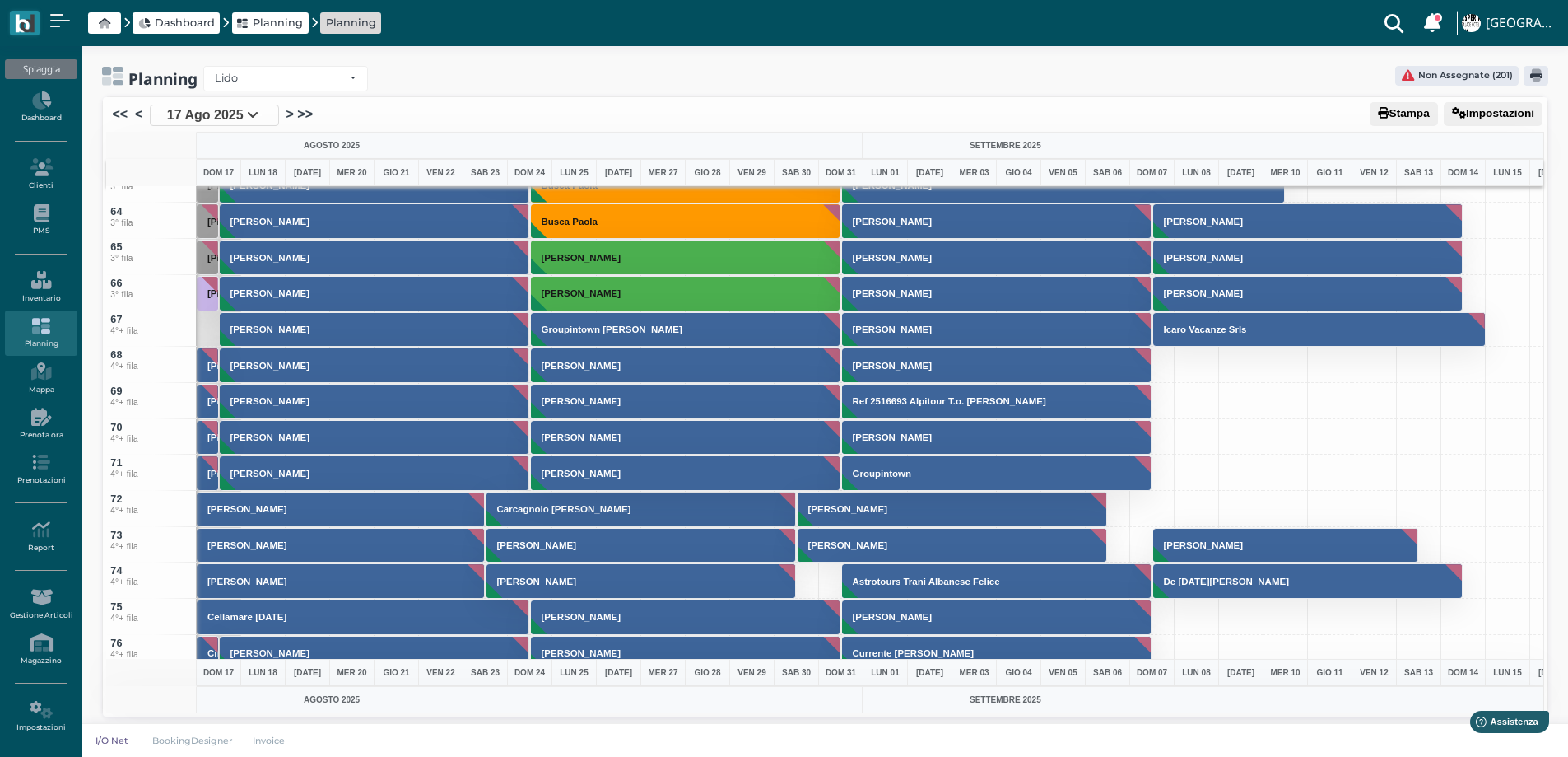
scroll to position [2224, 0]
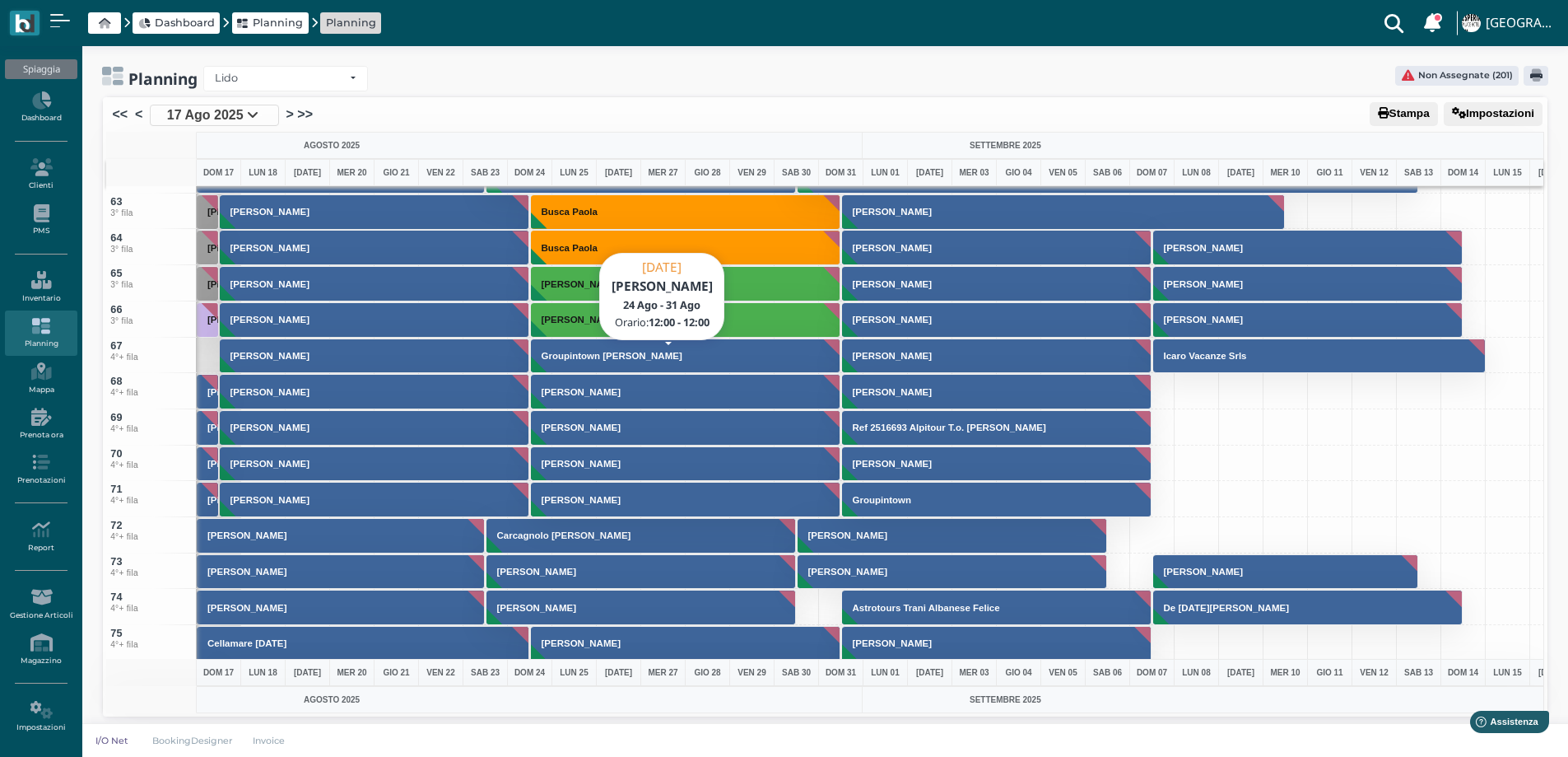
click at [580, 394] on h3 "[PERSON_NAME]" at bounding box center [581, 392] width 92 height 10
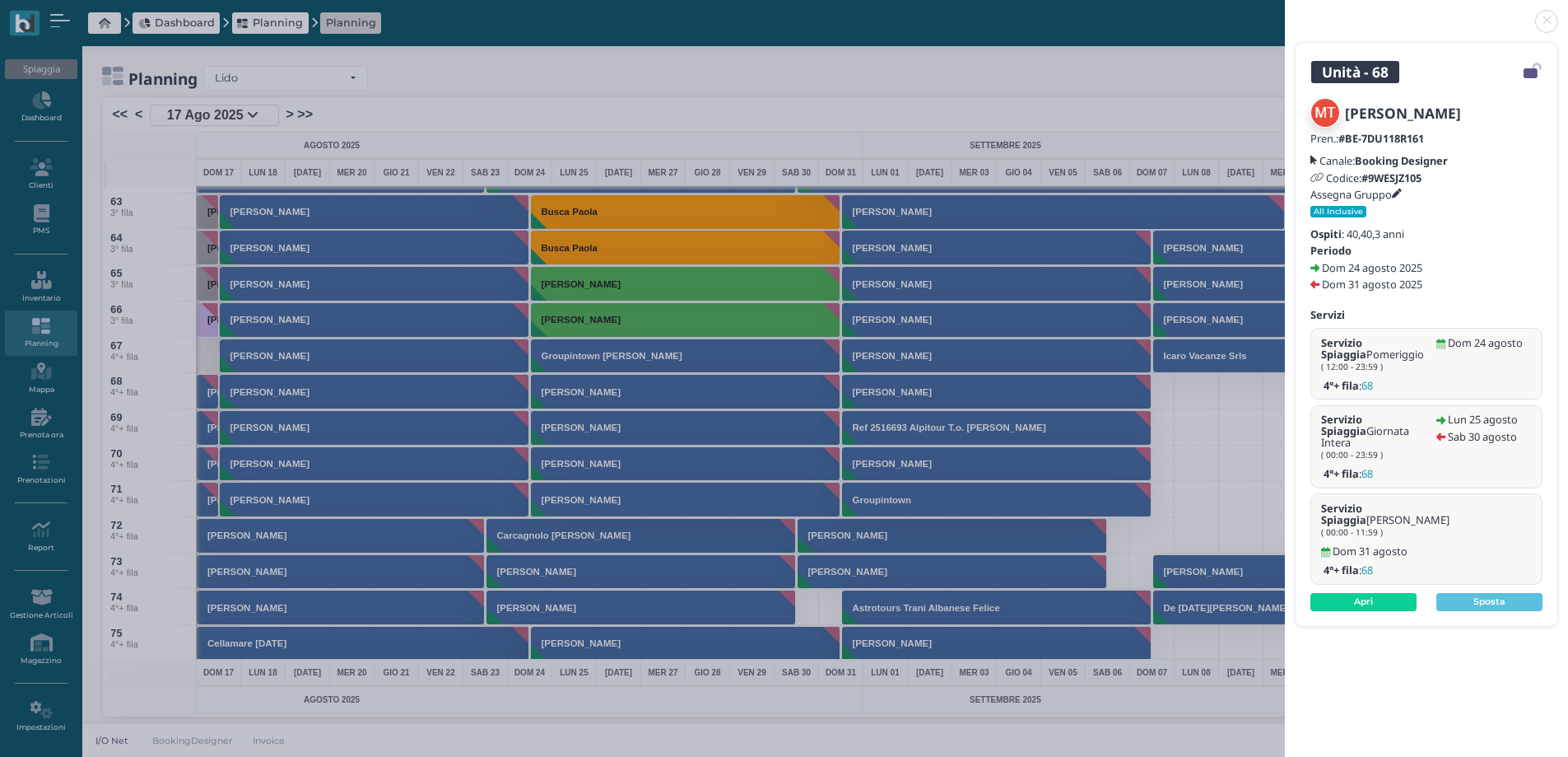
click at [1285, 11] on link at bounding box center [1285, 11] width 0 height 0
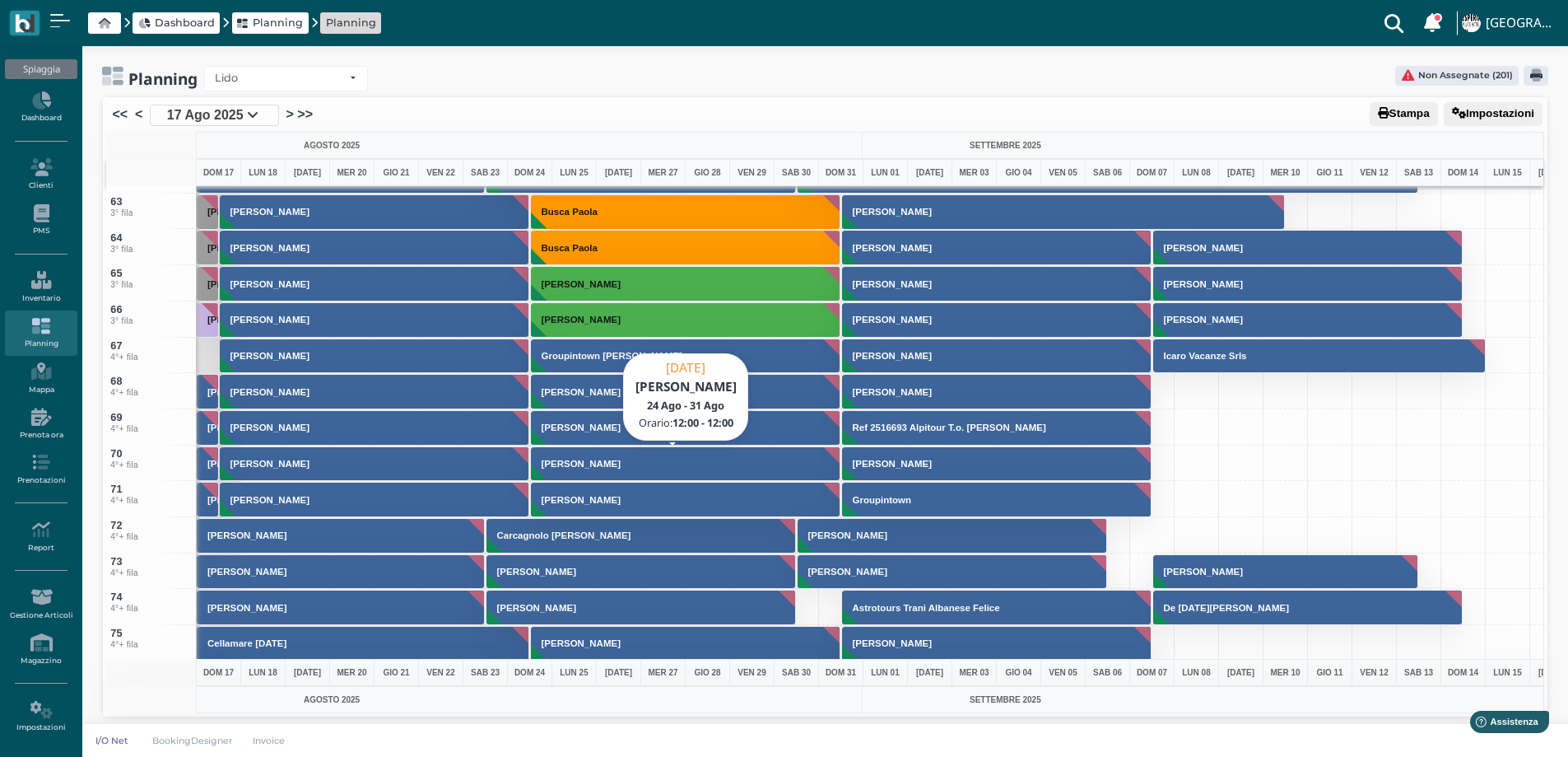
click at [604, 473] on button "[PERSON_NAME]" at bounding box center [686, 463] width 311 height 35
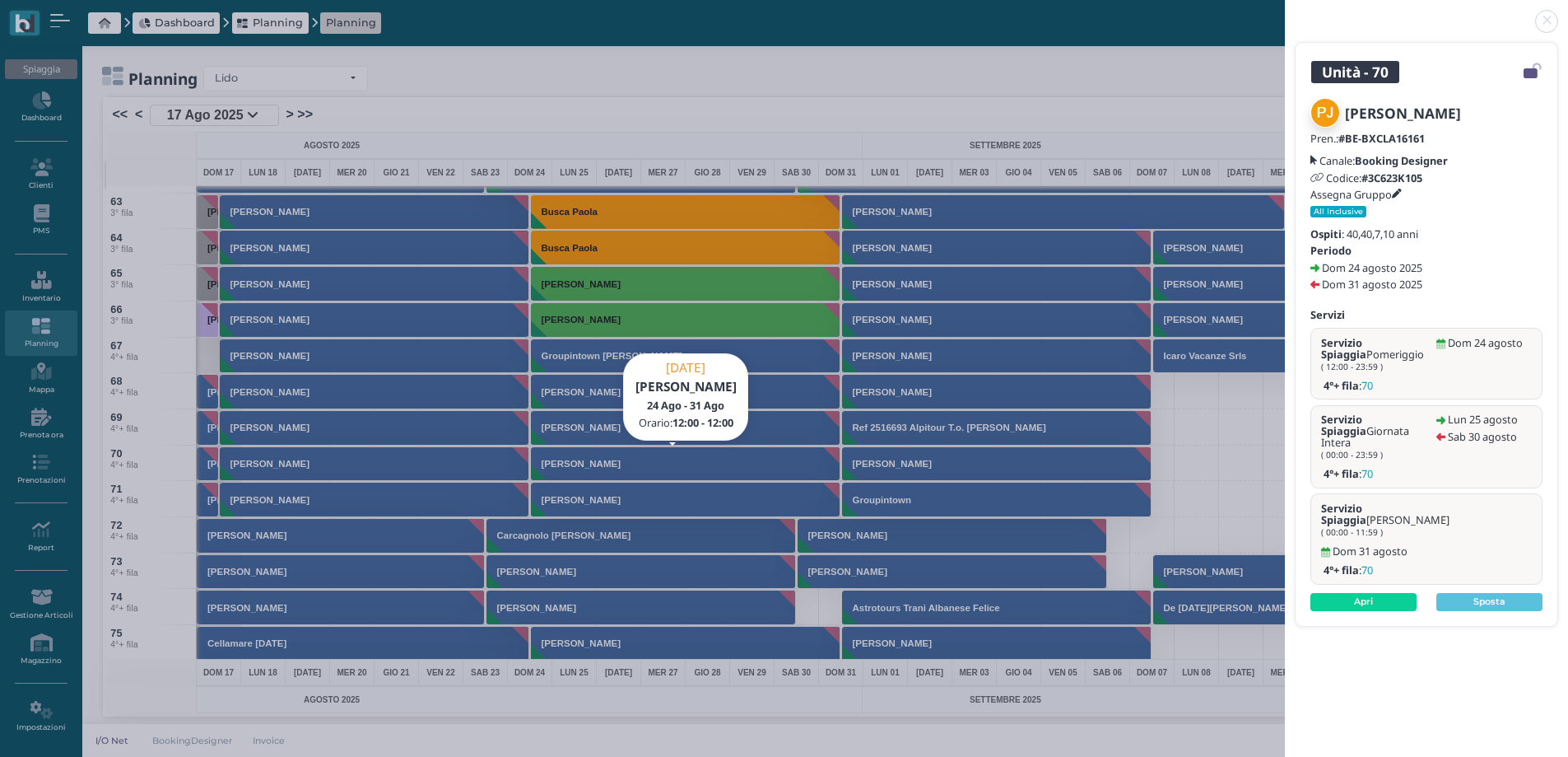
click at [1285, 11] on link at bounding box center [1285, 11] width 0 height 0
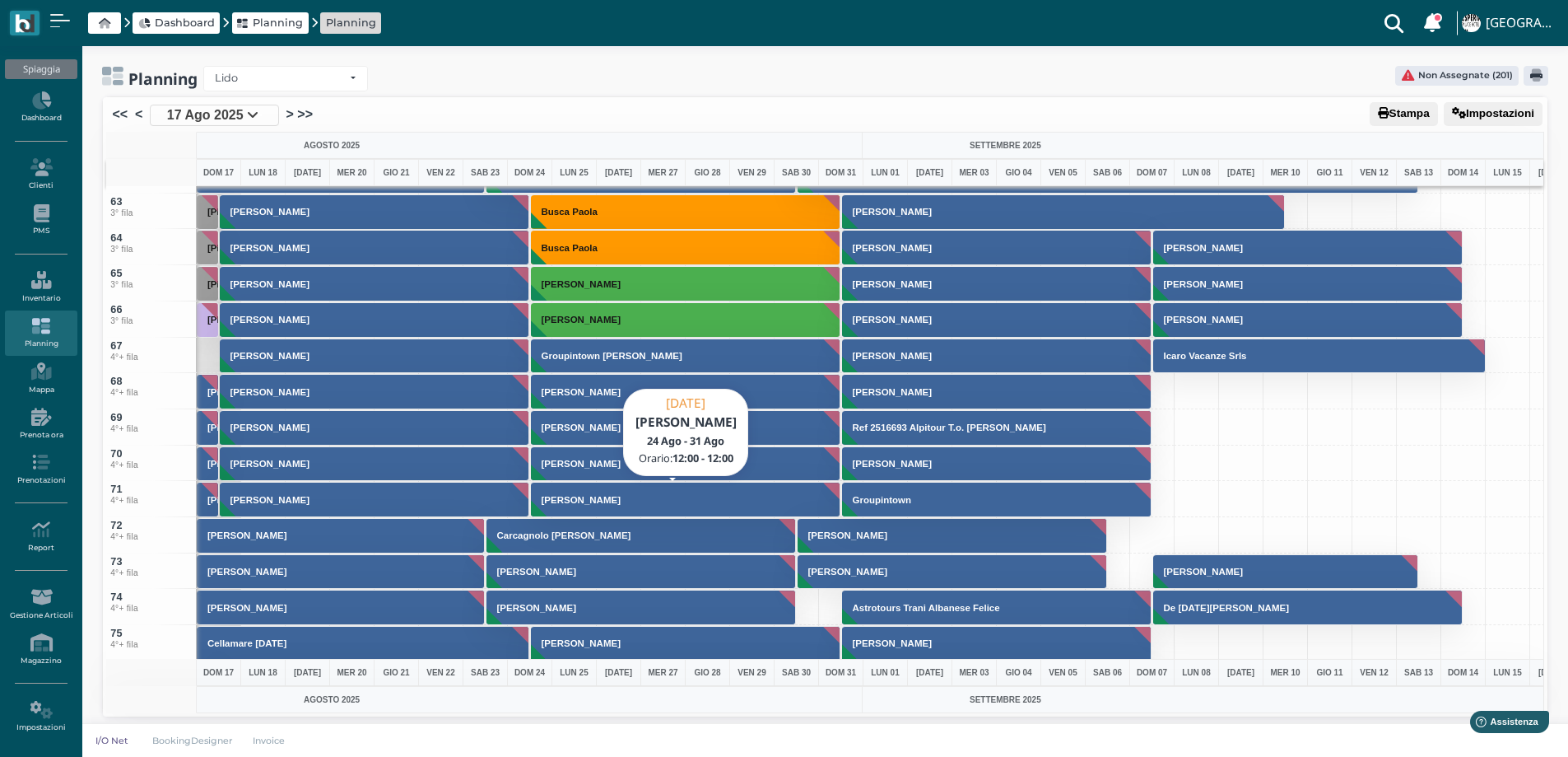
click at [609, 501] on h3 "[PERSON_NAME]" at bounding box center [581, 500] width 92 height 10
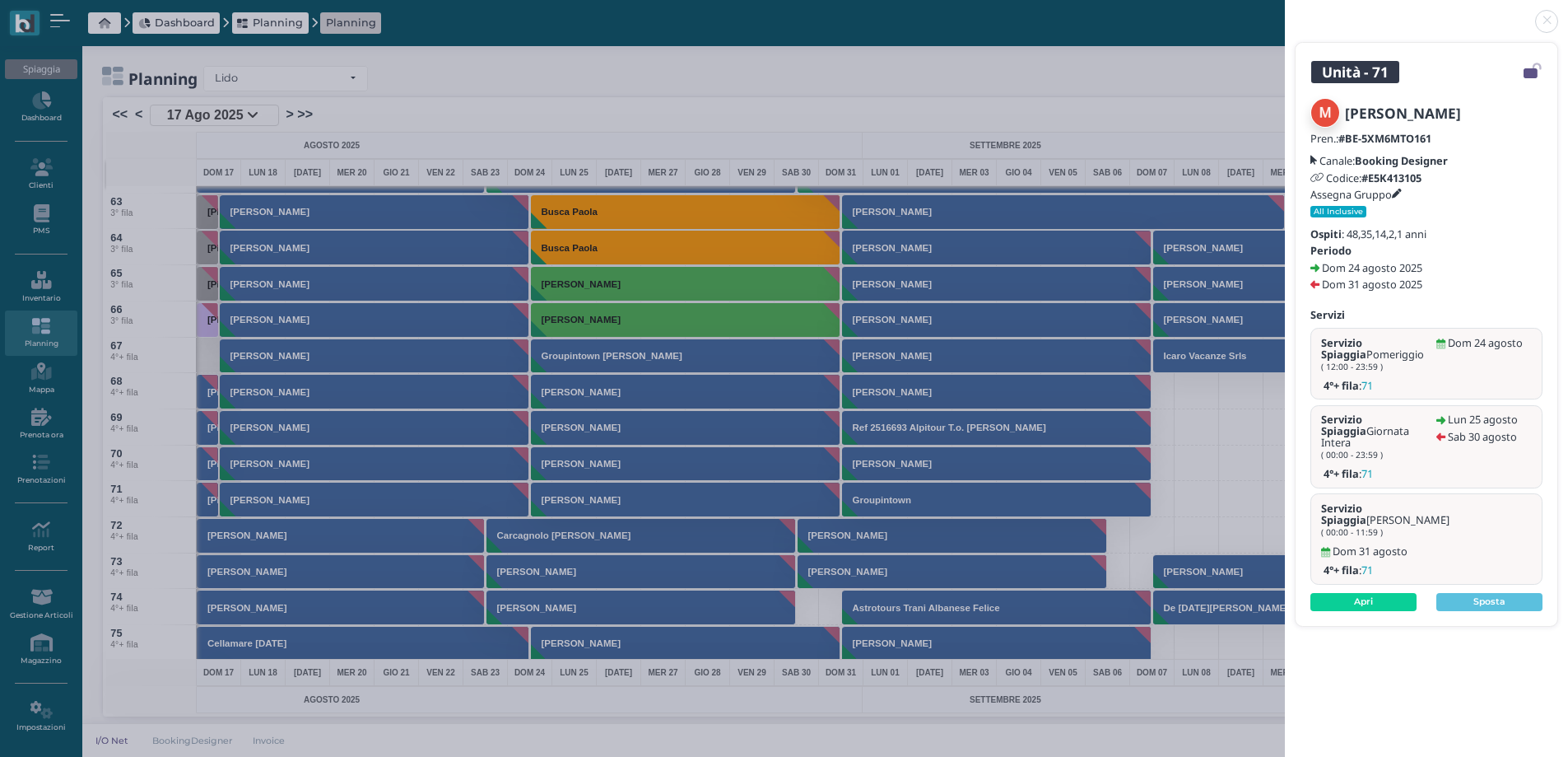
drag, startPoint x: 1549, startPoint y: 20, endPoint x: 1366, endPoint y: 69, distance: 189.4
click at [1285, 11] on link at bounding box center [1285, 11] width 0 height 0
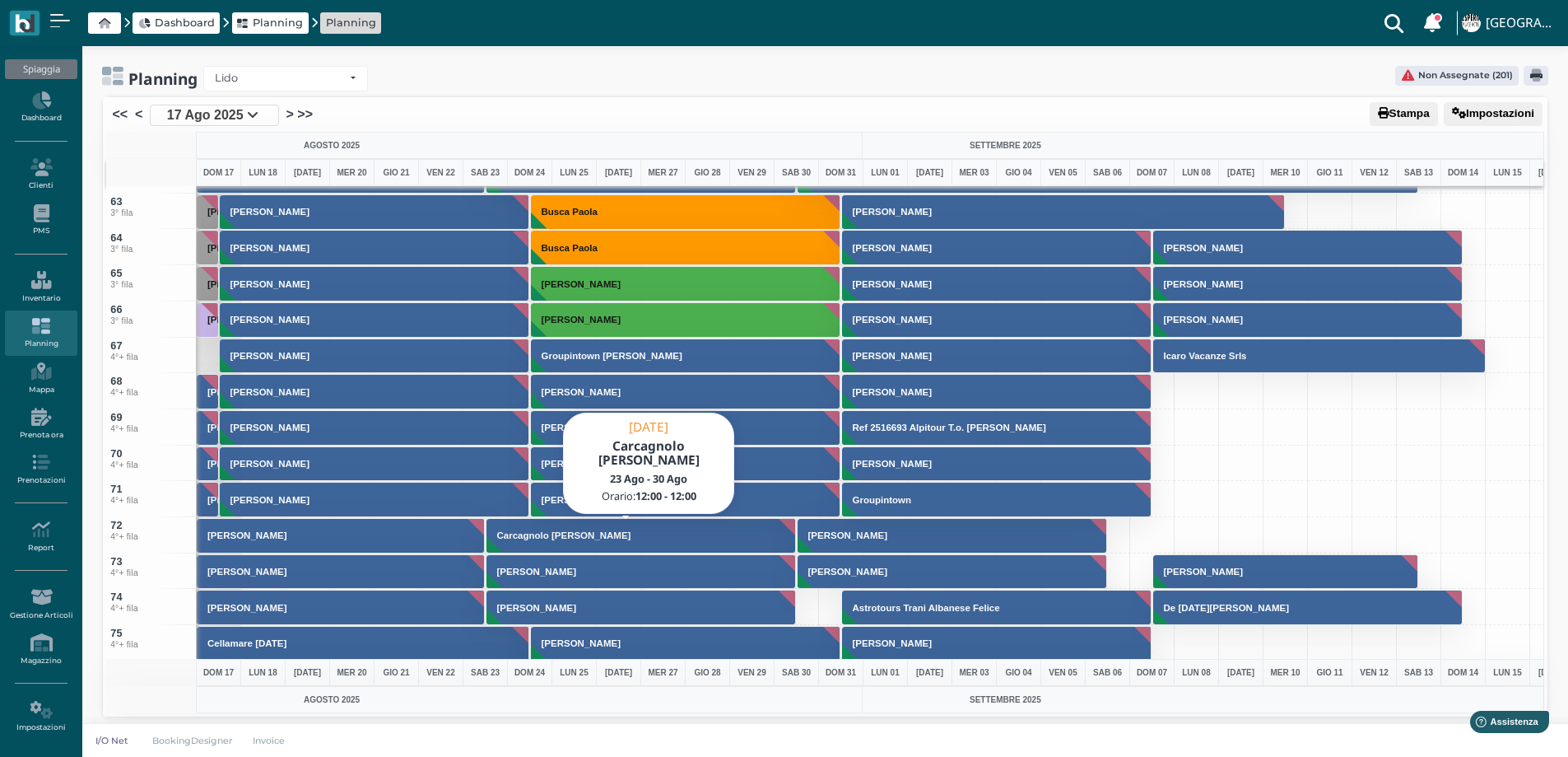
scroll to position [2388, 0]
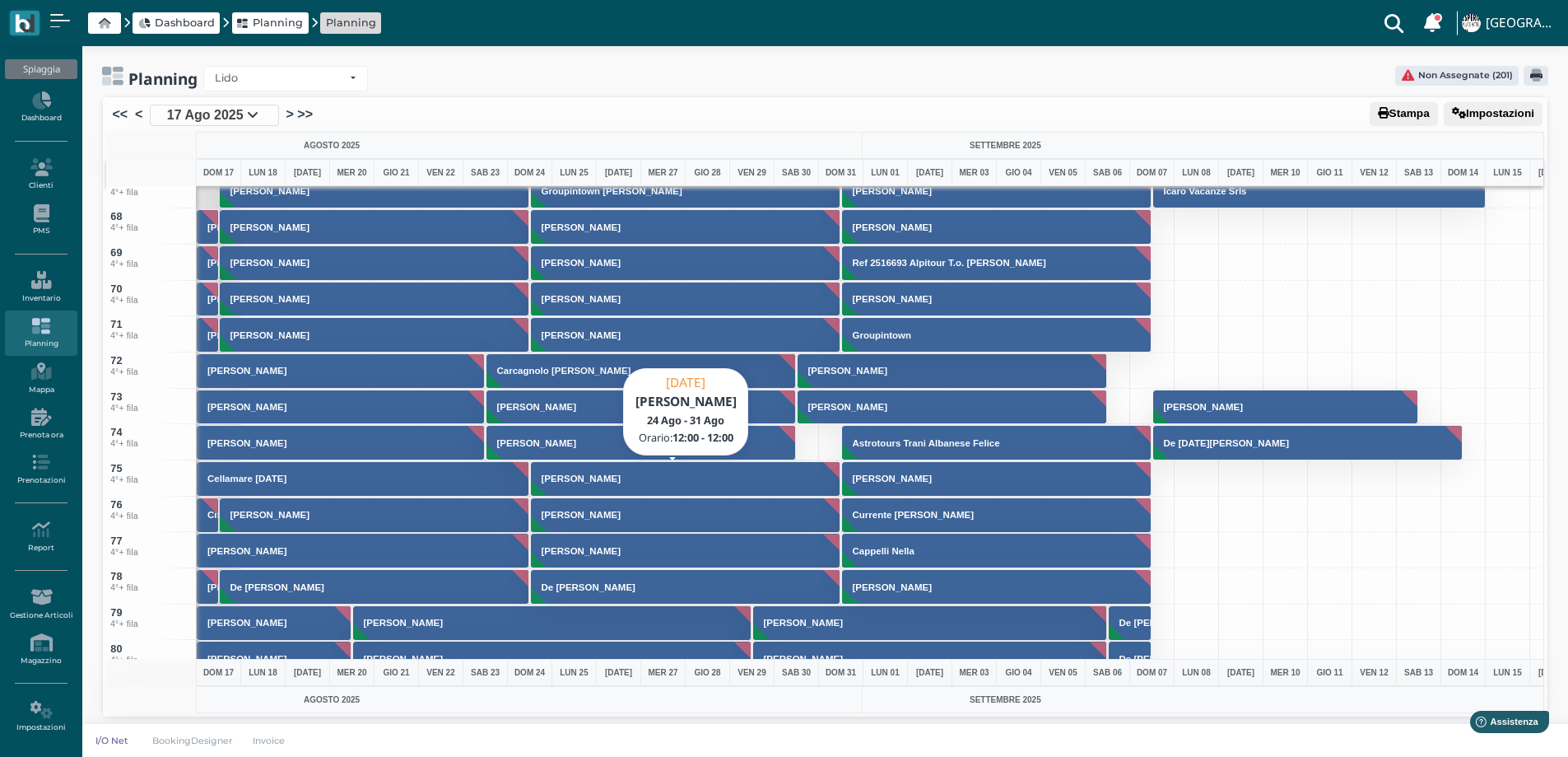
click at [567, 482] on h3 "[PERSON_NAME]" at bounding box center [581, 479] width 92 height 10
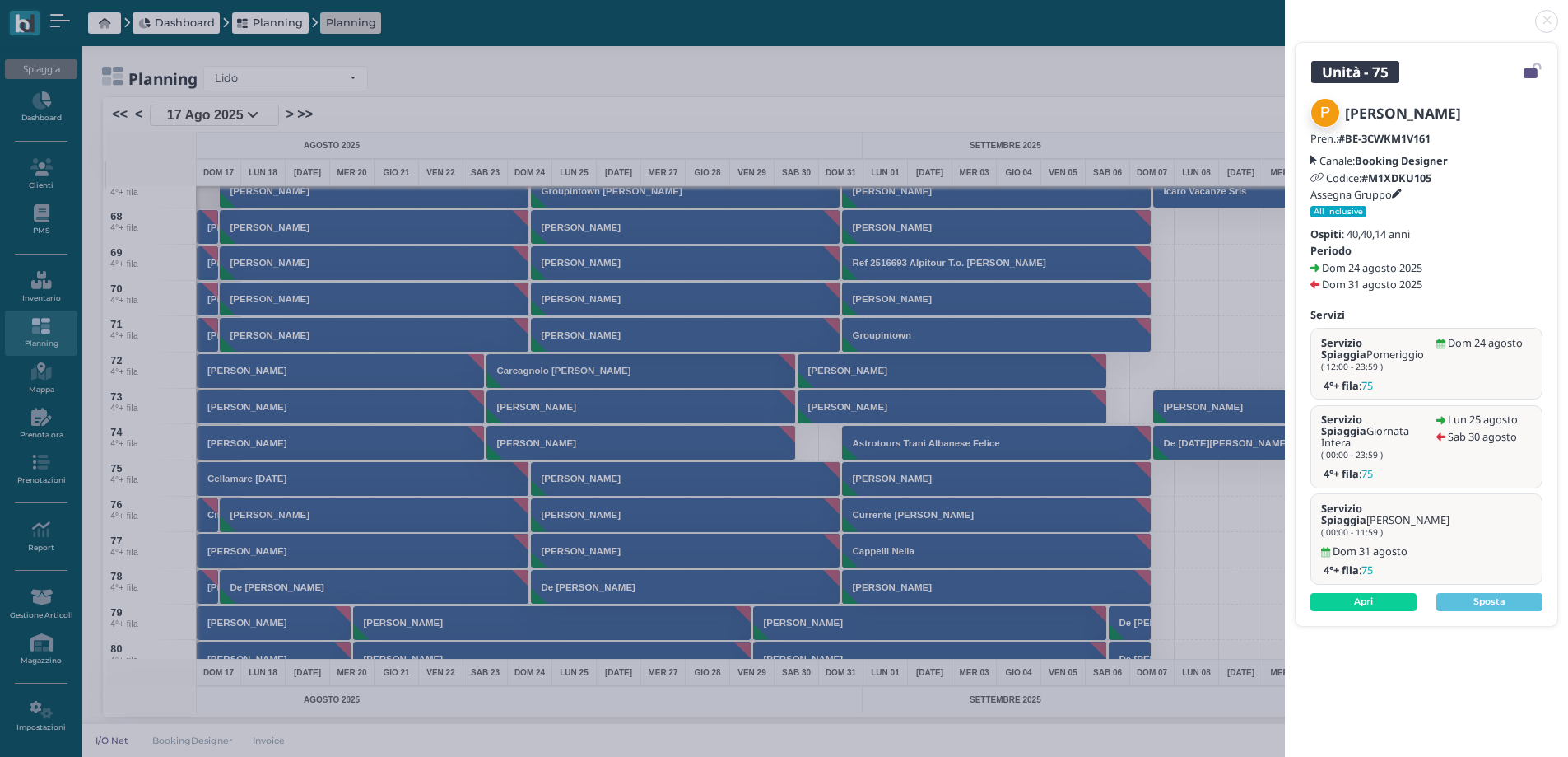
click at [610, 556] on div "Unità - 75 [PERSON_NAME] Pren.: #BE-3CWKM1V161 Canale: Booking Designer Codice:…" at bounding box center [784, 378] width 1568 height 757
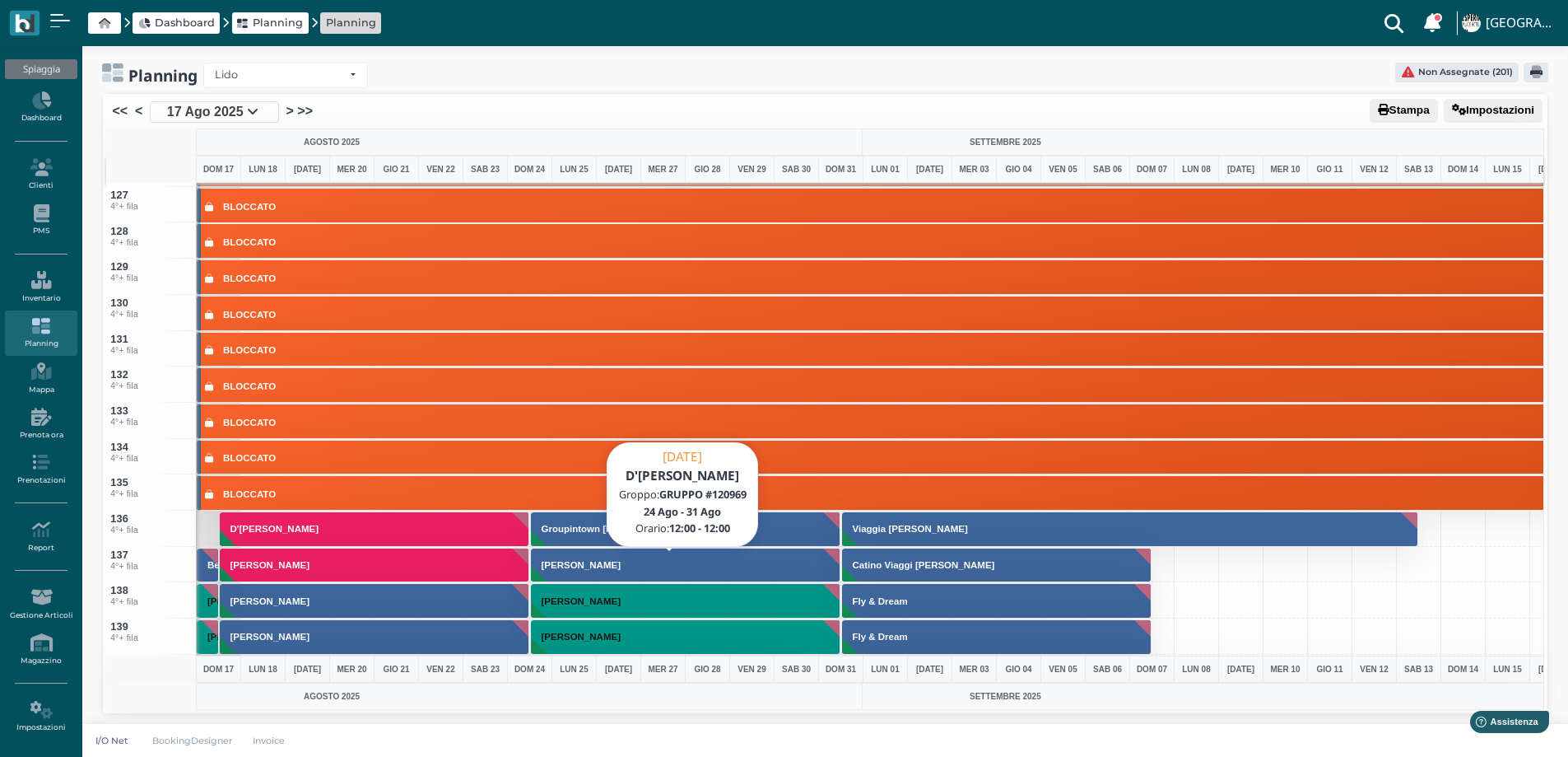
scroll to position [4777, 0]
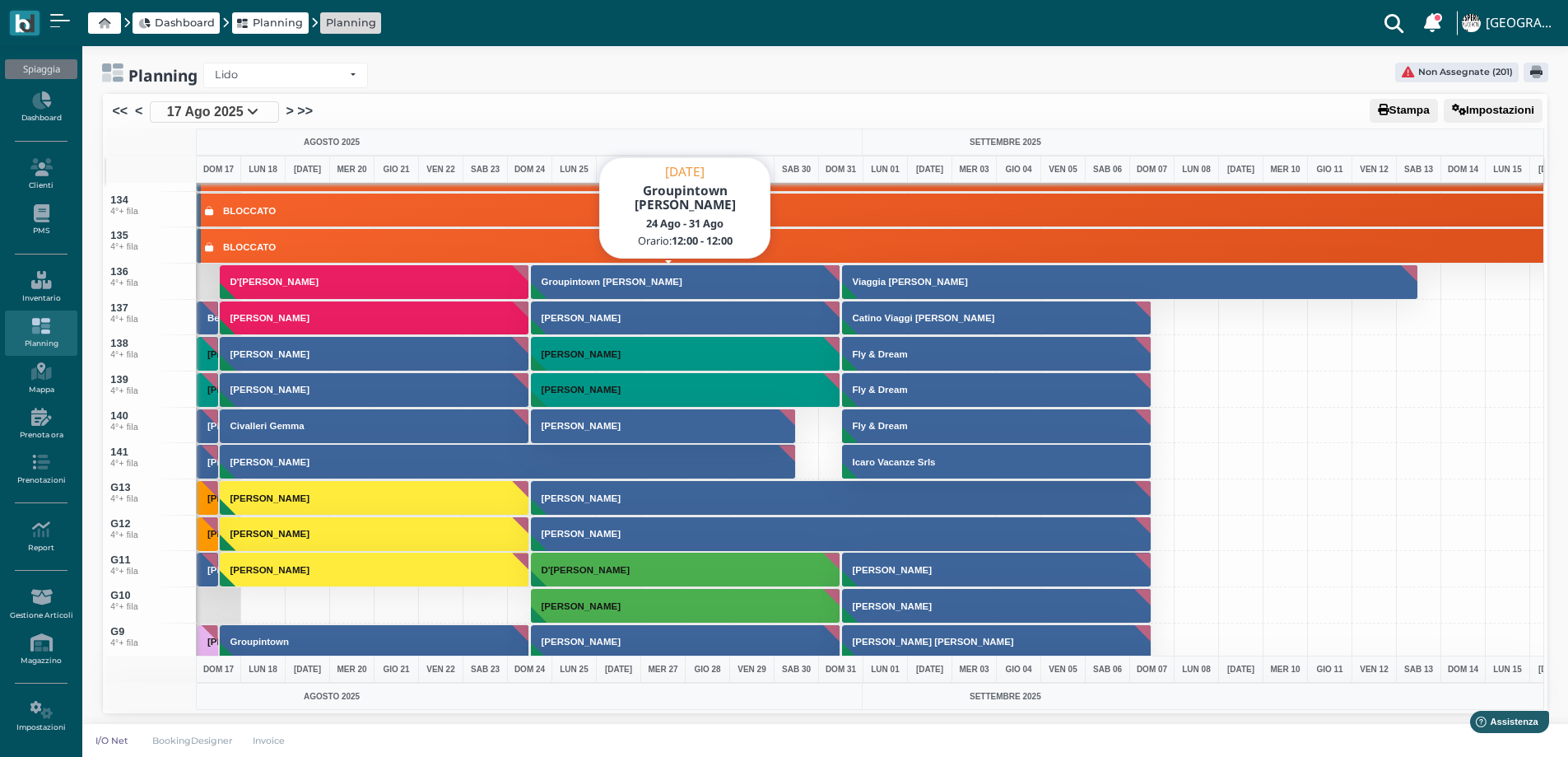
click at [636, 272] on button "Groupintown [PERSON_NAME]" at bounding box center [686, 282] width 311 height 35
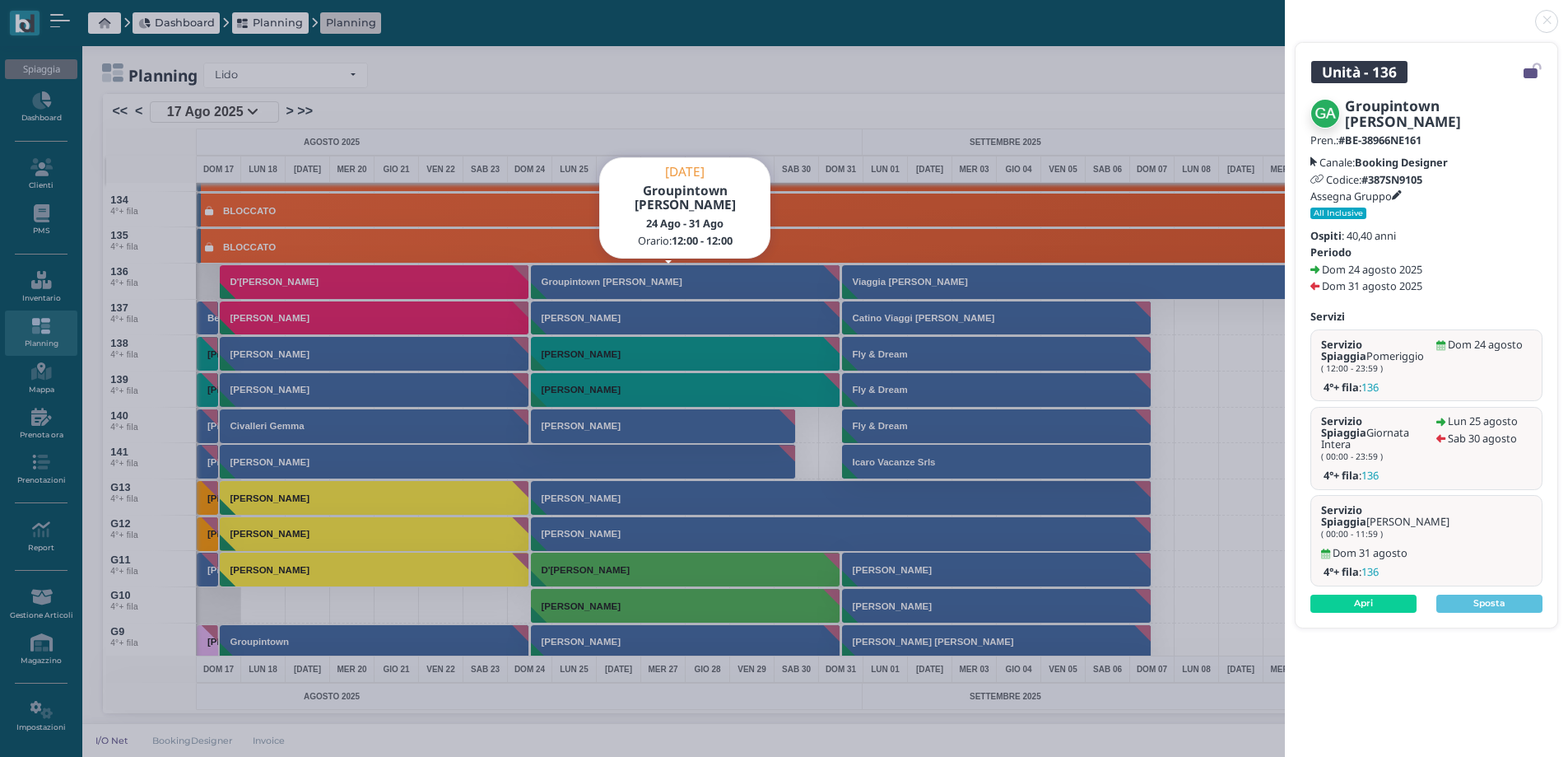
click at [1285, 11] on link at bounding box center [1285, 11] width 0 height 0
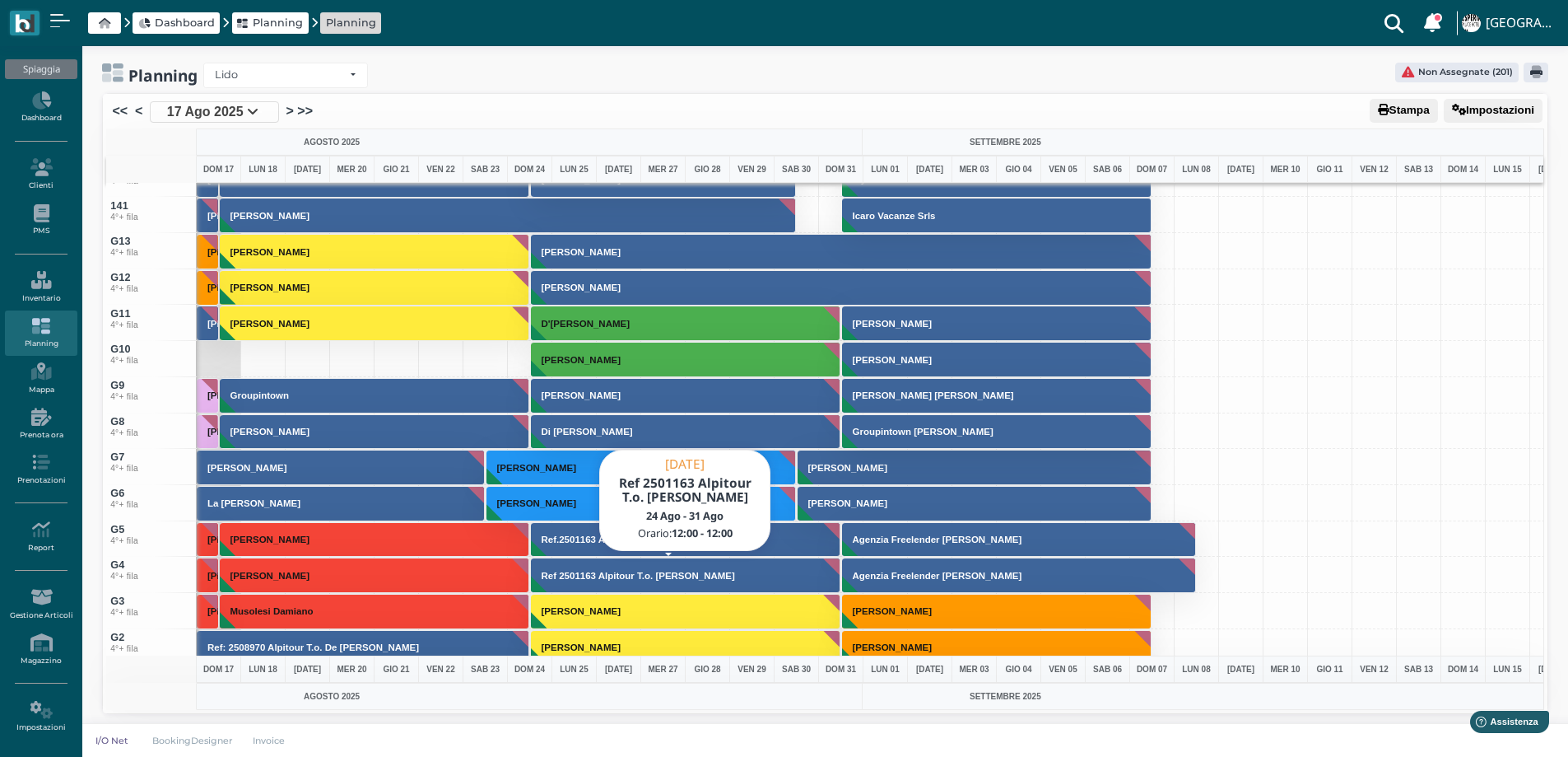
scroll to position [5023, 0]
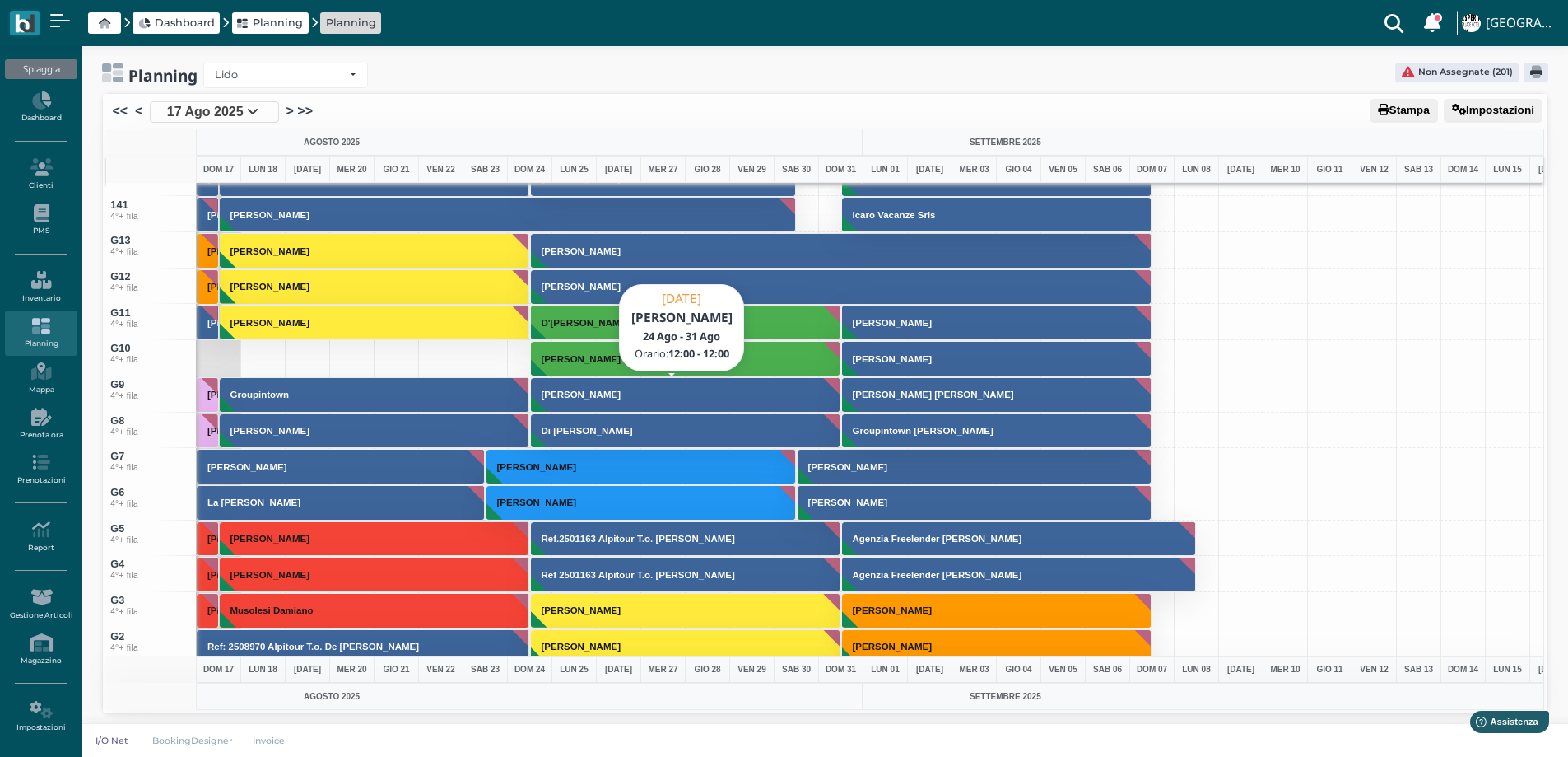
click at [584, 400] on button "[PERSON_NAME]" at bounding box center [686, 394] width 311 height 35
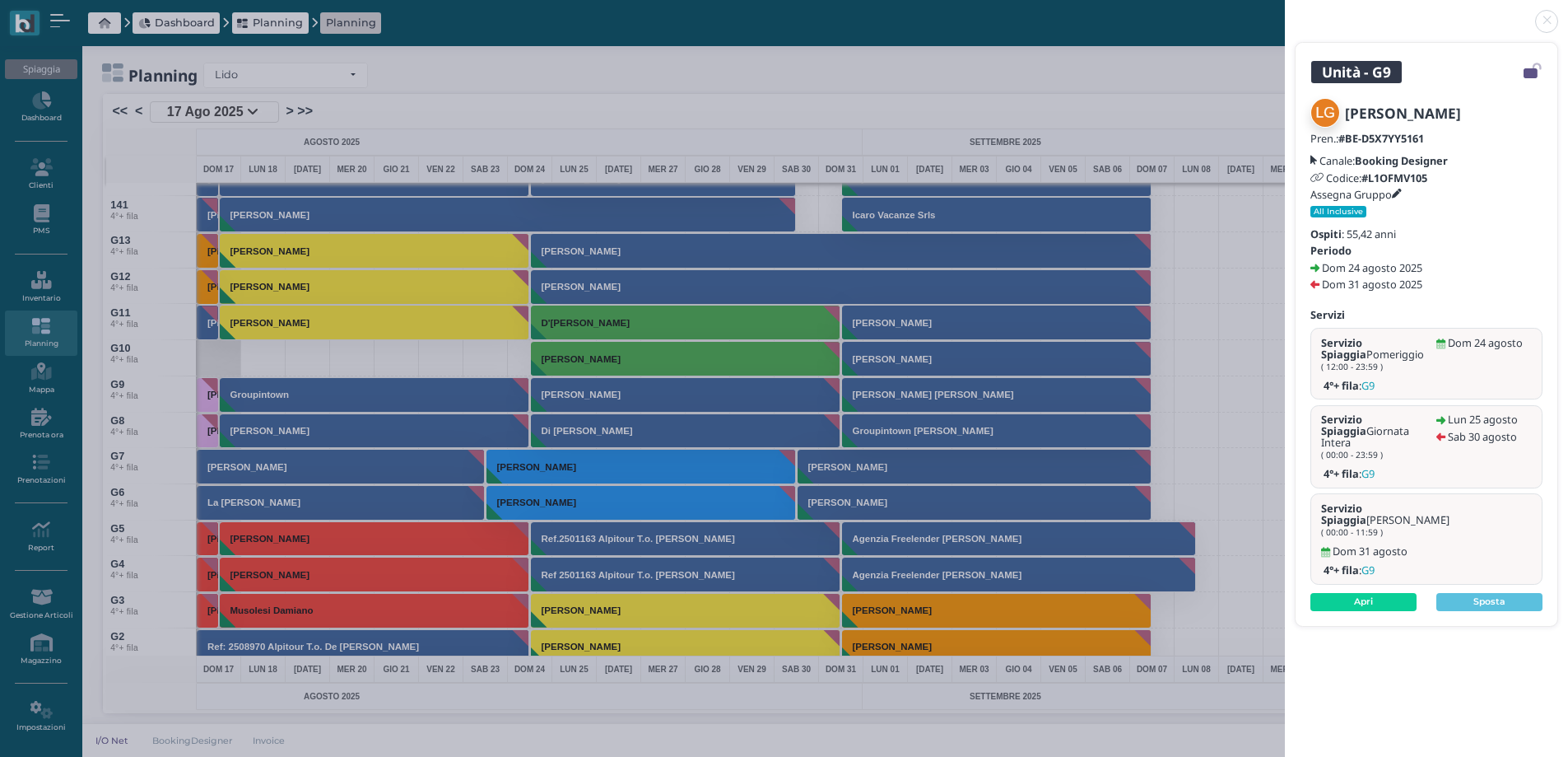
click at [1285, 11] on link at bounding box center [1285, 11] width 0 height 0
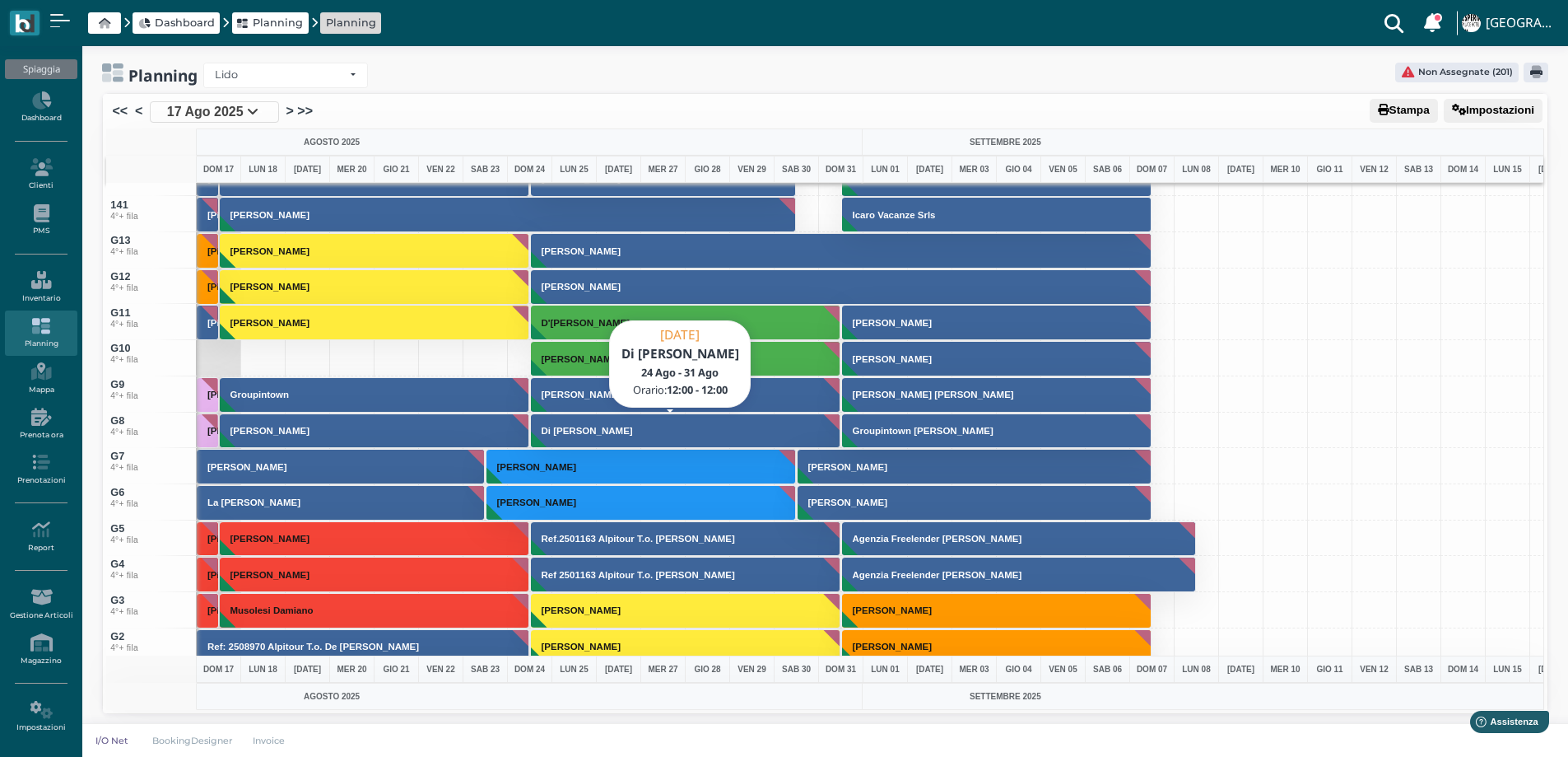
click at [621, 432] on h3 "Di [PERSON_NAME]" at bounding box center [587, 431] width 104 height 10
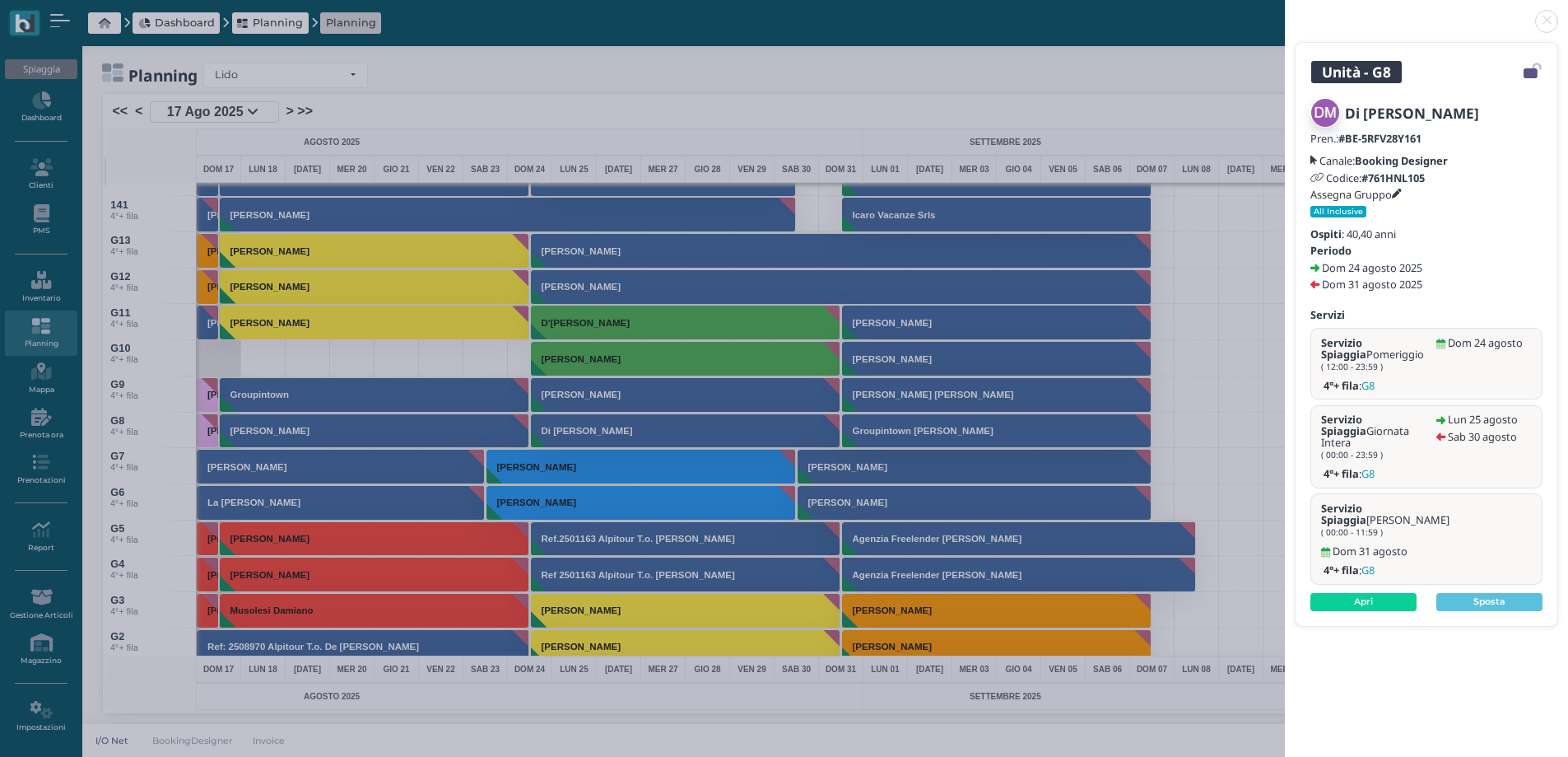
drag, startPoint x: 1545, startPoint y: 20, endPoint x: 836, endPoint y: 344, distance: 779.5
click at [1285, 11] on link at bounding box center [1285, 11] width 0 height 0
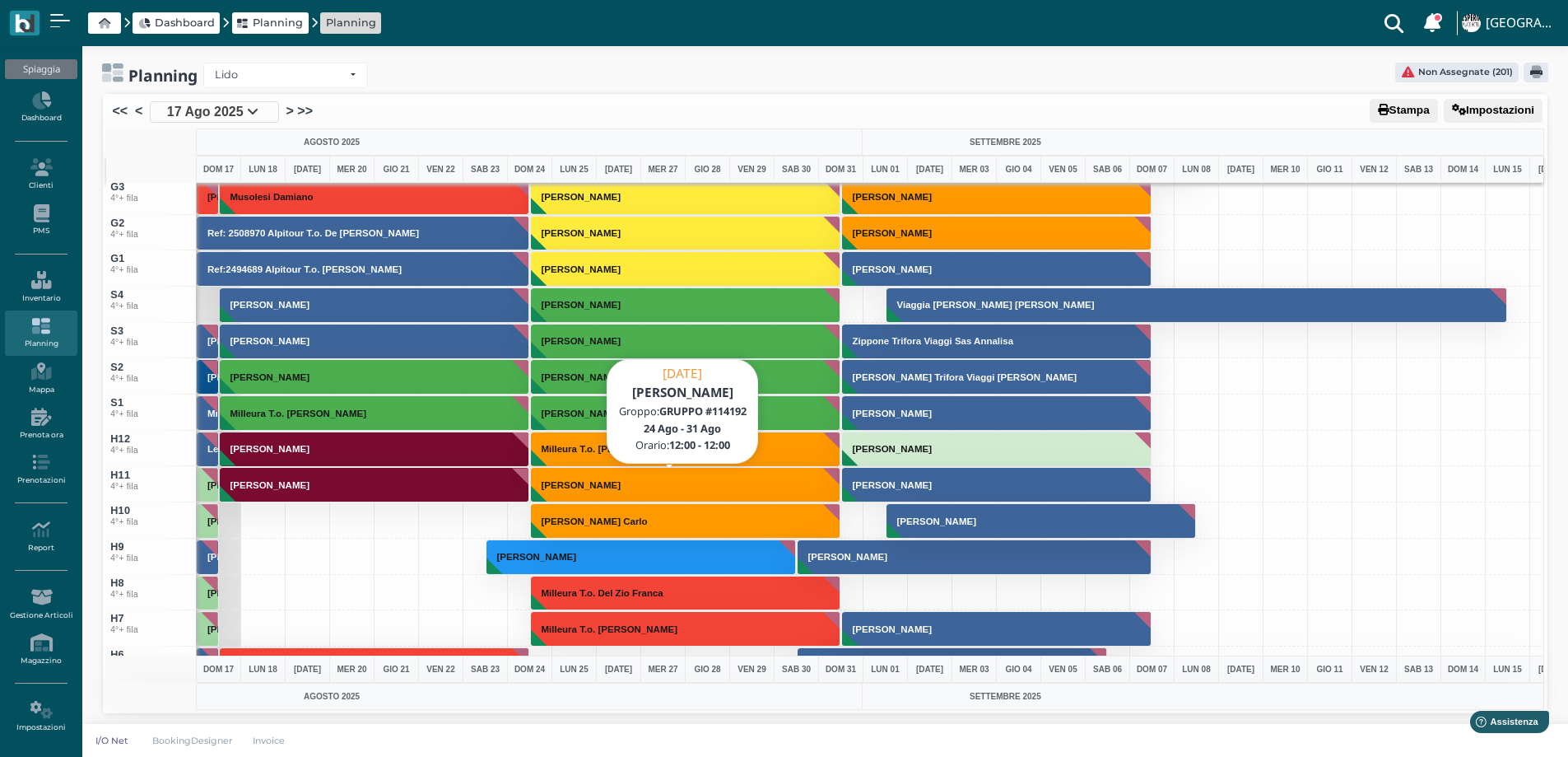
scroll to position [5435, 0]
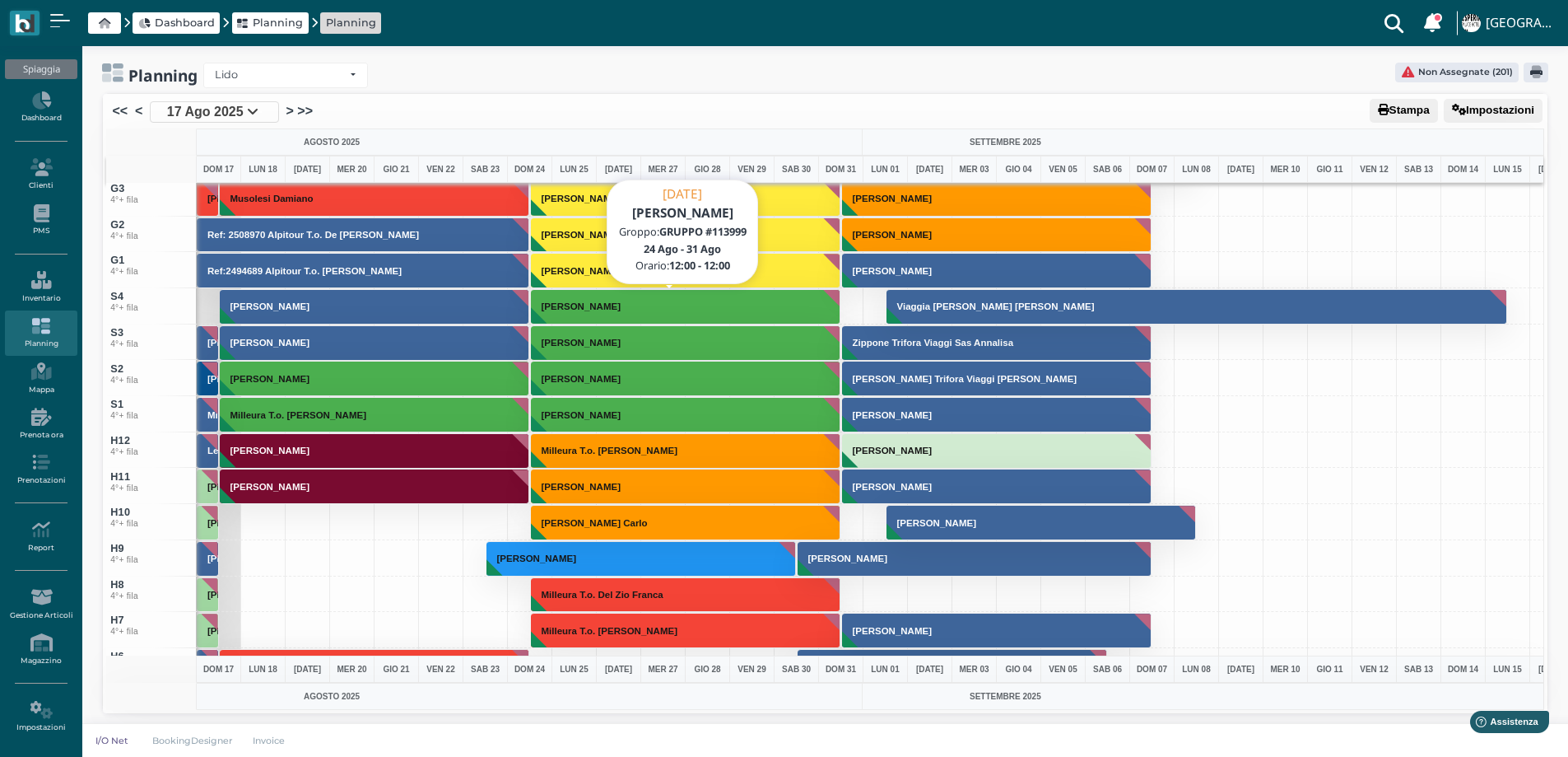
click at [579, 311] on h3 "[PERSON_NAME]" at bounding box center [581, 307] width 92 height 10
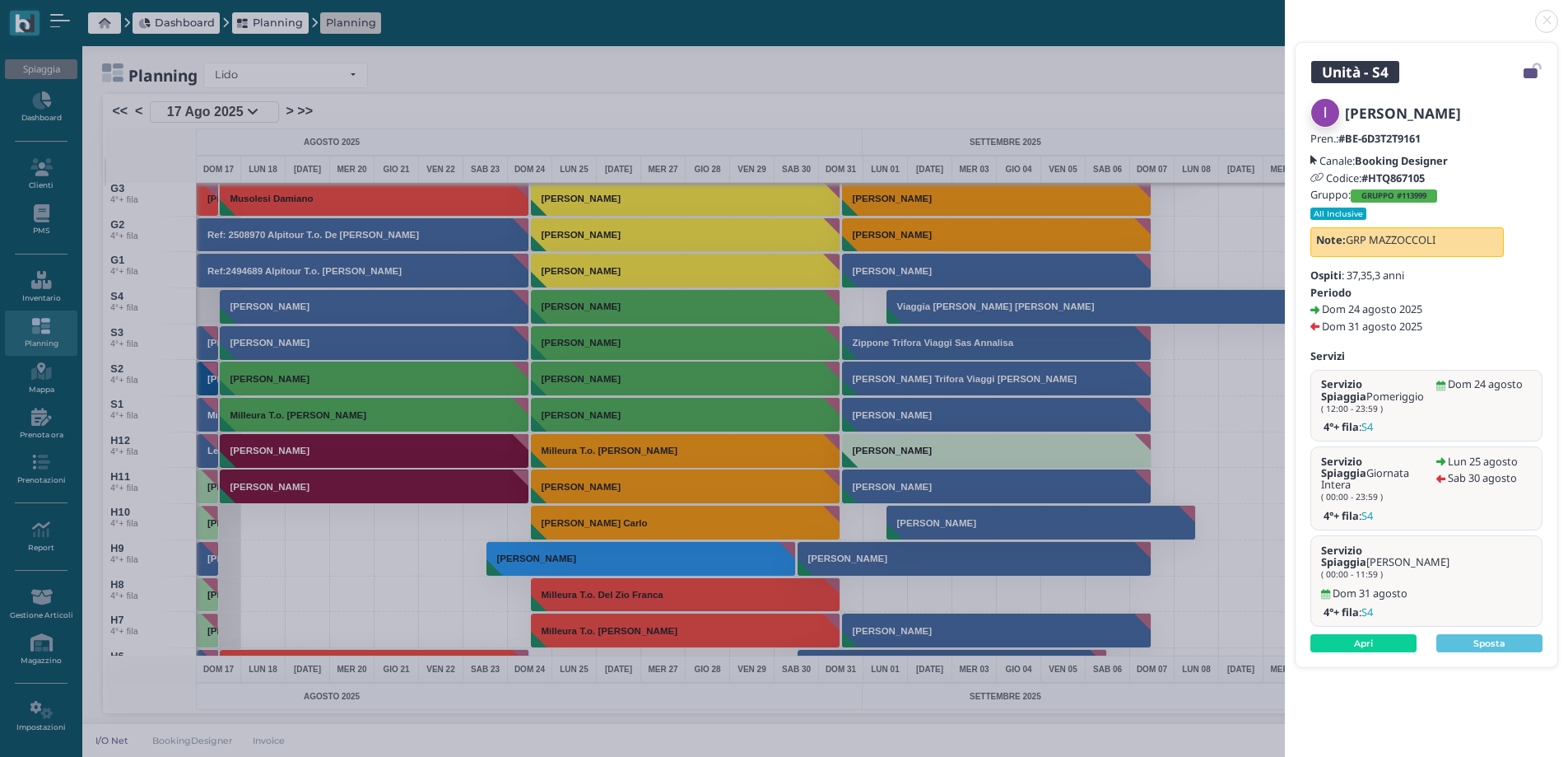
click at [1285, 11] on link at bounding box center [1285, 11] width 0 height 0
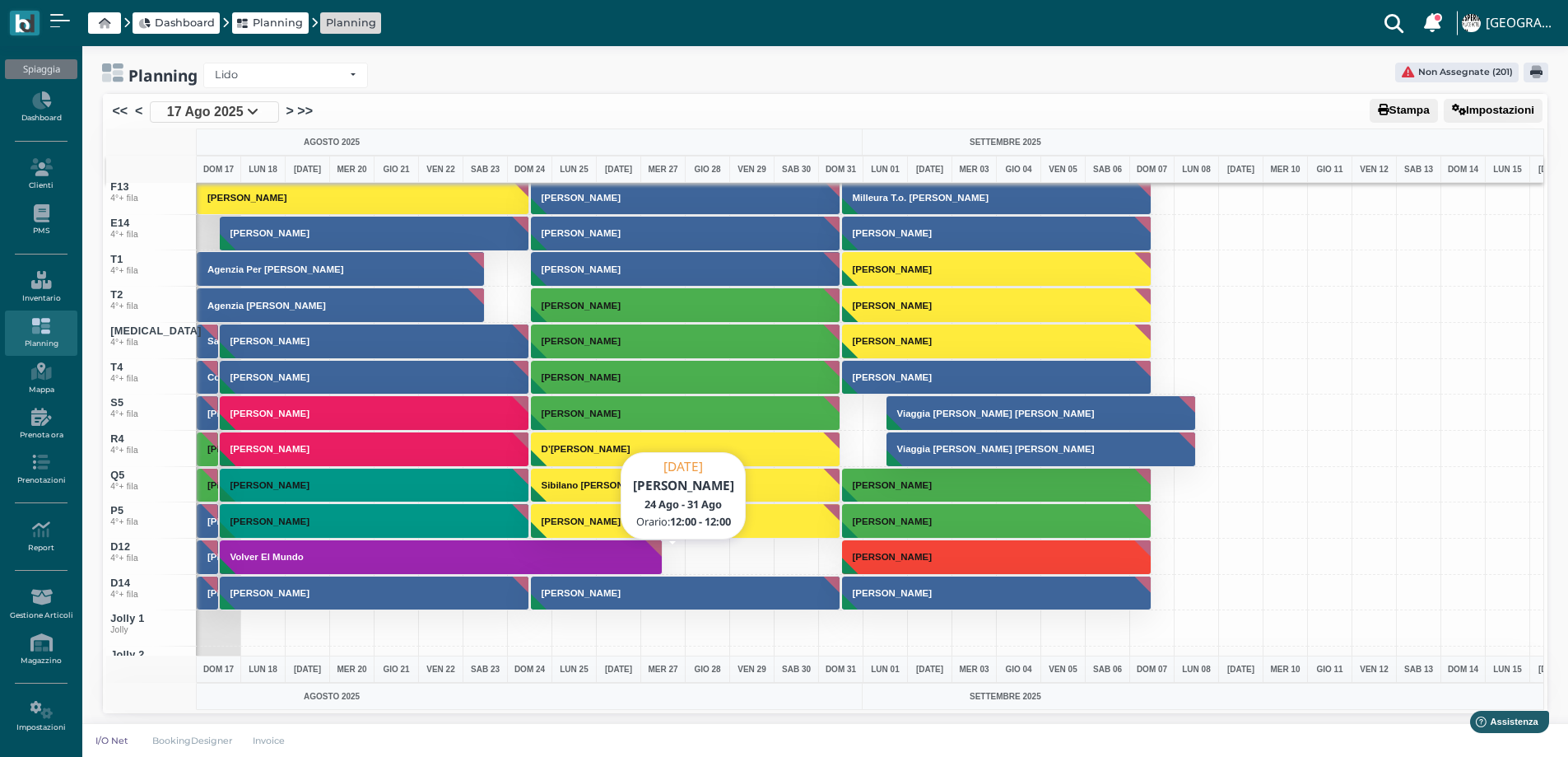
scroll to position [6259, 0]
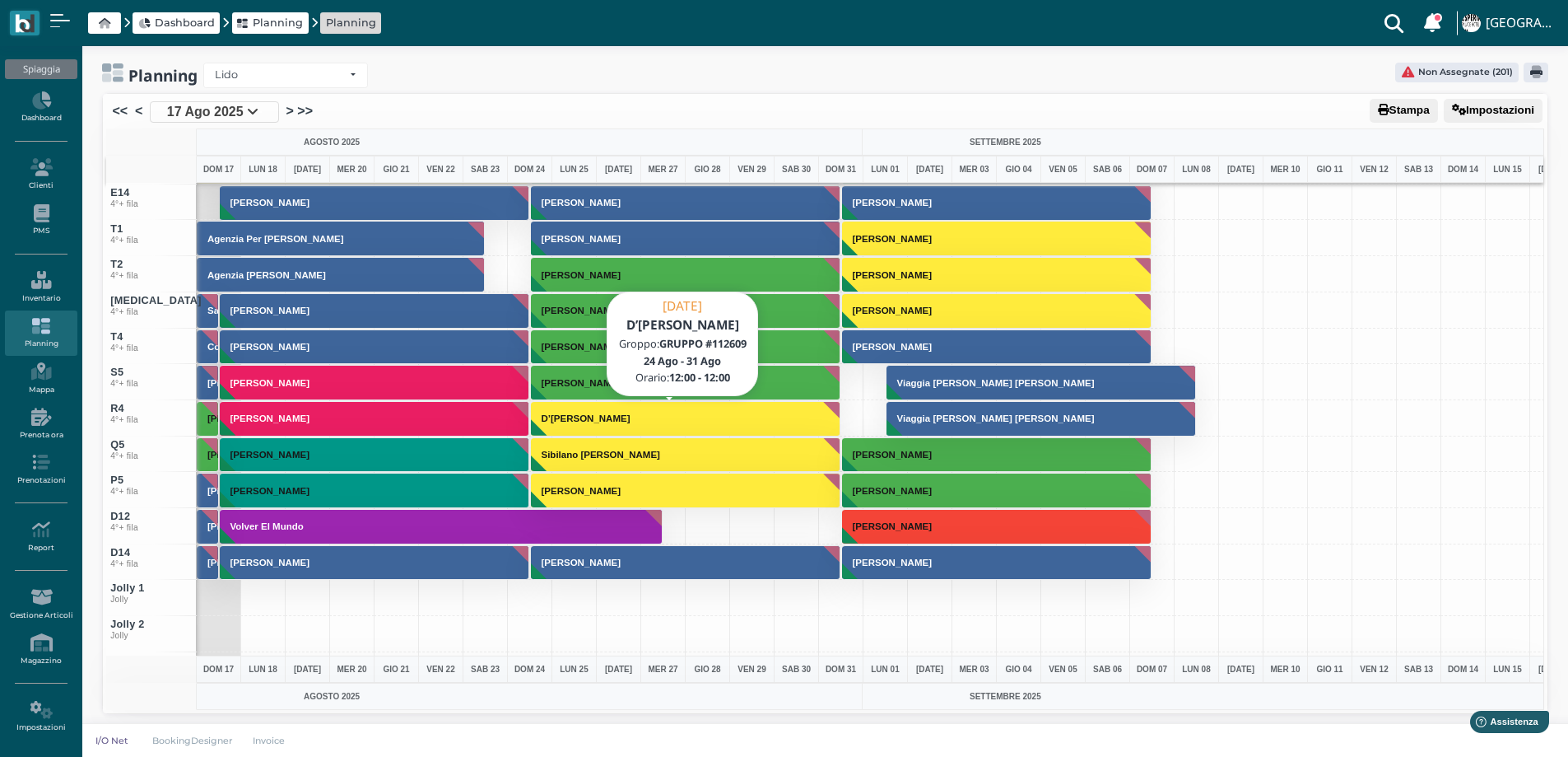
click at [585, 431] on button "D’[PERSON_NAME]" at bounding box center [686, 418] width 311 height 35
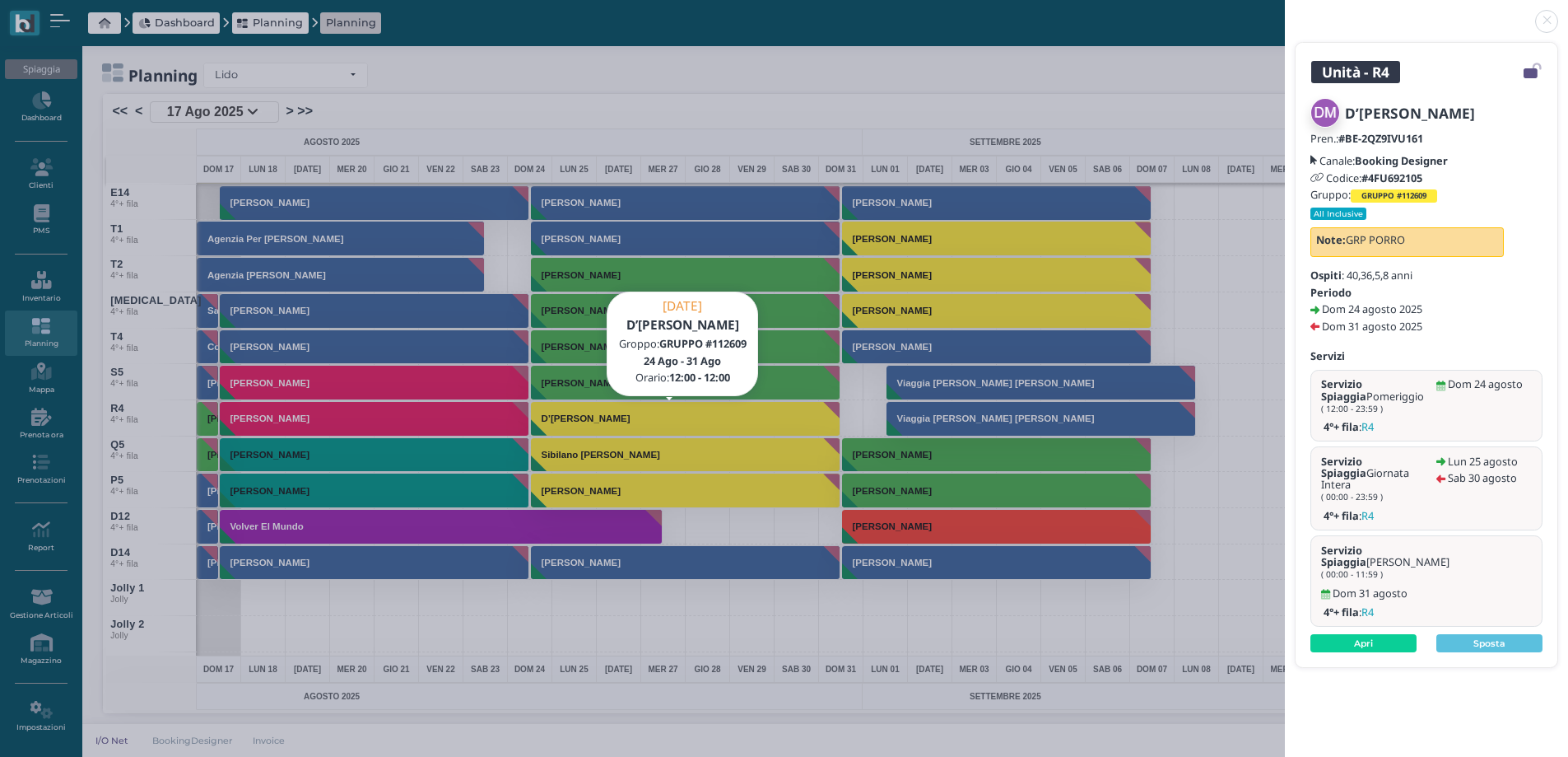
click at [1285, 11] on link at bounding box center [1285, 11] width 0 height 0
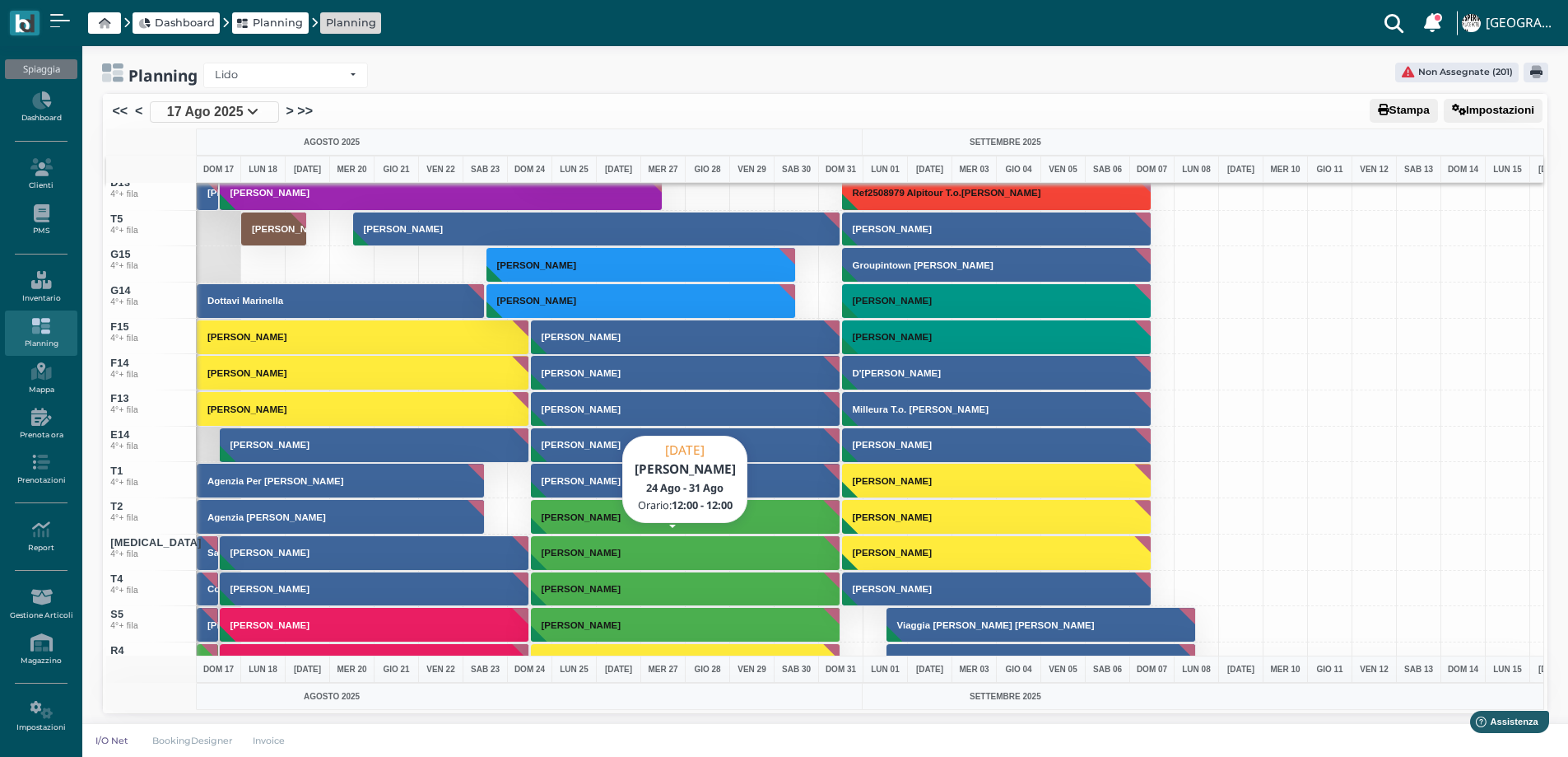
scroll to position [5880, 0]
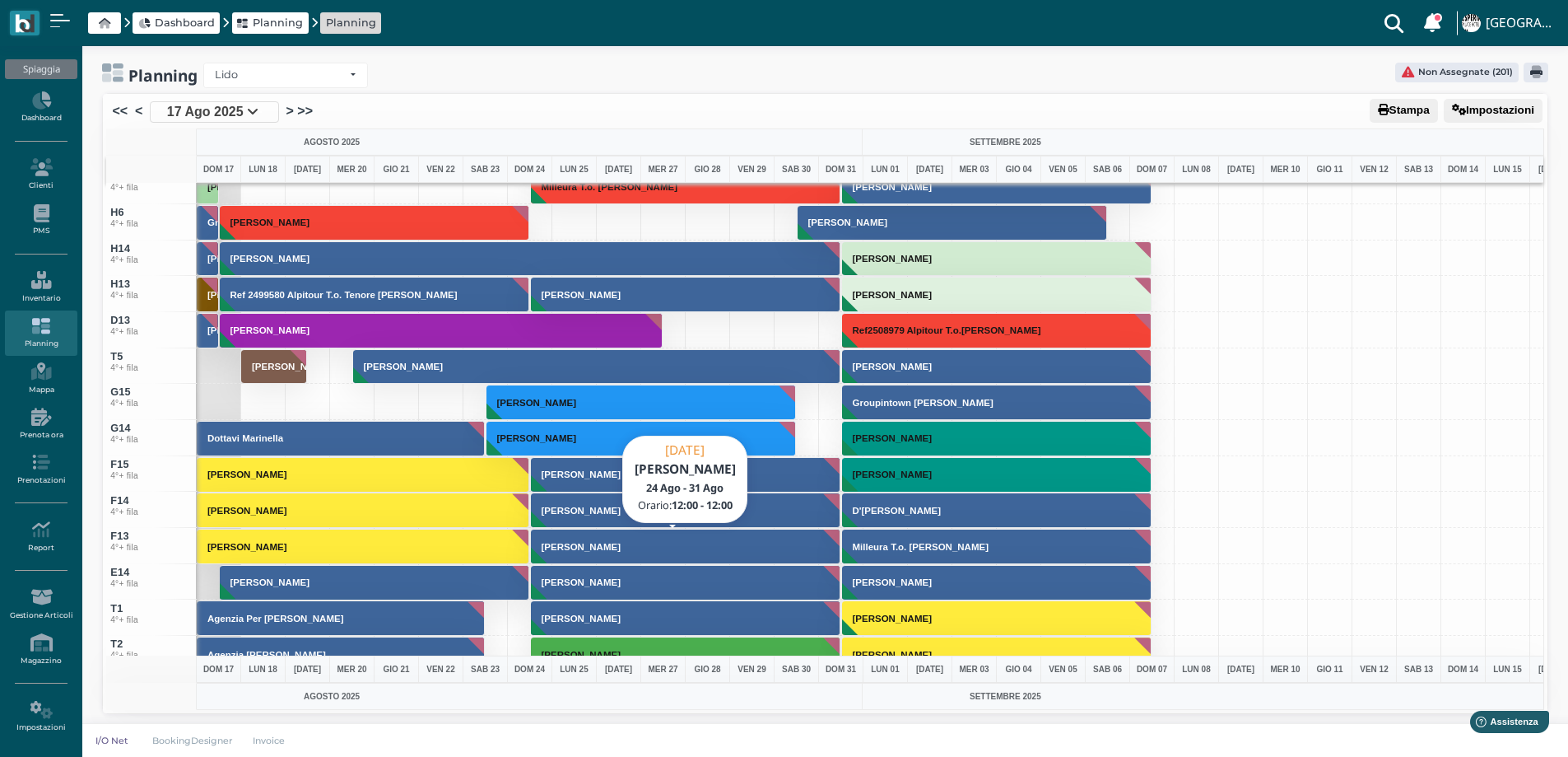
click at [594, 543] on h3 "[PERSON_NAME]" at bounding box center [581, 547] width 92 height 10
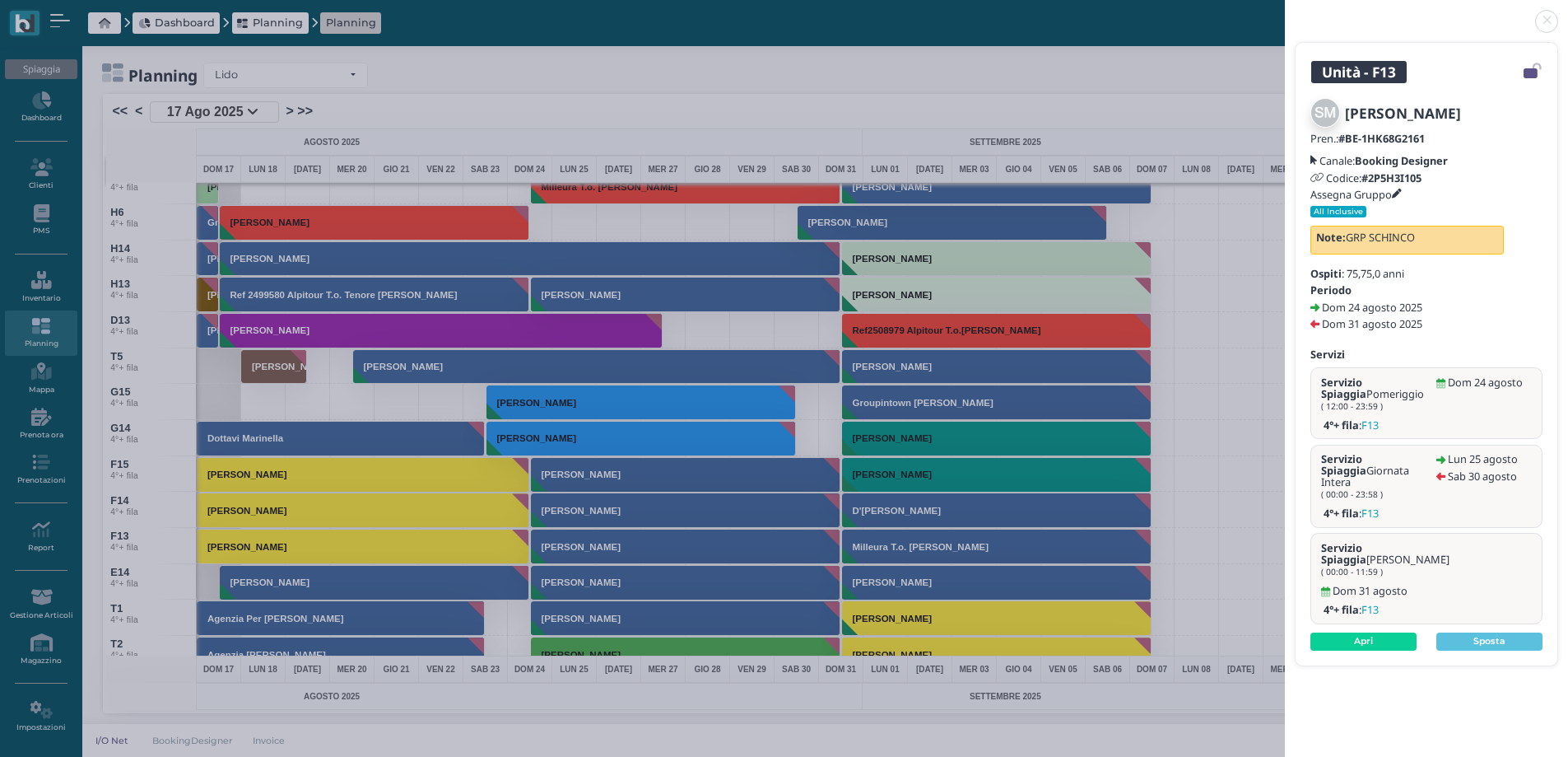
click at [1400, 193] on icon at bounding box center [1397, 194] width 10 height 10
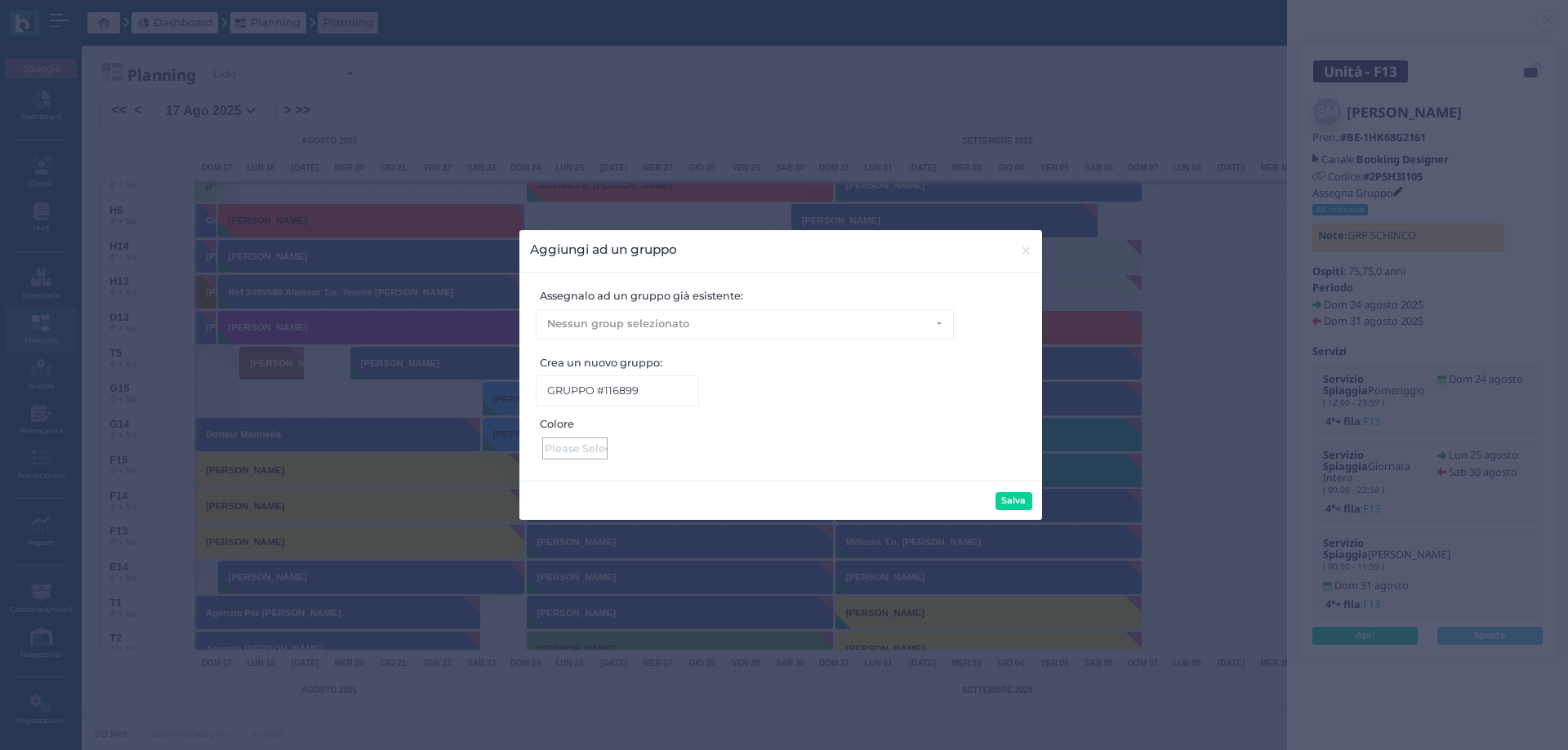
click at [587, 449] on div at bounding box center [575, 448] width 65 height 22
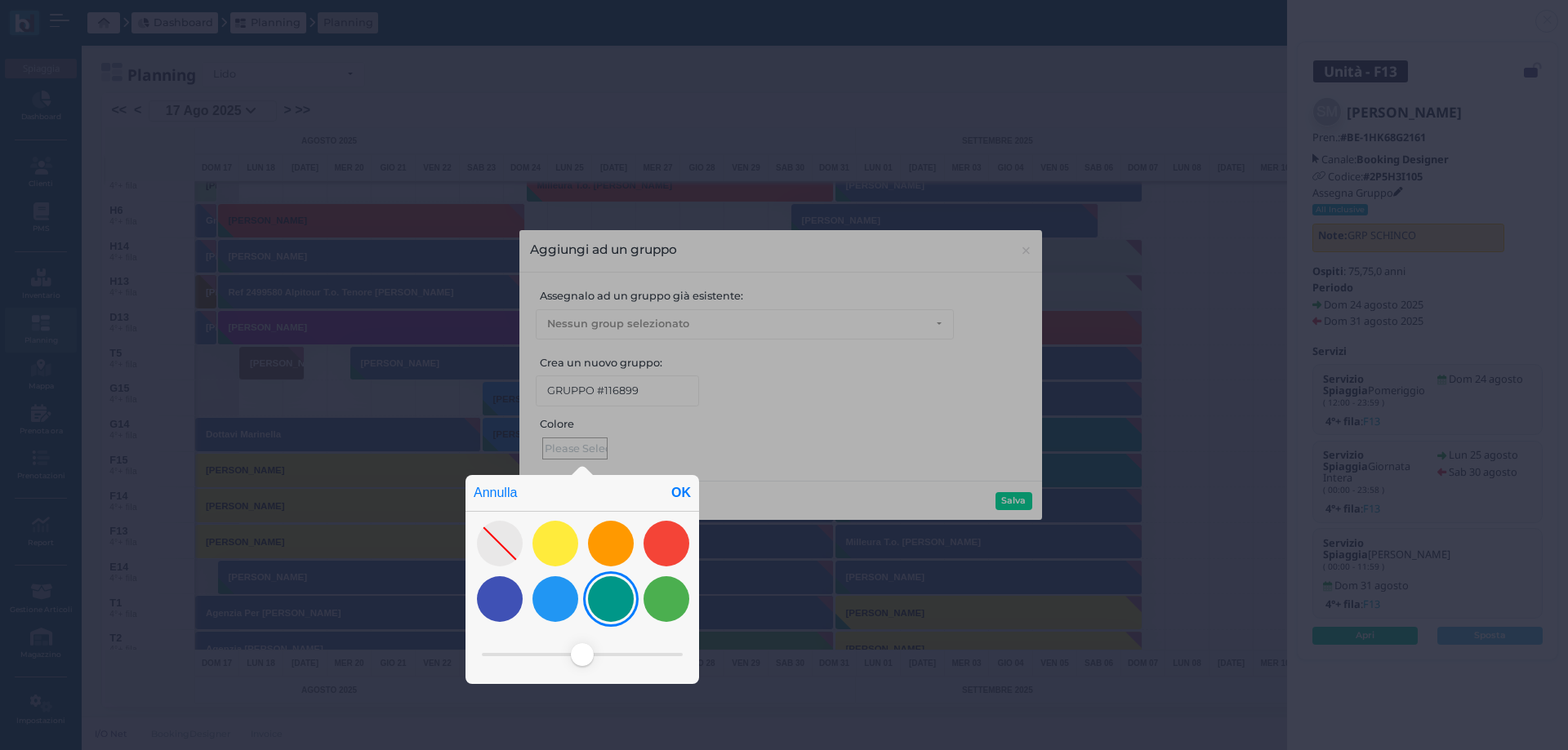
click at [606, 608] on div at bounding box center [610, 599] width 46 height 46
drag, startPoint x: 612, startPoint y: 653, endPoint x: 608, endPoint y: 567, distance: 86.1
click at [537, 653] on span at bounding box center [534, 654] width 23 height 23
click at [677, 490] on div "OK" at bounding box center [681, 493] width 36 height 36
type input "#75fff1"
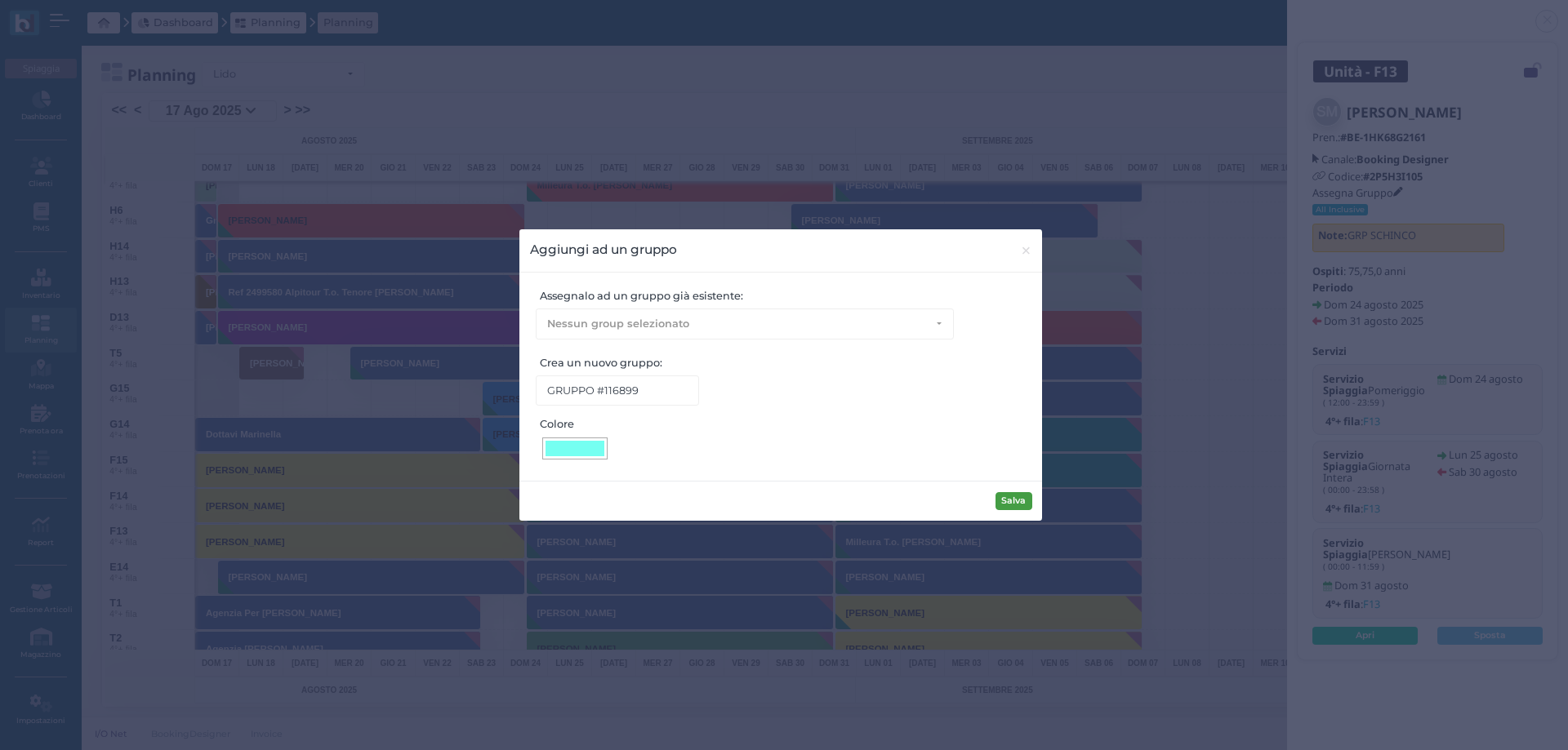
click at [1010, 493] on button "Salva" at bounding box center [1013, 501] width 37 height 18
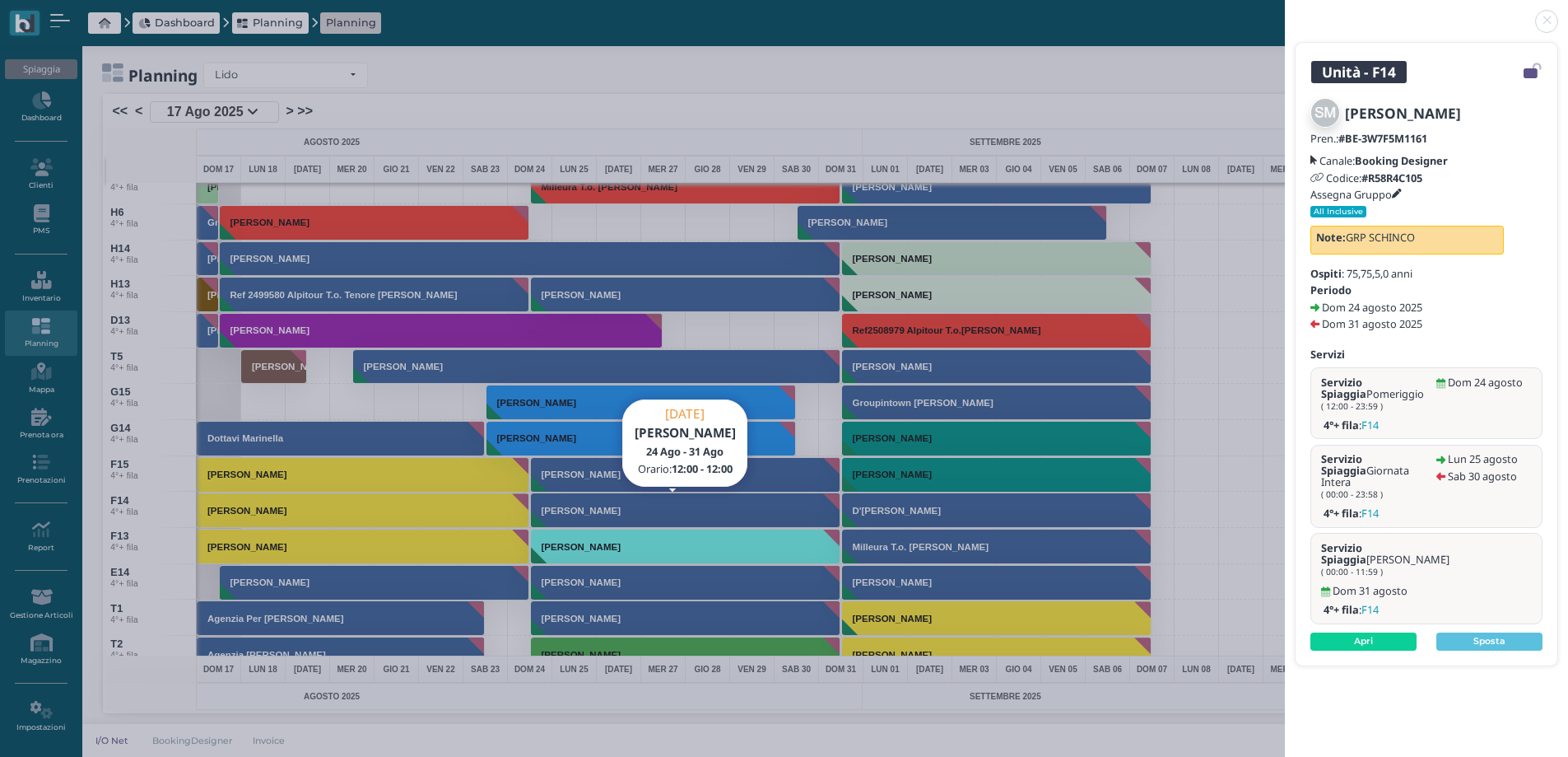
click at [1400, 189] on icon at bounding box center [1397, 194] width 10 height 10
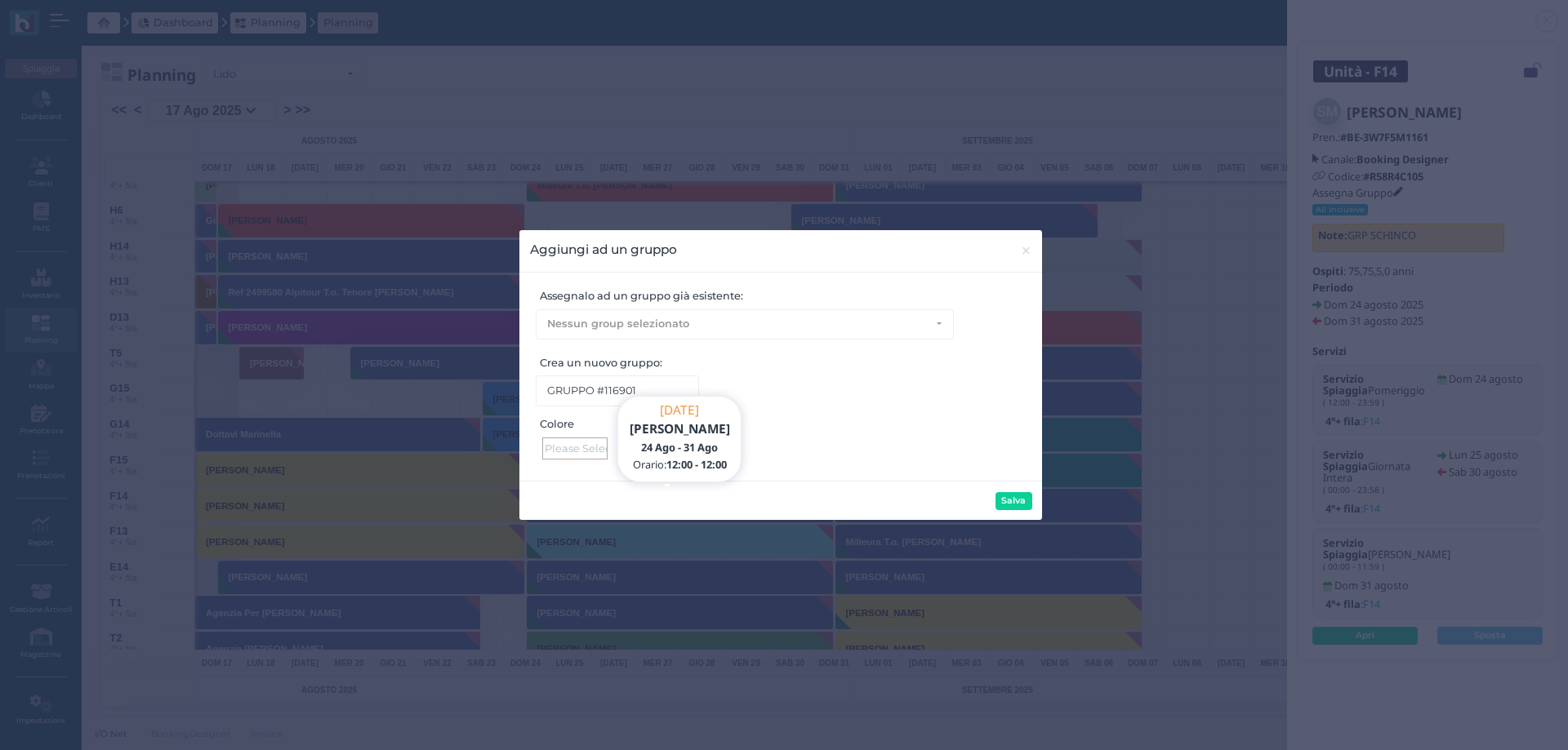
click at [593, 443] on div at bounding box center [575, 448] width 65 height 22
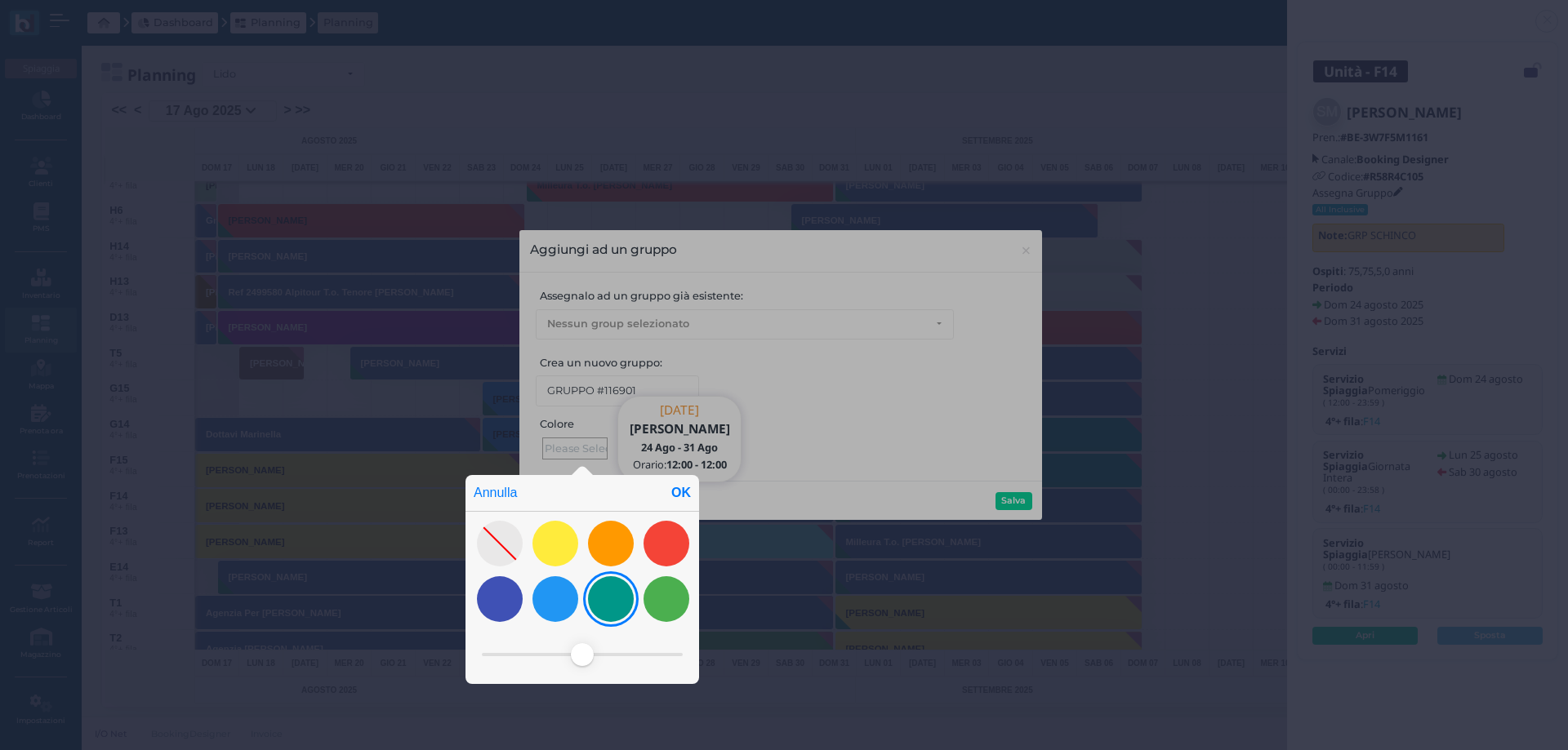
click at [618, 600] on div at bounding box center [610, 599] width 46 height 46
drag, startPoint x: 619, startPoint y: 653, endPoint x: 560, endPoint y: 652, distance: 59.0
click at [553, 652] on span at bounding box center [554, 654] width 23 height 23
click at [681, 490] on div "OK" at bounding box center [681, 493] width 36 height 36
type input "#4dffed"
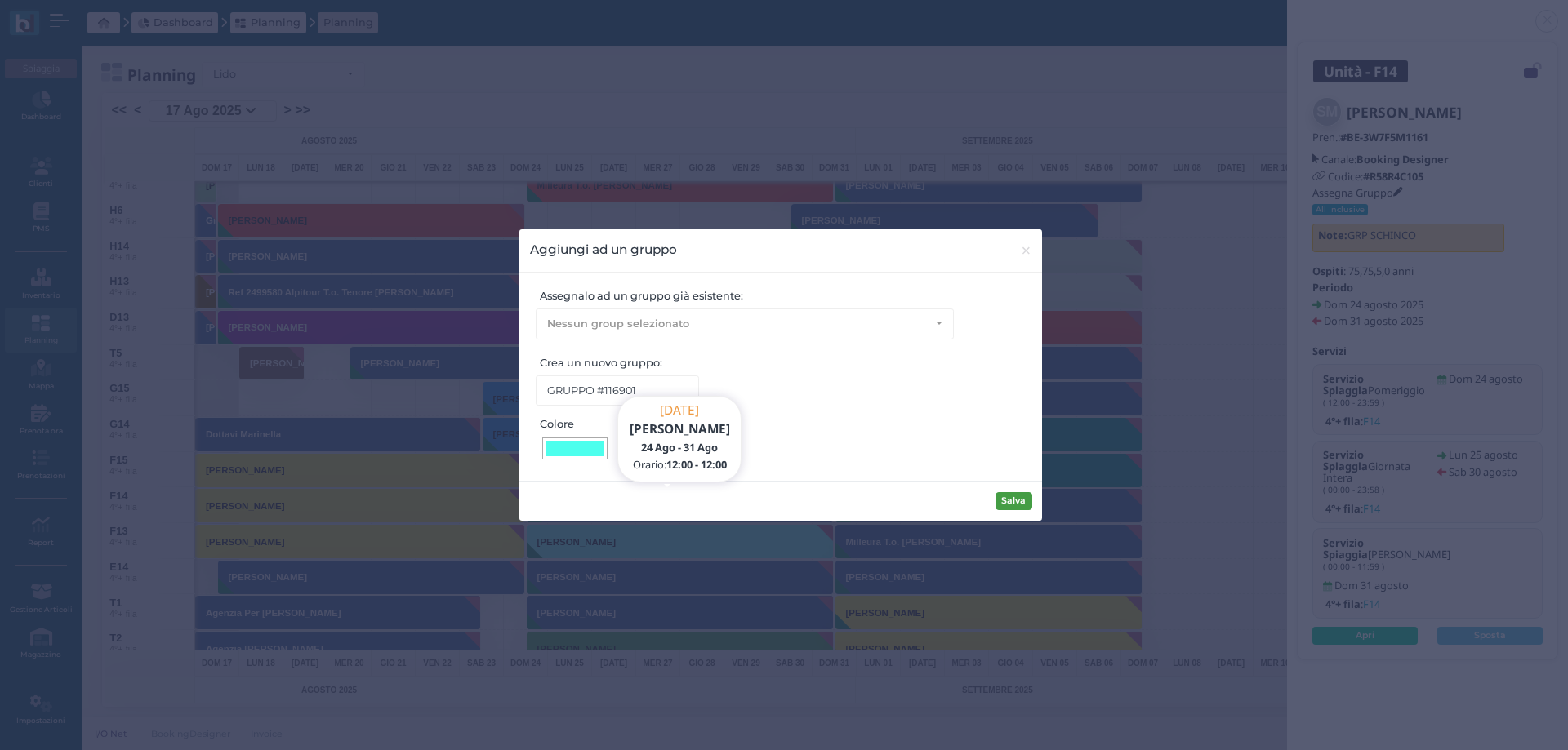
click at [1016, 500] on button "Salva" at bounding box center [1013, 501] width 37 height 18
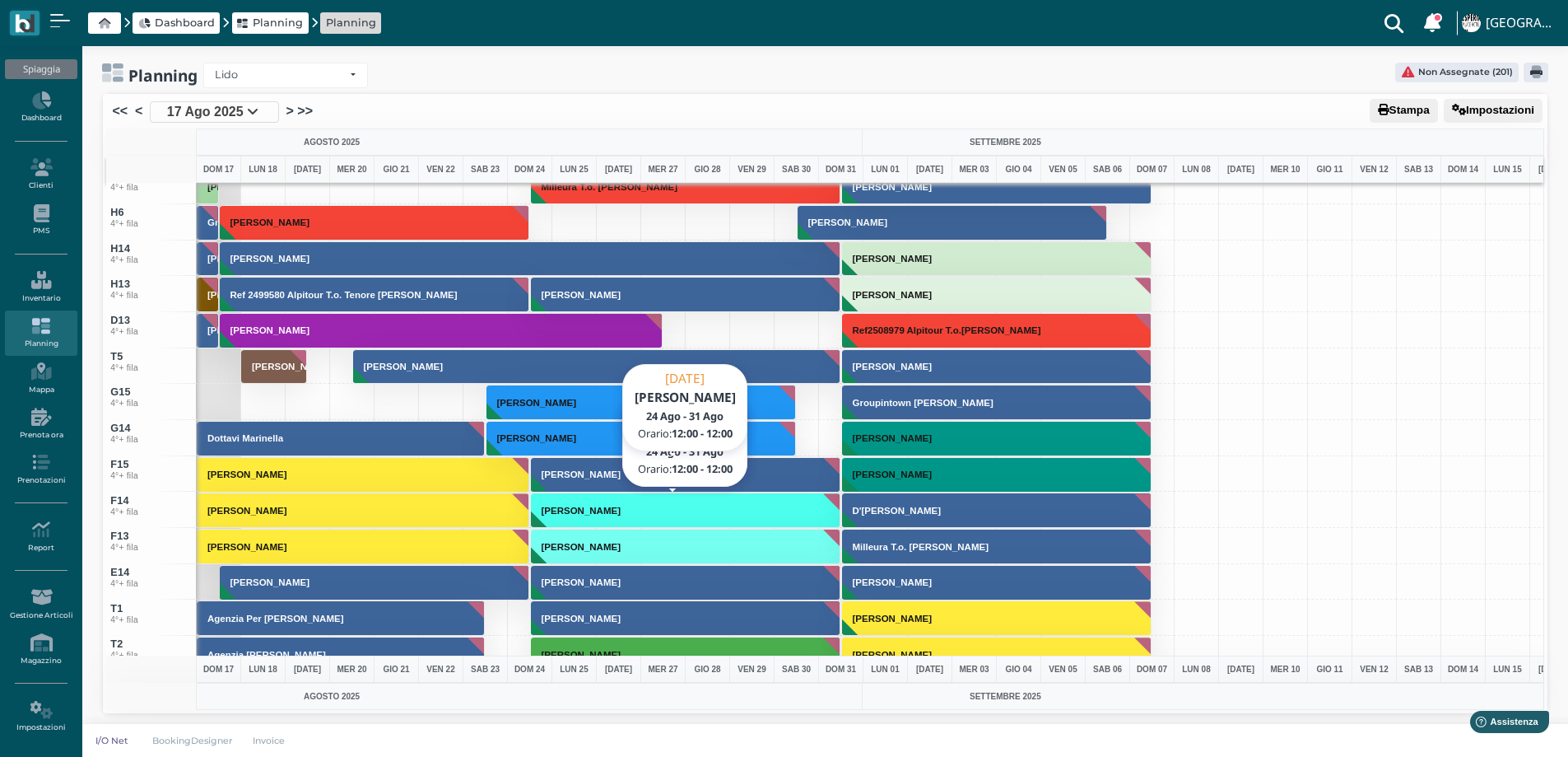
click at [611, 474] on h3 "[PERSON_NAME]" at bounding box center [581, 474] width 92 height 10
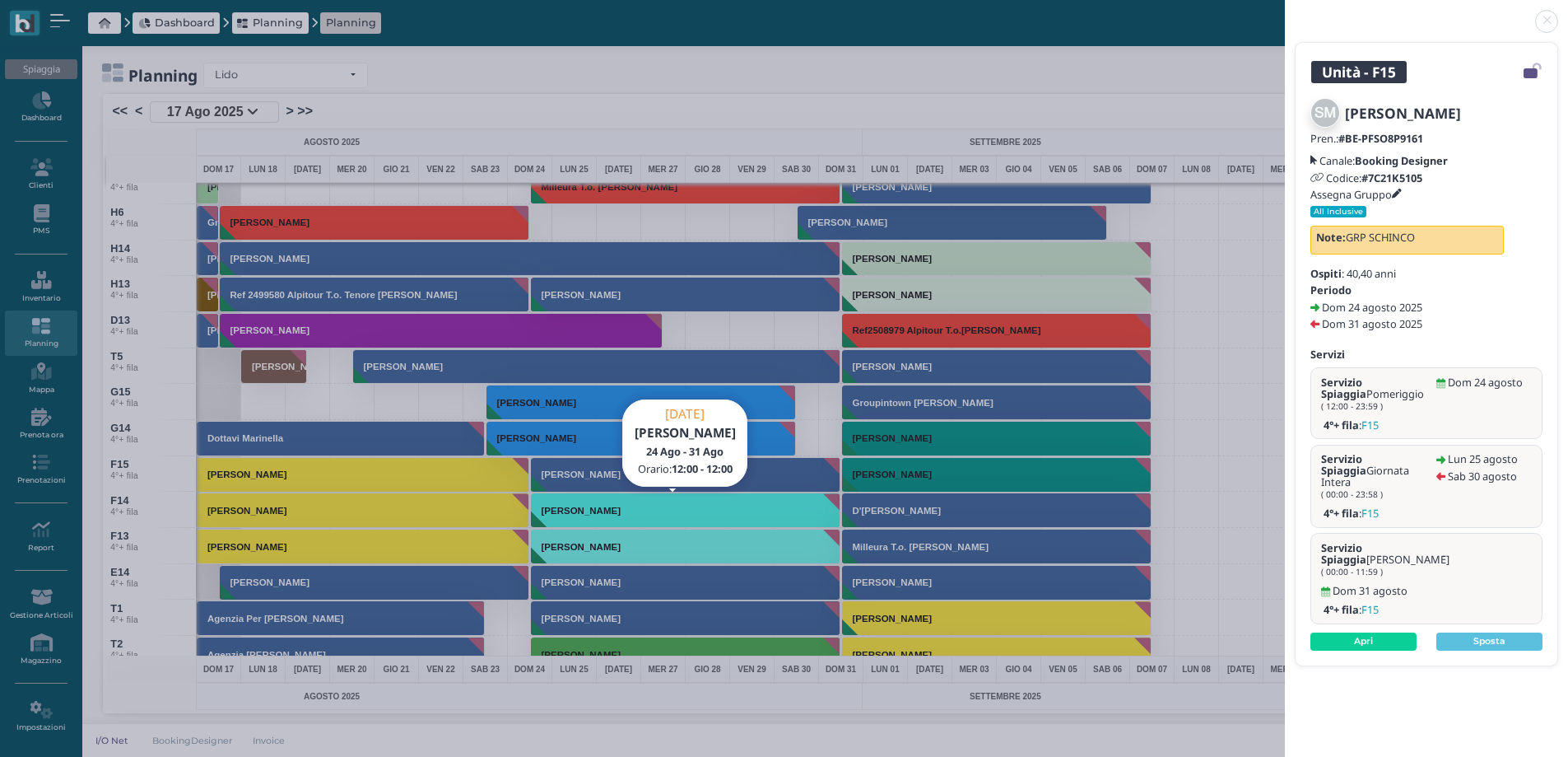
click at [1399, 190] on icon at bounding box center [1397, 194] width 10 height 10
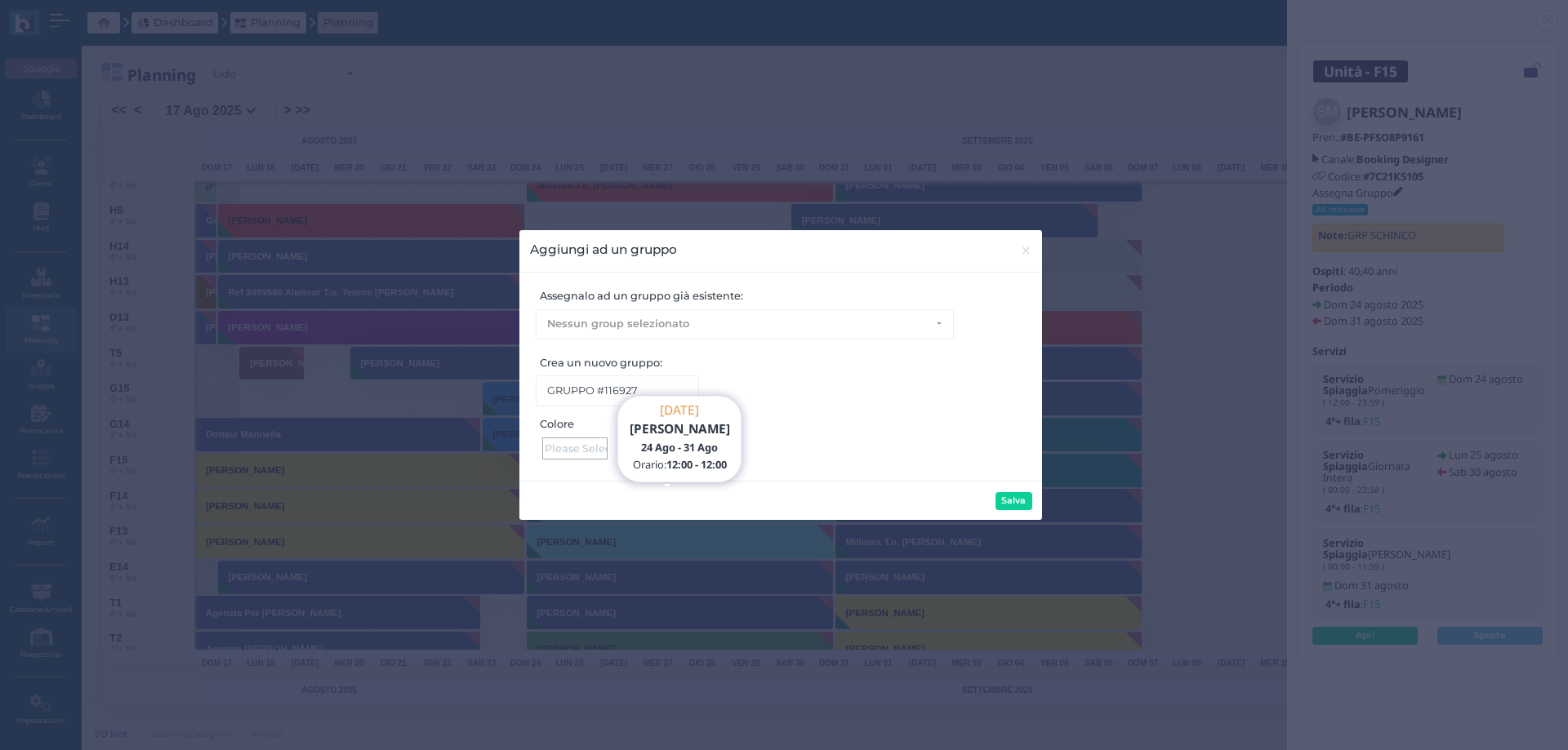
click at [592, 447] on div at bounding box center [575, 448] width 65 height 22
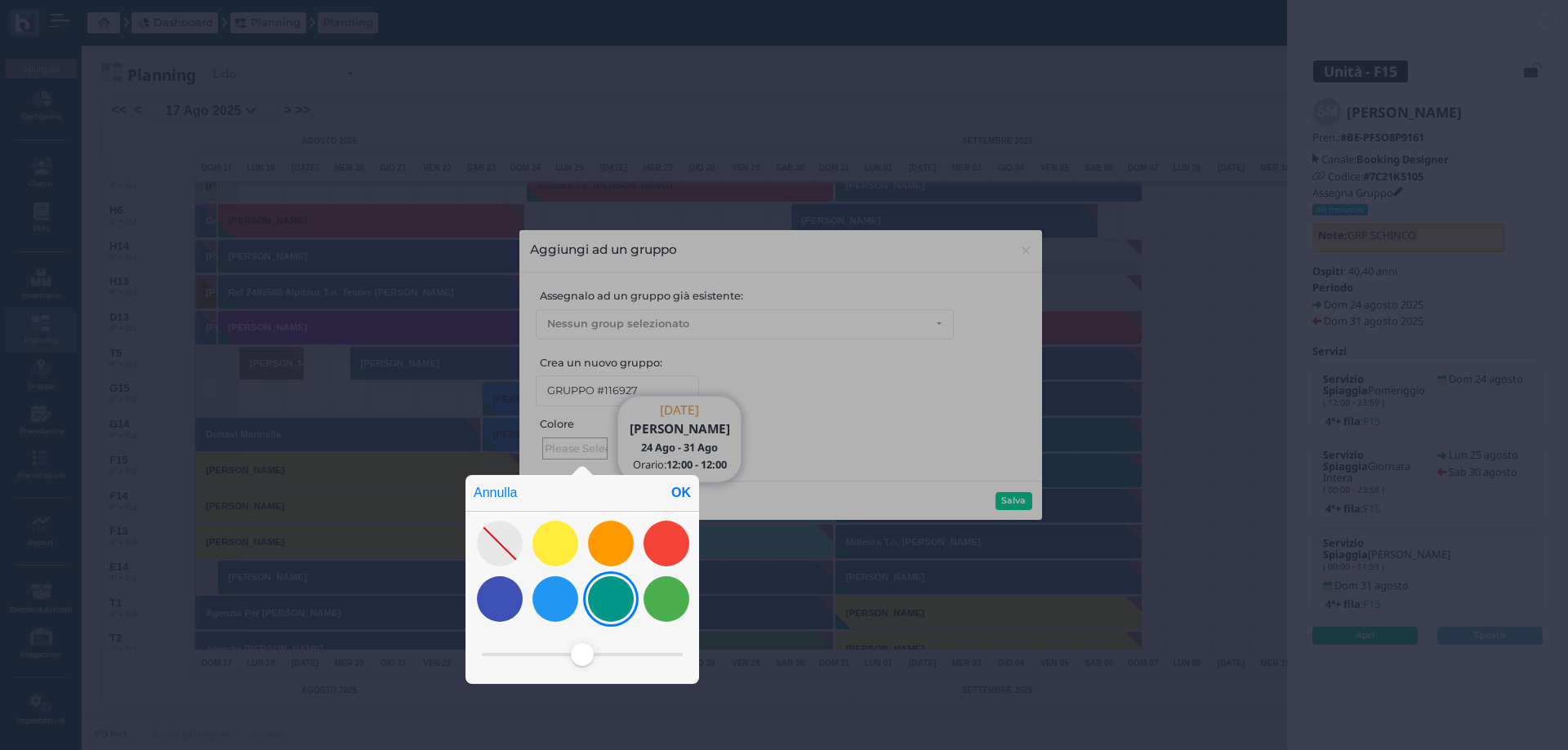
click at [602, 596] on div at bounding box center [610, 599] width 46 height 46
drag, startPoint x: 618, startPoint y: 650, endPoint x: 547, endPoint y: 646, distance: 71.1
click at [547, 646] on span at bounding box center [546, 654] width 23 height 23
click at [688, 486] on div "OK" at bounding box center [681, 493] width 36 height 36
type input "#57ffee"
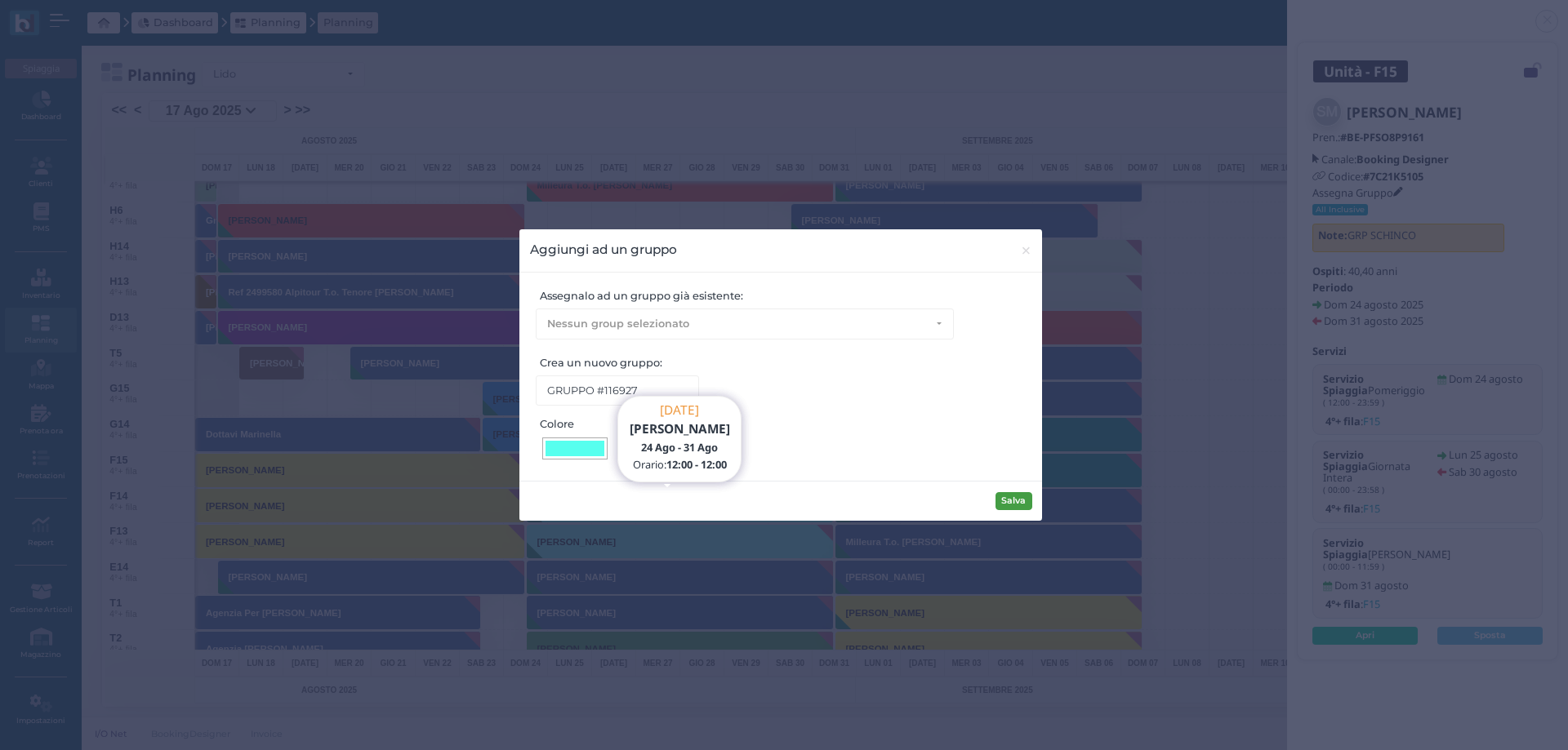
click at [1007, 501] on button "Salva" at bounding box center [1013, 501] width 37 height 18
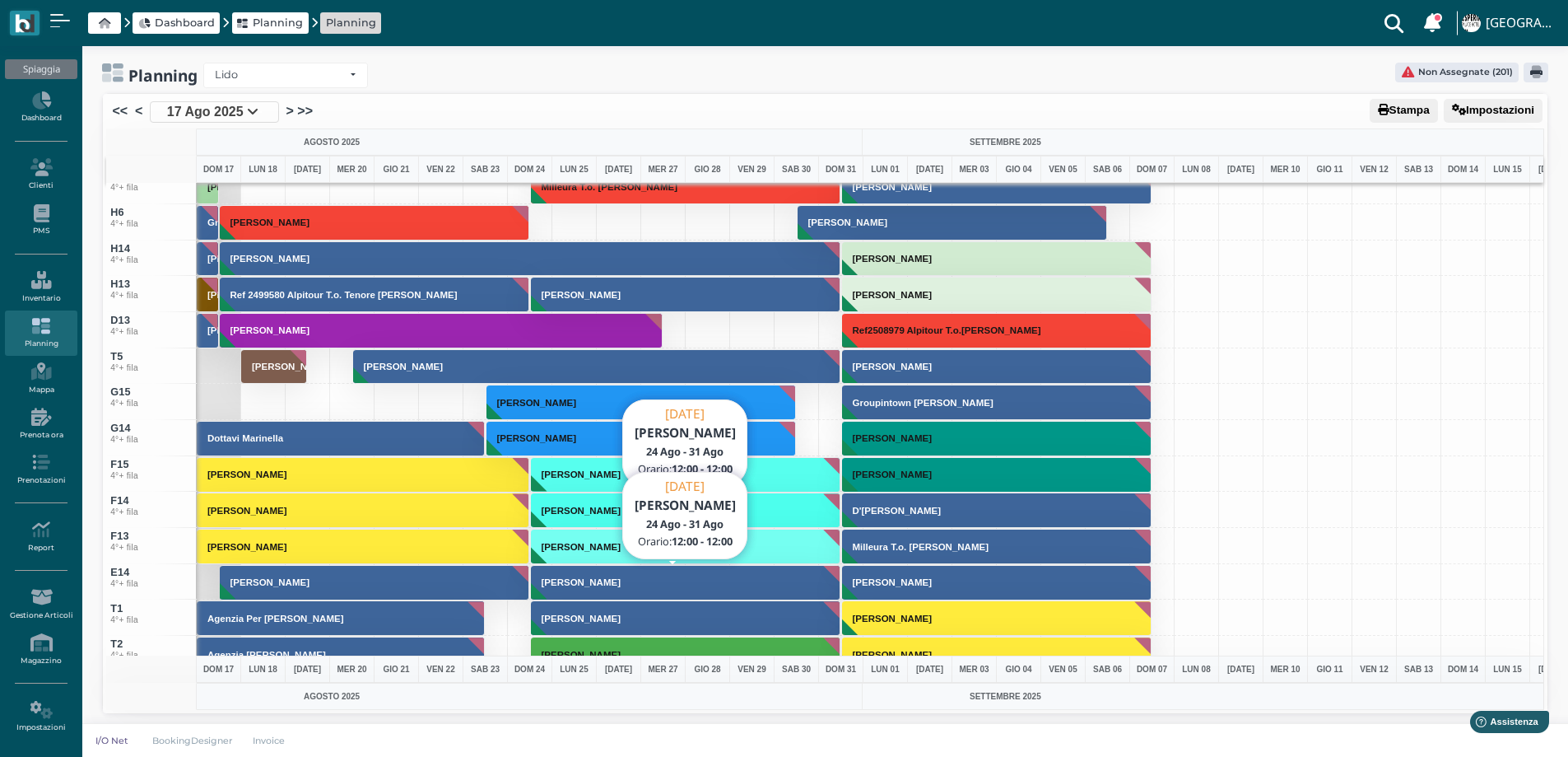
click at [583, 593] on button "[PERSON_NAME]" at bounding box center [686, 582] width 311 height 35
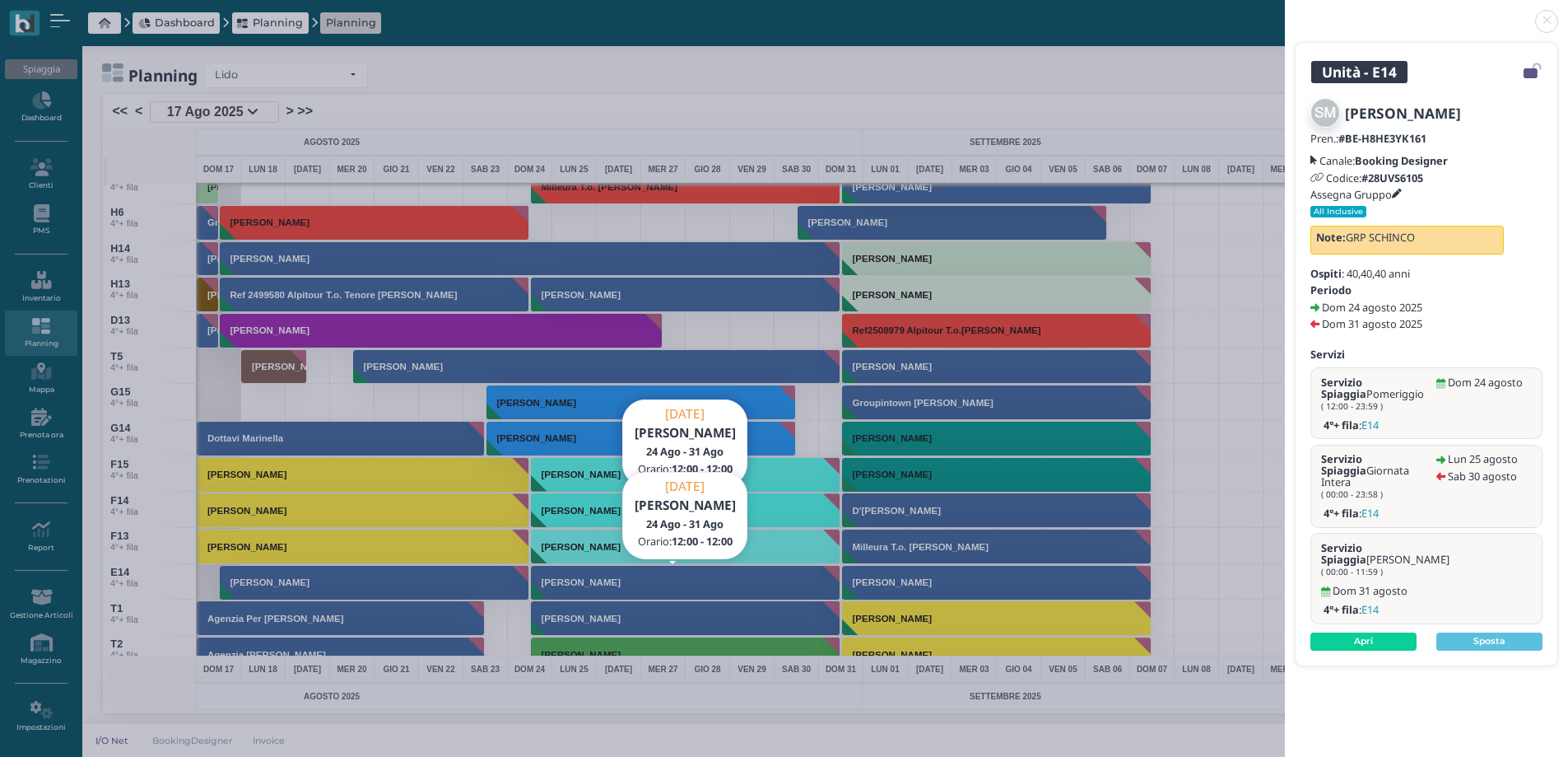
click at [1400, 192] on icon at bounding box center [1397, 194] width 10 height 10
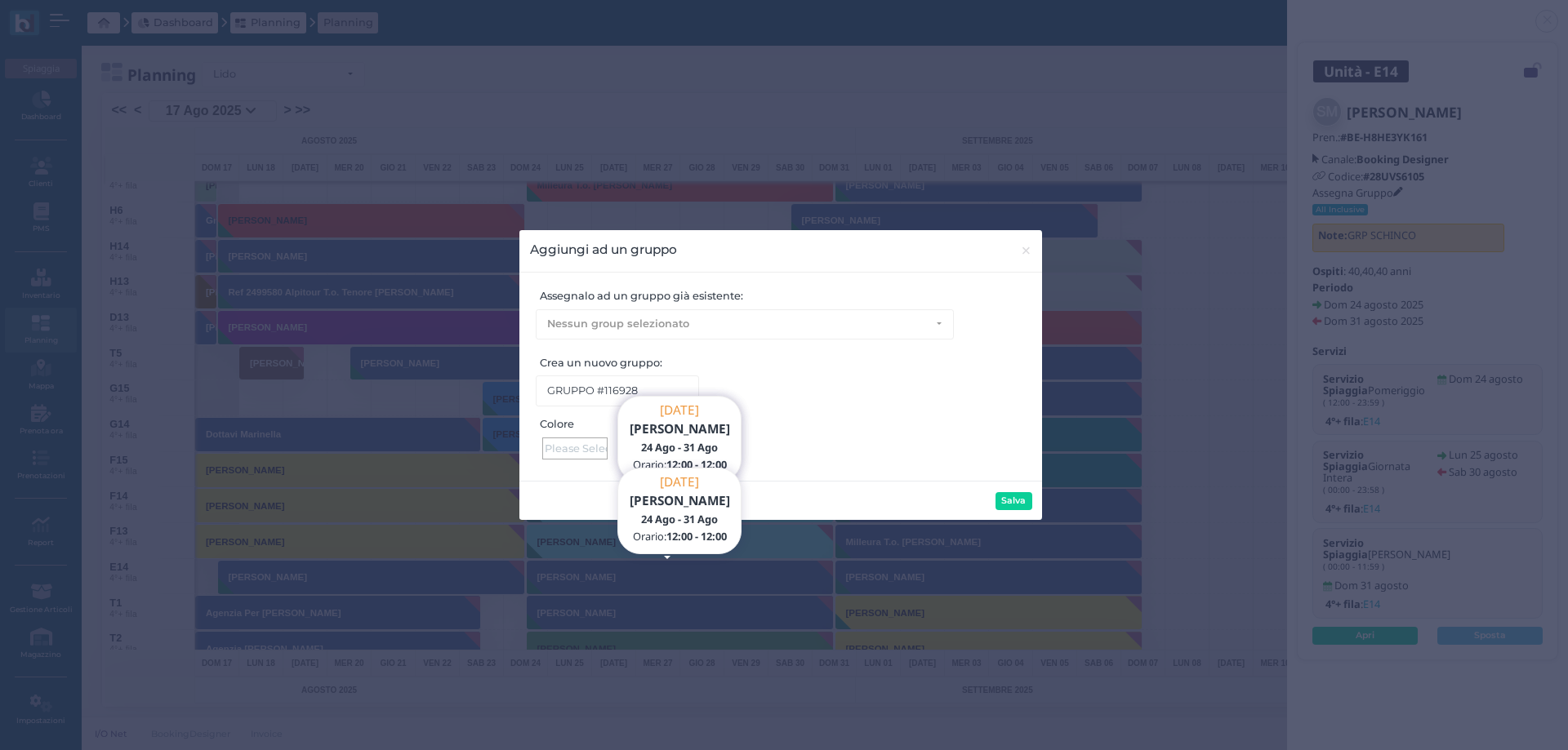
click at [579, 440] on div at bounding box center [575, 448] width 65 height 22
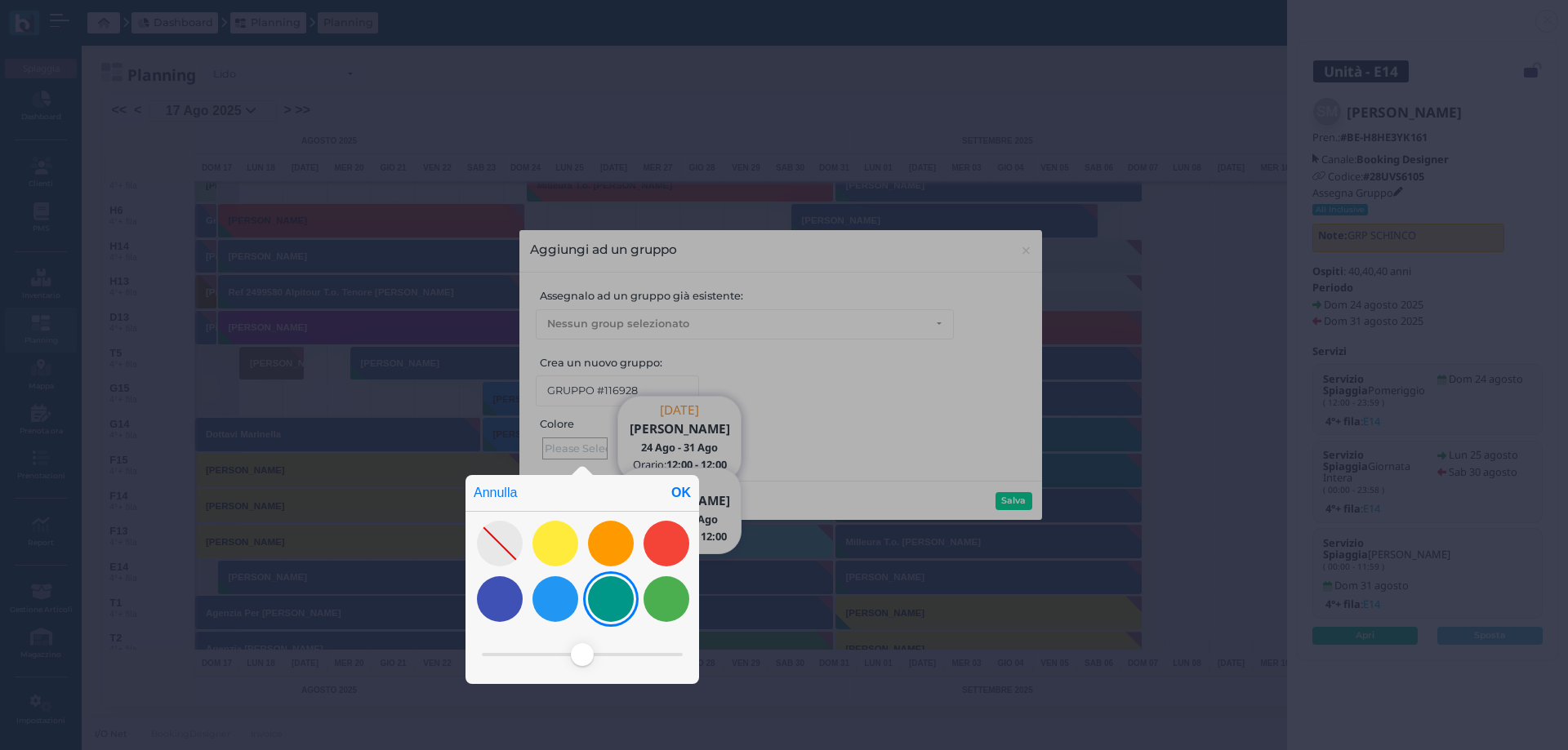
click at [604, 602] on div at bounding box center [610, 599] width 46 height 46
drag, startPoint x: 617, startPoint y: 655, endPoint x: 539, endPoint y: 652, distance: 78.1
click at [539, 652] on span at bounding box center [537, 654] width 23 height 23
click at [683, 490] on div "OK" at bounding box center [681, 493] width 36 height 36
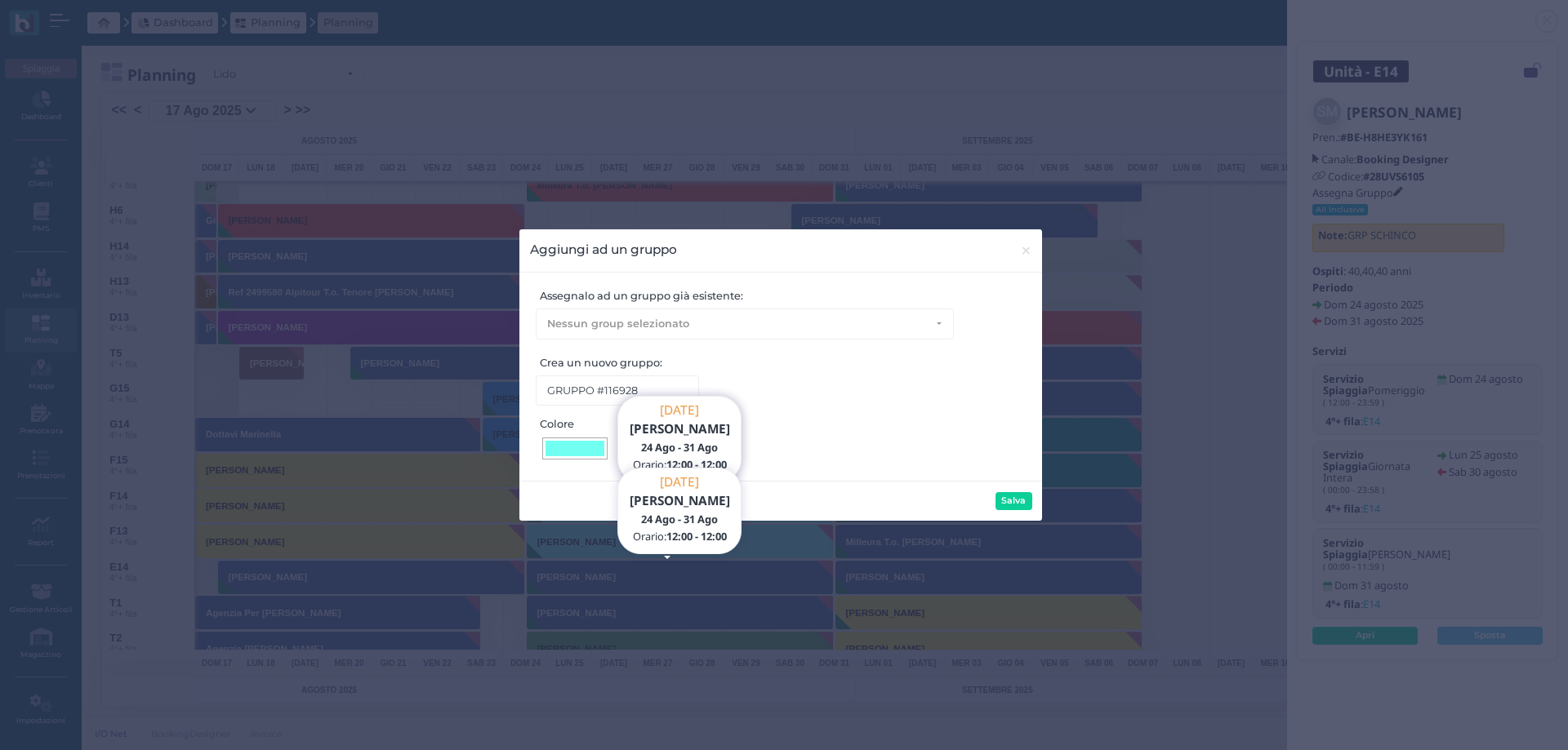
type input "#70fff1"
click at [1014, 503] on button "Salva" at bounding box center [1013, 501] width 37 height 18
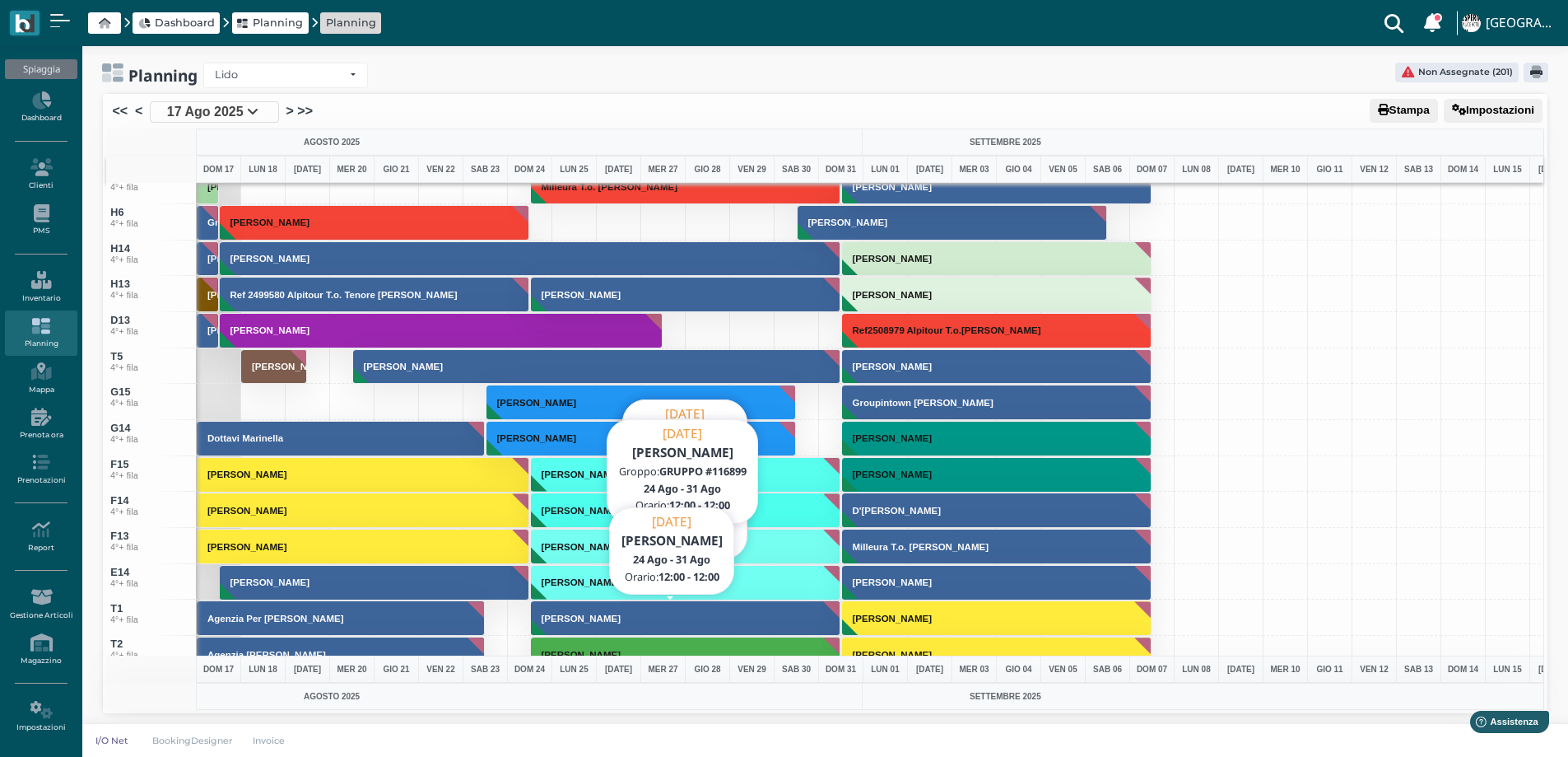
click at [657, 610] on button "[PERSON_NAME]" at bounding box center [686, 617] width 311 height 35
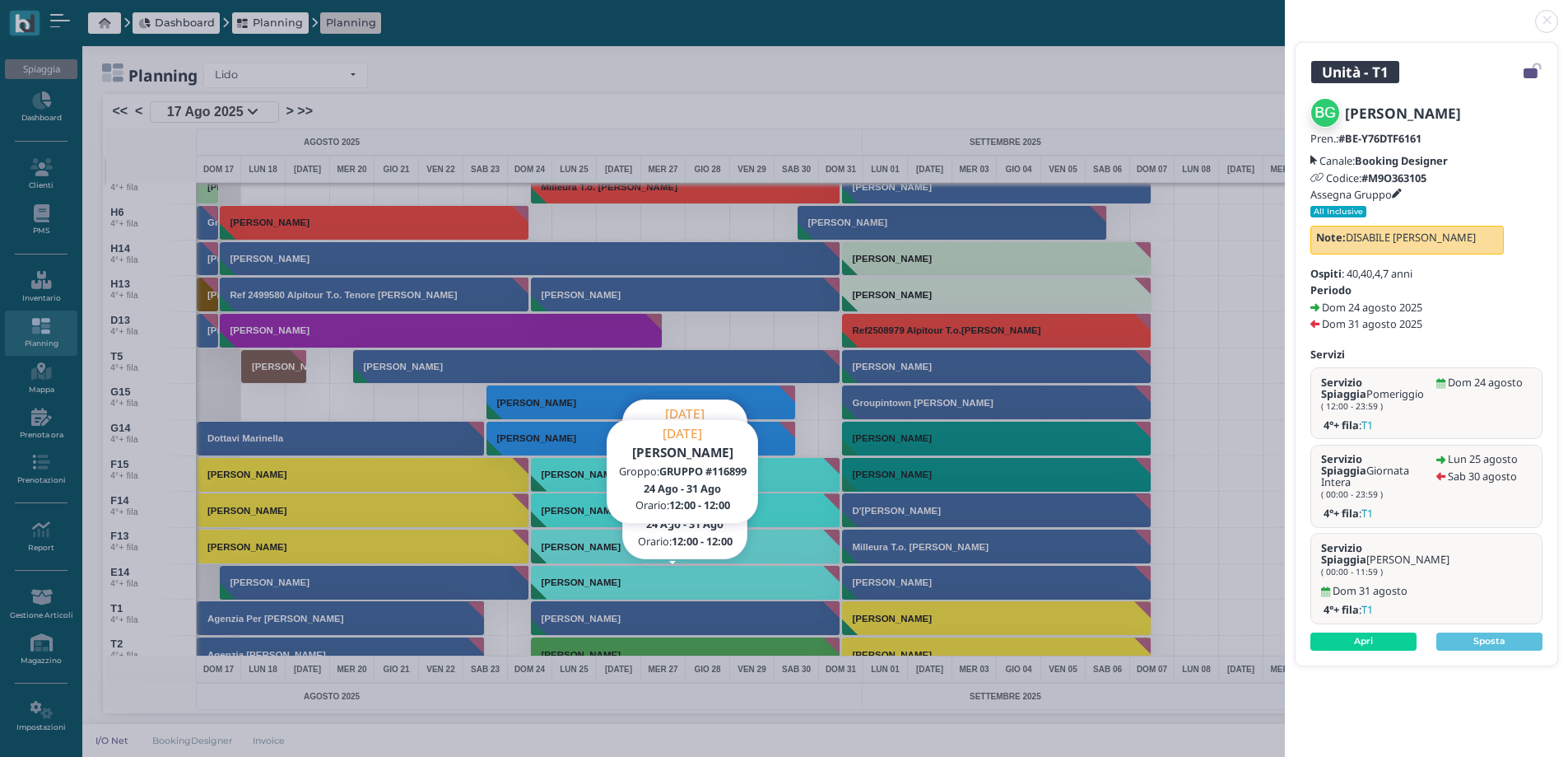
click at [1285, 11] on link at bounding box center [1285, 11] width 0 height 0
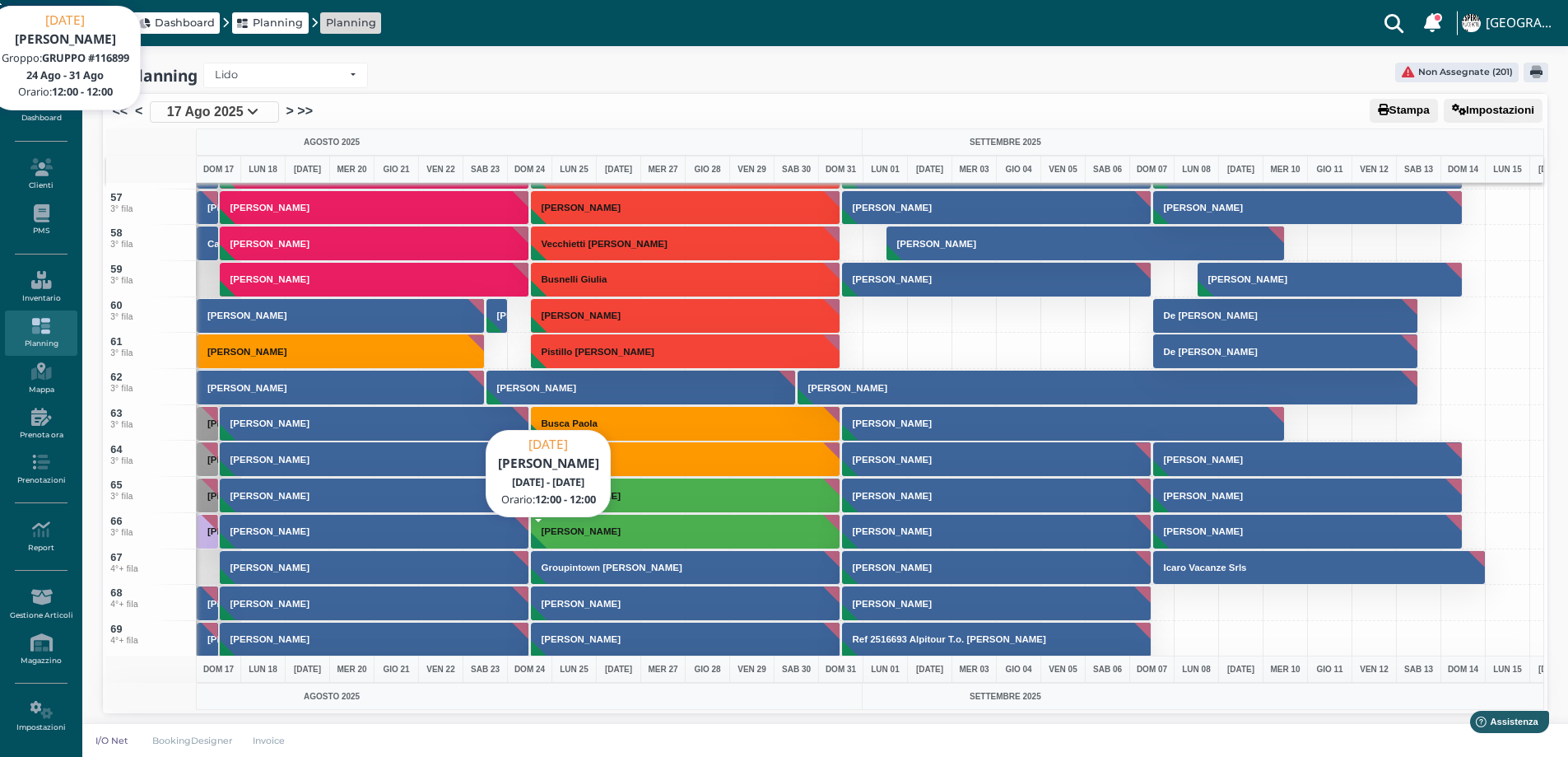
scroll to position [2832, 0]
